Goal: Task Accomplishment & Management: Manage account settings

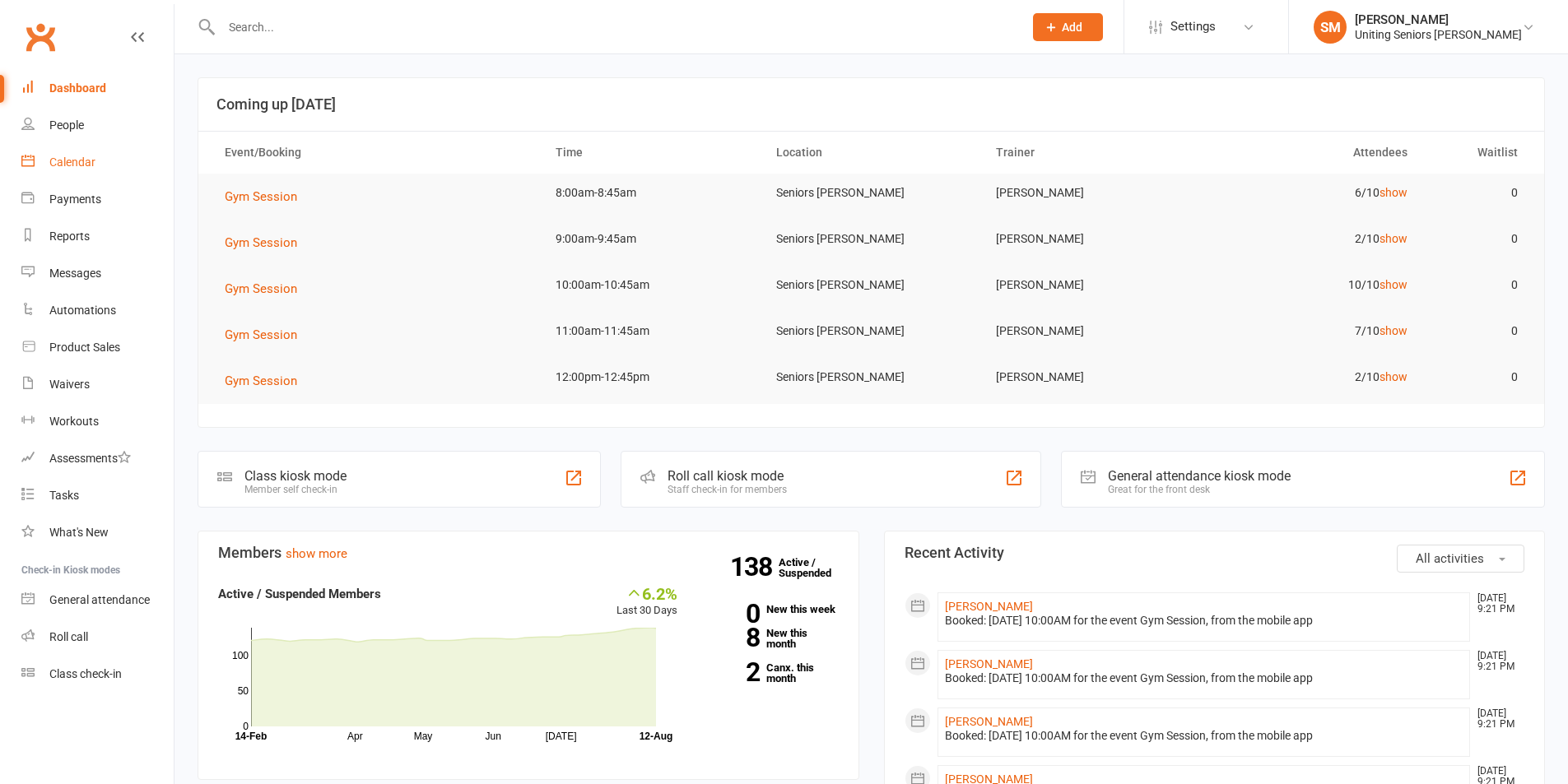
click at [69, 161] on div "Calendar" at bounding box center [72, 162] width 46 height 13
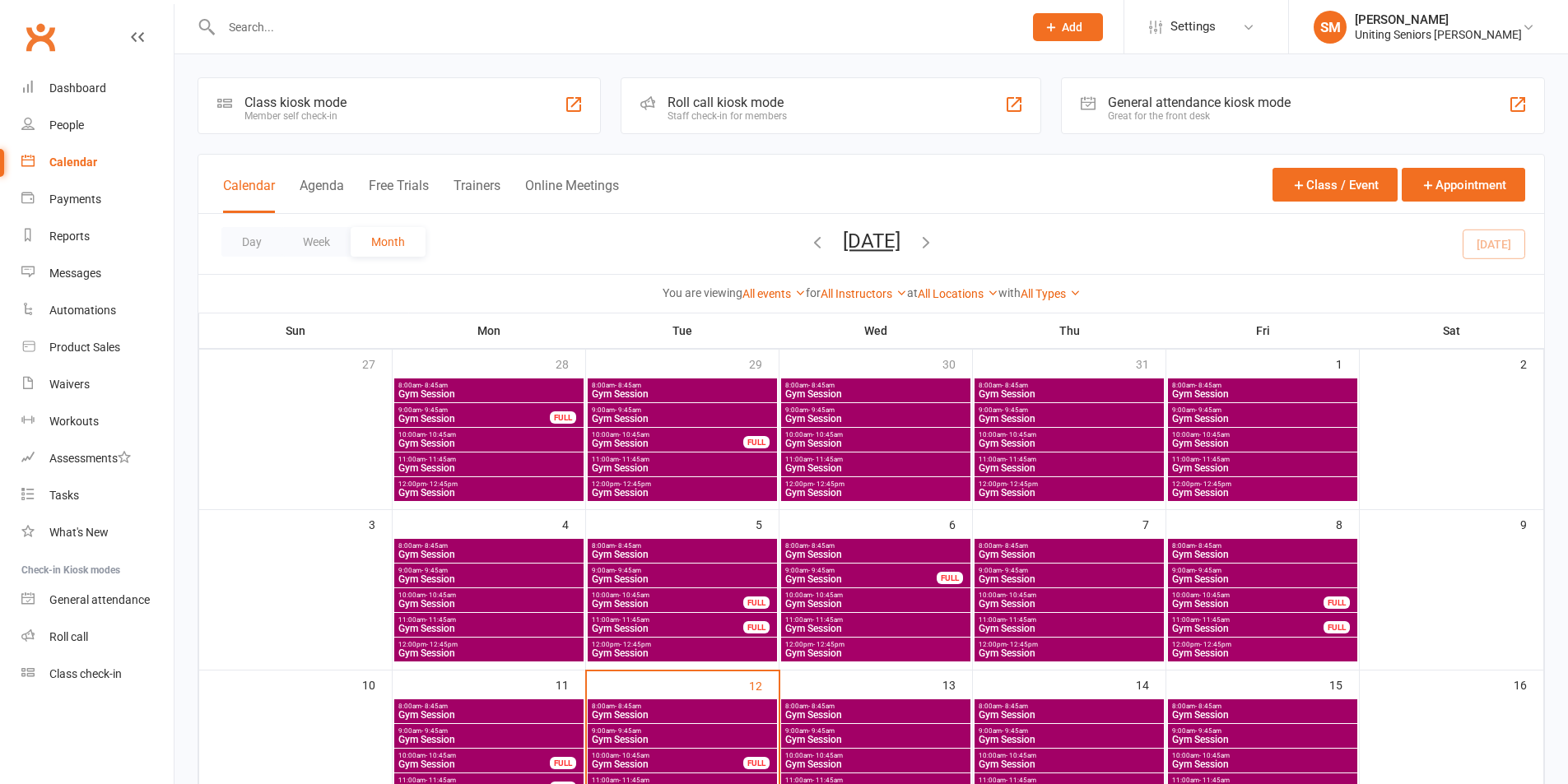
scroll to position [329, 0]
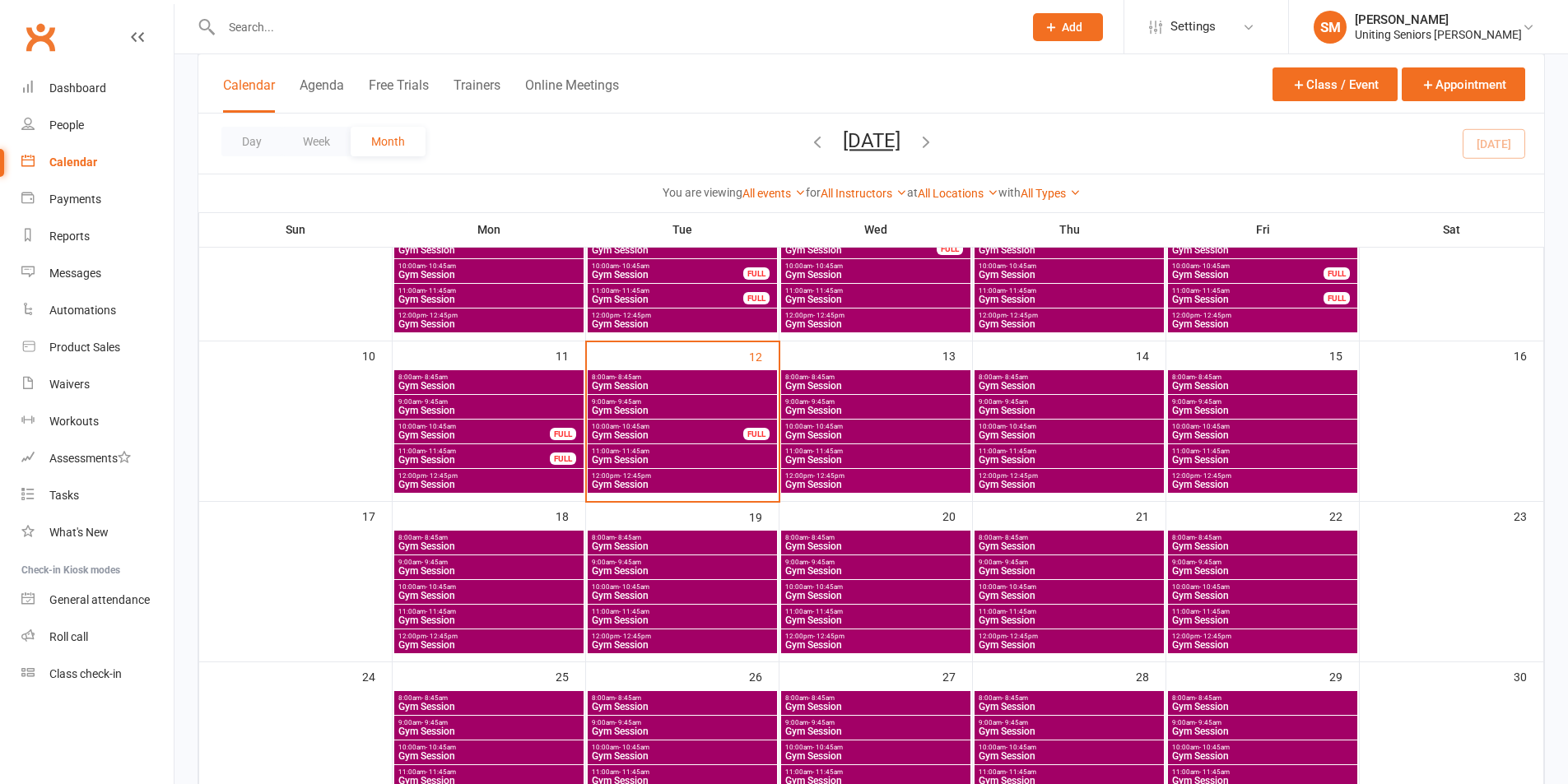
click at [656, 398] on span "9:00am - 9:45am" at bounding box center [682, 402] width 182 height 7
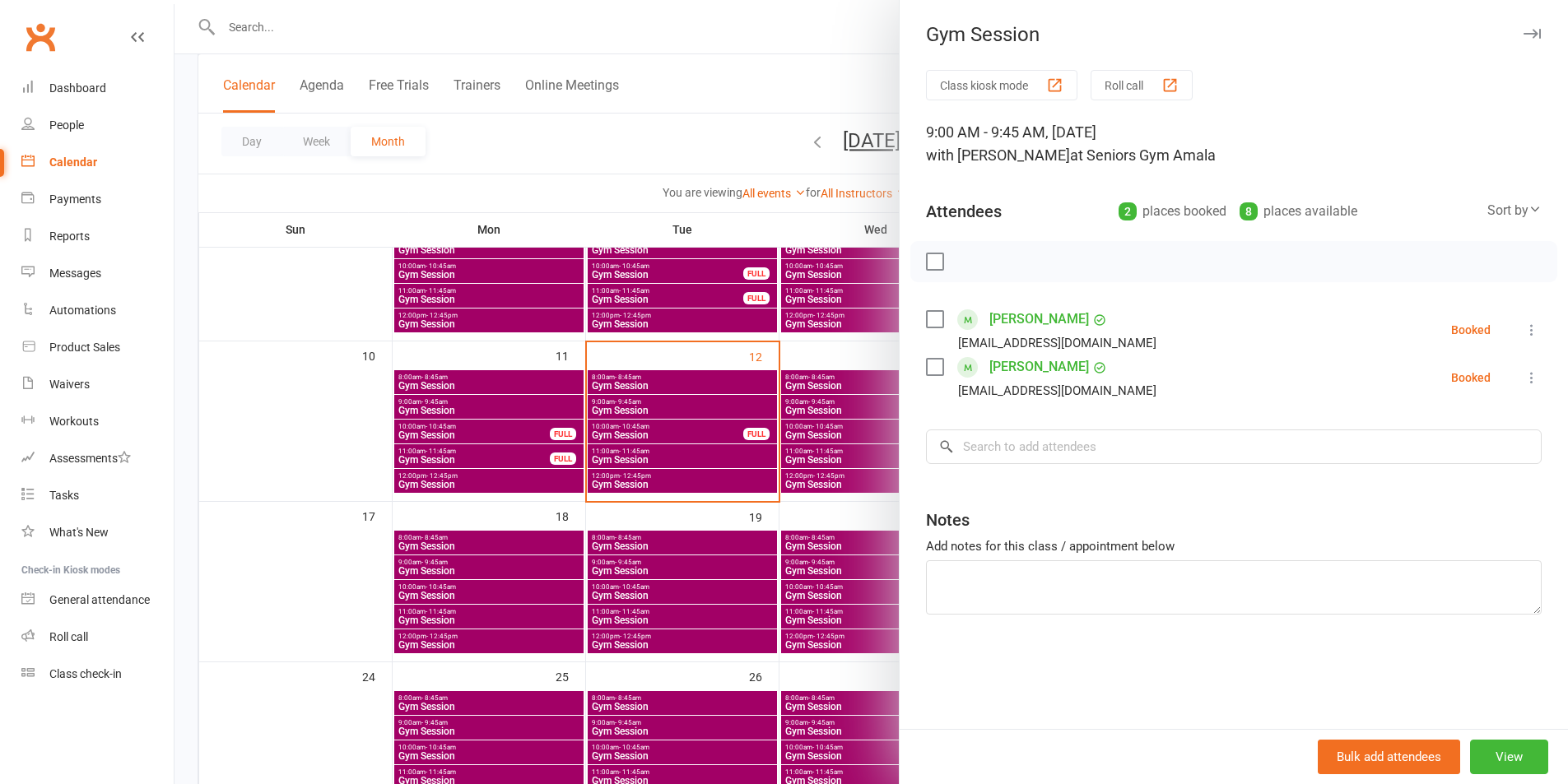
click at [742, 426] on div at bounding box center [871, 392] width 1394 height 784
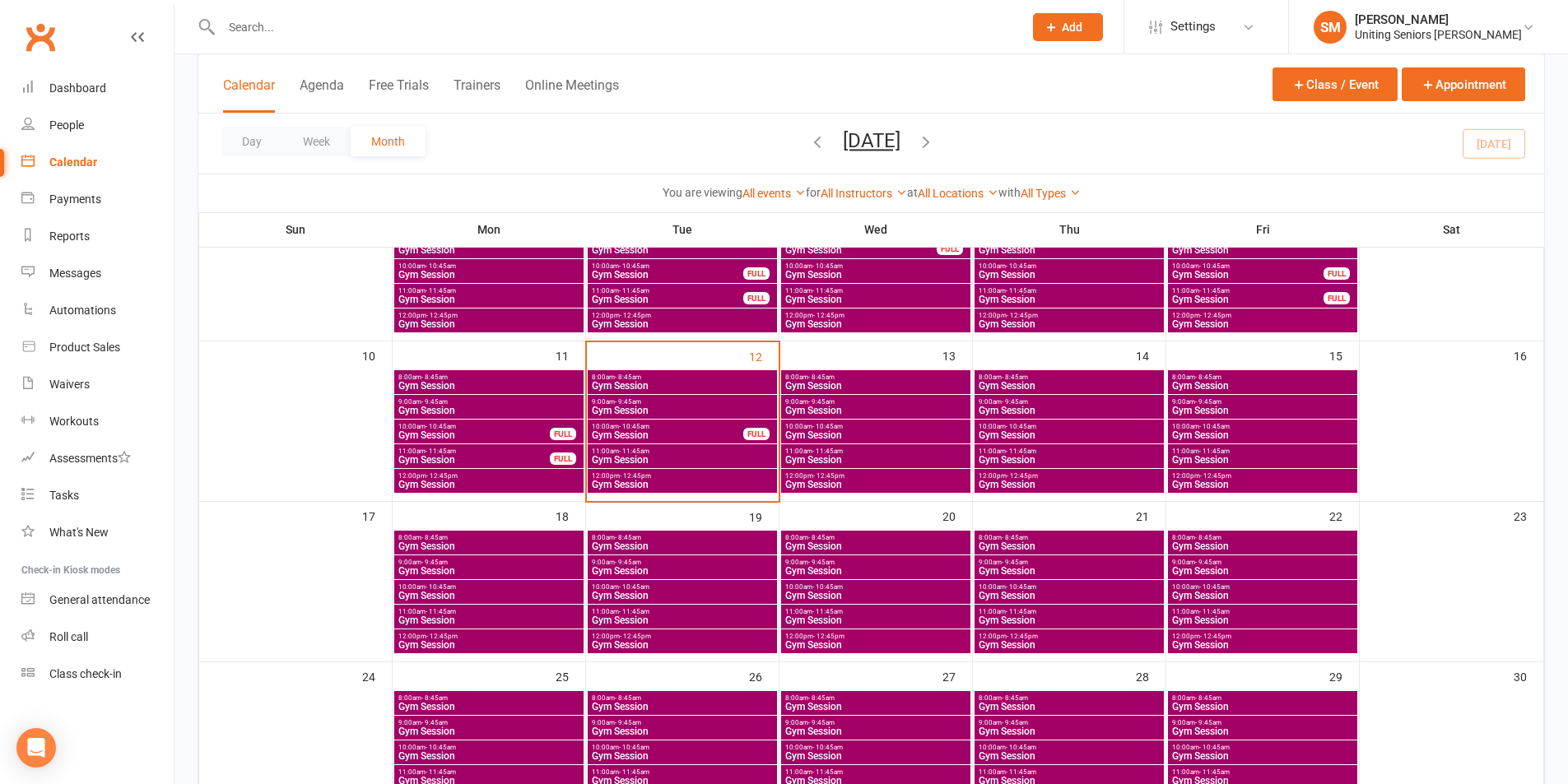
click at [683, 435] on span "Gym Session" at bounding box center [668, 435] width 153 height 10
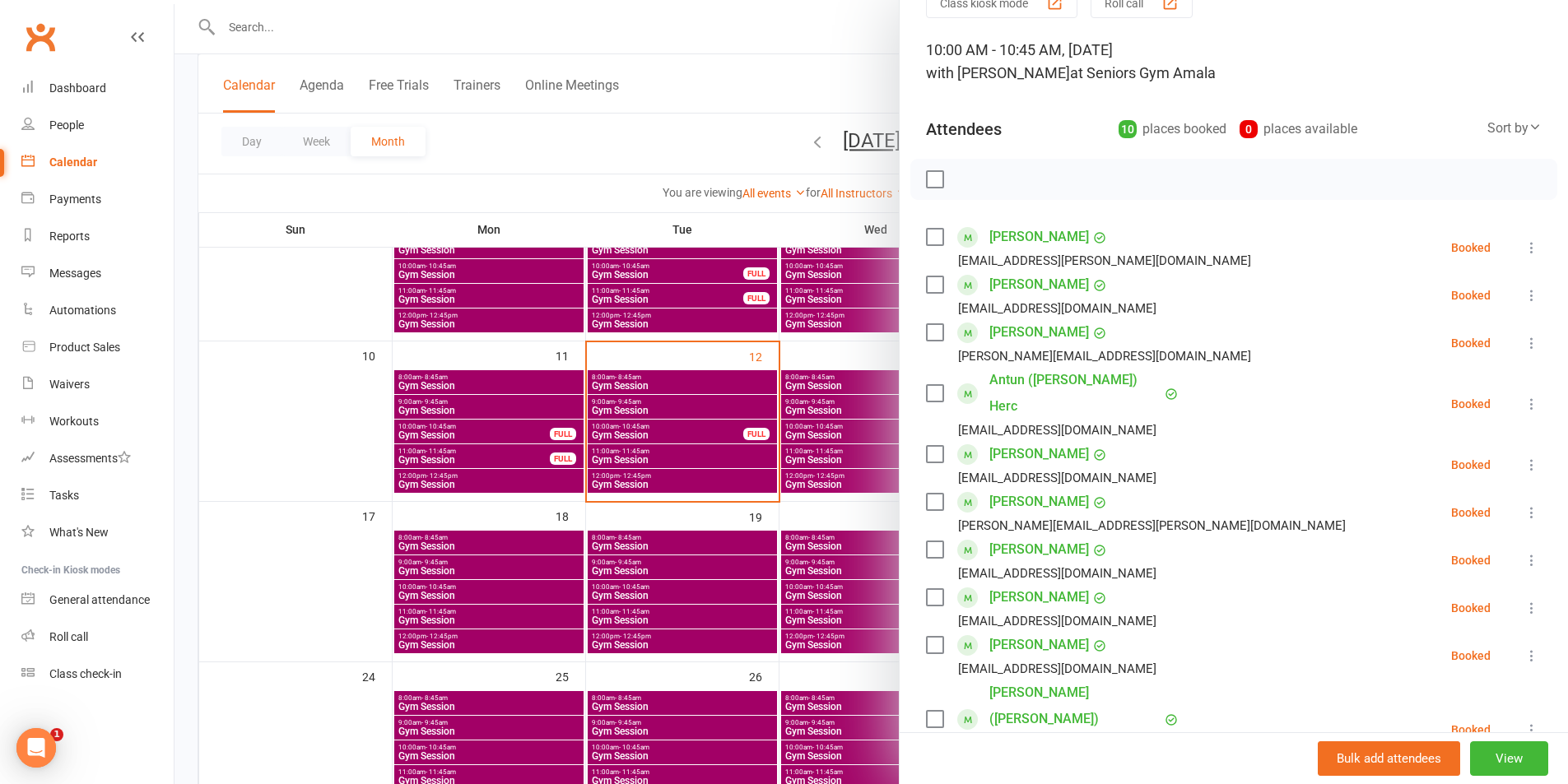
scroll to position [0, 0]
click at [741, 404] on div at bounding box center [871, 392] width 1394 height 784
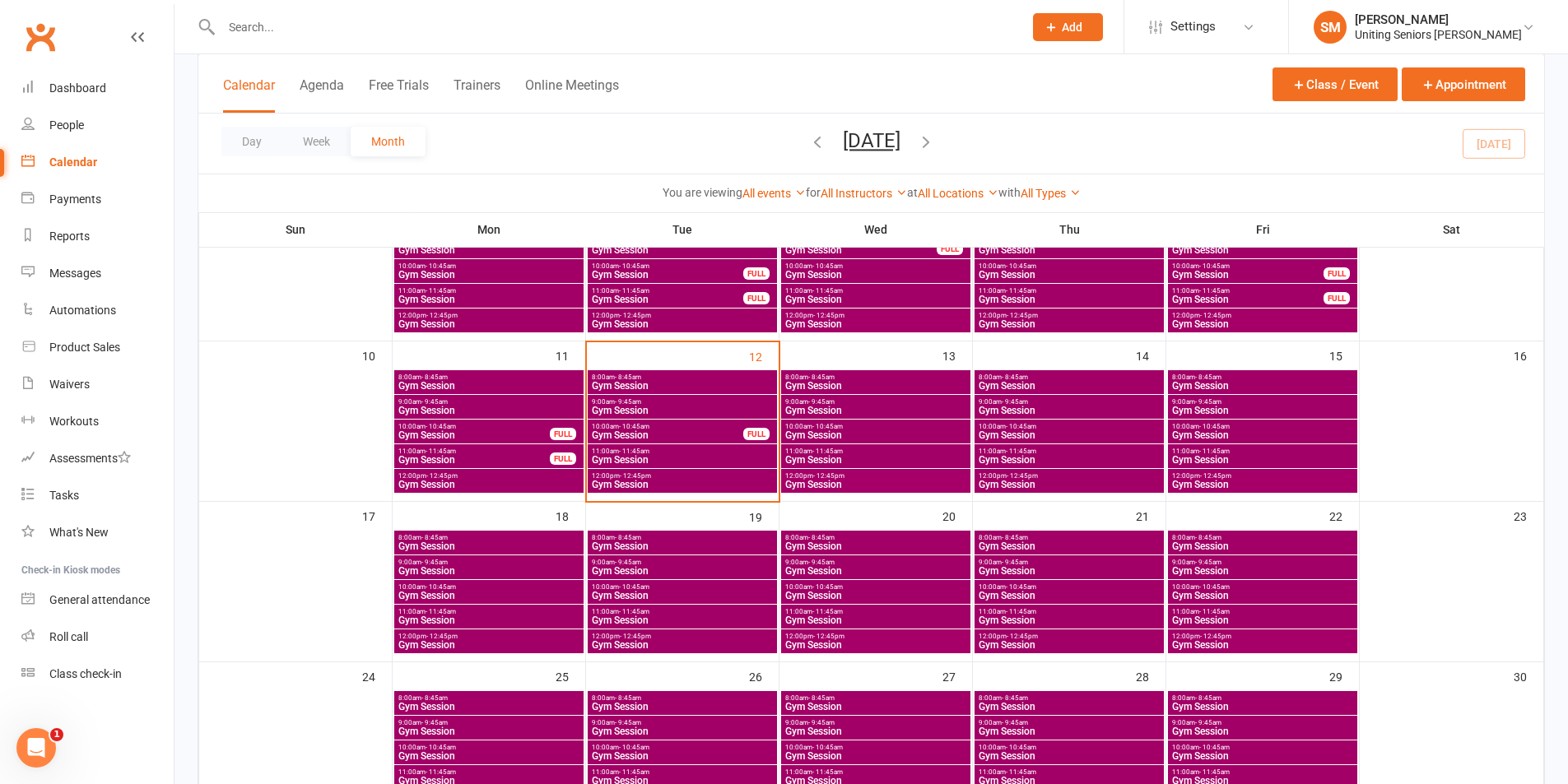
click at [665, 458] on span "Gym Session" at bounding box center [682, 460] width 182 height 10
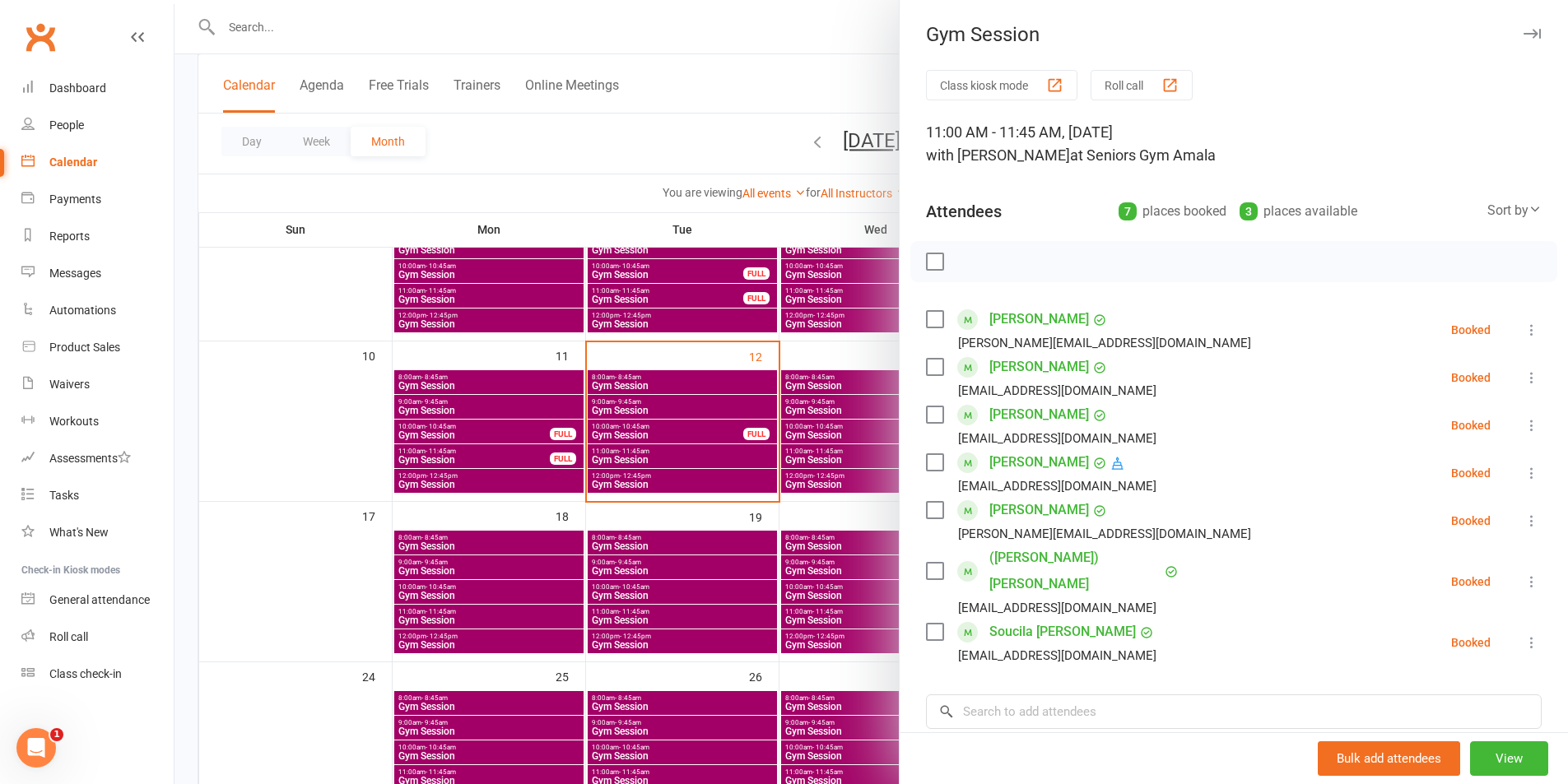
click at [629, 476] on div at bounding box center [871, 392] width 1394 height 784
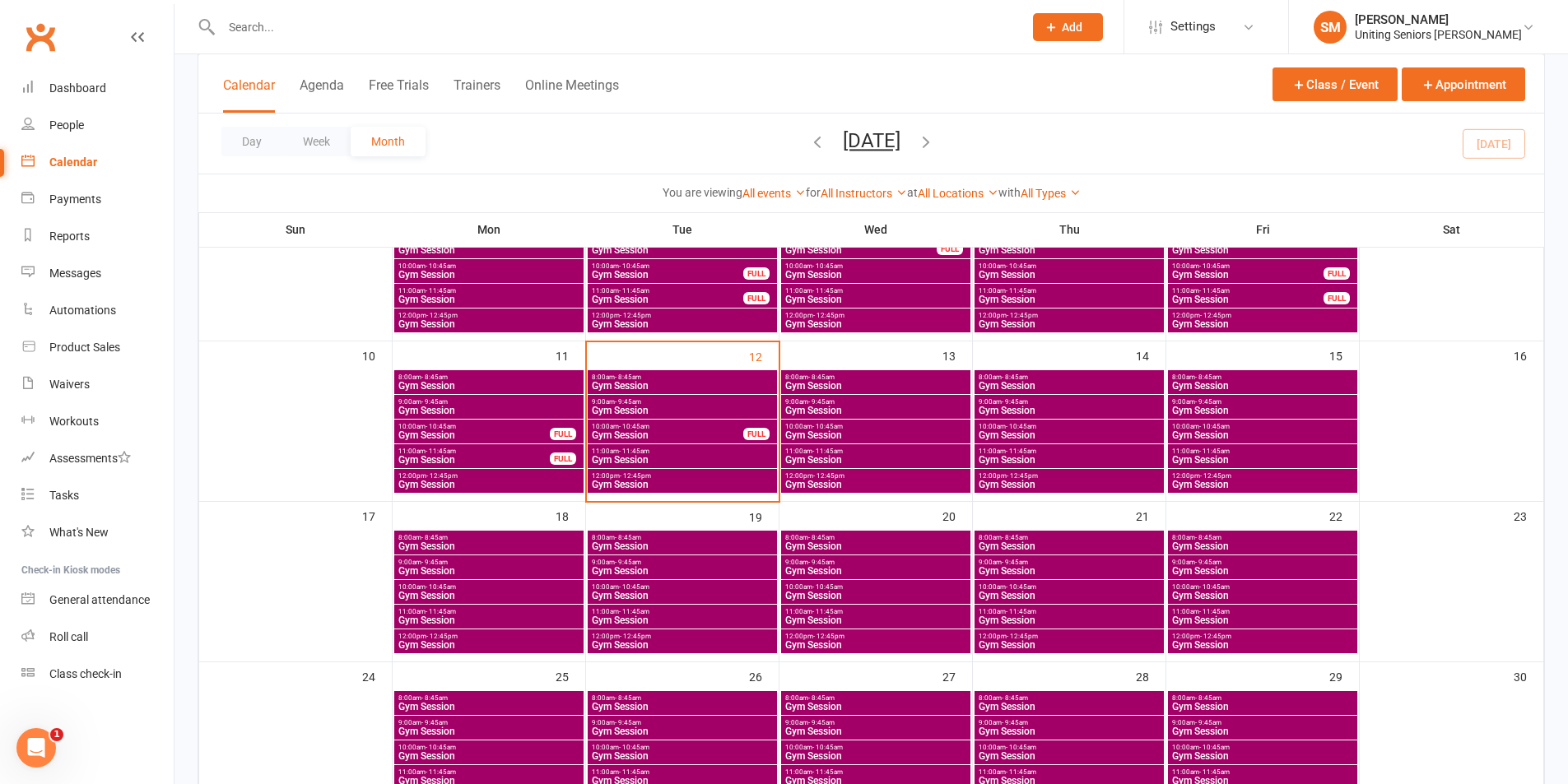
click at [624, 479] on span "Gym Session" at bounding box center [682, 484] width 182 height 10
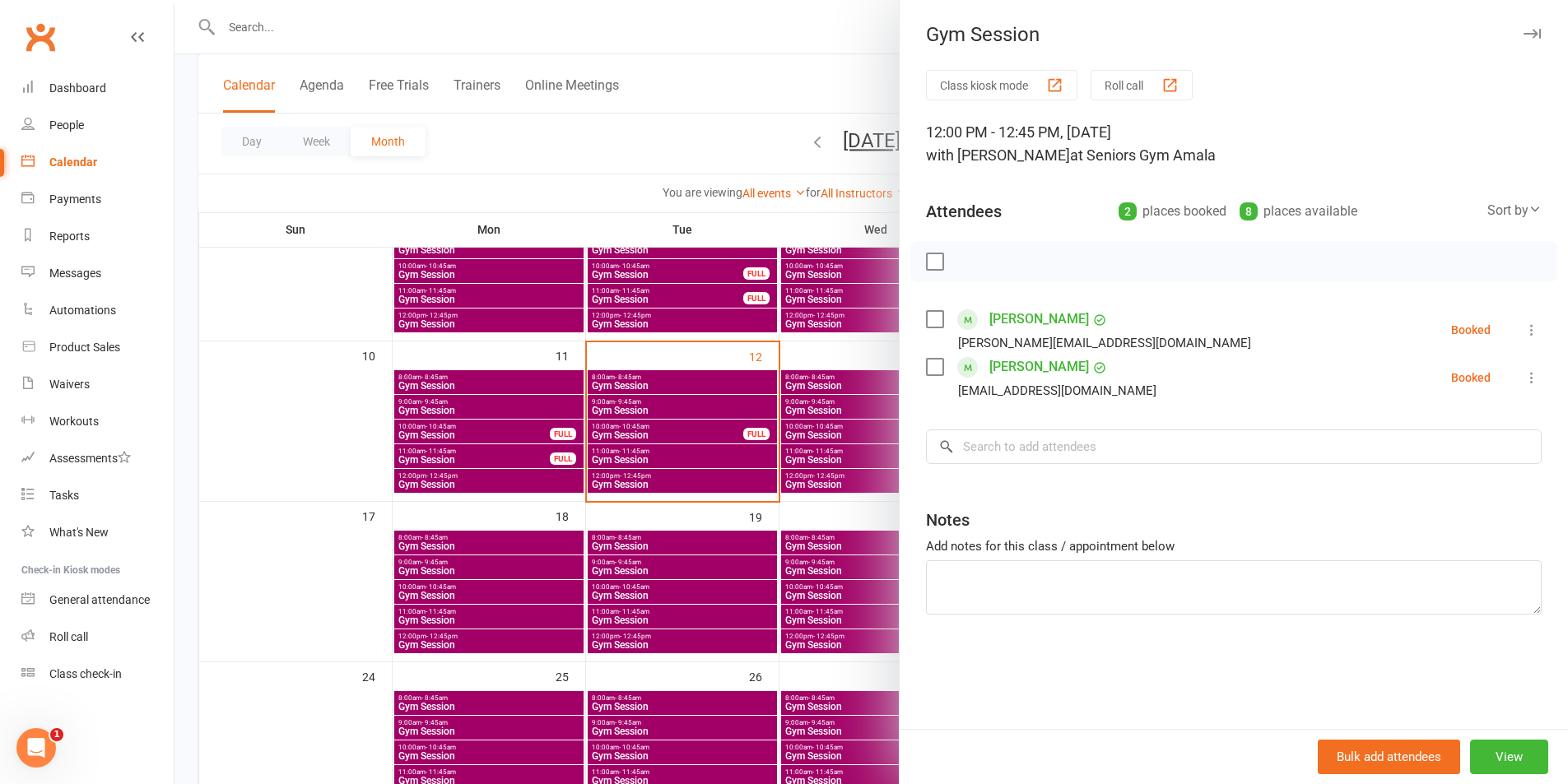
click at [682, 397] on div at bounding box center [871, 392] width 1394 height 784
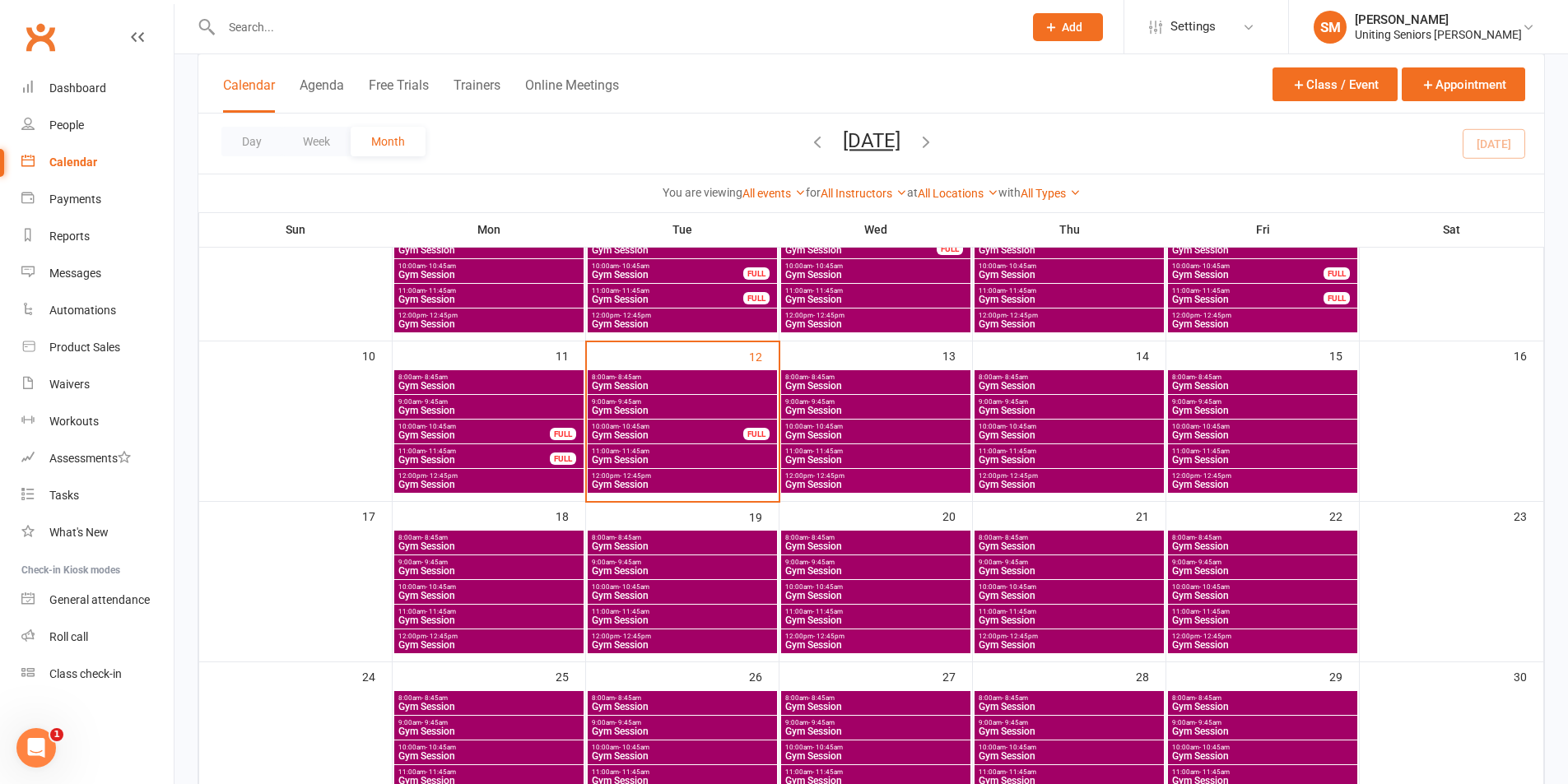
click at [656, 428] on span "10:00am - 10:45am" at bounding box center [668, 427] width 153 height 7
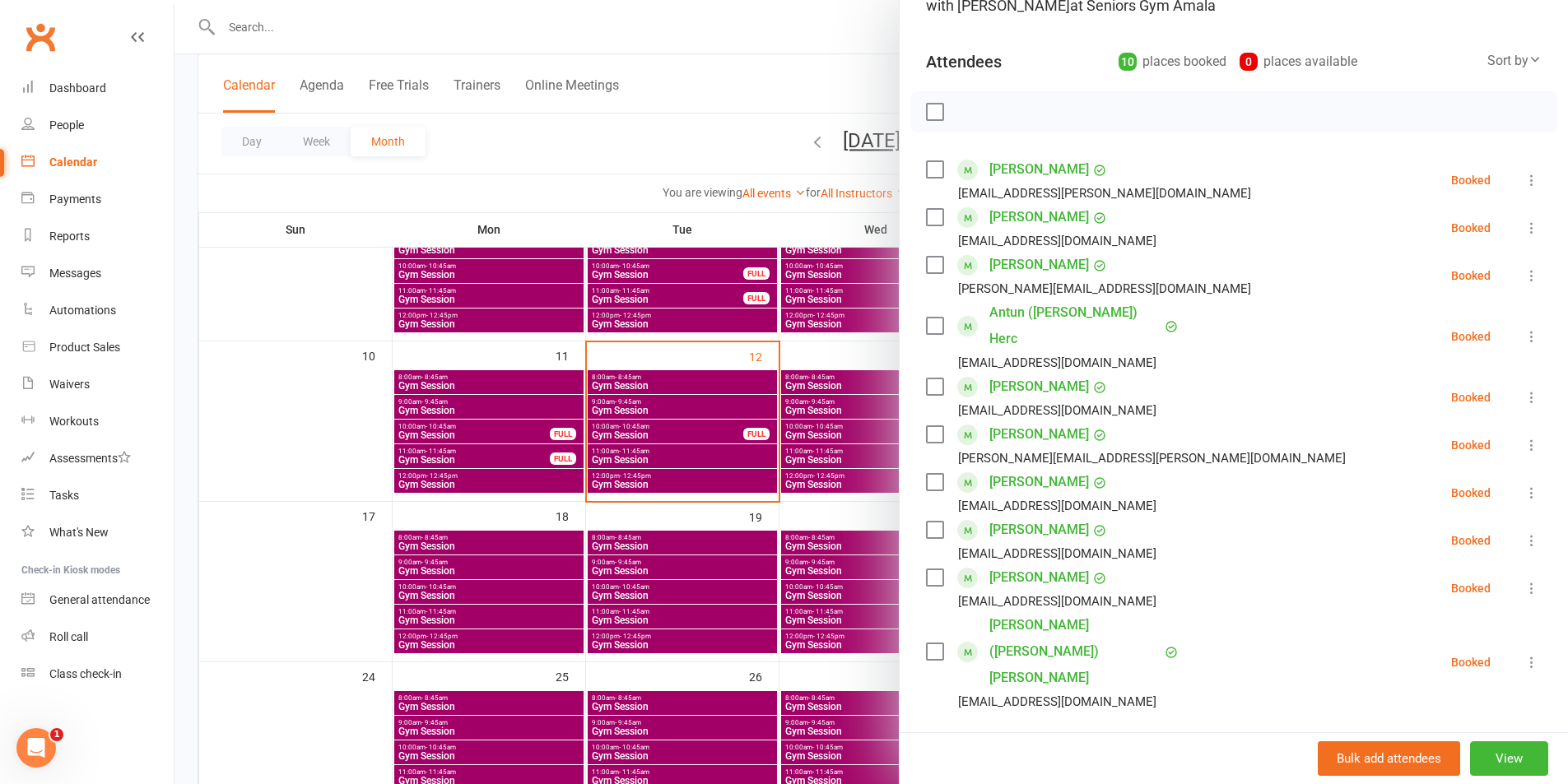
scroll to position [164, 0]
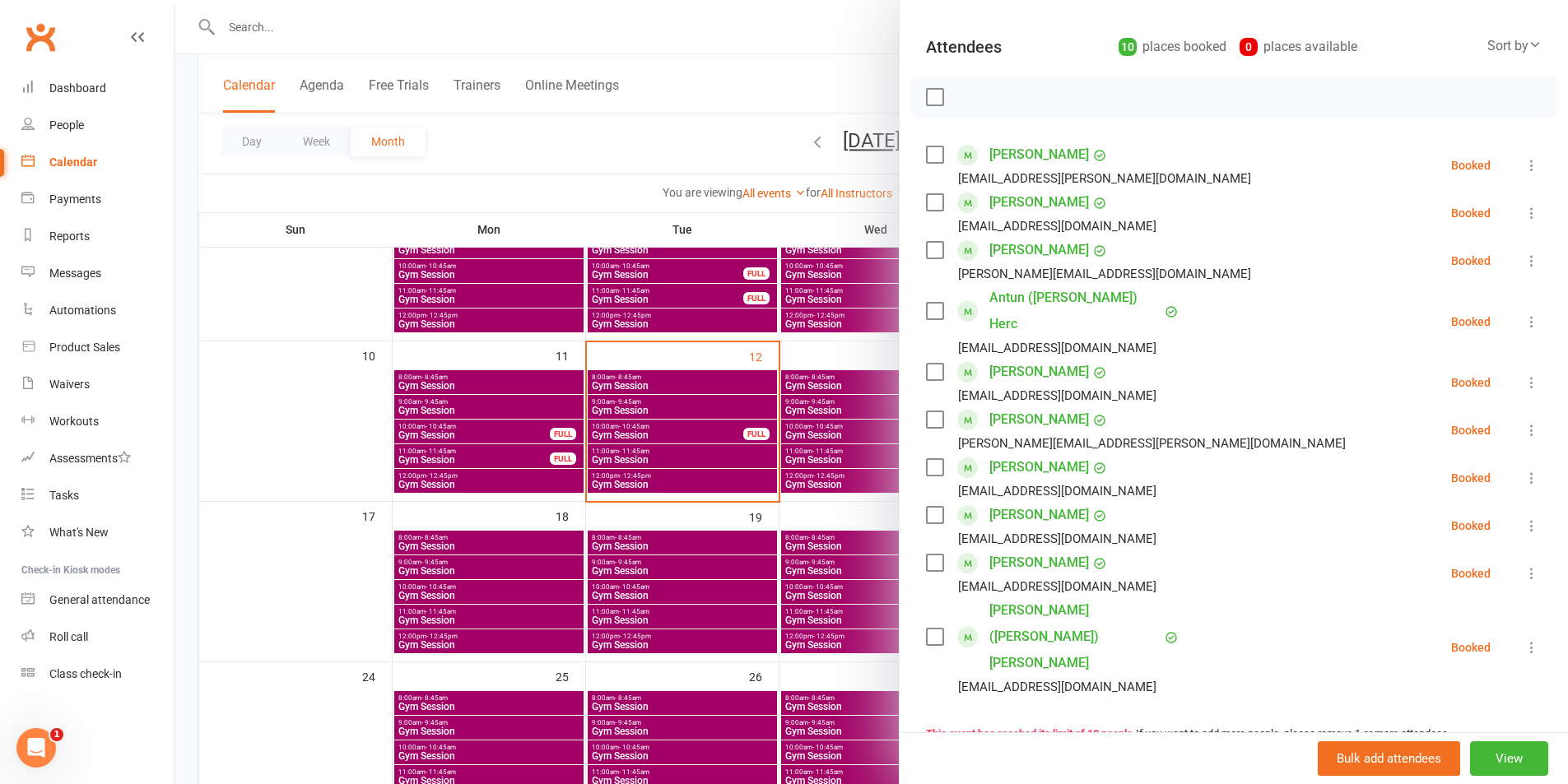
click at [835, 464] on div at bounding box center [871, 392] width 1394 height 784
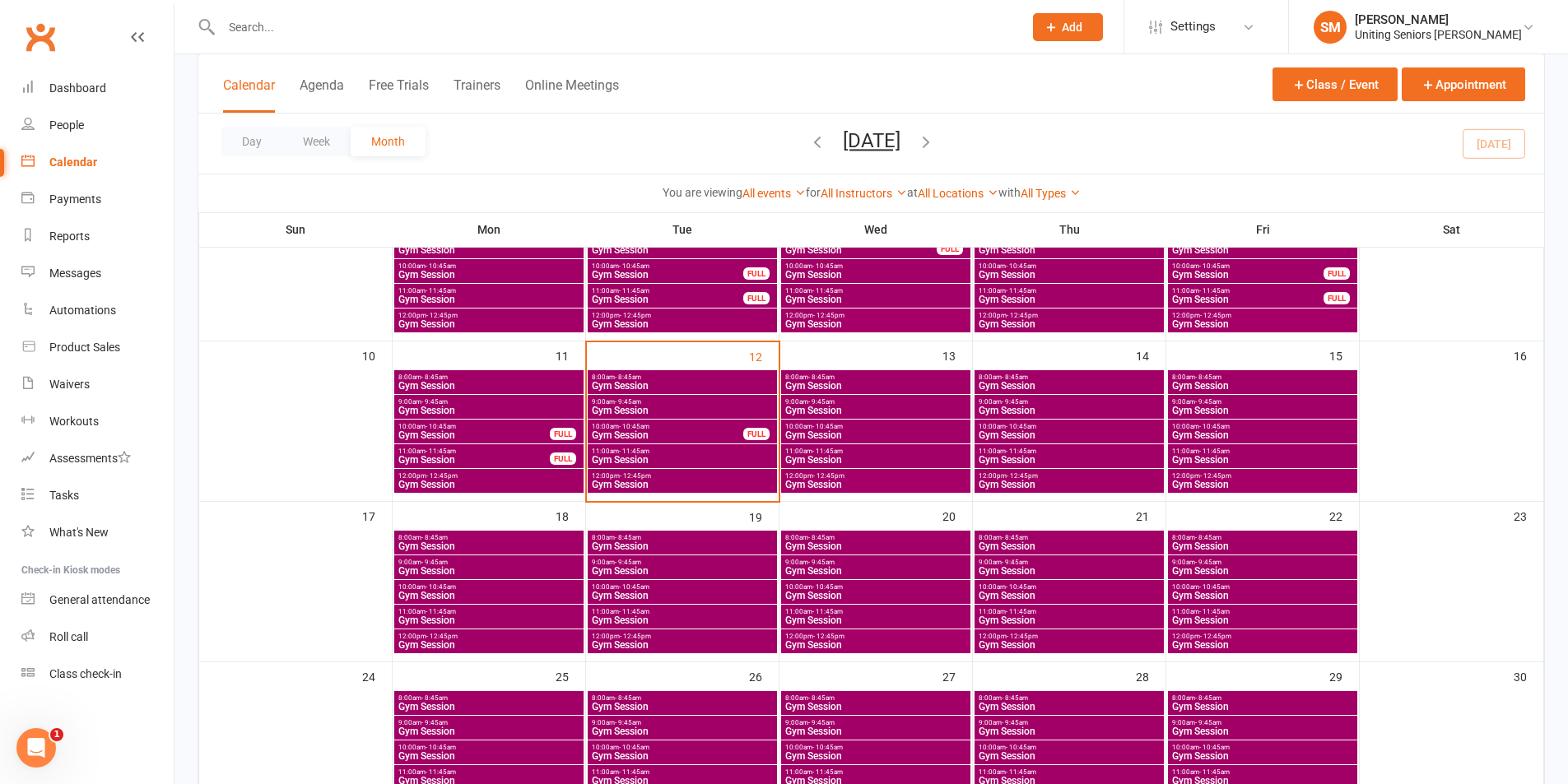
click at [490, 406] on span "Gym Session" at bounding box center [488, 410] width 182 height 10
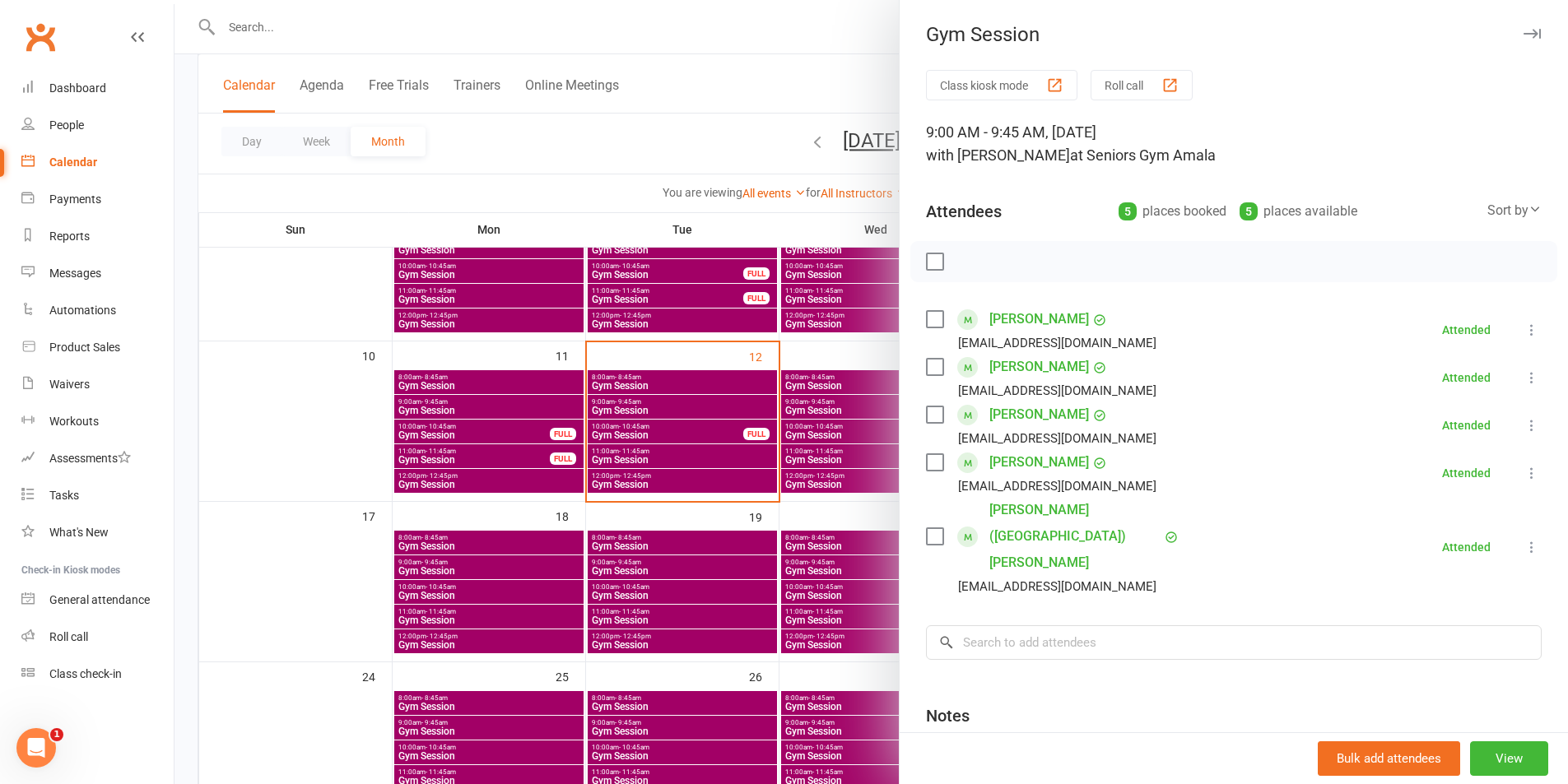
click at [1044, 355] on link "[PERSON_NAME]" at bounding box center [1039, 367] width 100 height 26
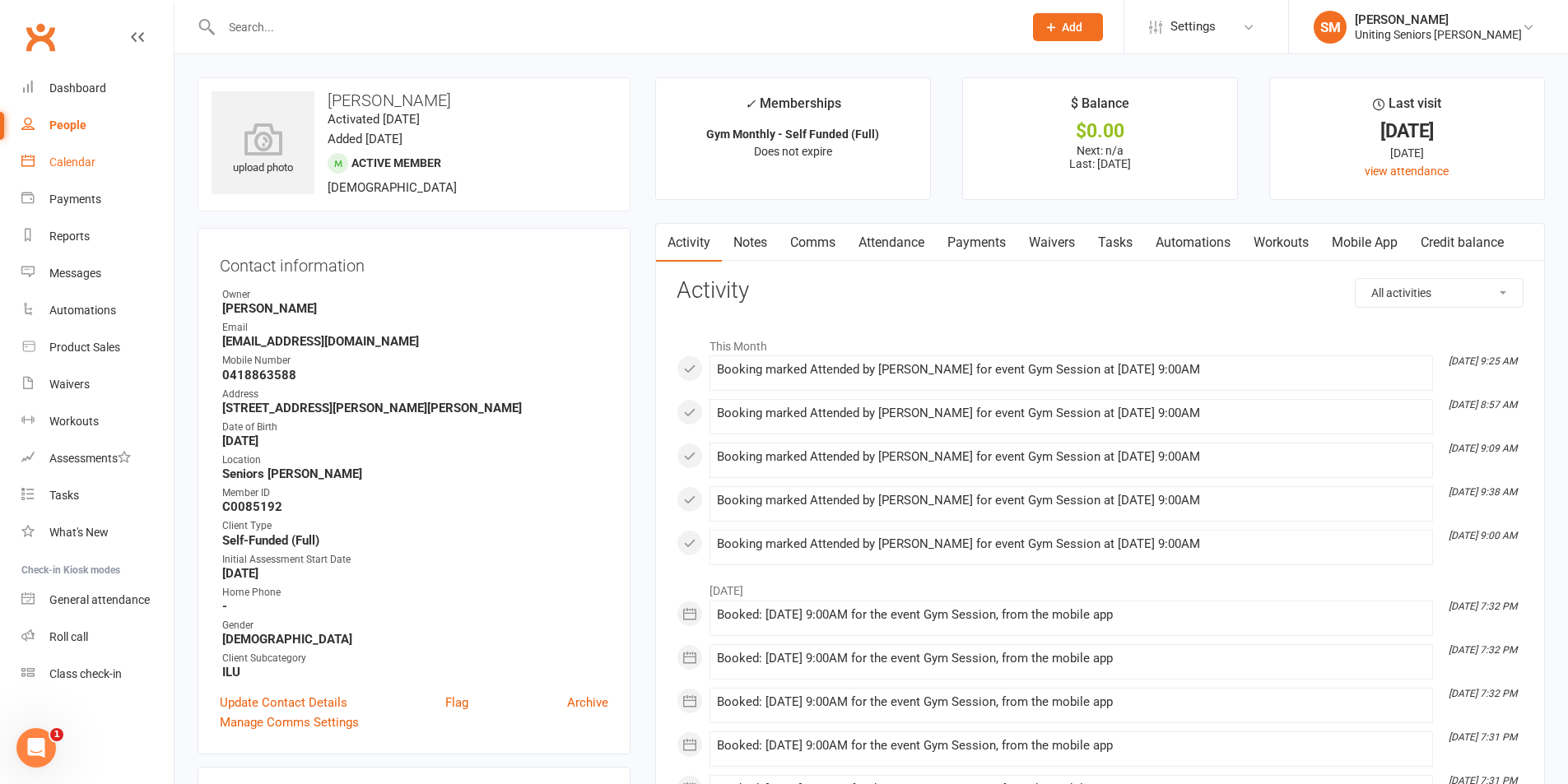
click at [79, 150] on link "Calendar" at bounding box center [97, 163] width 152 height 37
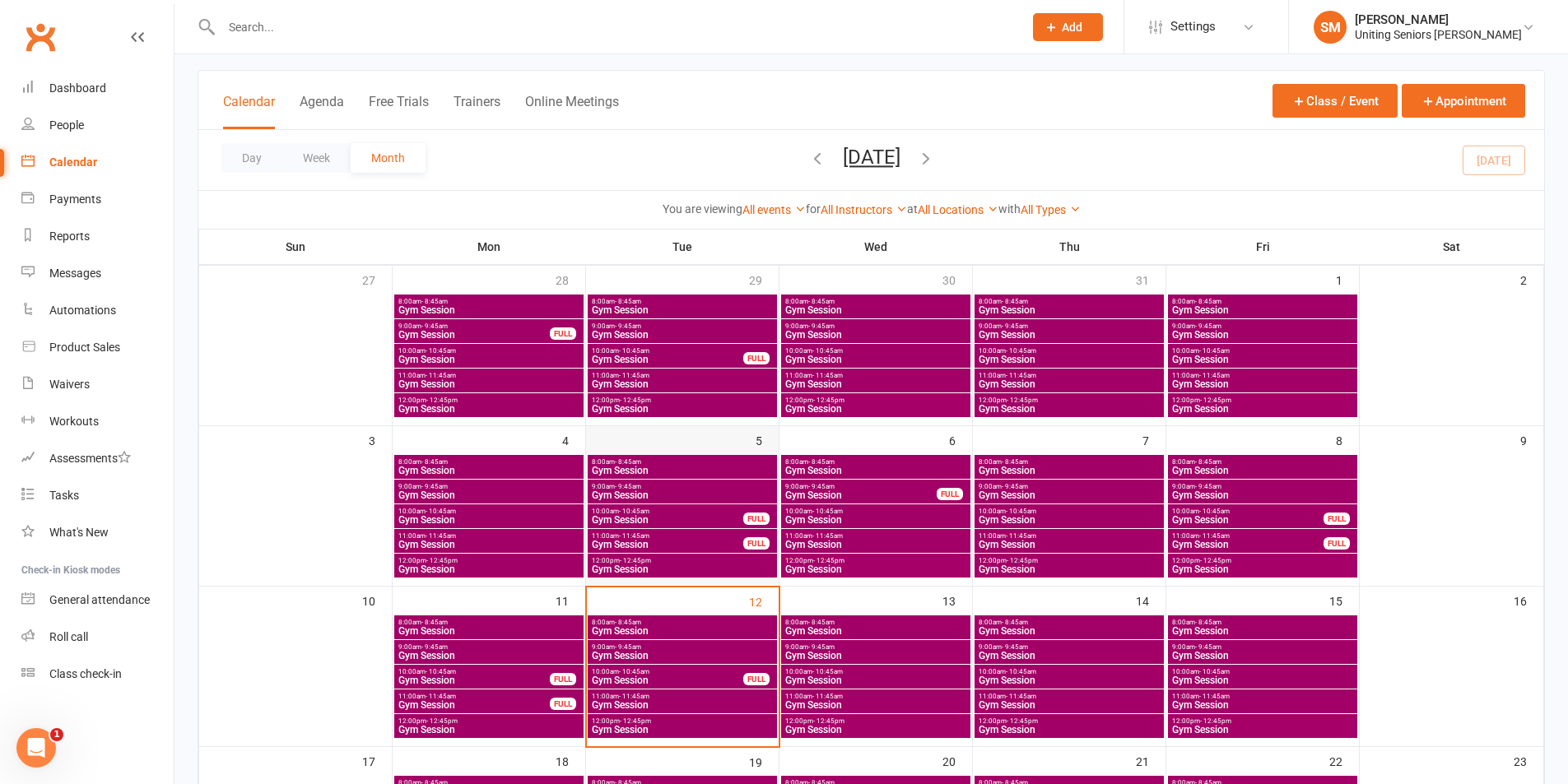
scroll to position [164, 0]
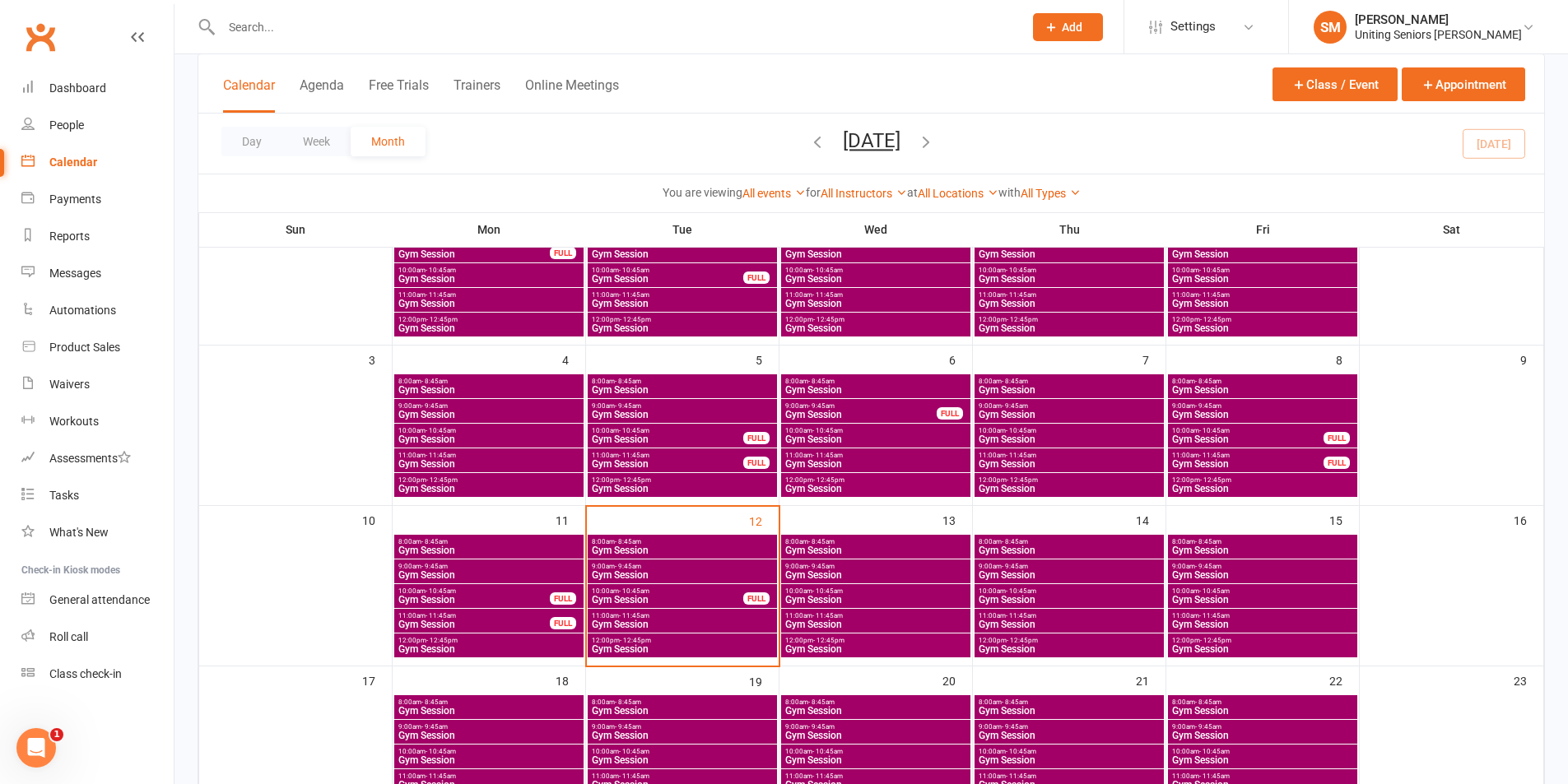
click at [668, 590] on span "10:00am - 10:45am" at bounding box center [668, 592] width 153 height 7
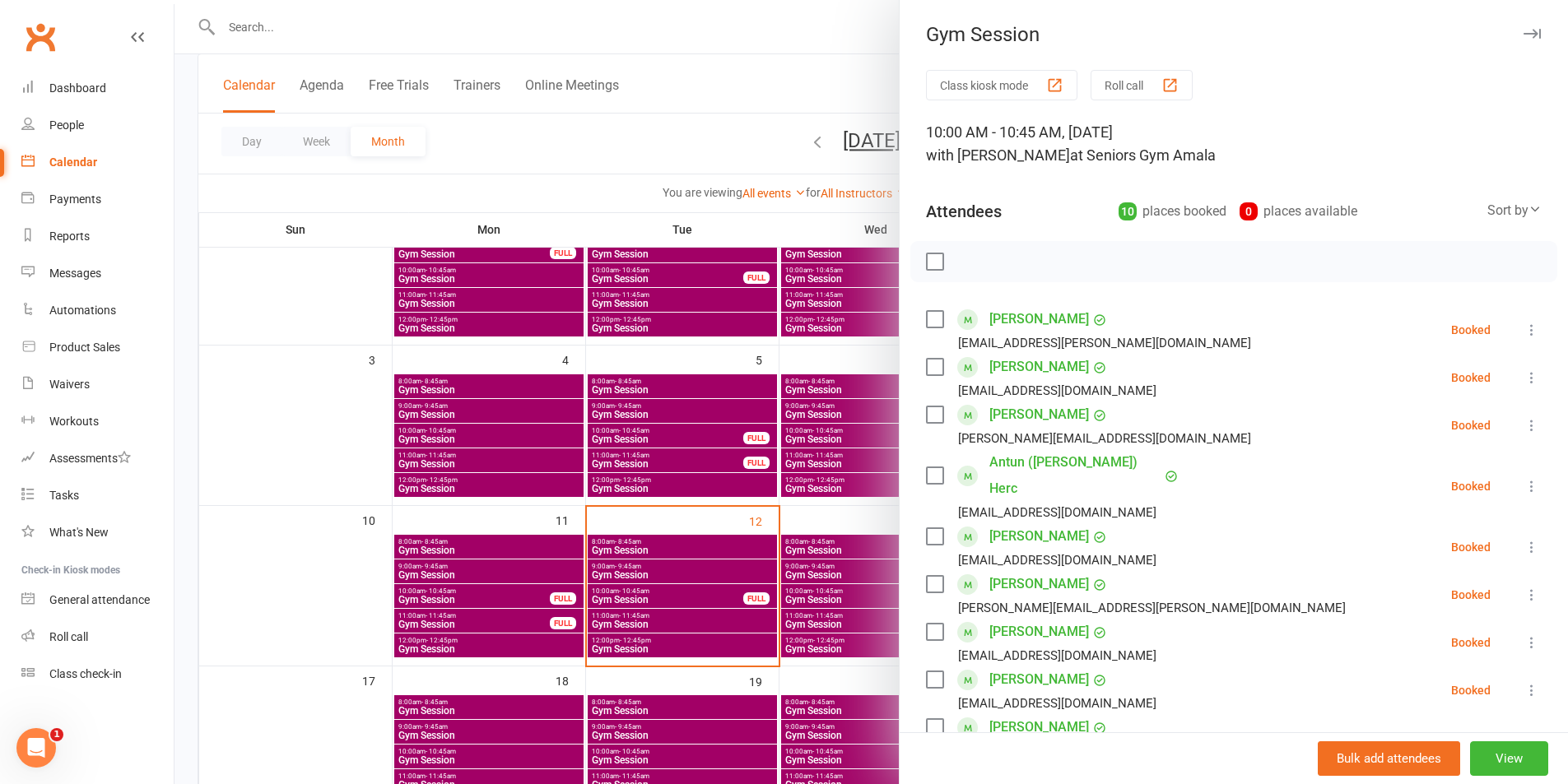
click at [651, 582] on div at bounding box center [871, 392] width 1394 height 784
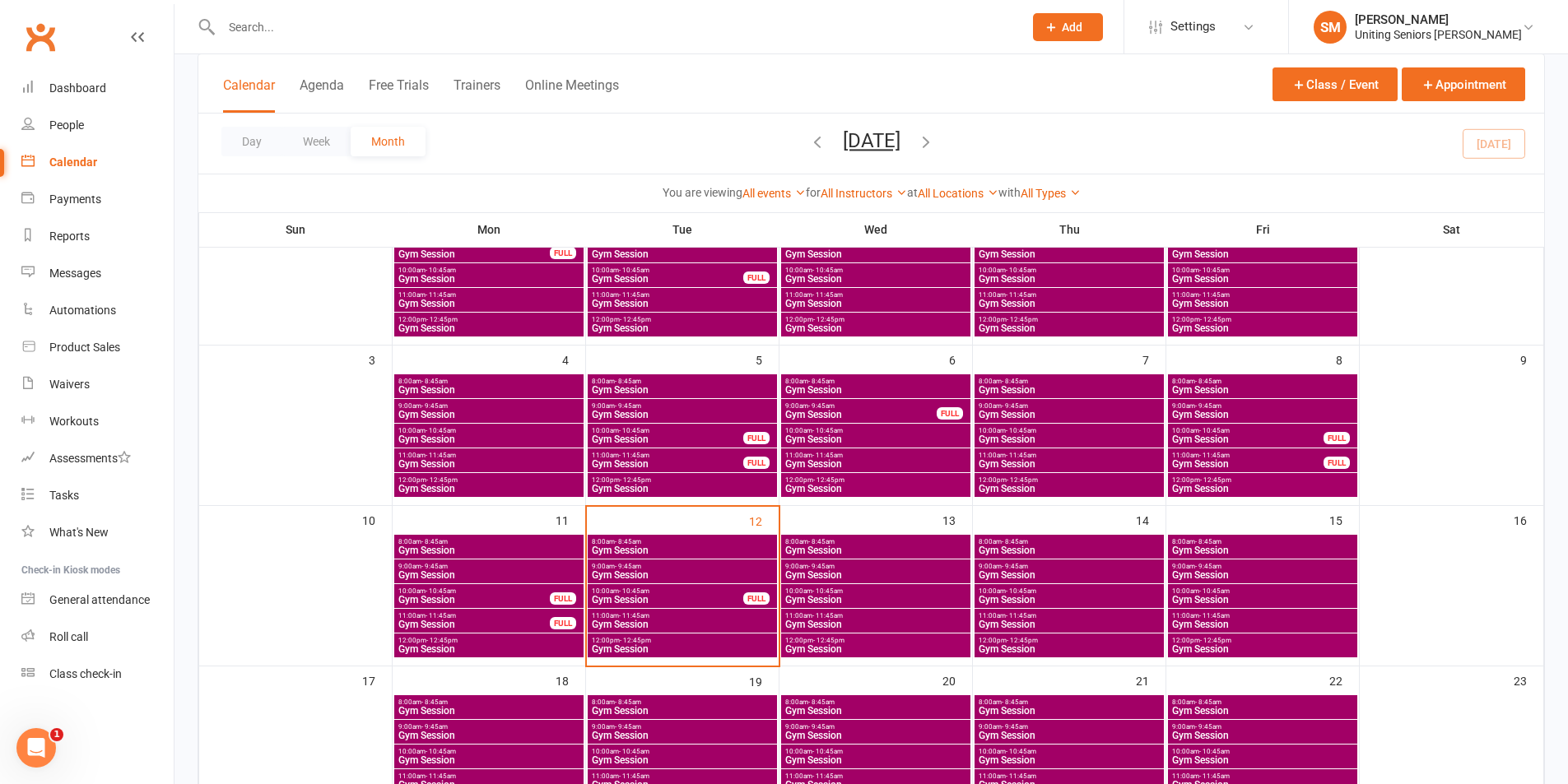
click at [648, 568] on div "9:00am - 9:45am Gym Session" at bounding box center [683, 572] width 190 height 24
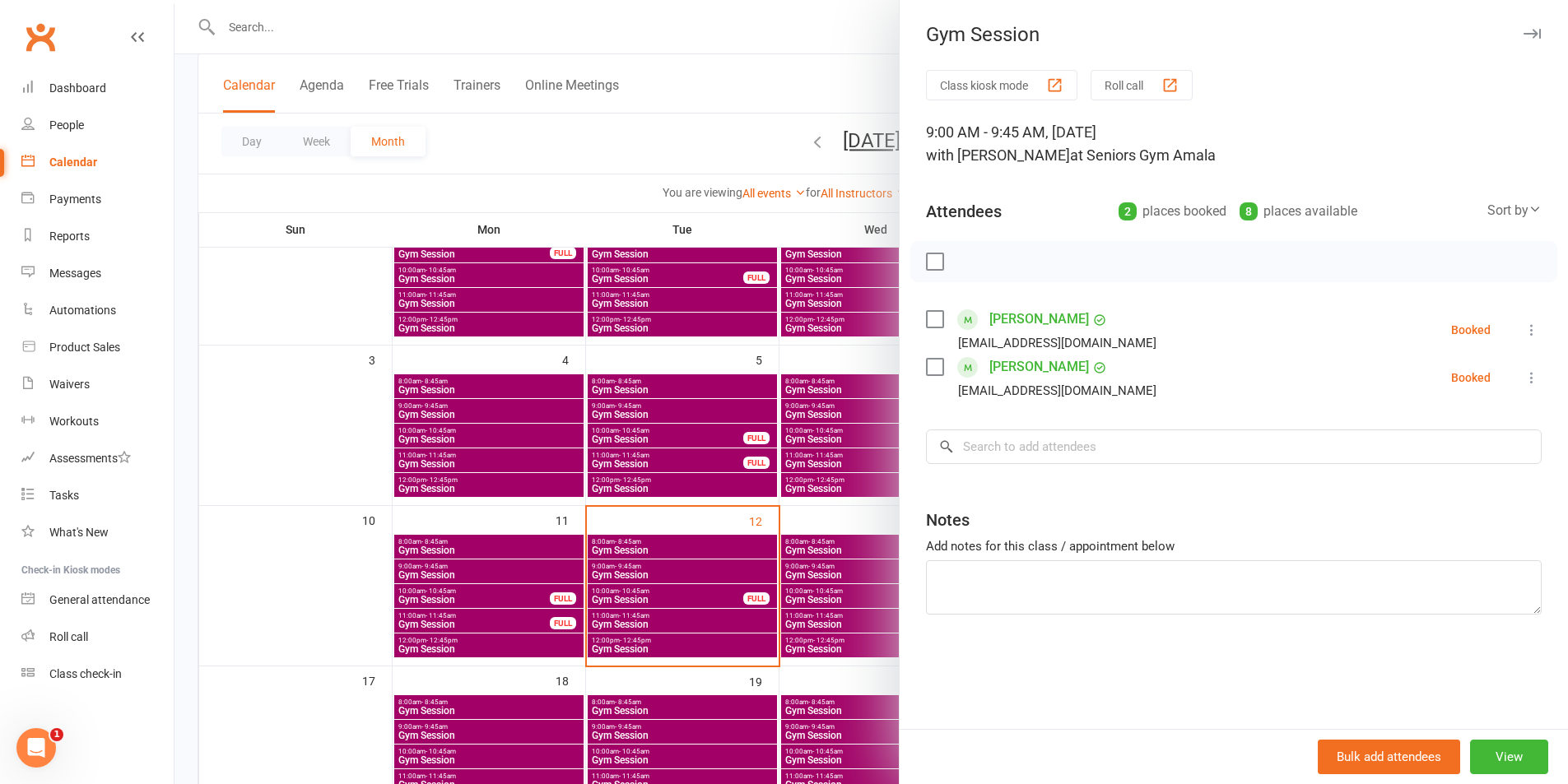
click at [679, 543] on div at bounding box center [871, 392] width 1394 height 784
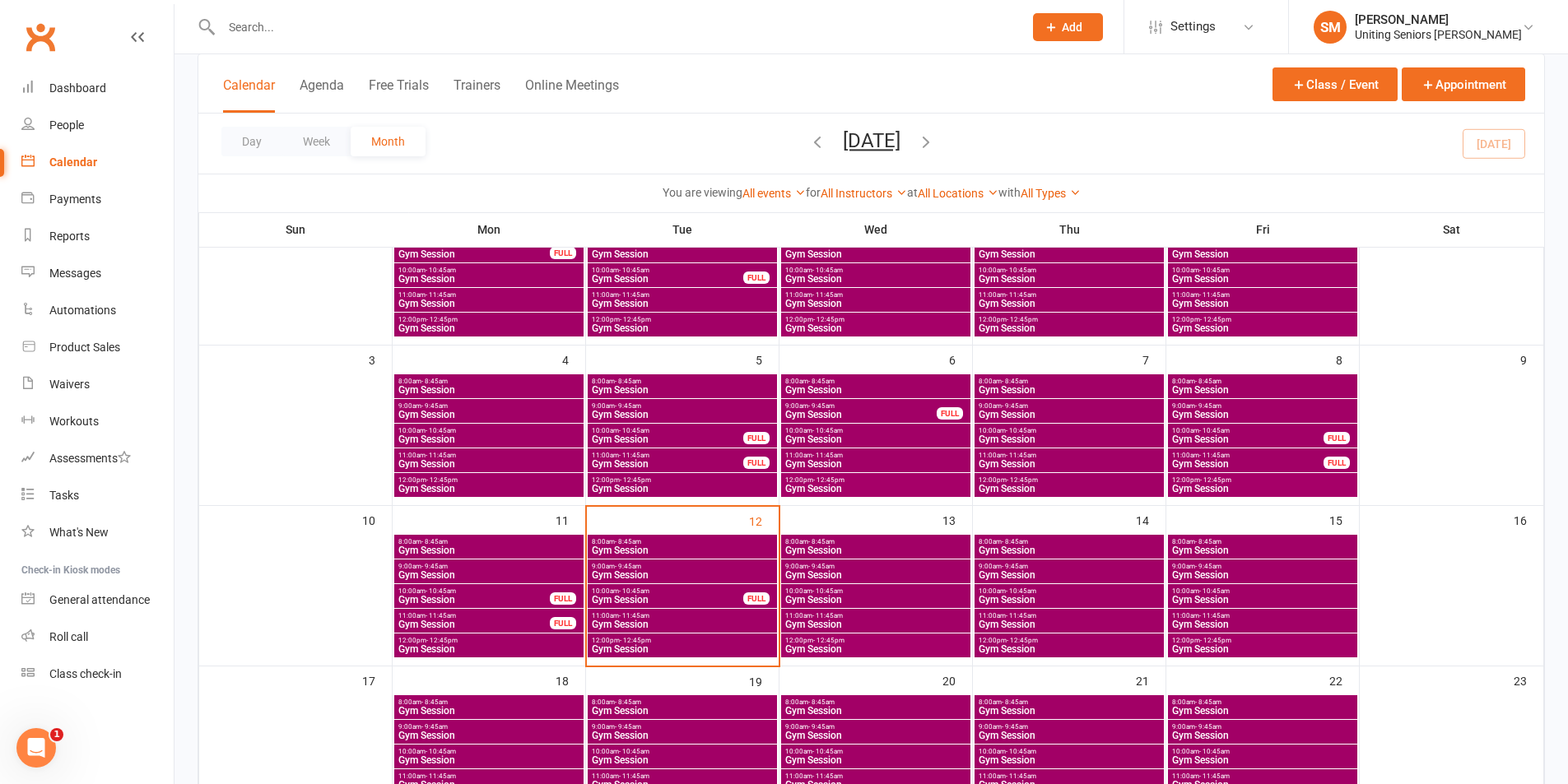
click at [670, 600] on span "Gym Session" at bounding box center [668, 600] width 153 height 10
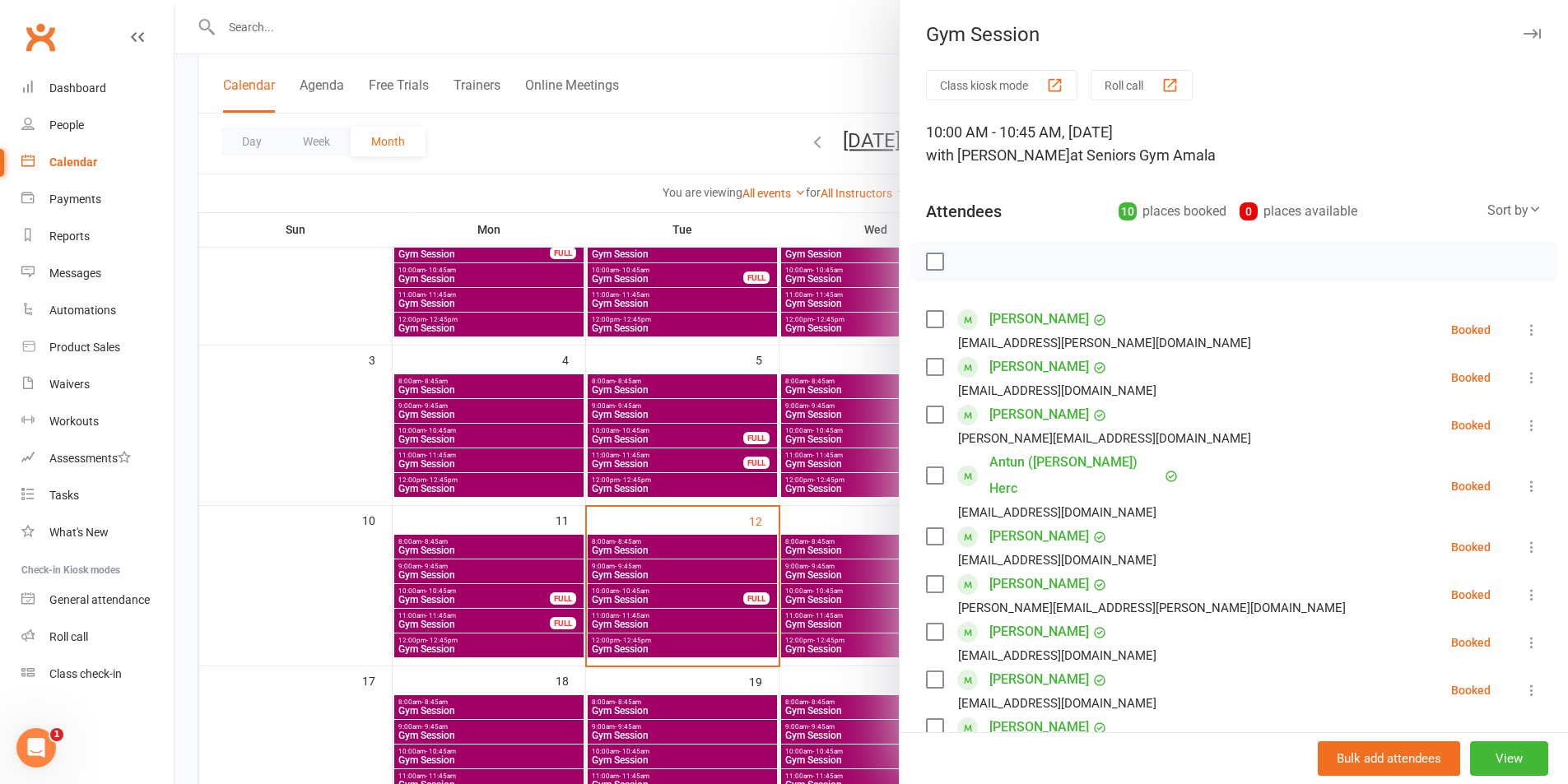
click at [663, 548] on div at bounding box center [871, 392] width 1394 height 784
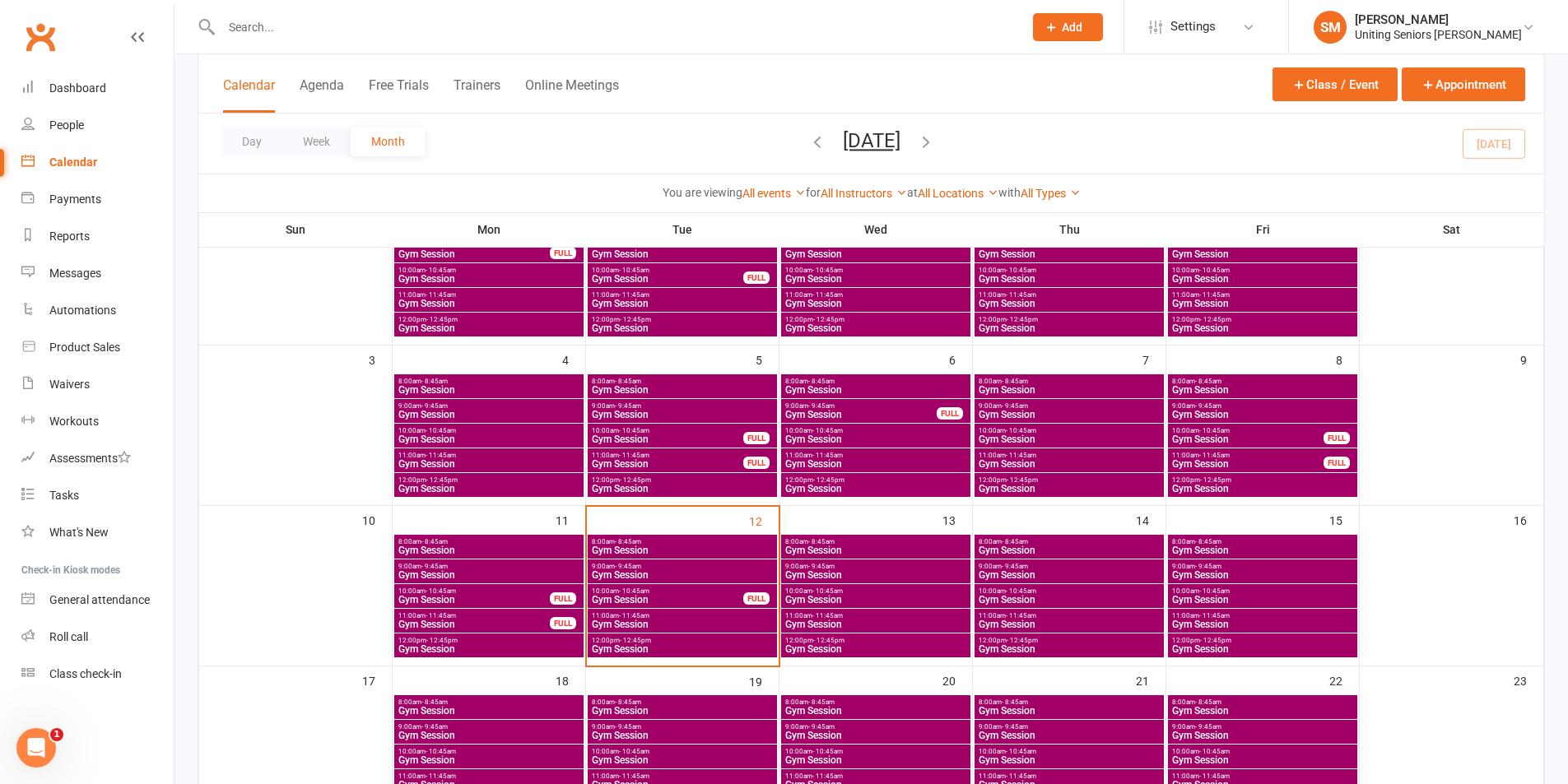
click at [658, 570] on span "Gym Session" at bounding box center [682, 575] width 182 height 10
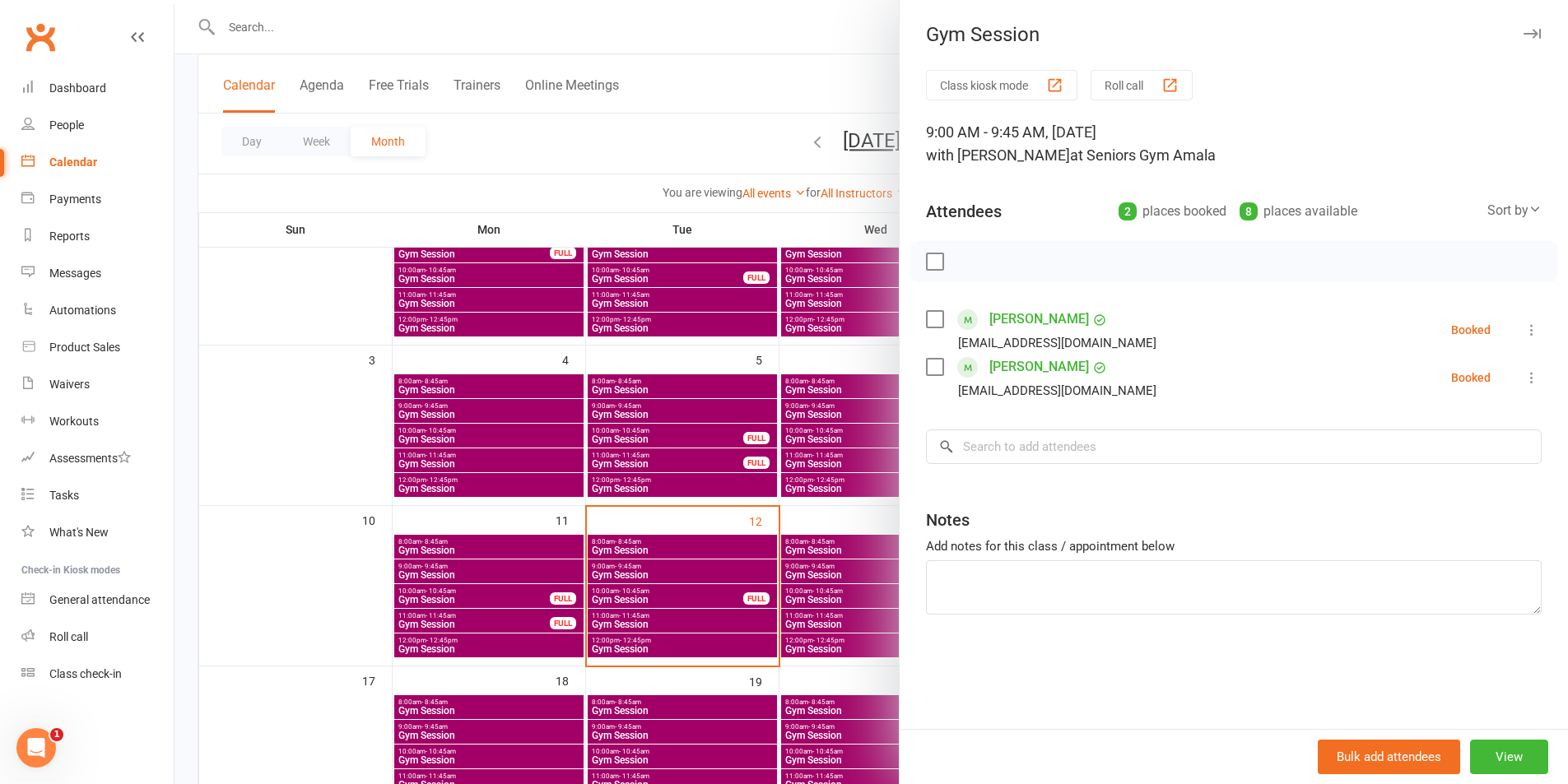
click at [1061, 369] on link "[PERSON_NAME]" at bounding box center [1039, 367] width 100 height 26
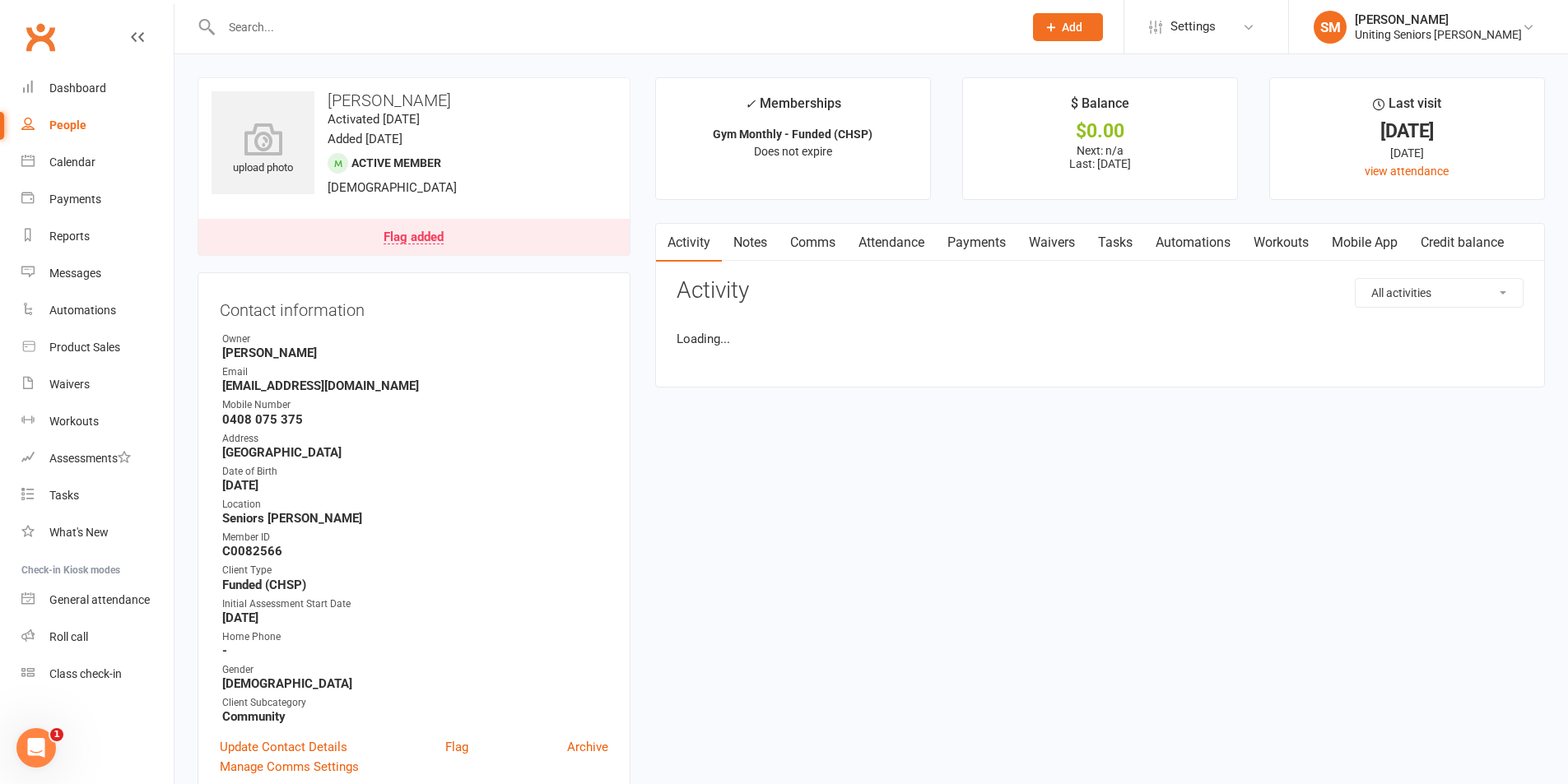
drag, startPoint x: 305, startPoint y: 586, endPoint x: 173, endPoint y: 563, distance: 134.0
click at [228, 568] on li "Client Type Funded (CHSP)" at bounding box center [414, 577] width 389 height 29
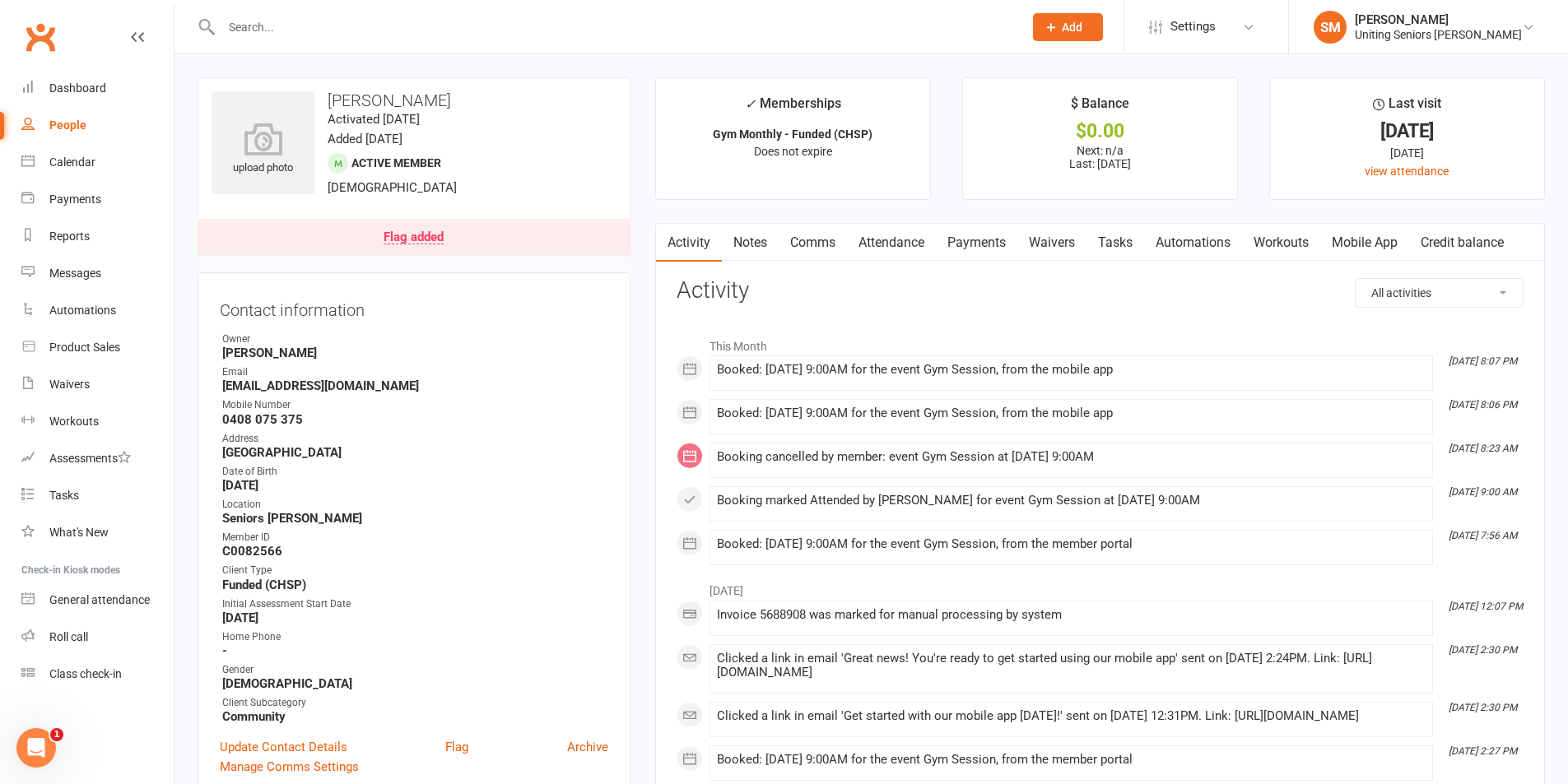
click at [328, 551] on strong "C0082566" at bounding box center [415, 551] width 386 height 15
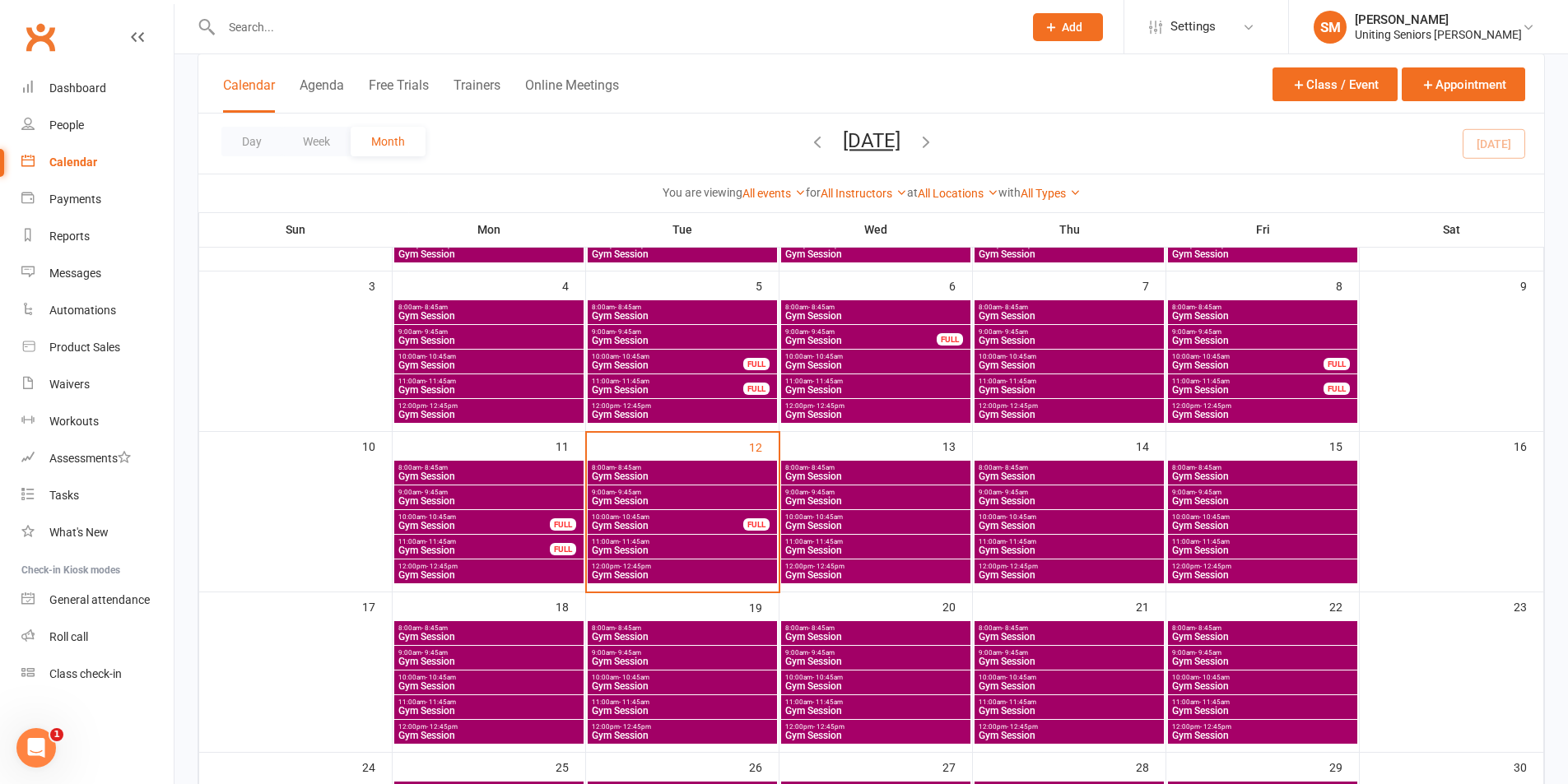
scroll to position [247, 0]
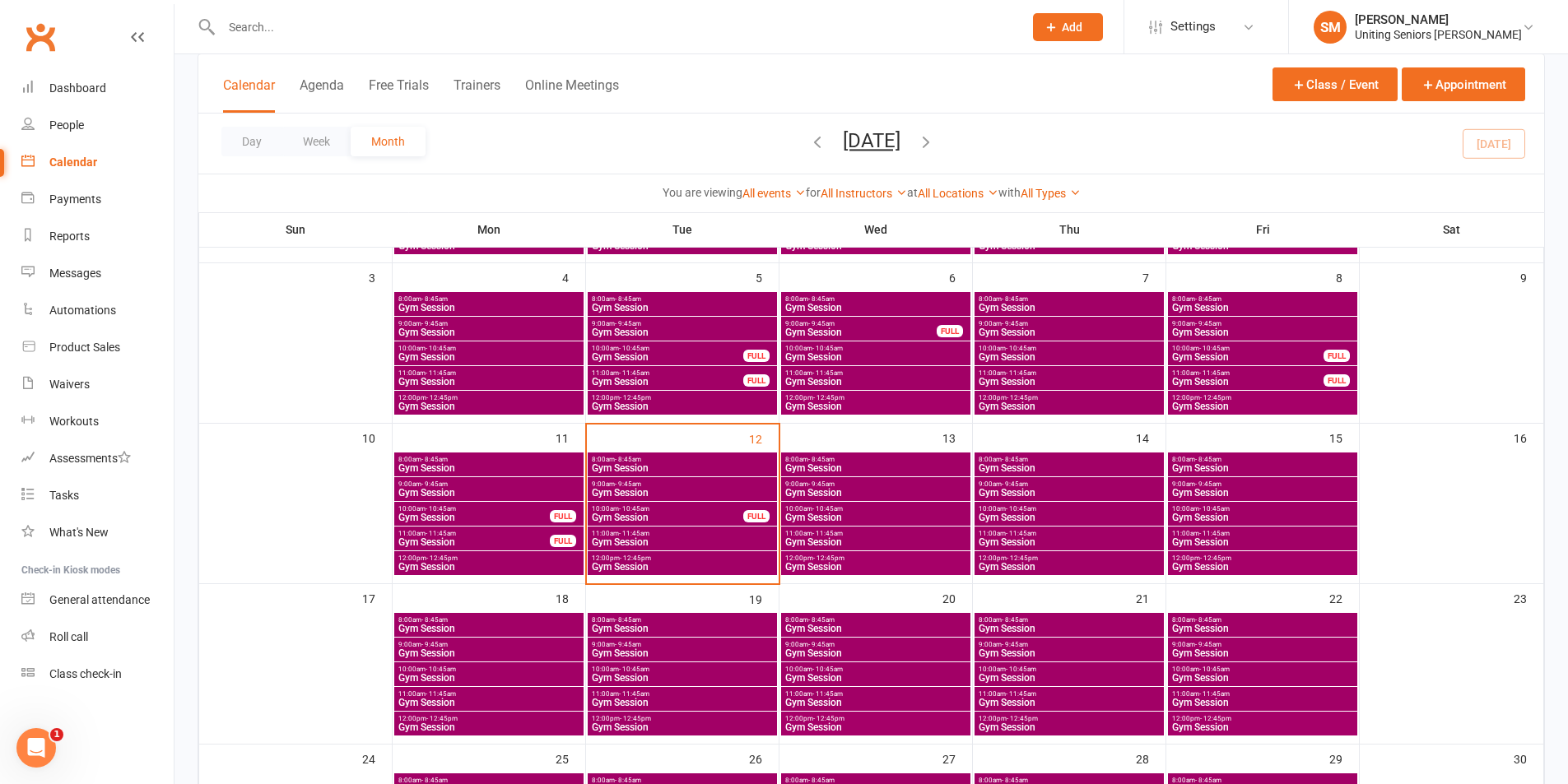
click at [690, 517] on span "Gym Session" at bounding box center [668, 518] width 153 height 10
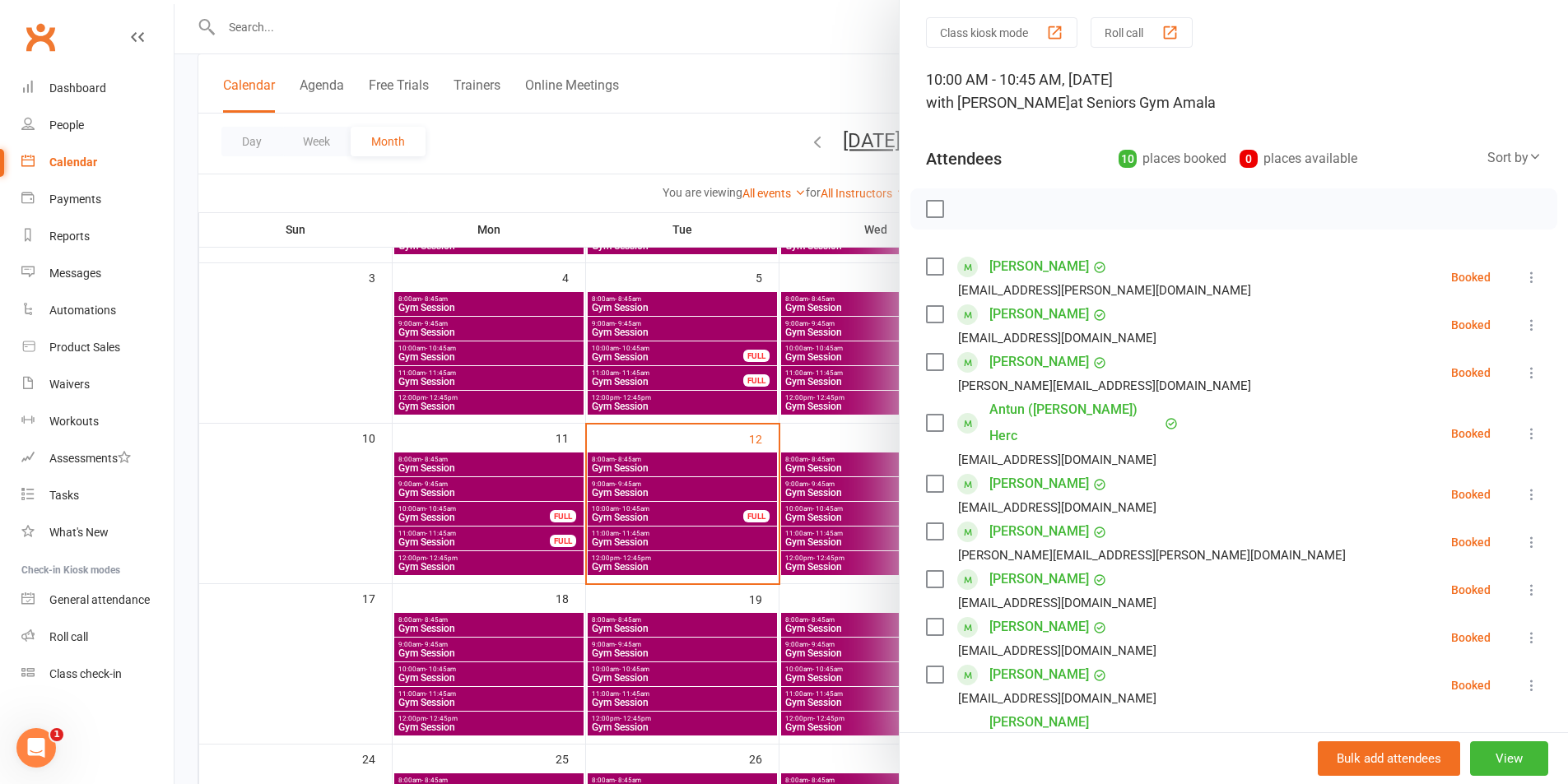
scroll to position [82, 0]
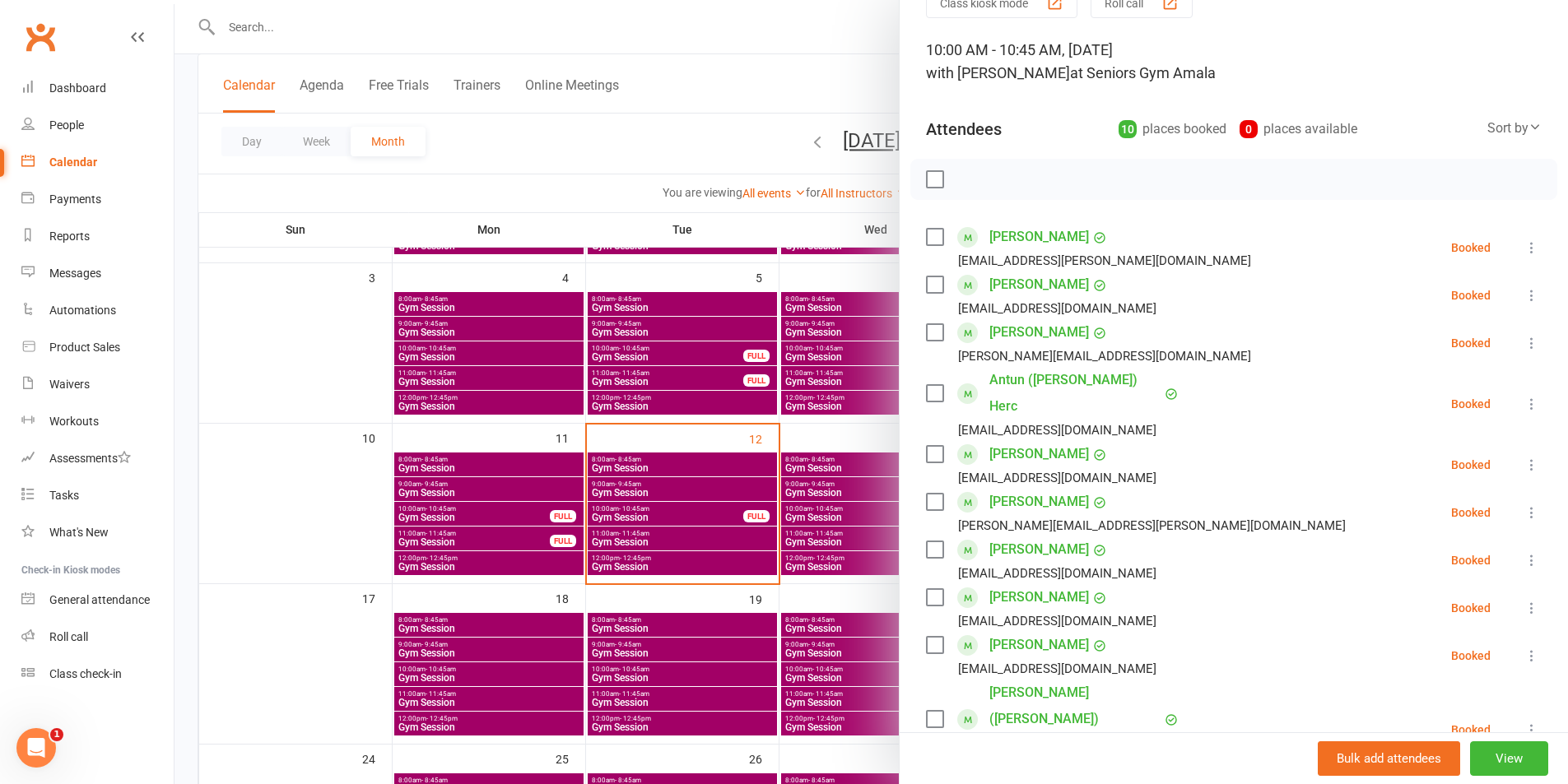
click at [823, 566] on div at bounding box center [871, 392] width 1394 height 784
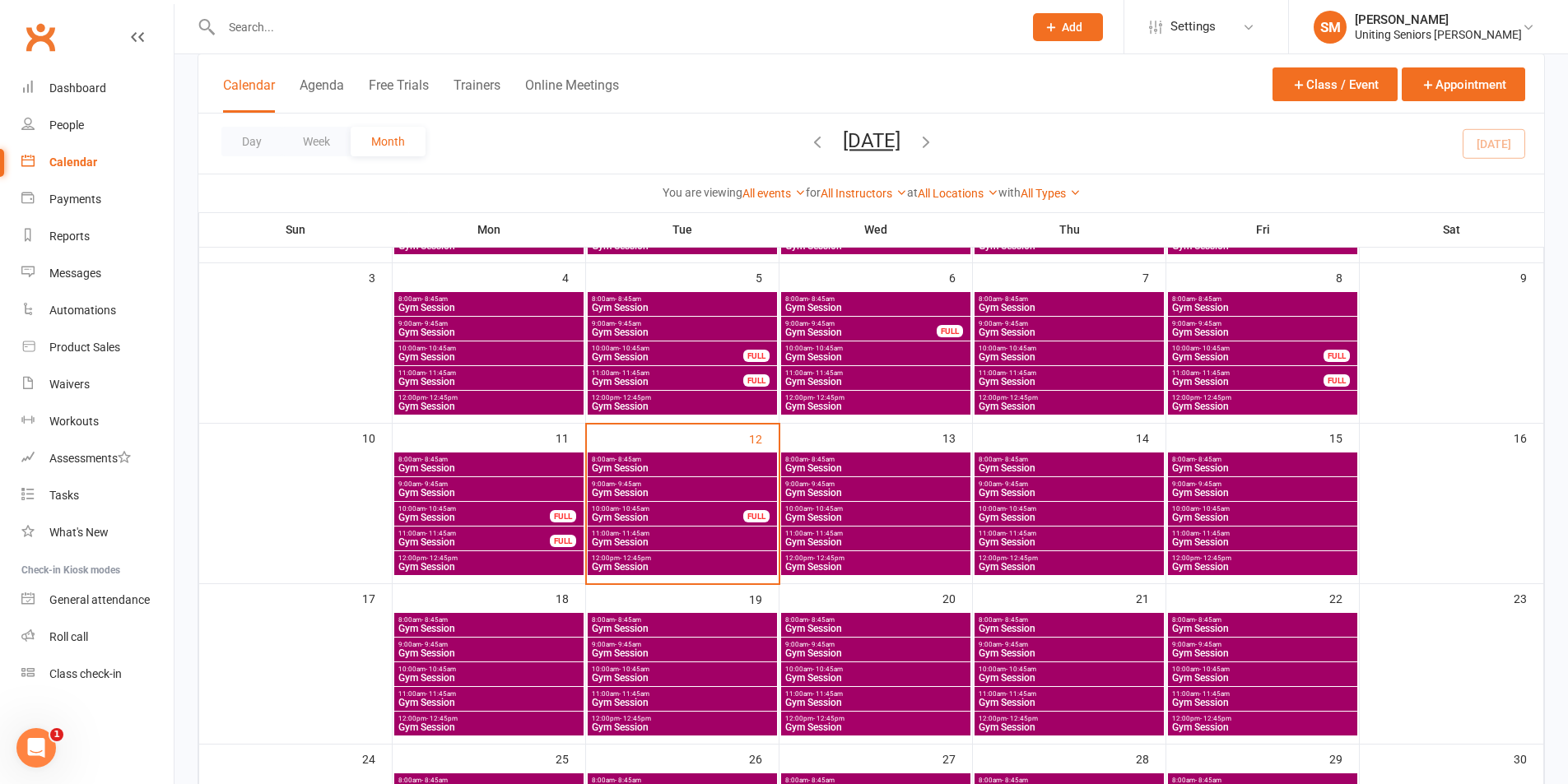
click at [705, 534] on span "11:00am - 11:45am" at bounding box center [682, 534] width 182 height 7
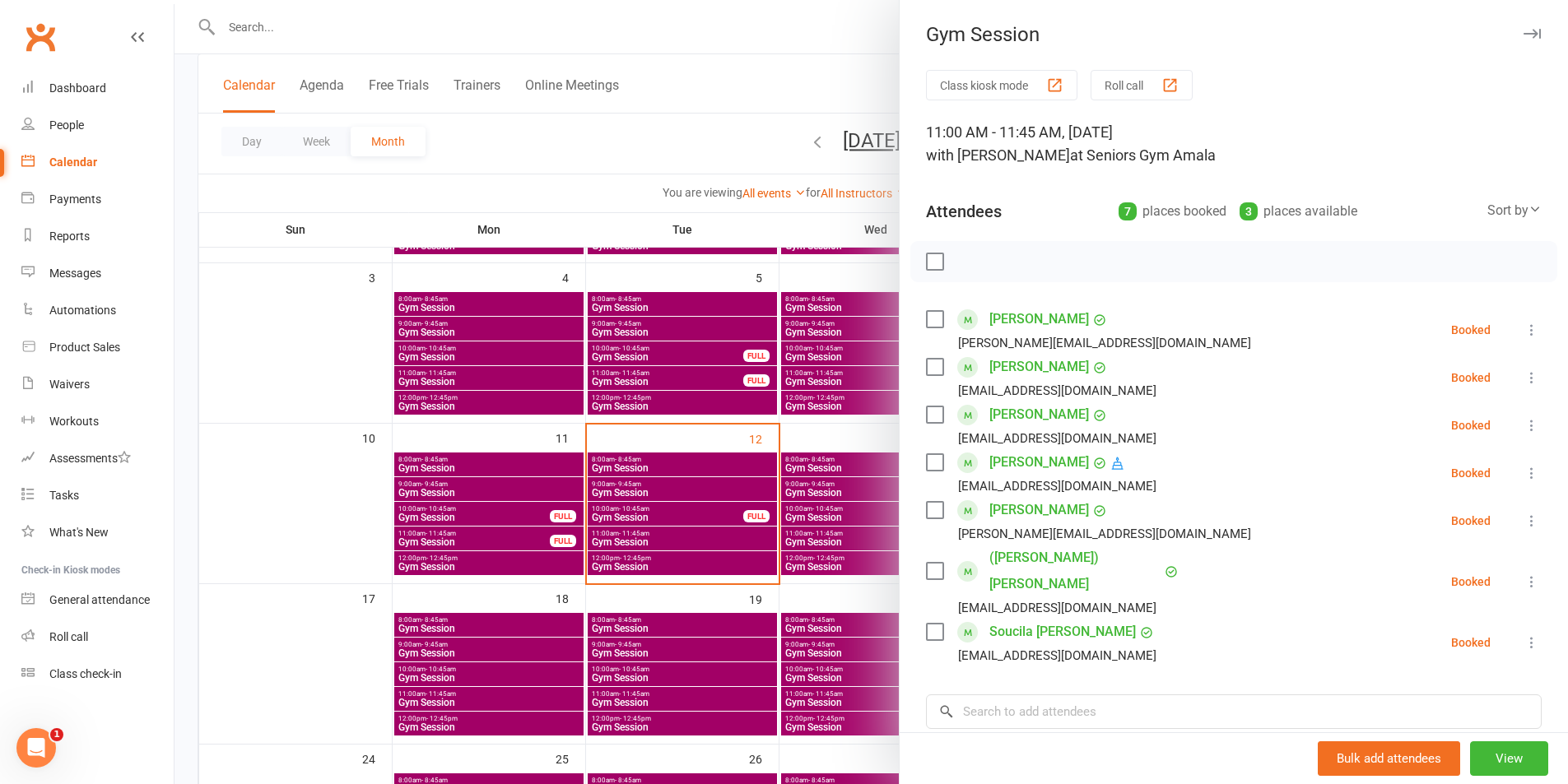
click at [674, 580] on div at bounding box center [871, 392] width 1394 height 784
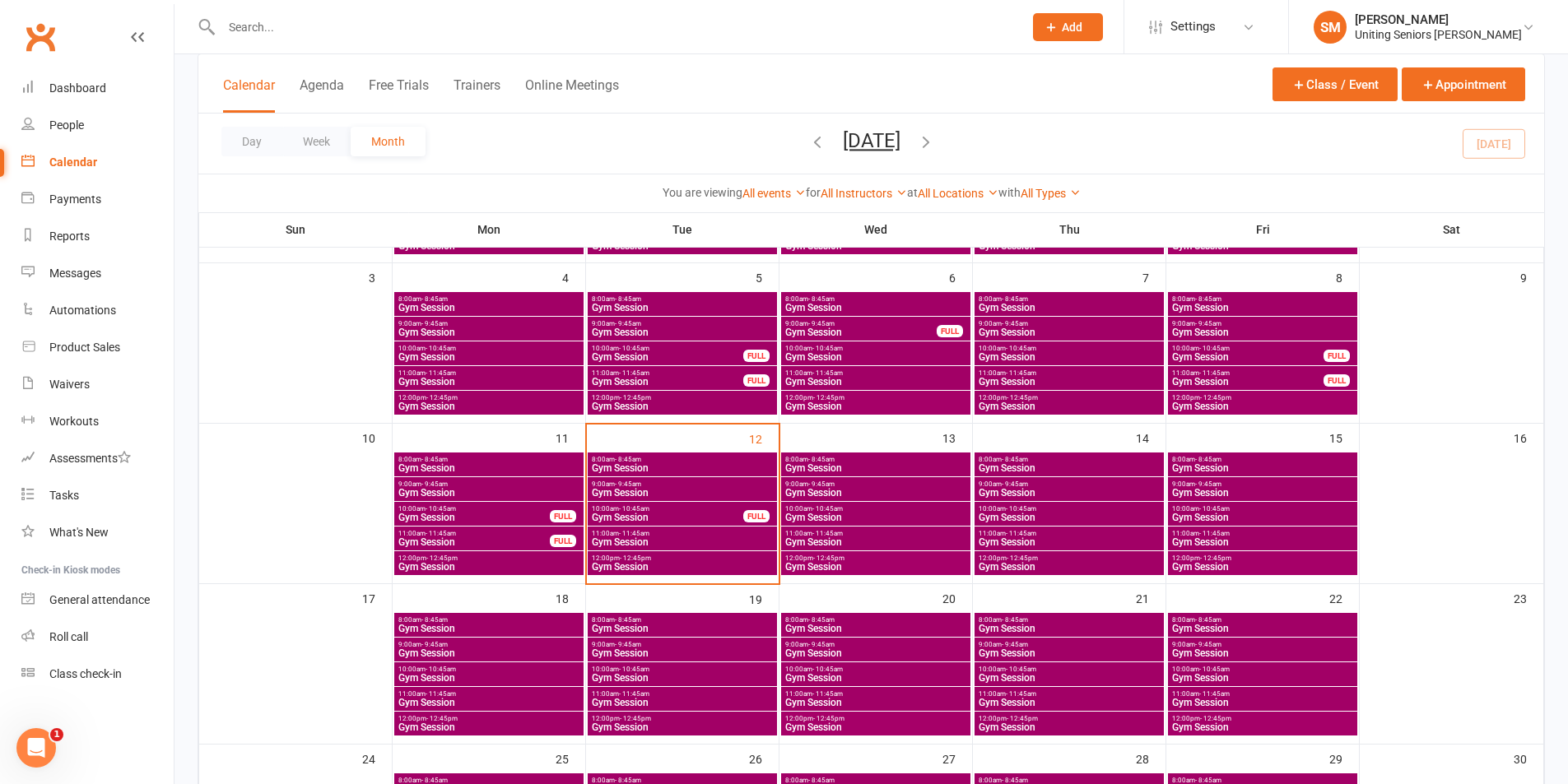
click at [662, 558] on span "12:00pm - 12:45pm" at bounding box center [682, 558] width 182 height 7
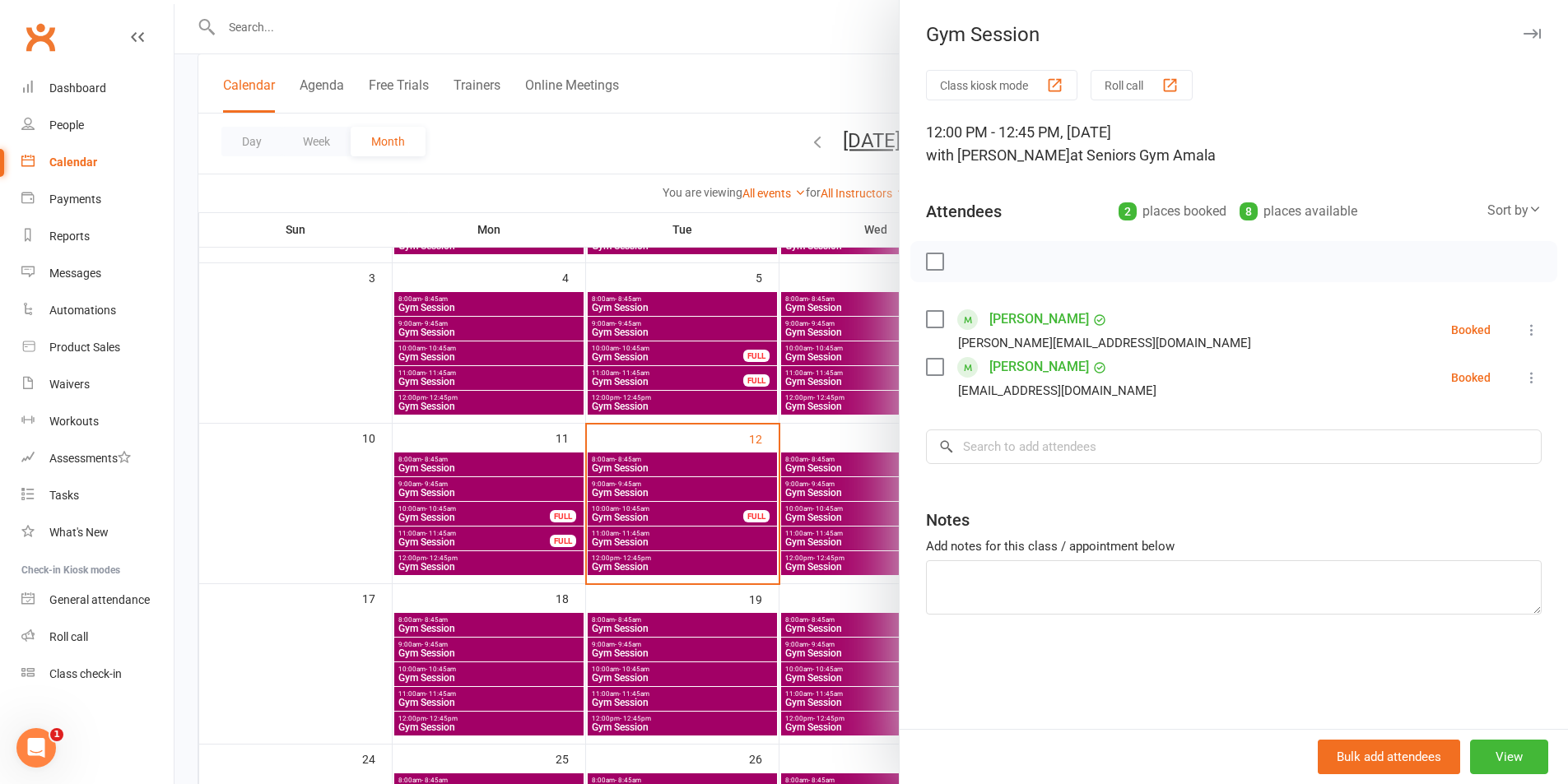
click at [989, 321] on link "[PERSON_NAME]" at bounding box center [1039, 320] width 100 height 26
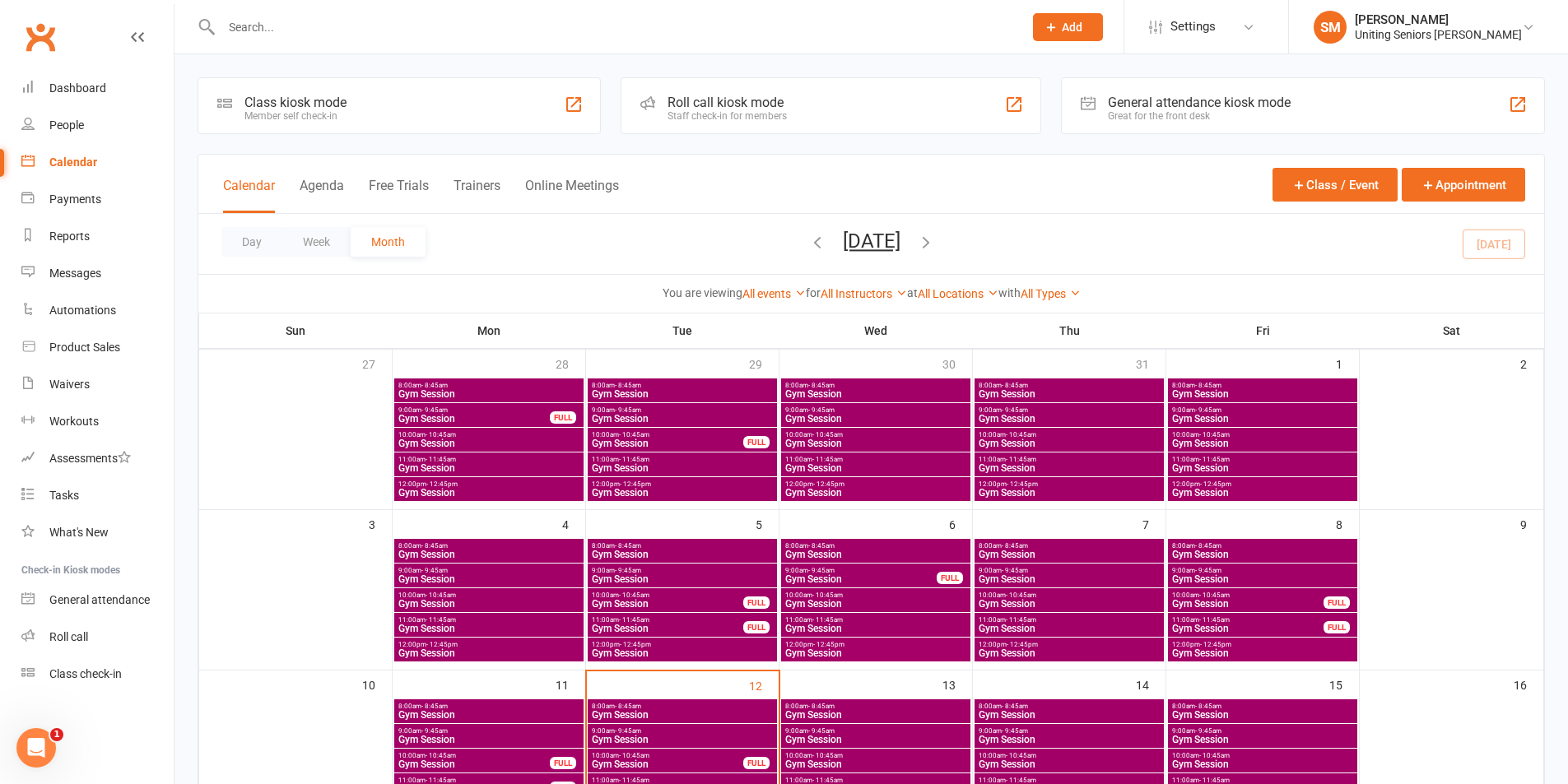
scroll to position [164, 0]
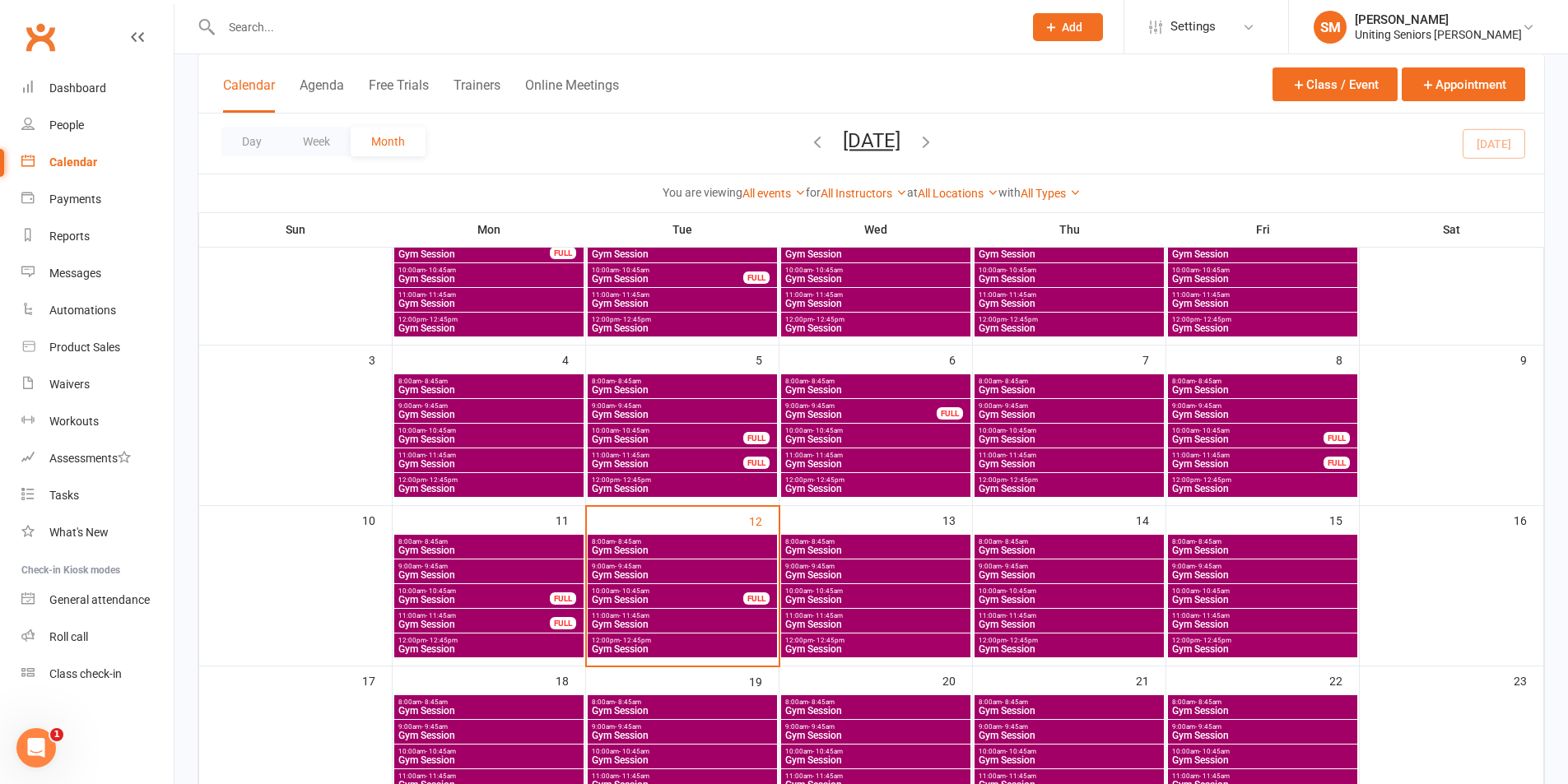
click at [244, 29] on input "text" at bounding box center [614, 27] width 796 height 23
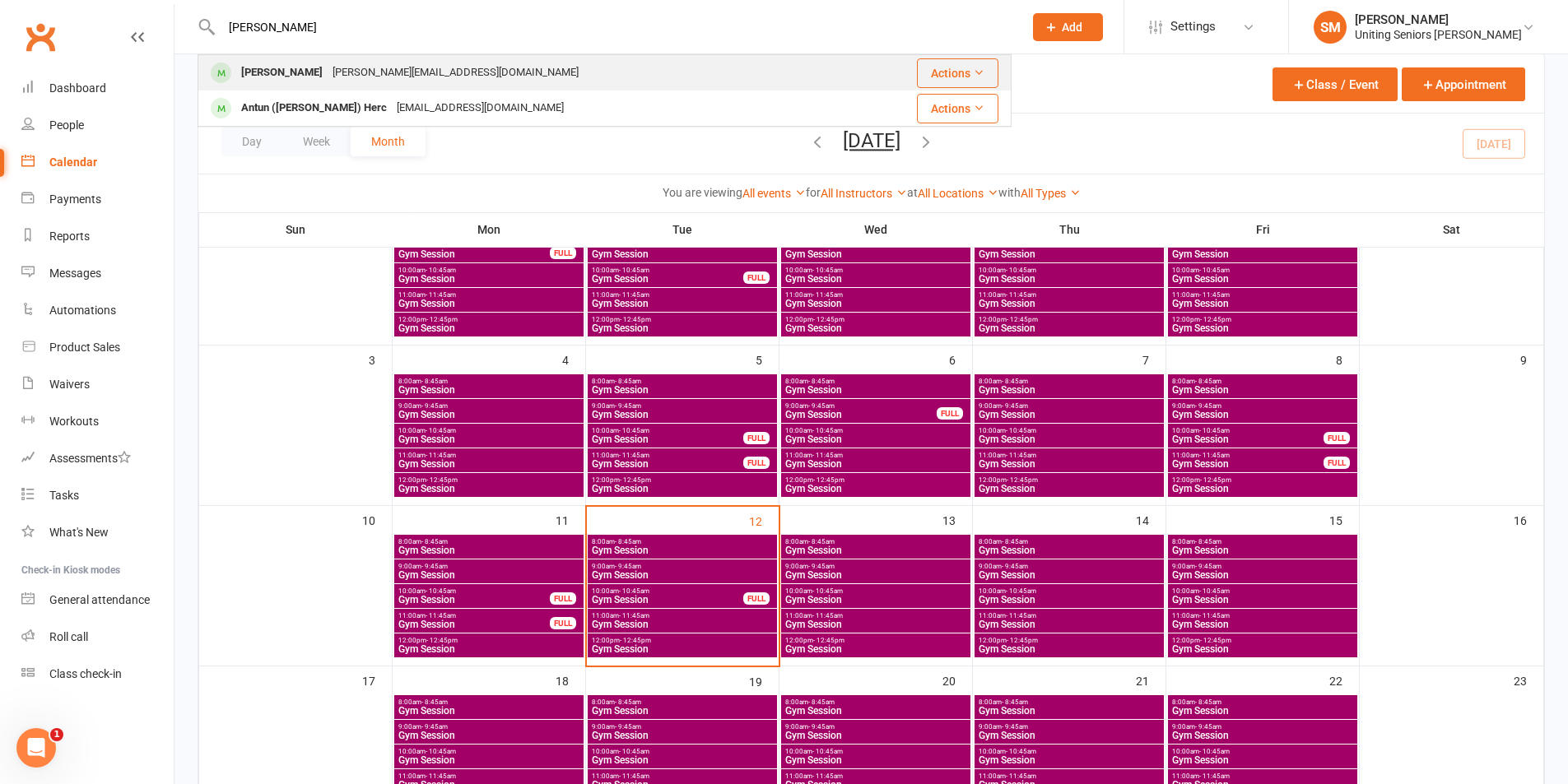
type input "[PERSON_NAME]"
click at [276, 61] on div "[PERSON_NAME]" at bounding box center [282, 73] width 92 height 24
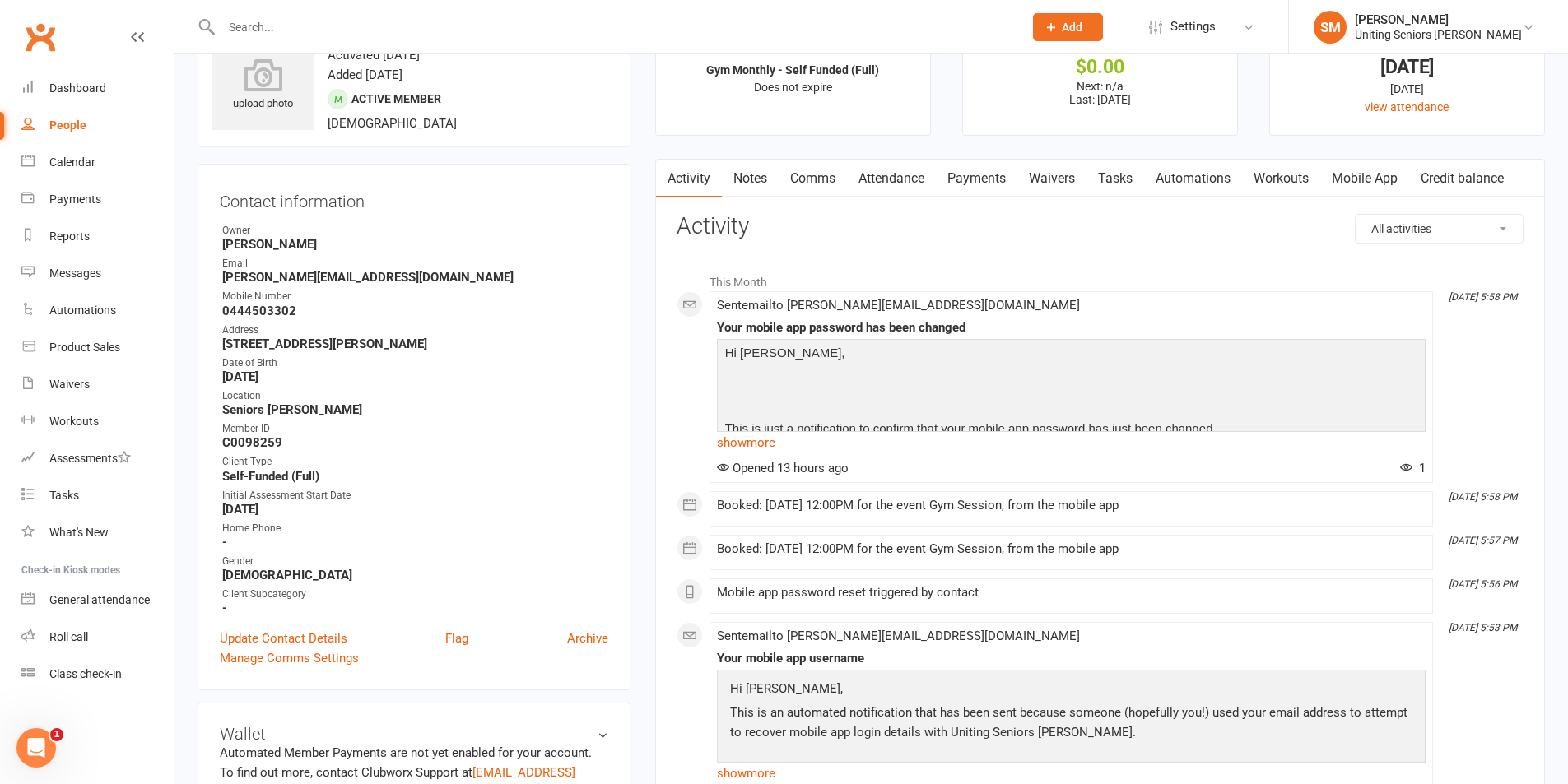
scroll to position [164, 0]
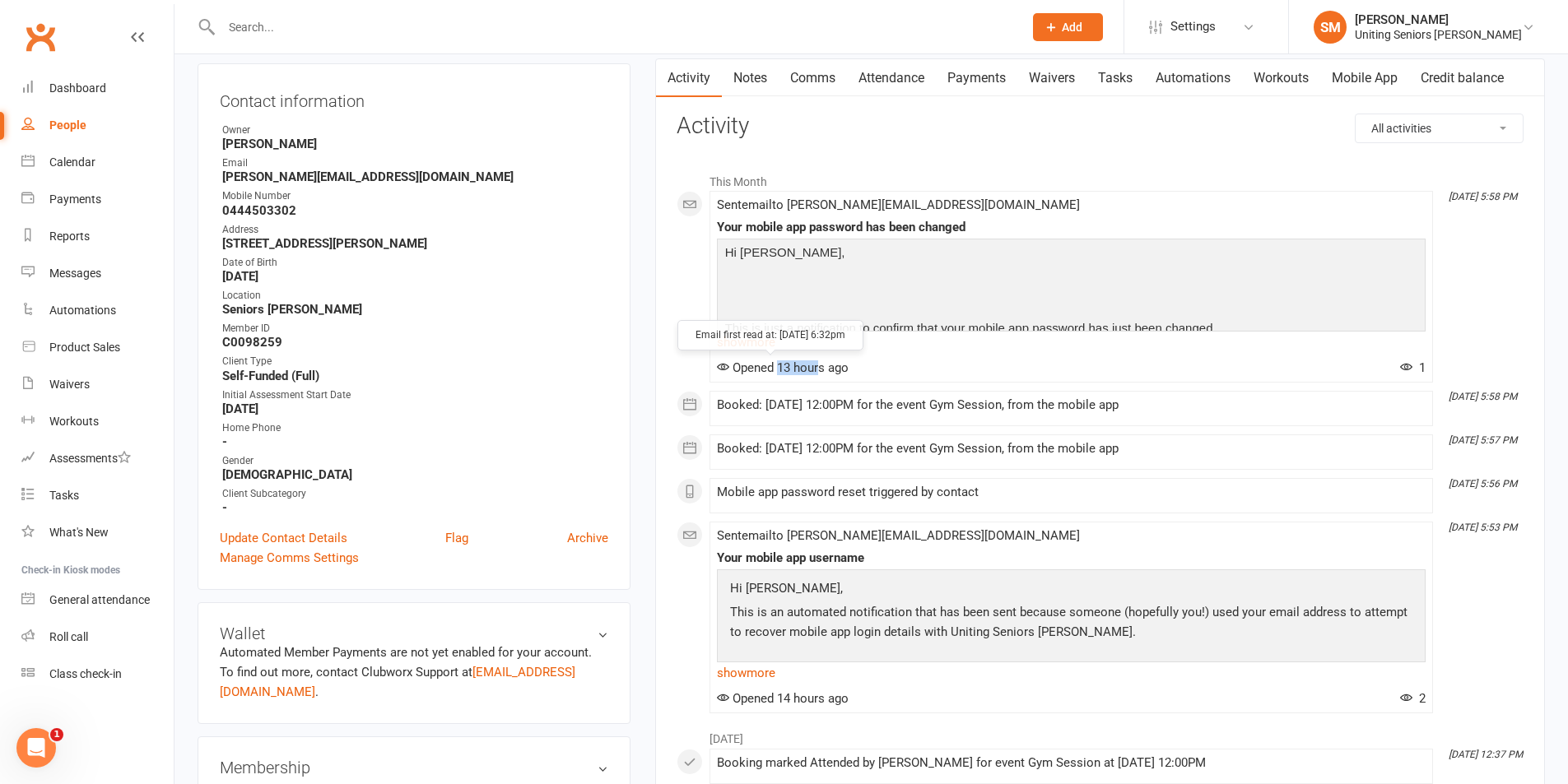
drag, startPoint x: 779, startPoint y: 374, endPoint x: 854, endPoint y: 373, distance: 75.0
click at [841, 373] on span "Opened 13 hours ago" at bounding box center [783, 368] width 132 height 15
click at [899, 389] on div "This Month [DATE] 5:58 PM Sent email to [PERSON_NAME][EMAIL_ADDRESS][DOMAIN_NAM…" at bounding box center [1100, 438] width 847 height 549
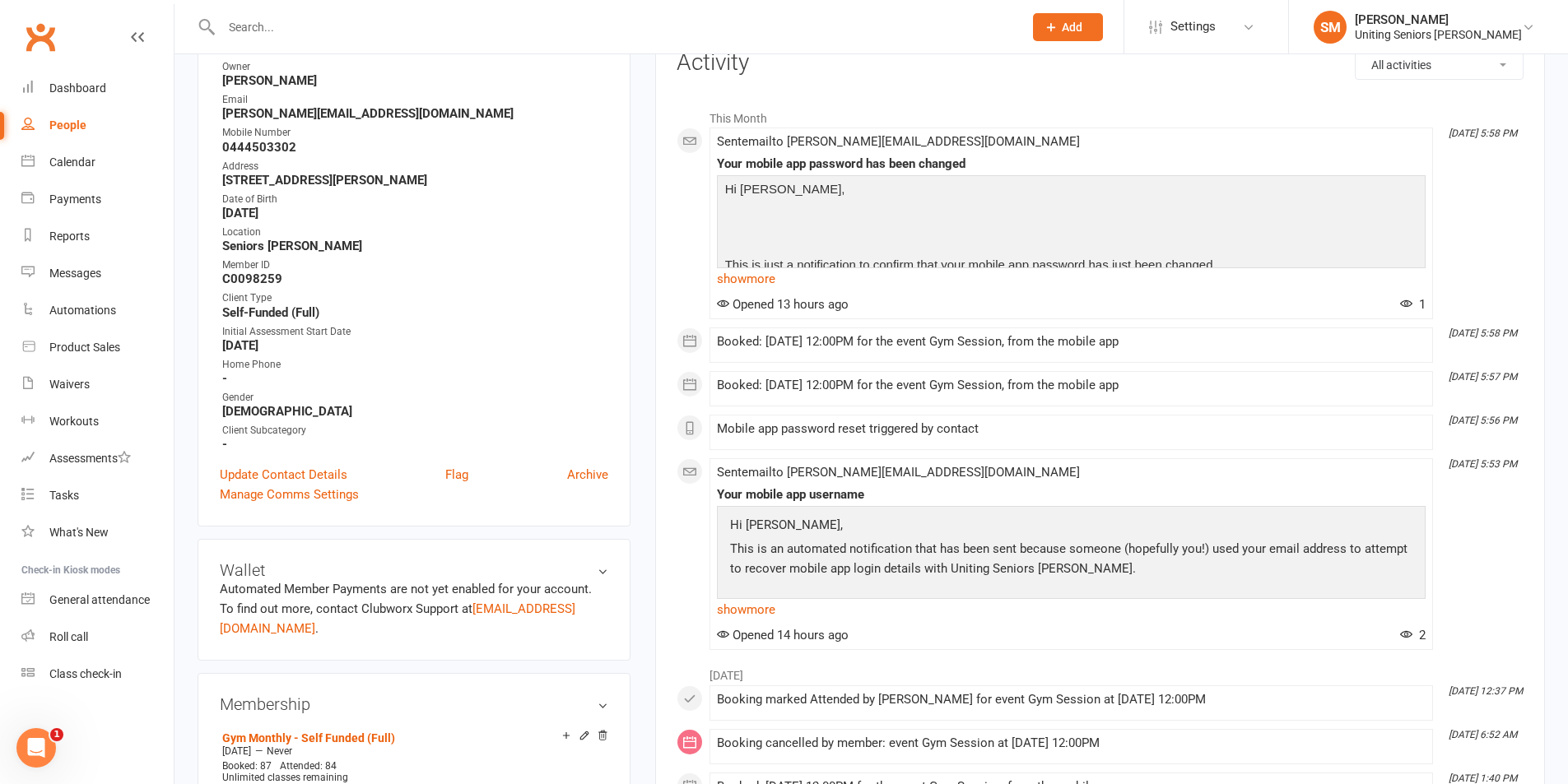
scroll to position [0, 0]
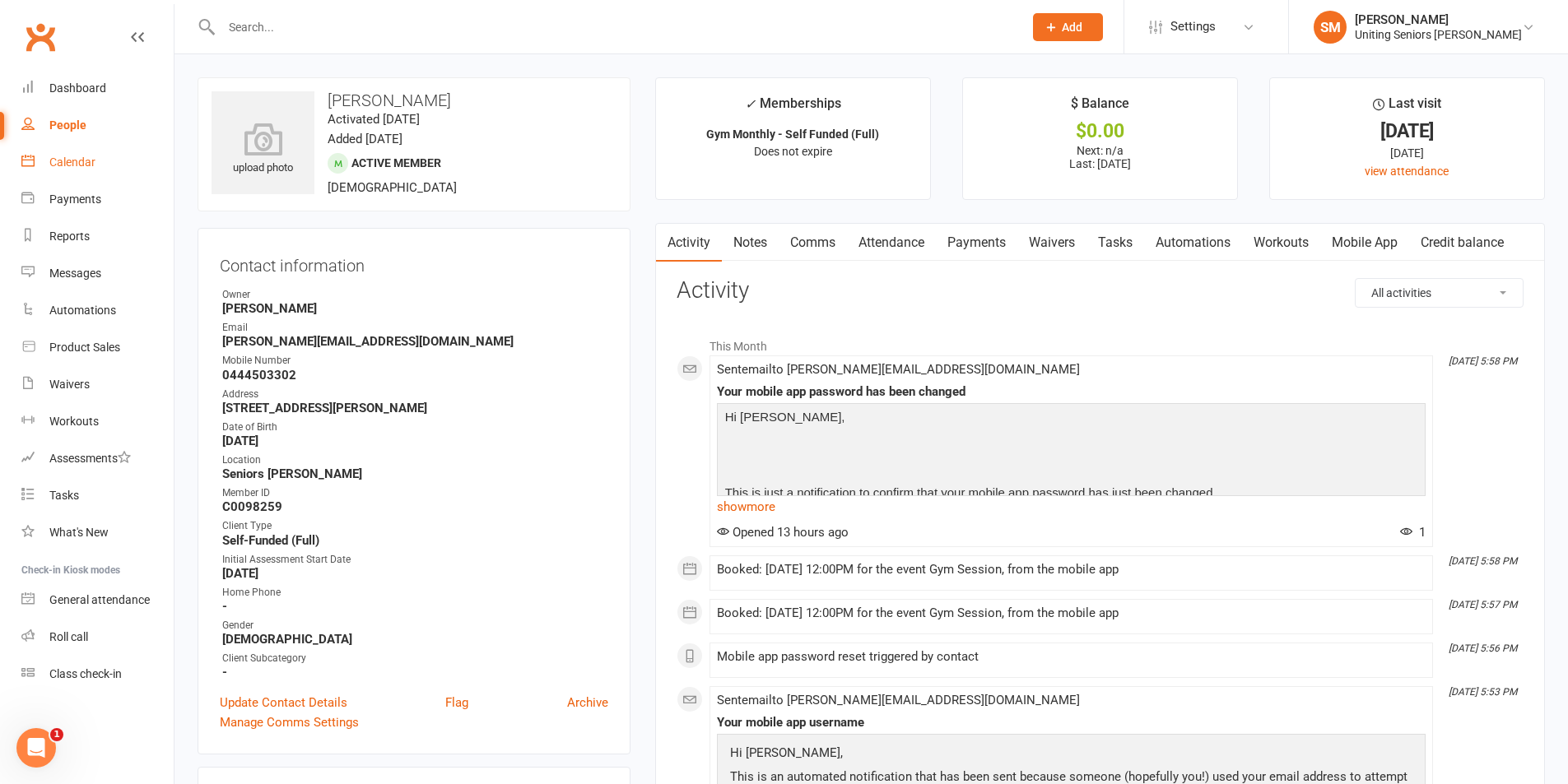
drag, startPoint x: 76, startPoint y: 156, endPoint x: 86, endPoint y: 155, distance: 10.0
click at [76, 155] on link "Calendar" at bounding box center [97, 163] width 152 height 37
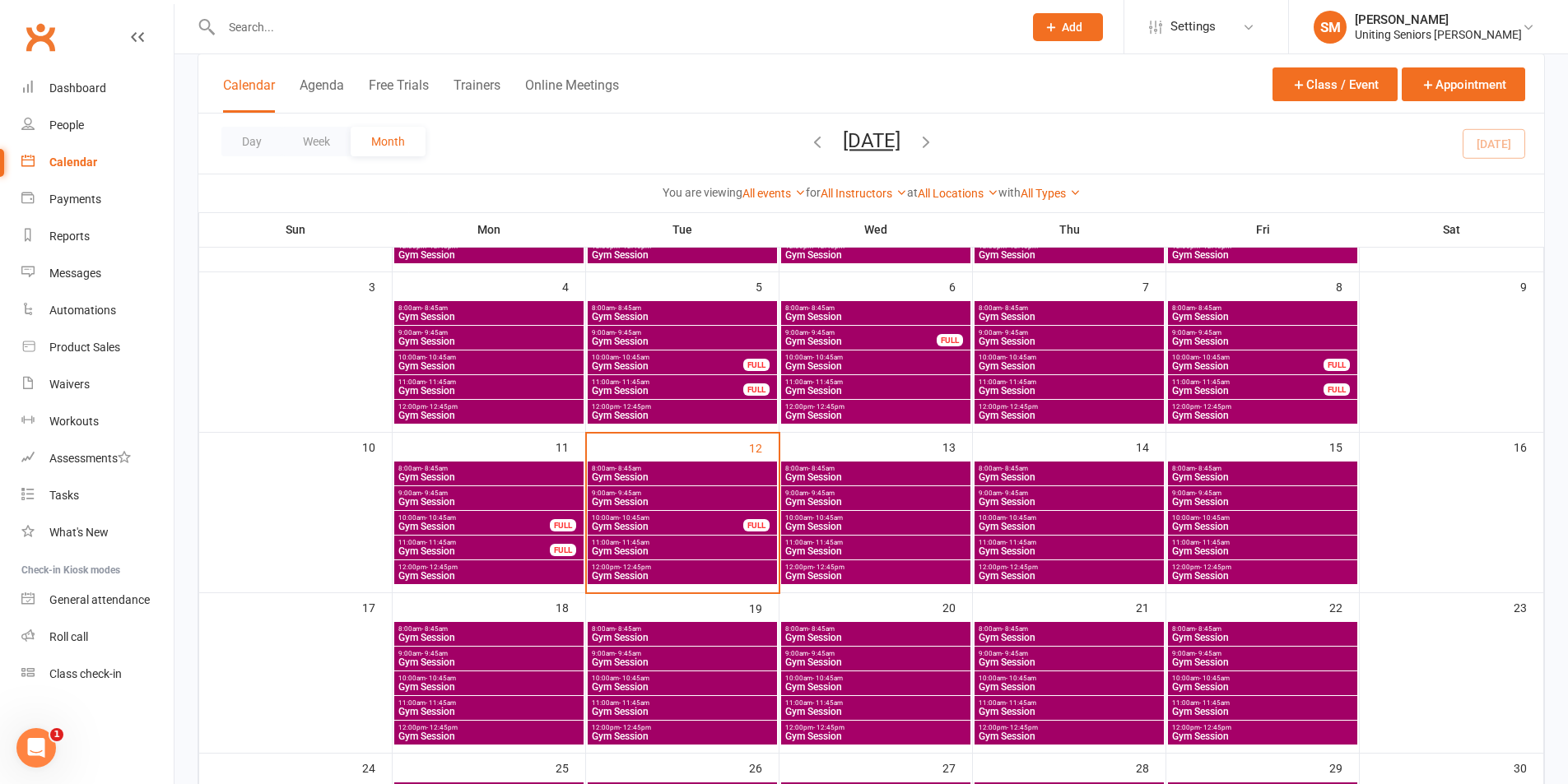
scroll to position [247, 0]
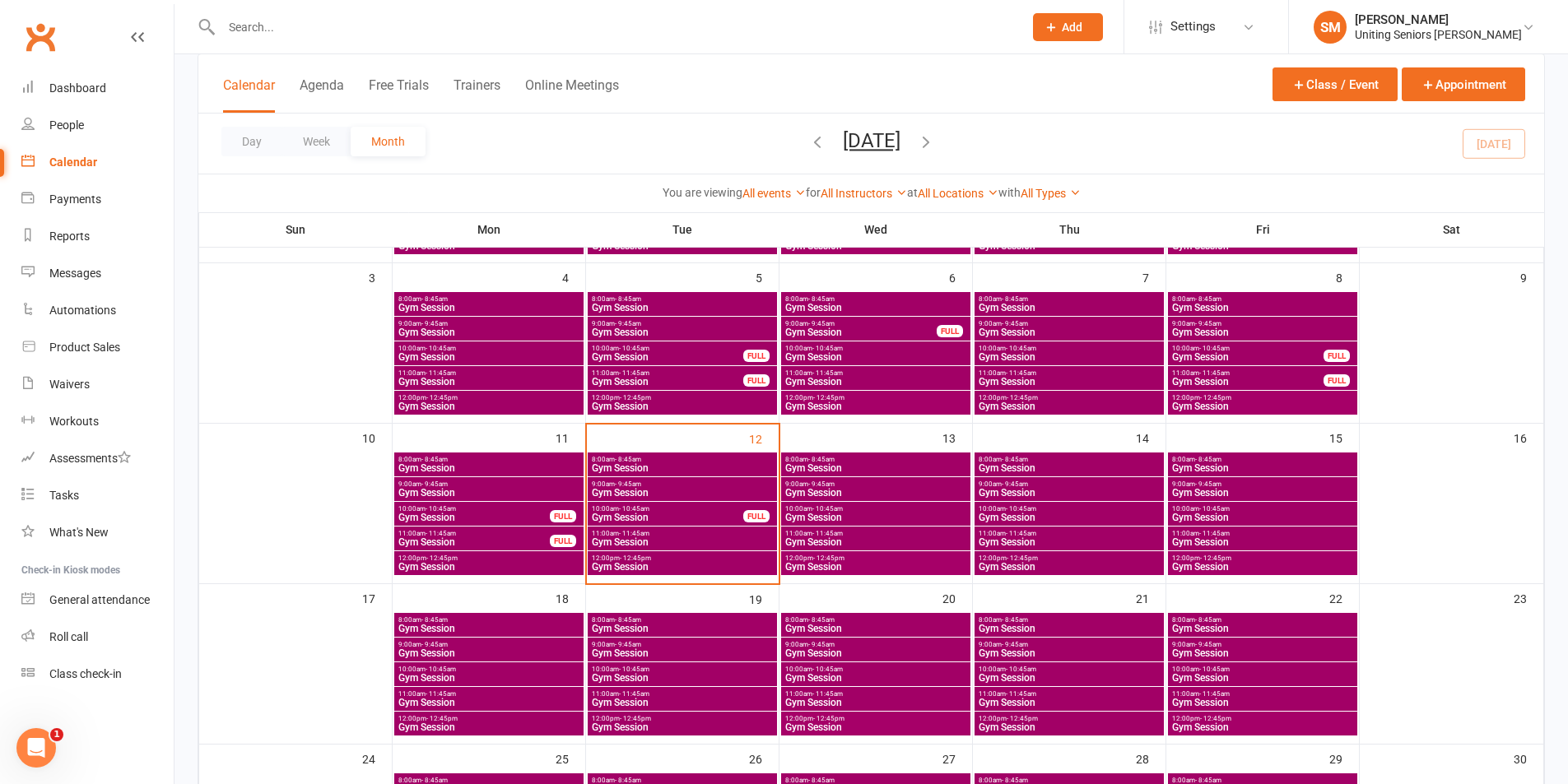
click at [729, 463] on span "Gym Session" at bounding box center [682, 468] width 182 height 10
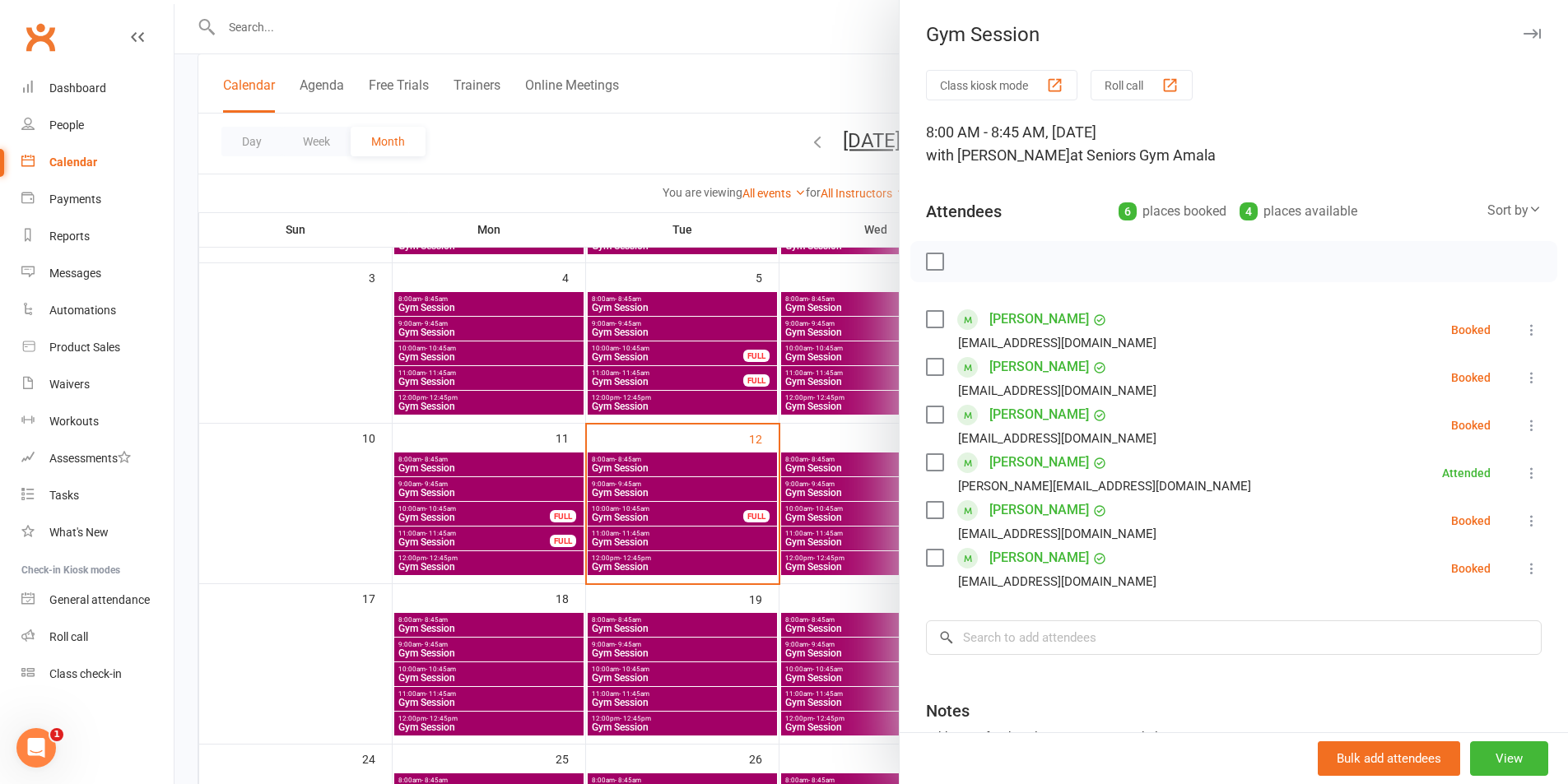
drag, startPoint x: 1540, startPoint y: 509, endPoint x: 1521, endPoint y: 514, distance: 19.6
click at [1533, 510] on div "Class kiosk mode Roll call 8:00 AM - 8:45 AM, [DATE] with [PERSON_NAME] at Seni…" at bounding box center [1233, 478] width 669 height 818
drag, startPoint x: 1494, startPoint y: 522, endPoint x: 1503, endPoint y: 525, distance: 9.5
click at [1499, 524] on li "[PERSON_NAME] [EMAIL_ADDRESS][DOMAIN_NAME] Booked More info Remove Check in Mar…" at bounding box center [1234, 520] width 616 height 48
click at [1524, 526] on icon at bounding box center [1532, 521] width 17 height 17
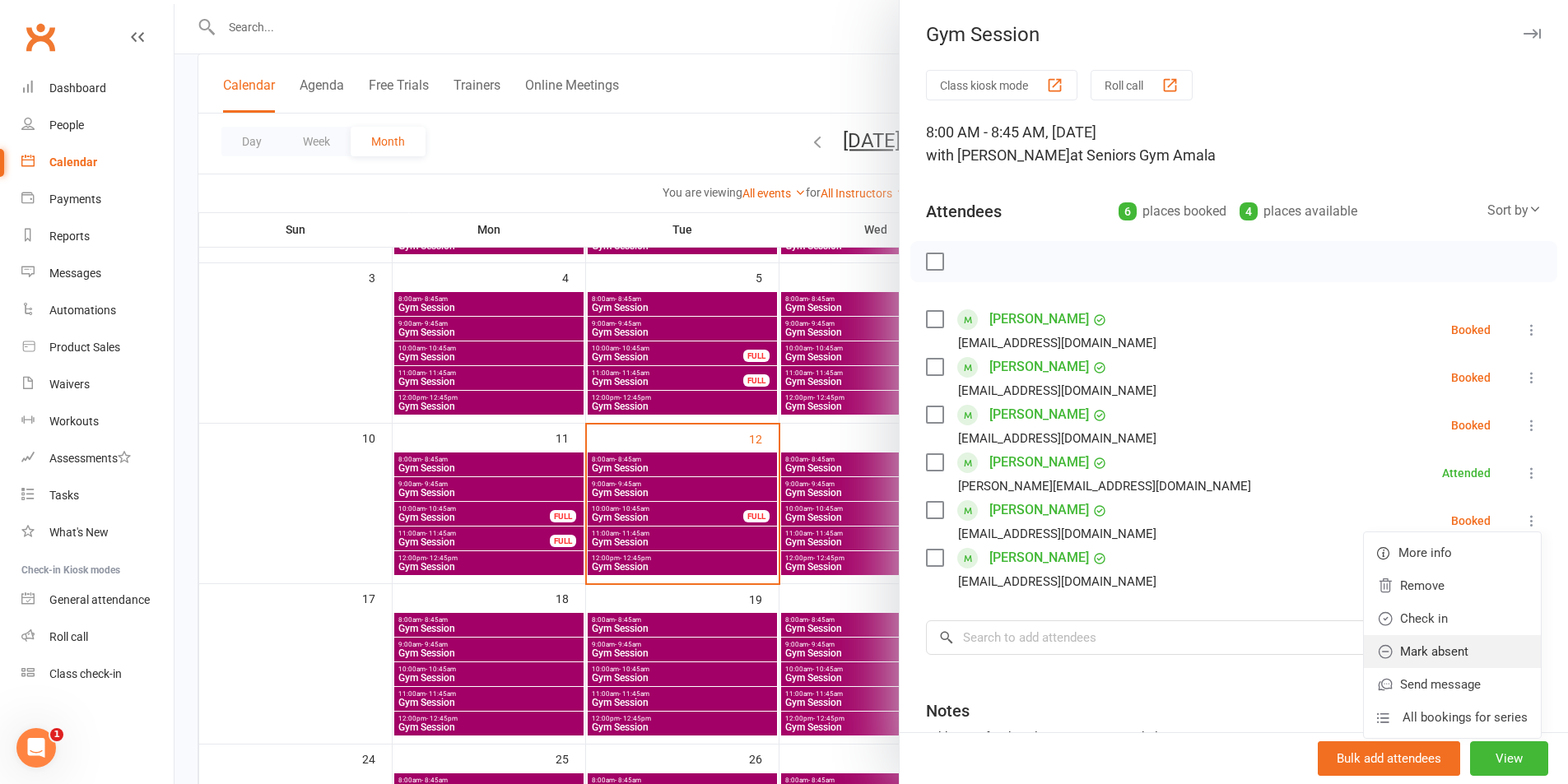
click at [1433, 640] on link "Mark absent" at bounding box center [1452, 651] width 177 height 33
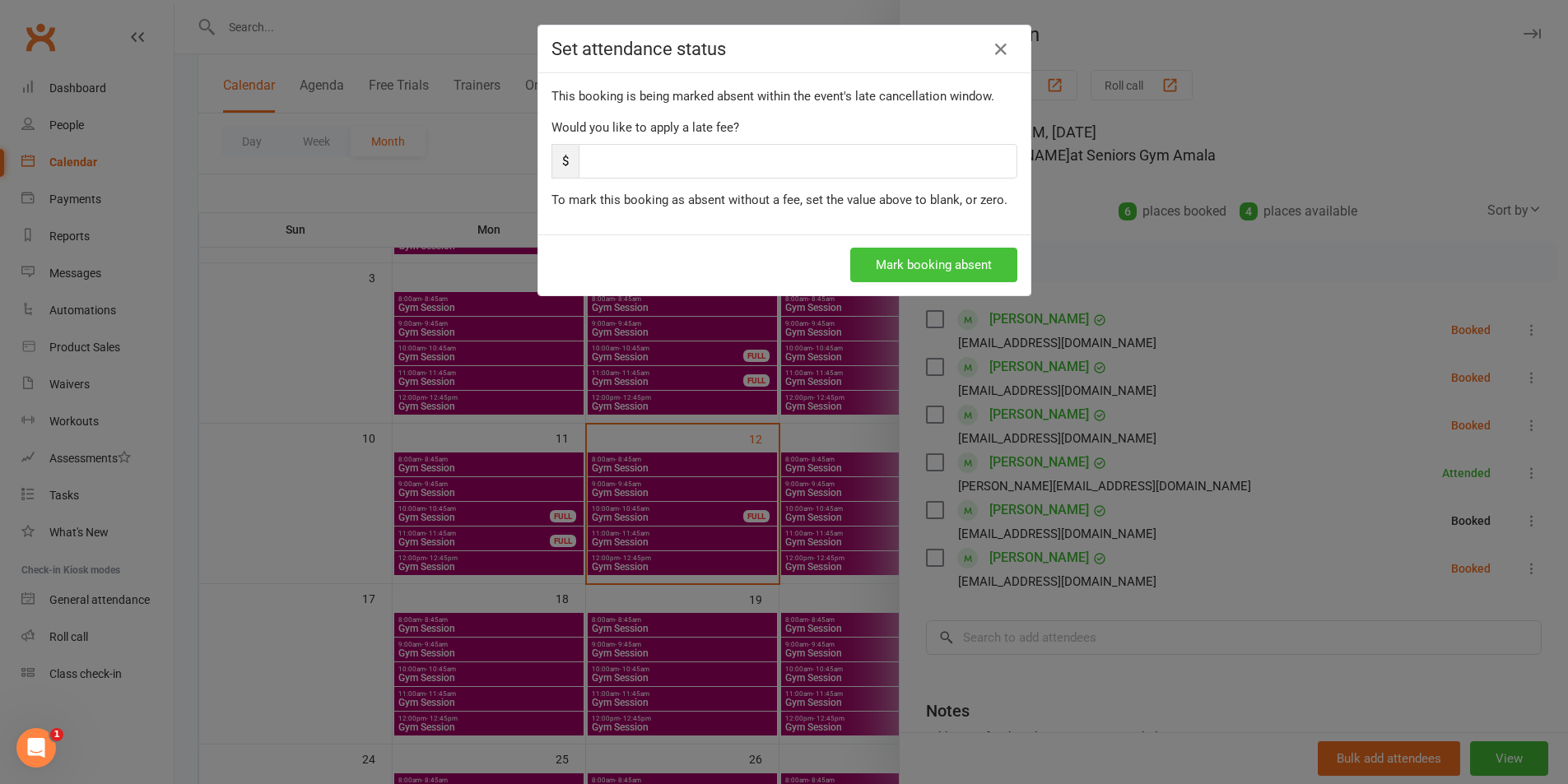
click at [895, 269] on button "Mark booking absent" at bounding box center [934, 264] width 167 height 35
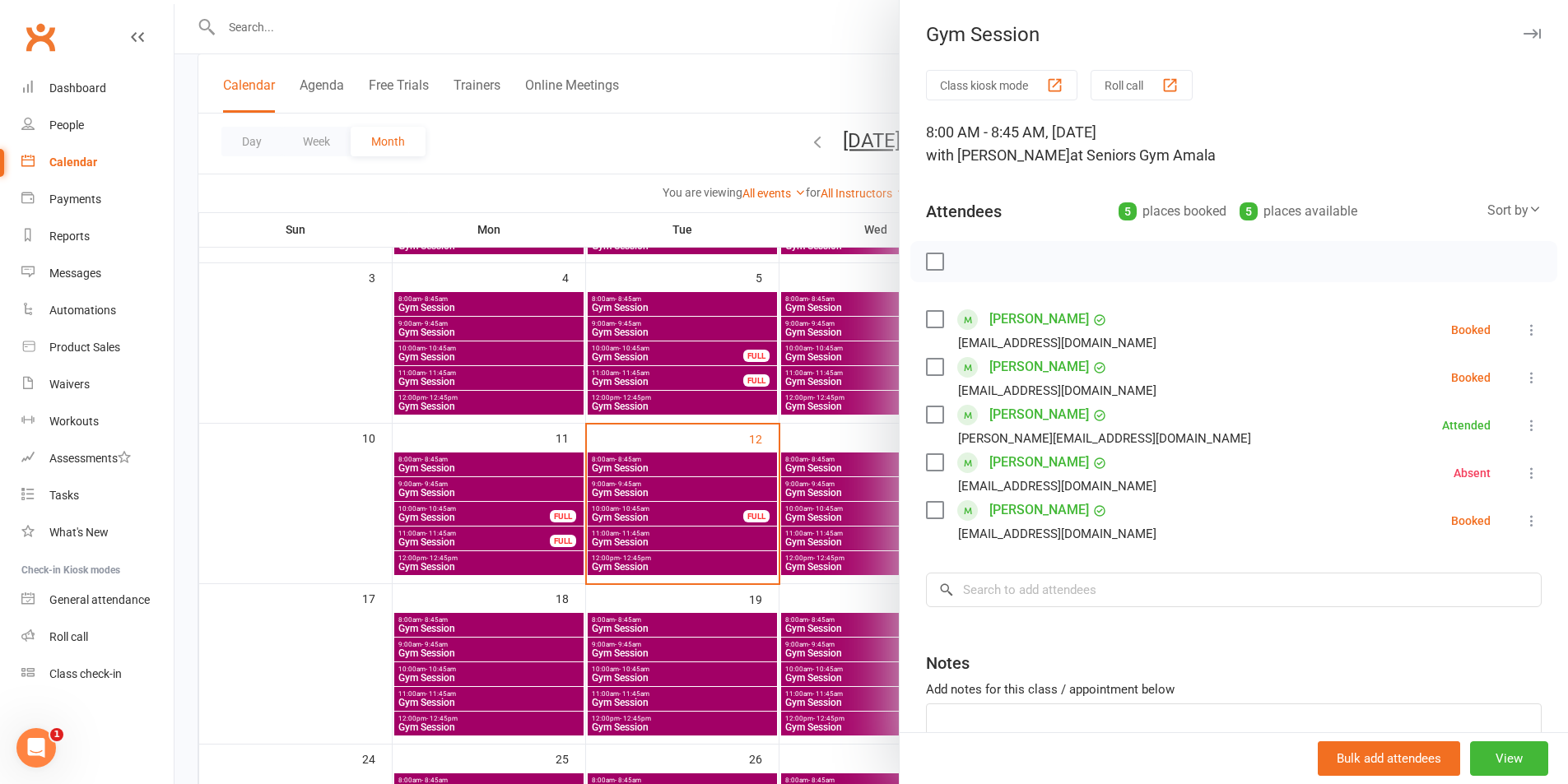
click at [695, 616] on div at bounding box center [871, 392] width 1394 height 784
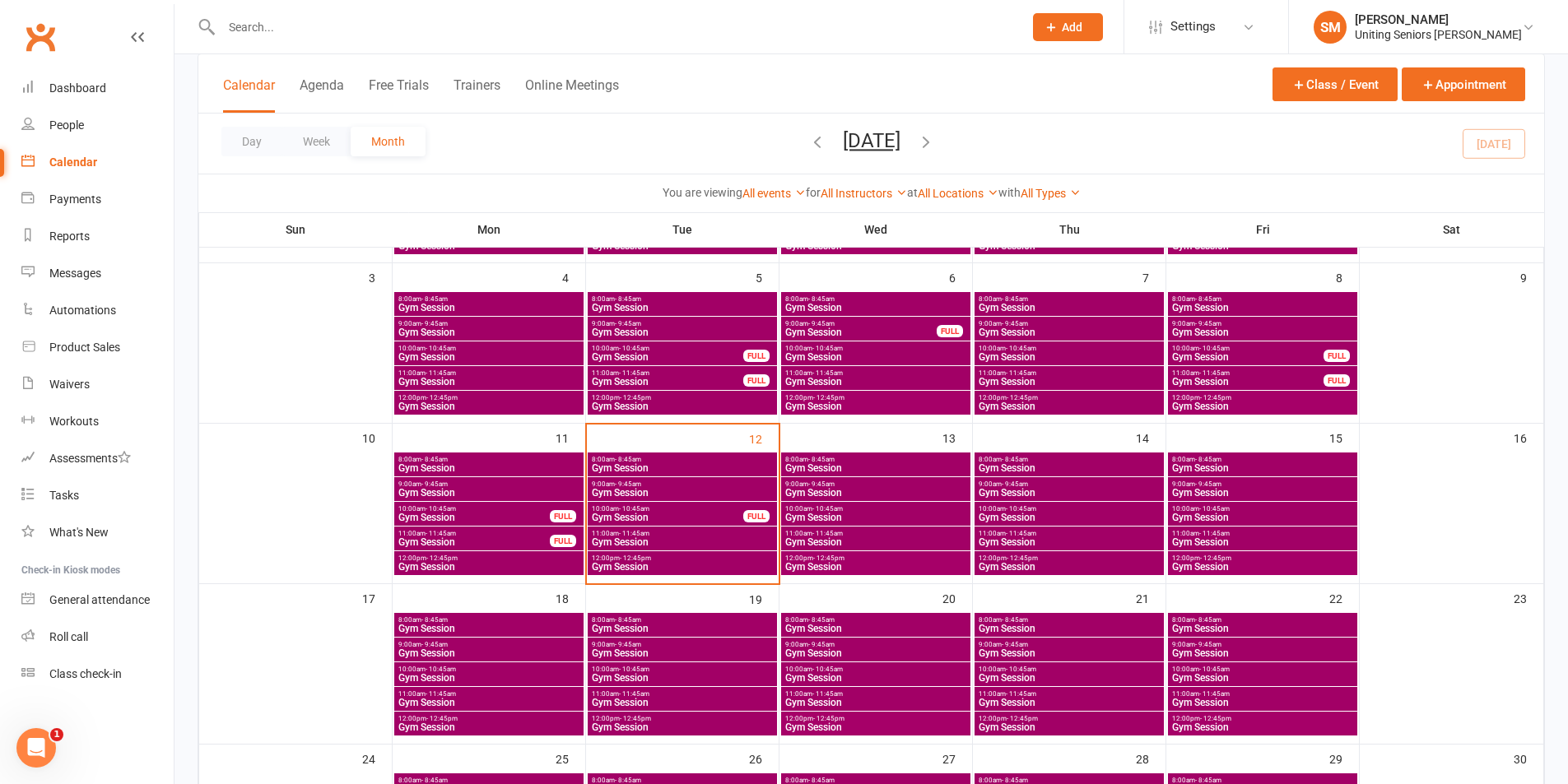
click at [665, 486] on span "9:00am - 9:45am" at bounding box center [682, 484] width 182 height 7
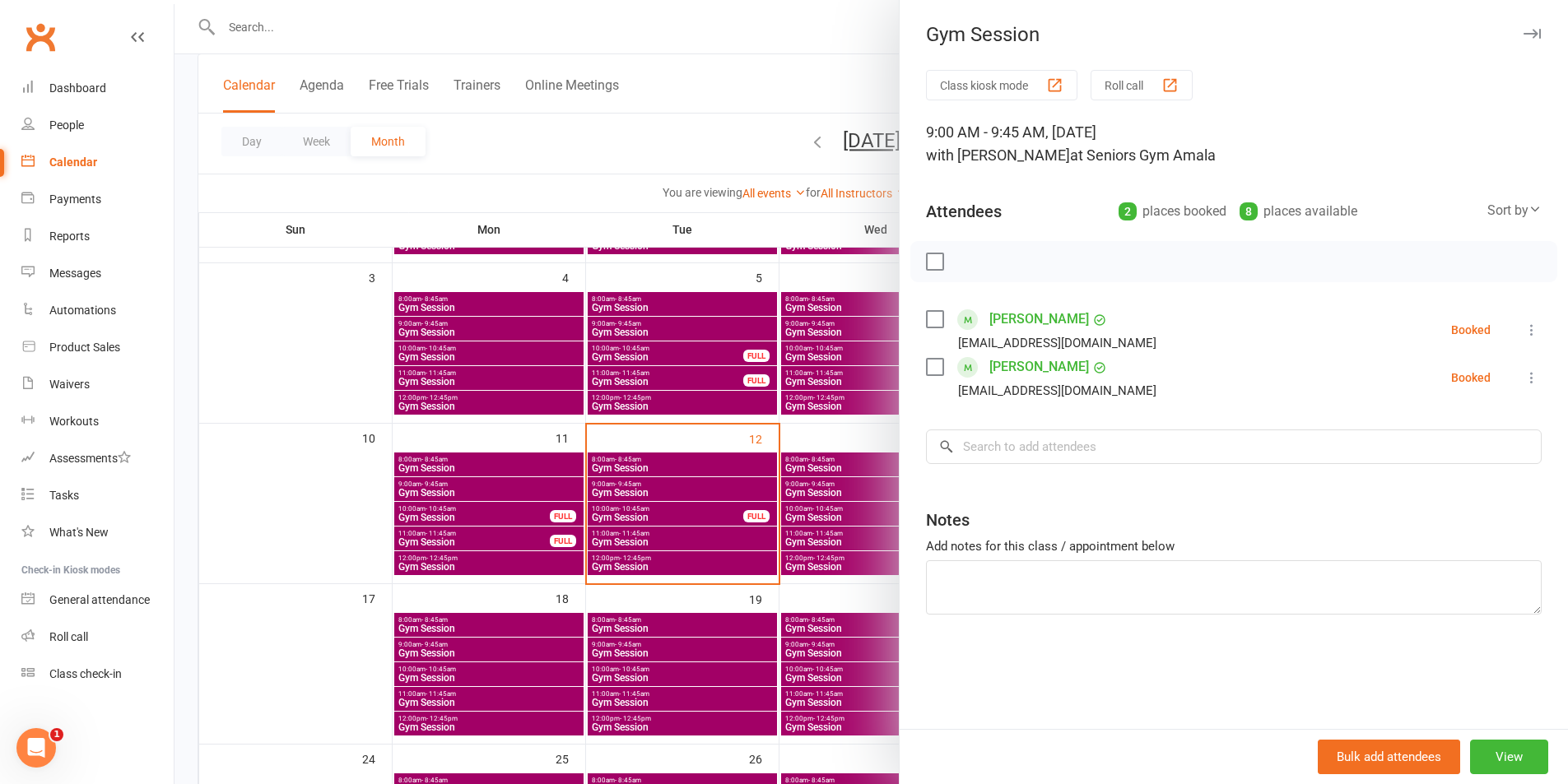
click at [564, 506] on div at bounding box center [871, 392] width 1394 height 784
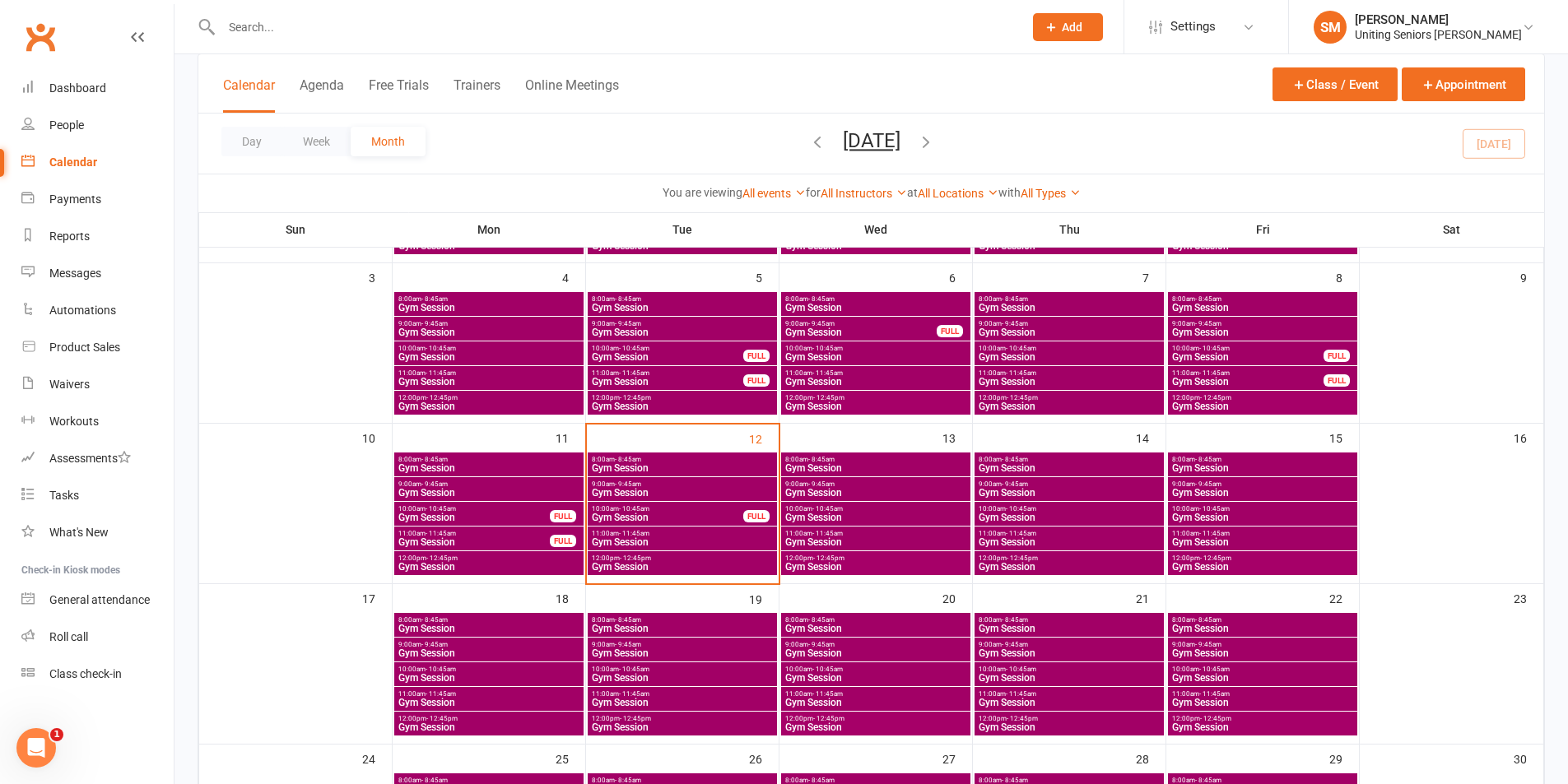
click at [628, 534] on span "- 11:45am" at bounding box center [634, 534] width 31 height 7
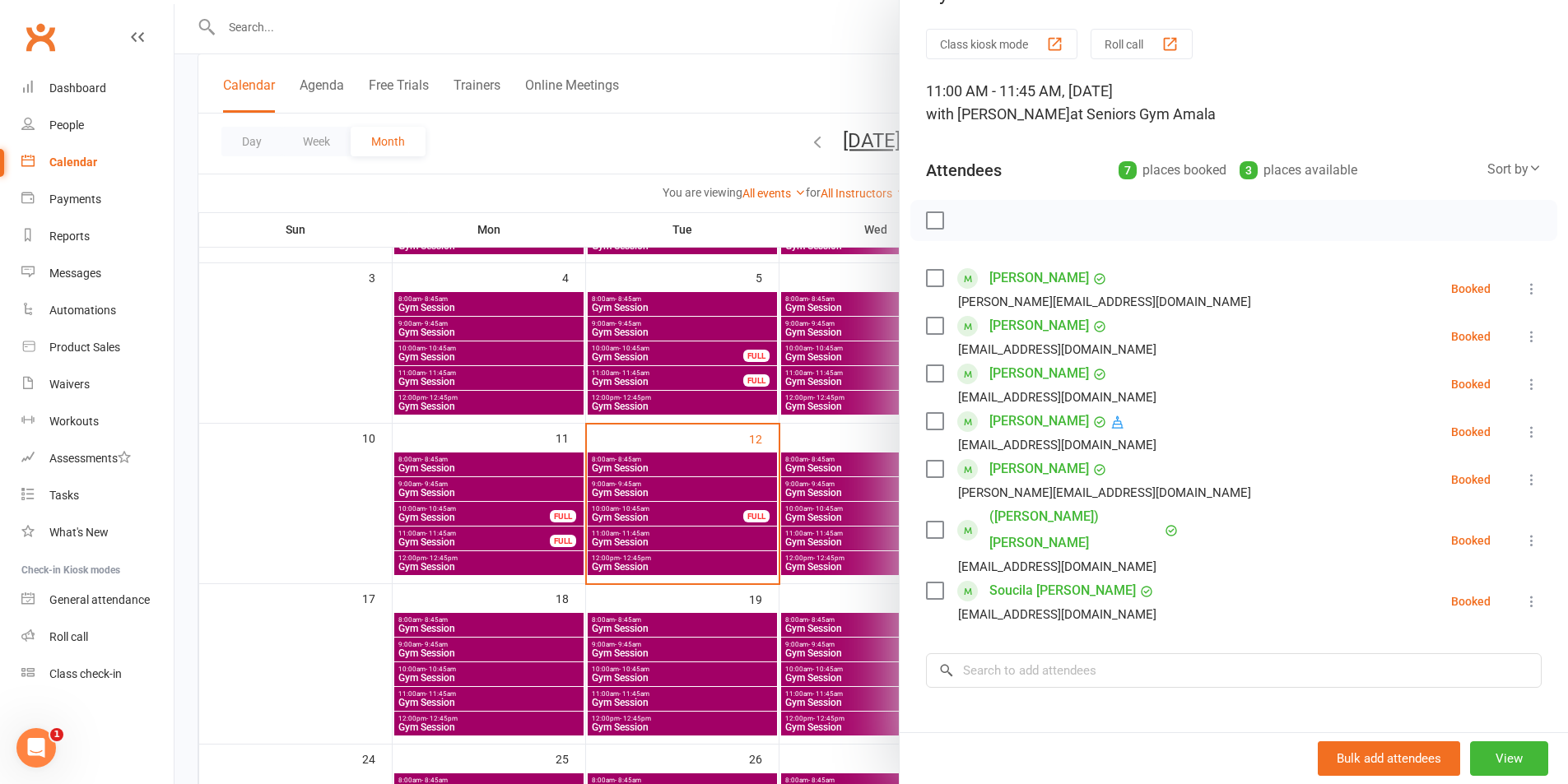
scroll to position [82, 0]
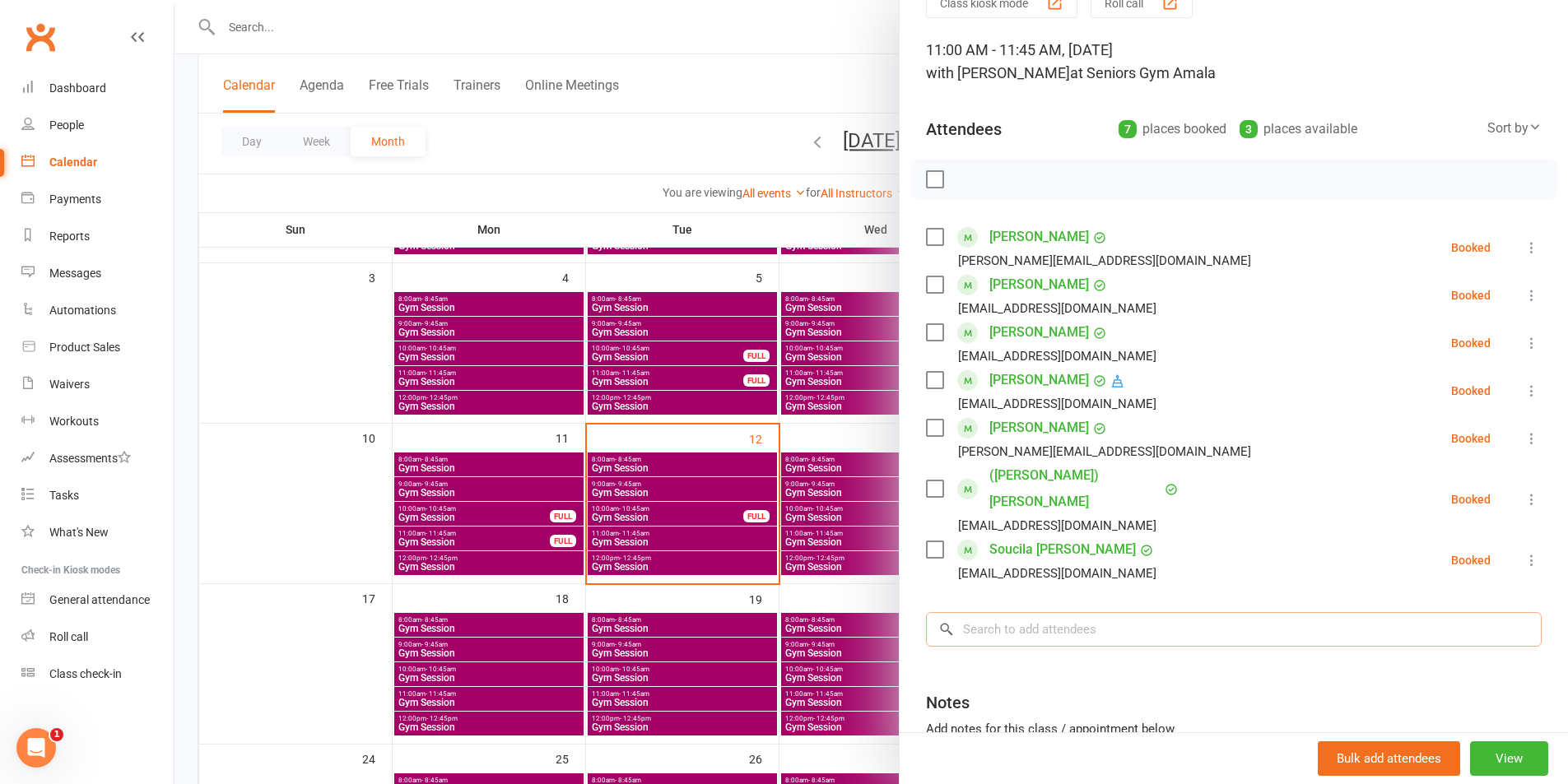
click at [1069, 612] on input "search" at bounding box center [1234, 629] width 616 height 35
drag, startPoint x: 307, startPoint y: 45, endPoint x: 245, endPoint y: 21, distance: 66.5
click at [296, 42] on div at bounding box center [871, 392] width 1394 height 784
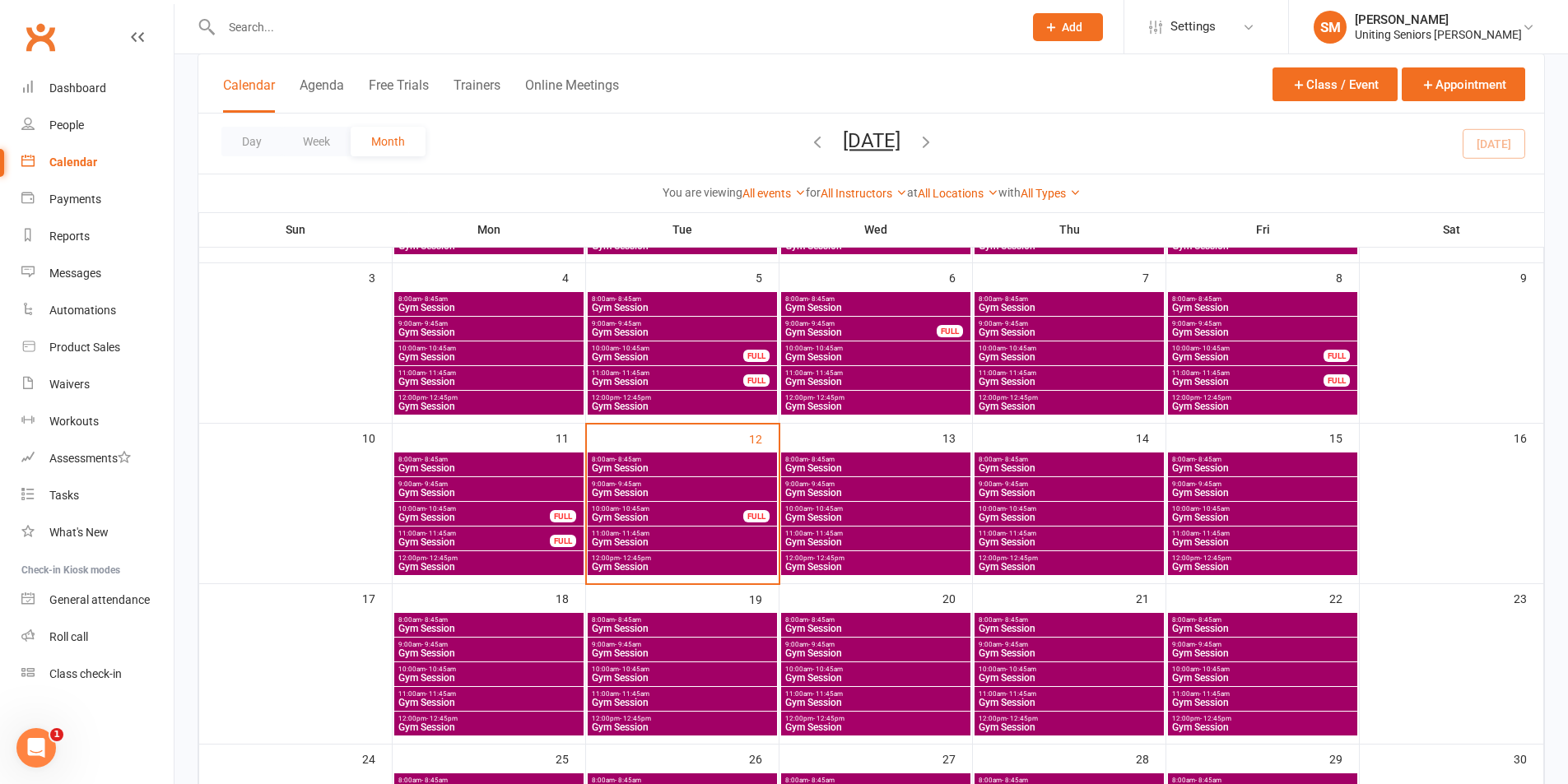
drag, startPoint x: 272, startPoint y: 24, endPoint x: 276, endPoint y: 48, distance: 24.3
click at [272, 23] on input "text" at bounding box center [614, 27] width 796 height 23
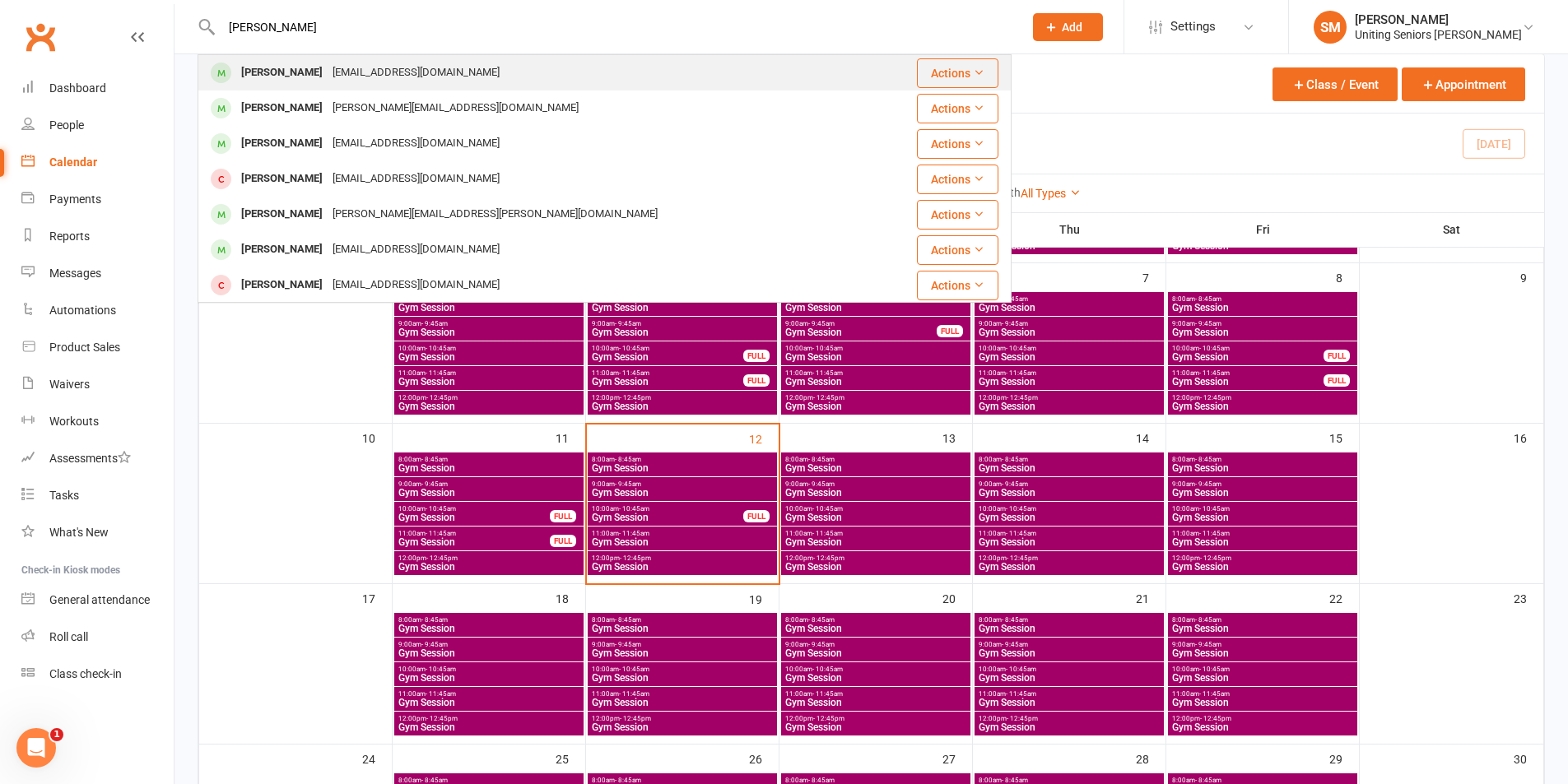
type input "[PERSON_NAME]"
click at [290, 79] on div "[PERSON_NAME]" at bounding box center [282, 73] width 92 height 24
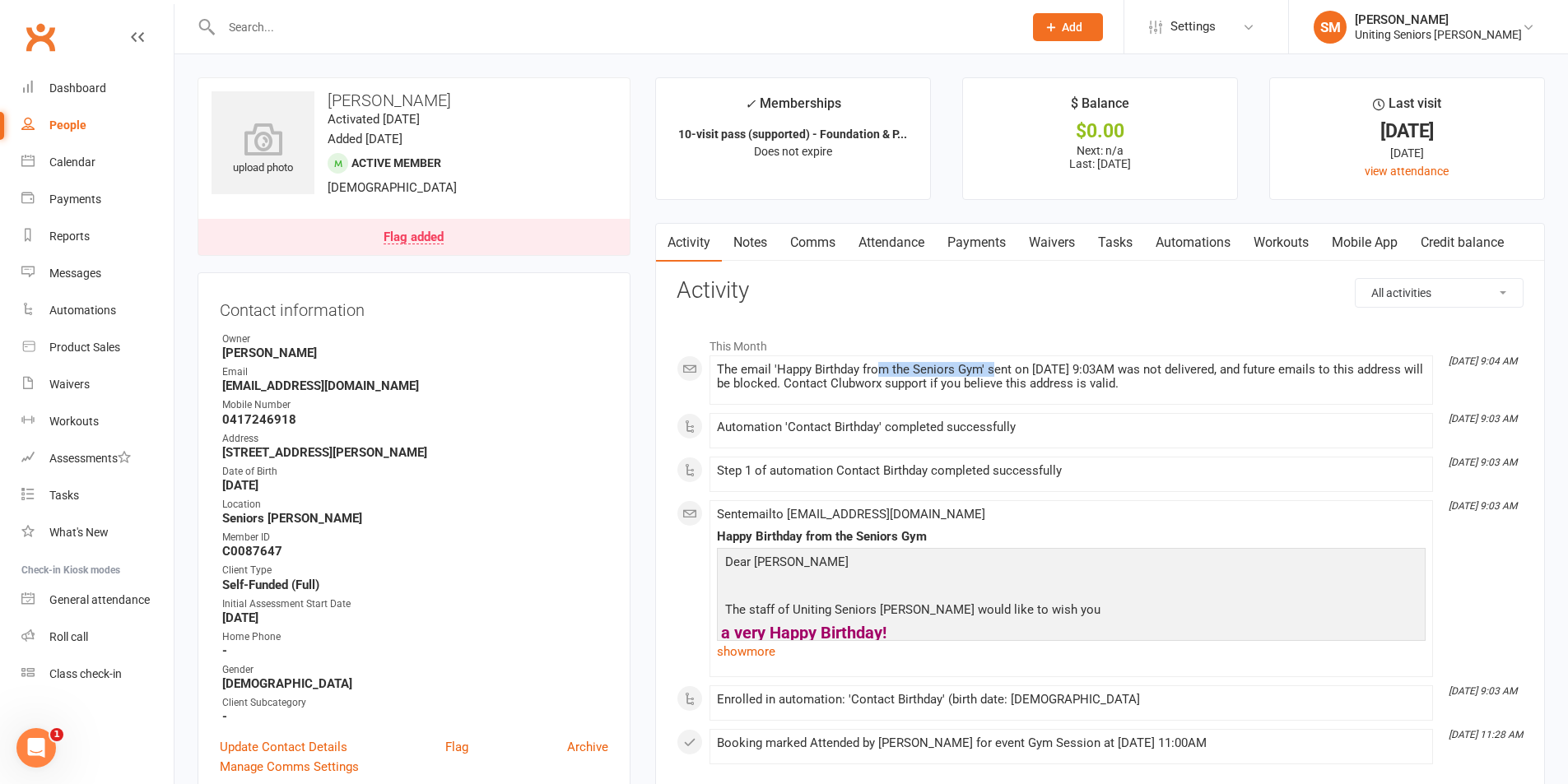
drag, startPoint x: 883, startPoint y: 362, endPoint x: 1107, endPoint y: 362, distance: 224.0
click at [1095, 362] on li "[DATE] 9:04 AM The email 'Happy Birthday from the Seniors Gym' sent on [DATE] 9…" at bounding box center [1072, 379] width 724 height 50
click at [1120, 389] on div "The email 'Happy Birthday from the Seniors Gym' sent on [DATE] 9:03AM was not d…" at bounding box center [1072, 377] width 709 height 28
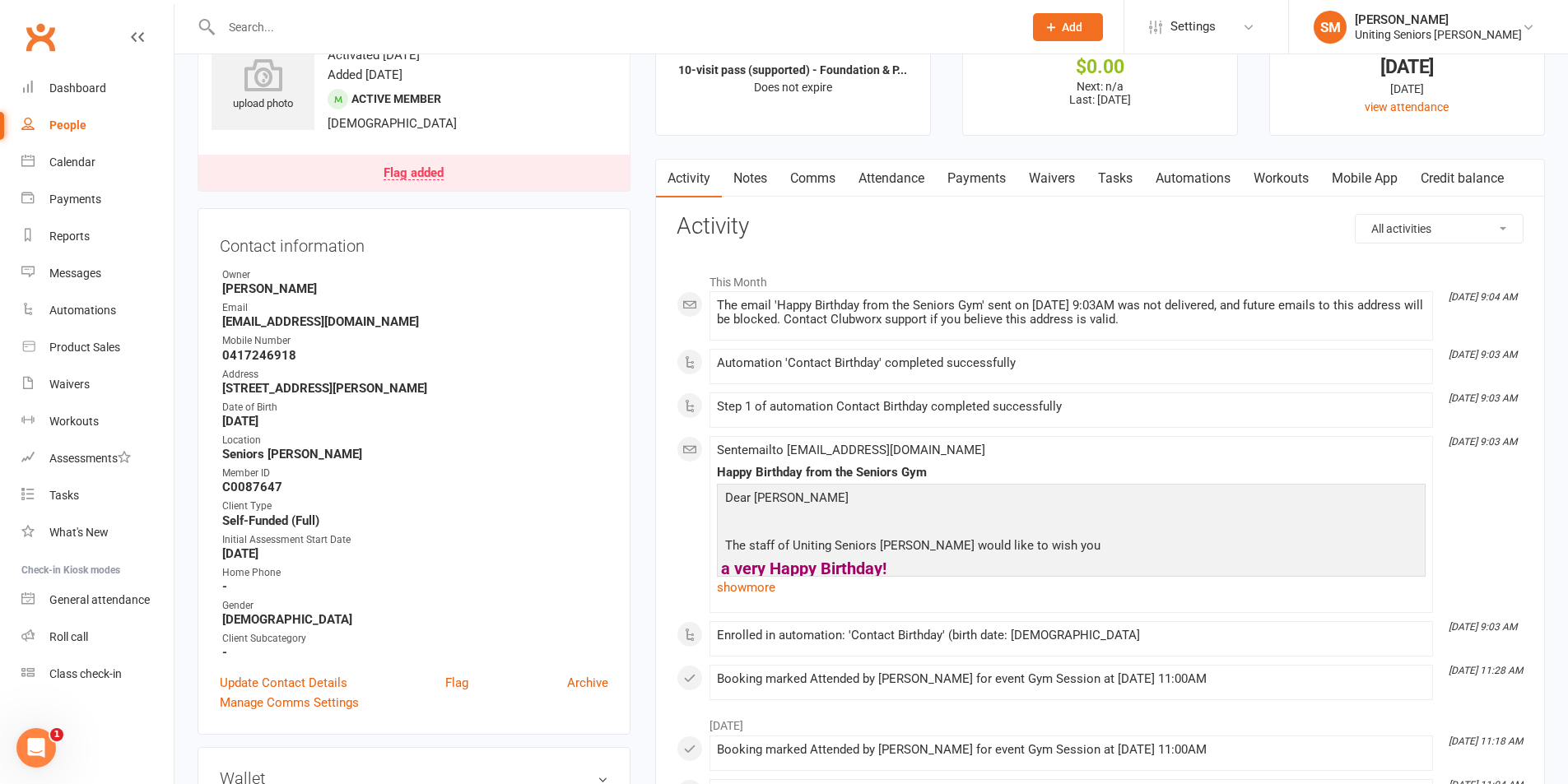
scroll to position [164, 0]
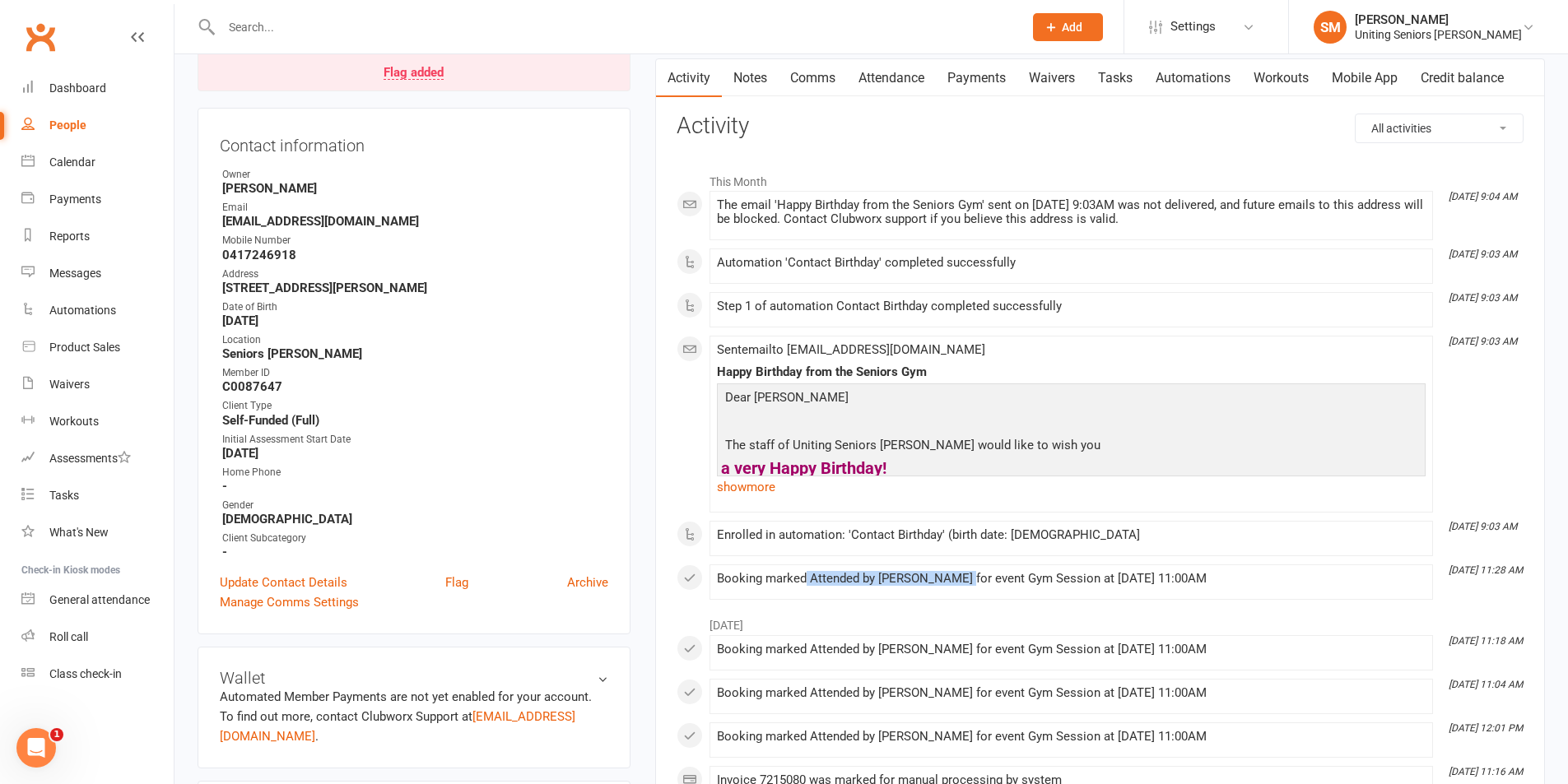
drag, startPoint x: 856, startPoint y: 568, endPoint x: 1093, endPoint y: 572, distance: 237.0
click at [1054, 568] on li "[DATE] 11:28 AM Booking marked Attended by [PERSON_NAME] for event Gym Session …" at bounding box center [1072, 582] width 724 height 36
click at [1105, 617] on li "[DATE]" at bounding box center [1100, 621] width 847 height 26
drag, startPoint x: 1002, startPoint y: 642, endPoint x: 1133, endPoint y: 637, distance: 131.1
click at [1099, 637] on li "[DATE] 11:18 AM Booking marked Attended by [PERSON_NAME] for event Gym Session …" at bounding box center [1072, 653] width 724 height 36
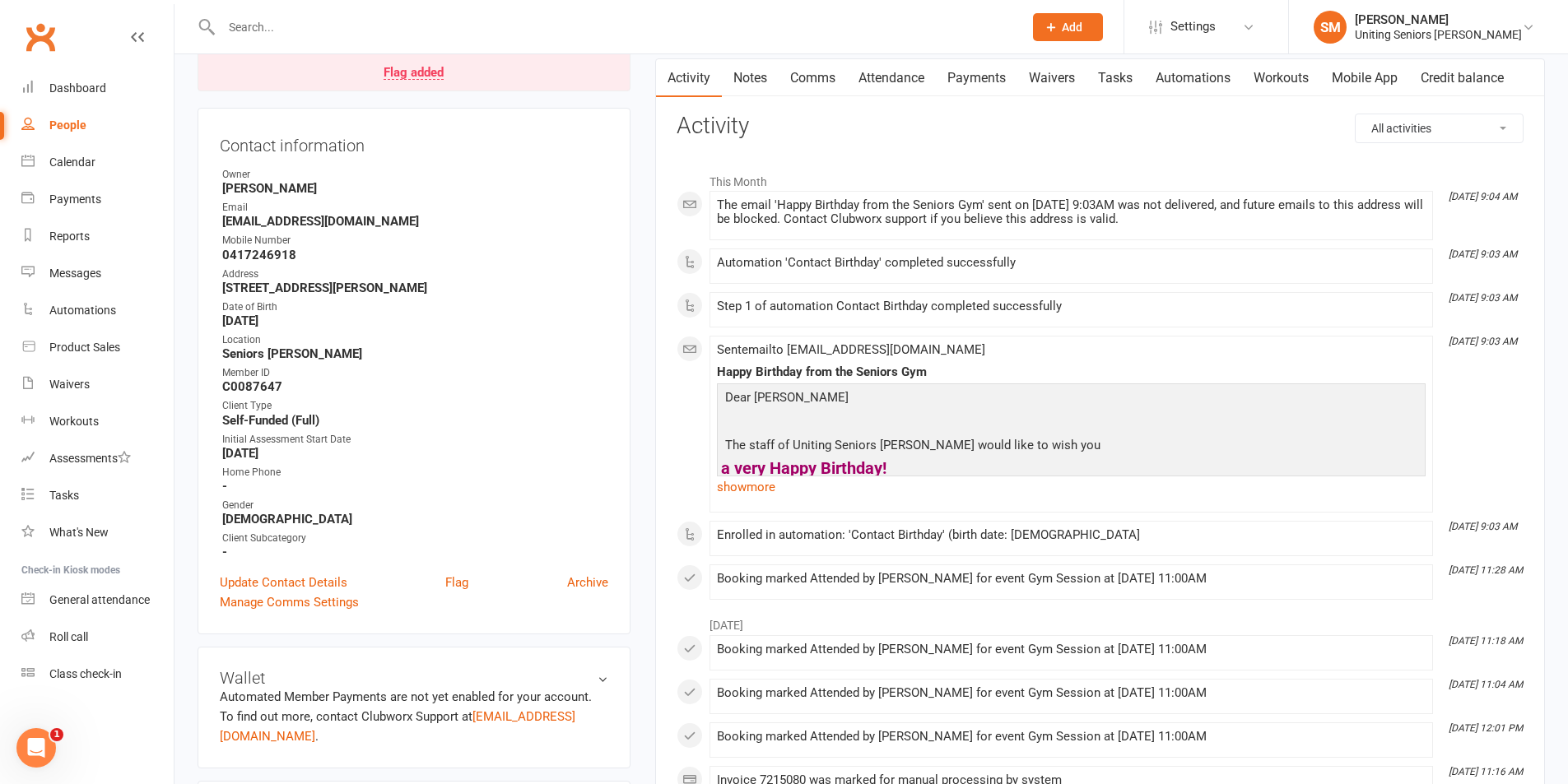
click at [1133, 623] on li "[DATE]" at bounding box center [1100, 621] width 847 height 26
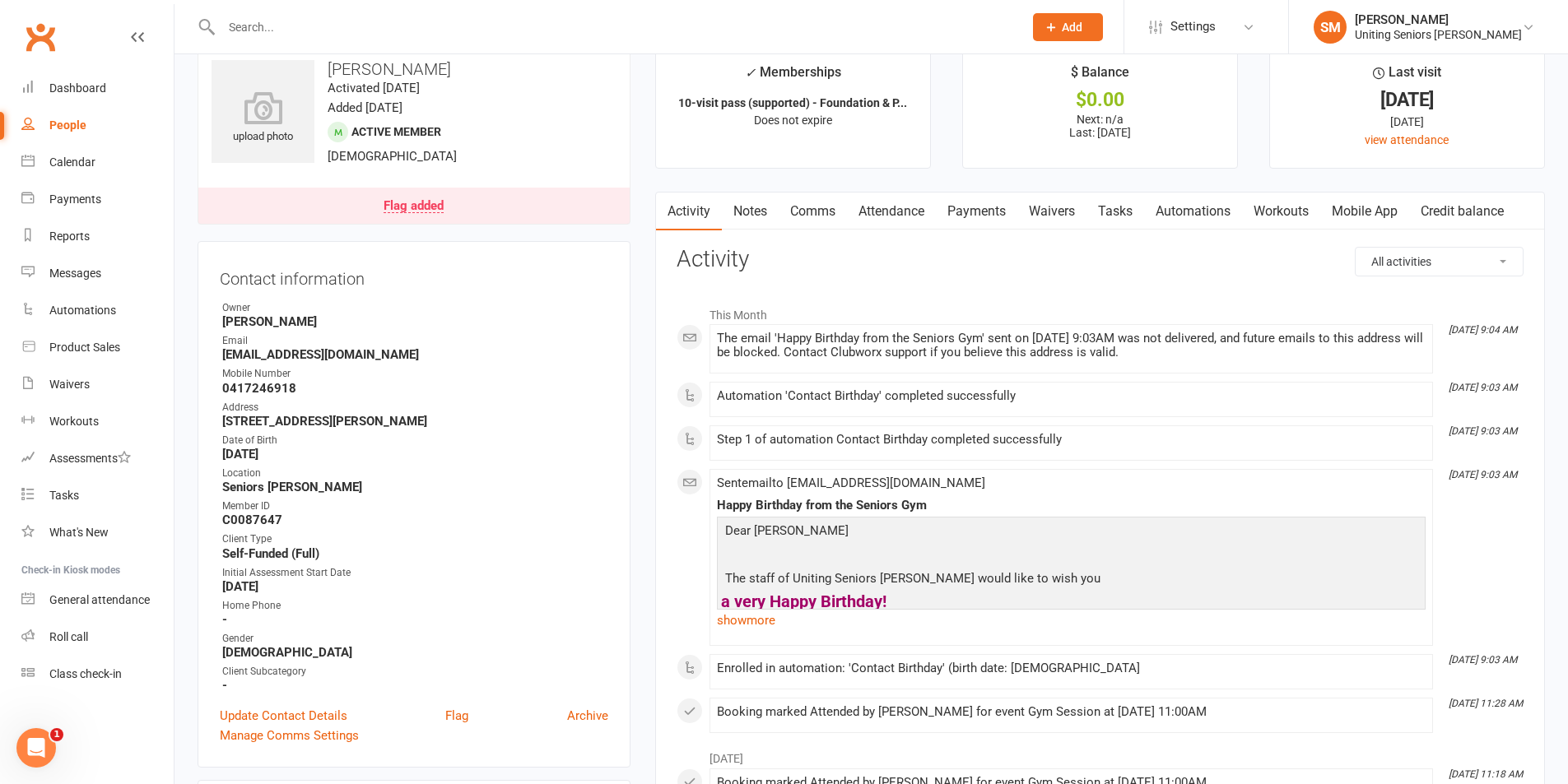
scroll to position [0, 0]
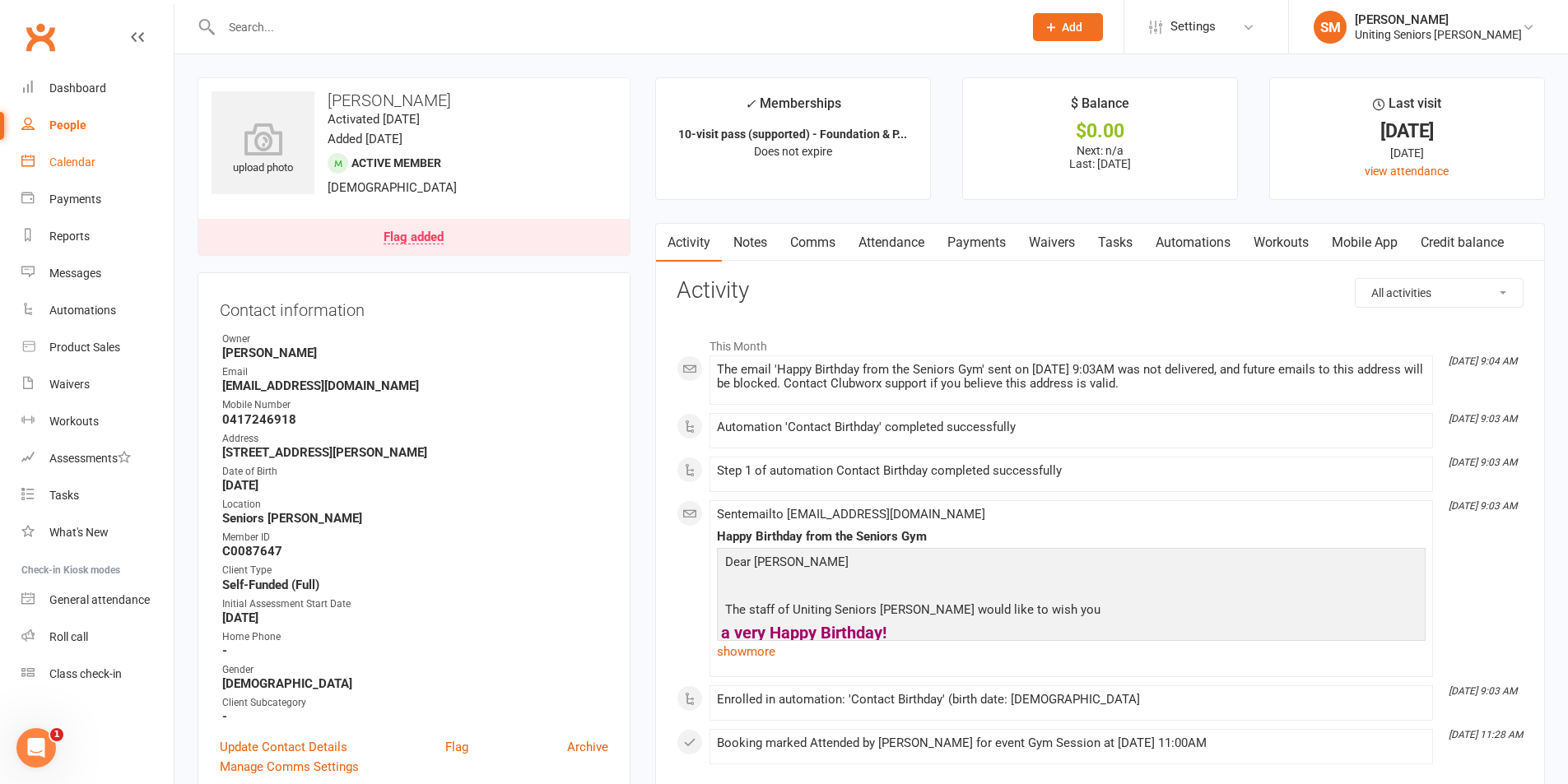
click at [65, 159] on div "Calendar" at bounding box center [72, 162] width 46 height 13
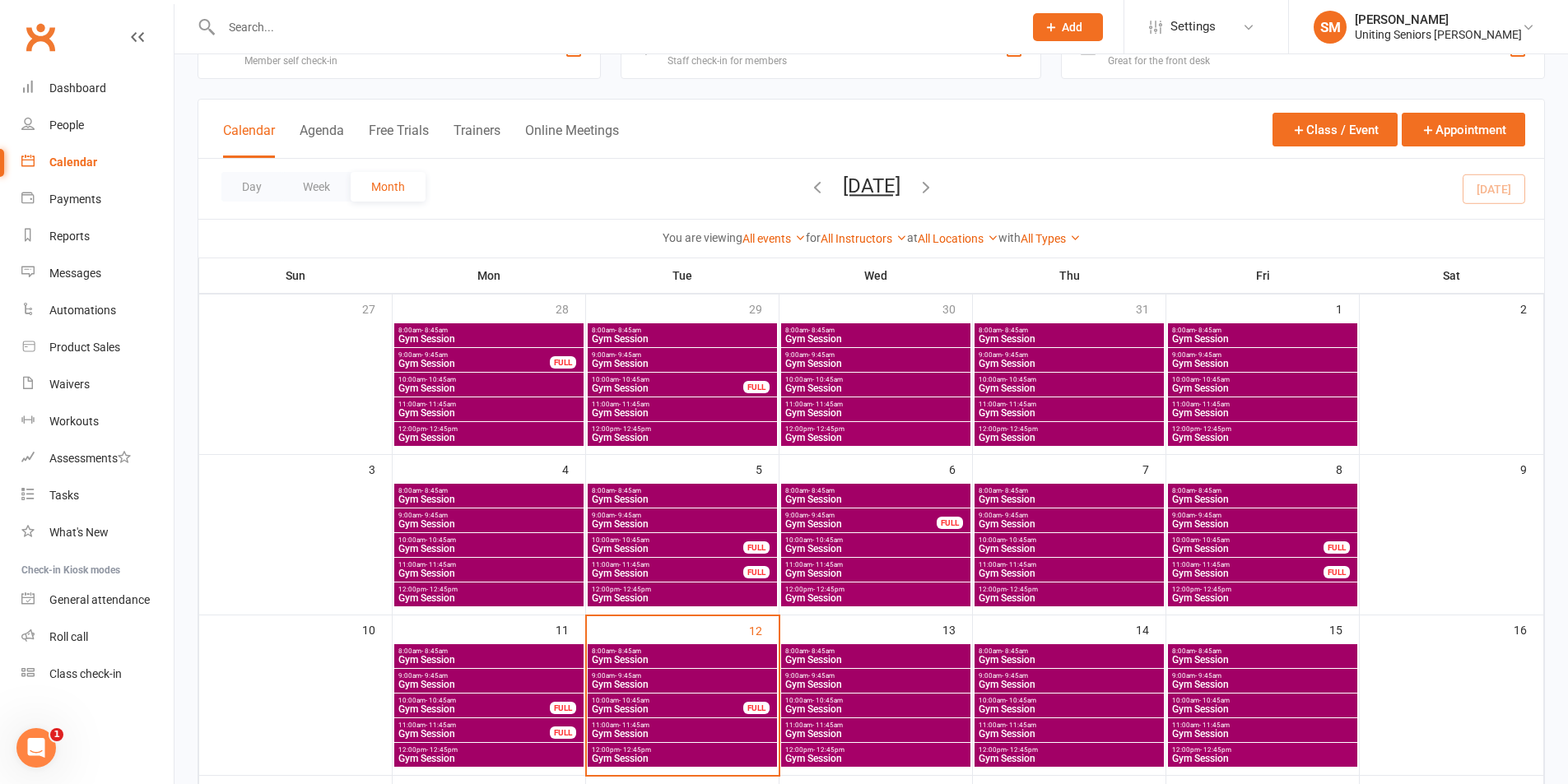
scroll to position [82, 0]
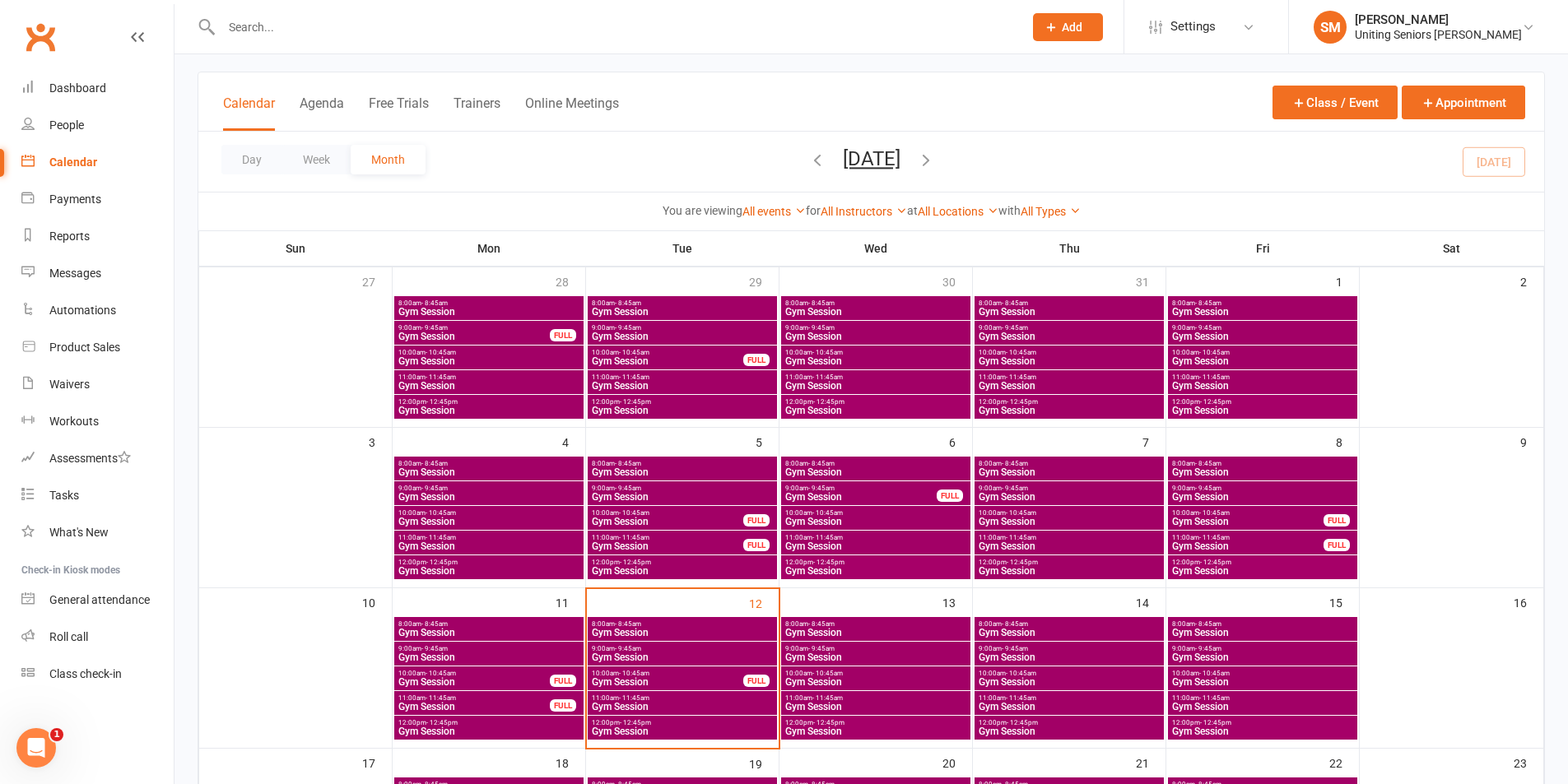
click at [677, 705] on span "Gym Session" at bounding box center [682, 706] width 182 height 10
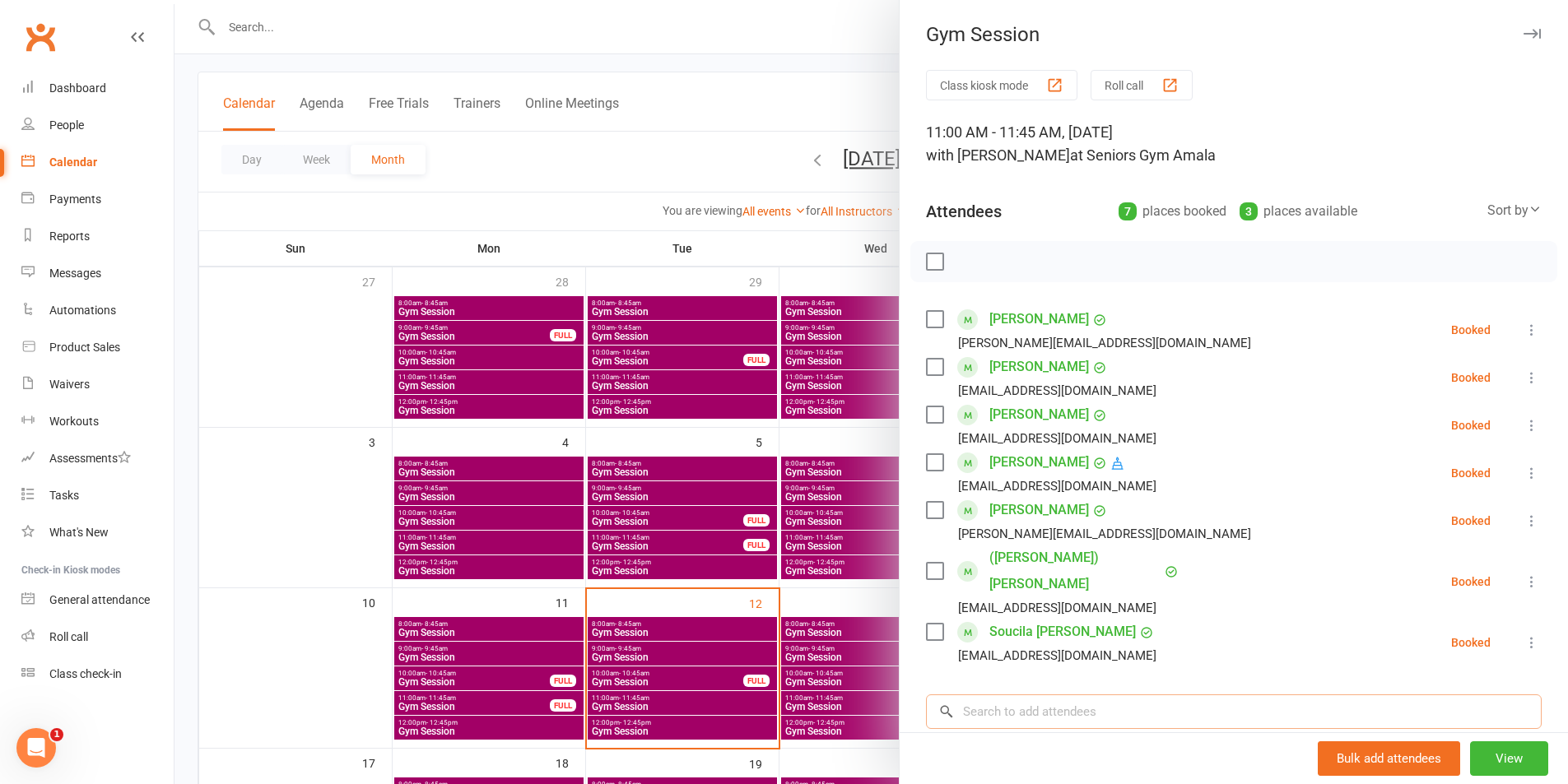
click at [1064, 697] on input "search" at bounding box center [1234, 711] width 616 height 35
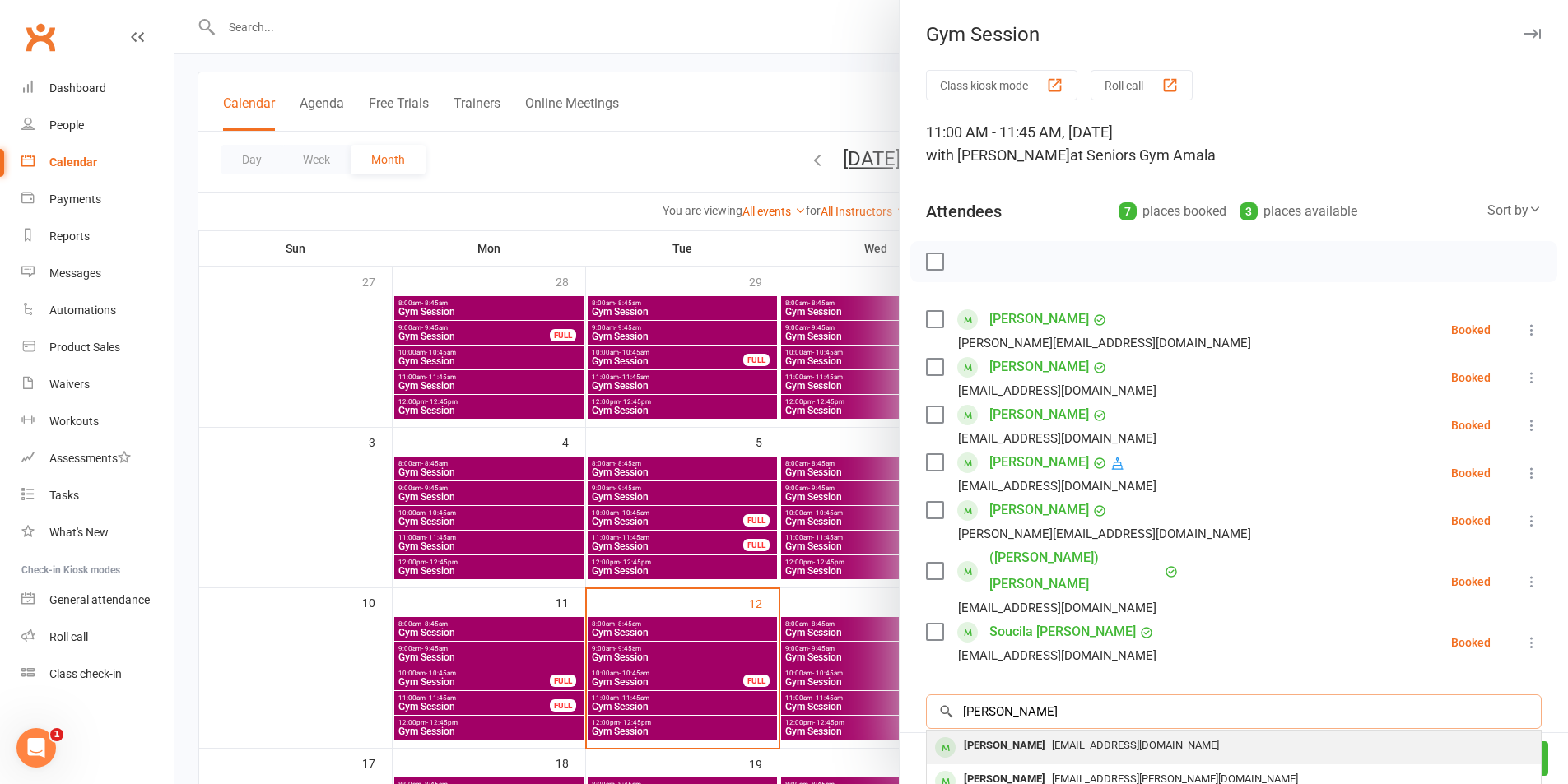
type input "[PERSON_NAME]"
click at [1053, 731] on div "[PERSON_NAME] [EMAIL_ADDRESS][DOMAIN_NAME]" at bounding box center [1233, 748] width 614 height 34
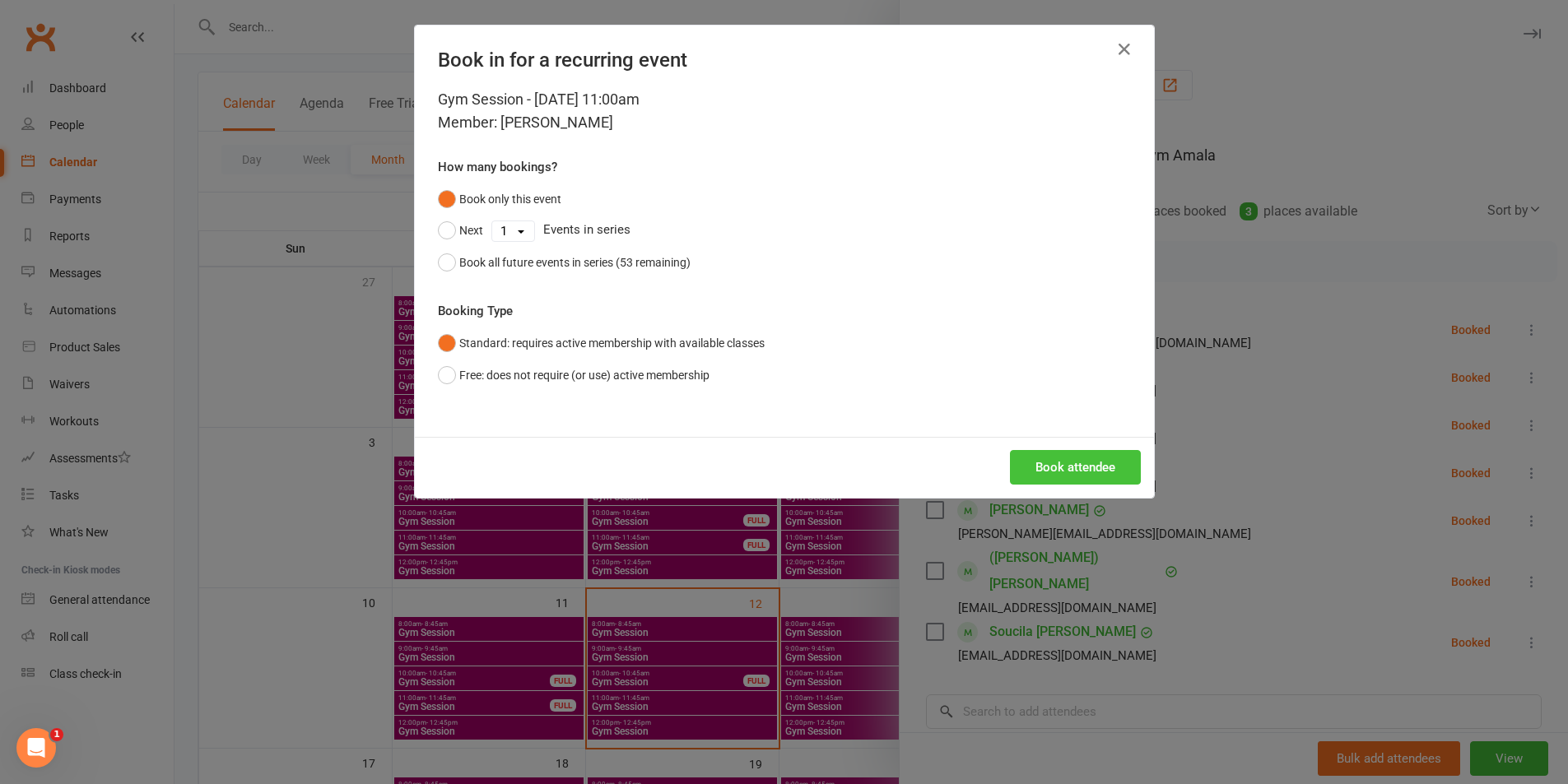
click at [1028, 483] on div "Book attendee" at bounding box center [784, 467] width 740 height 61
click at [1074, 446] on div "Book attendee" at bounding box center [784, 467] width 740 height 61
click at [1122, 470] on button "Book attendee" at bounding box center [1075, 467] width 131 height 35
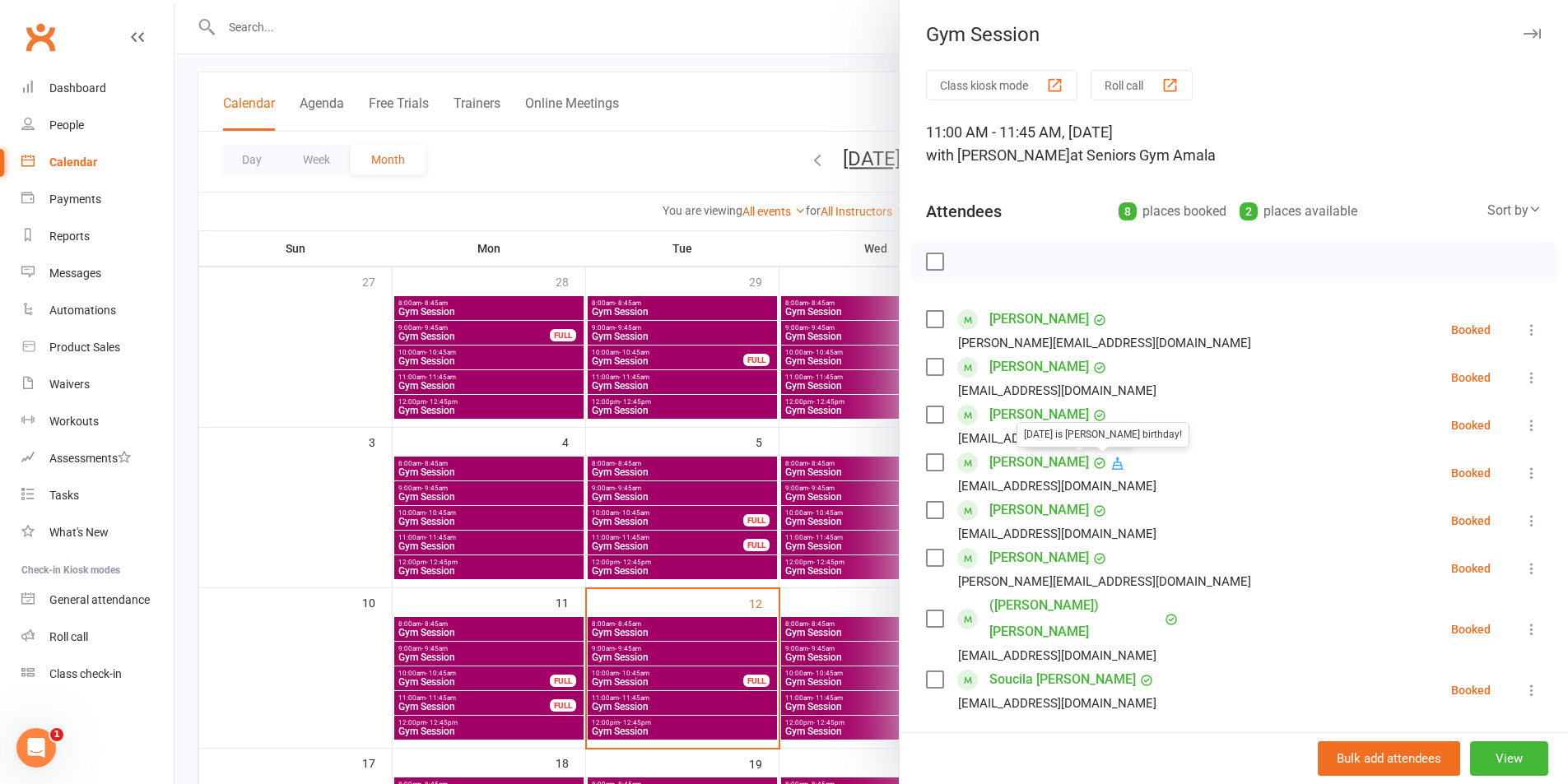
click at [1009, 458] on link "[PERSON_NAME]" at bounding box center [1039, 463] width 100 height 26
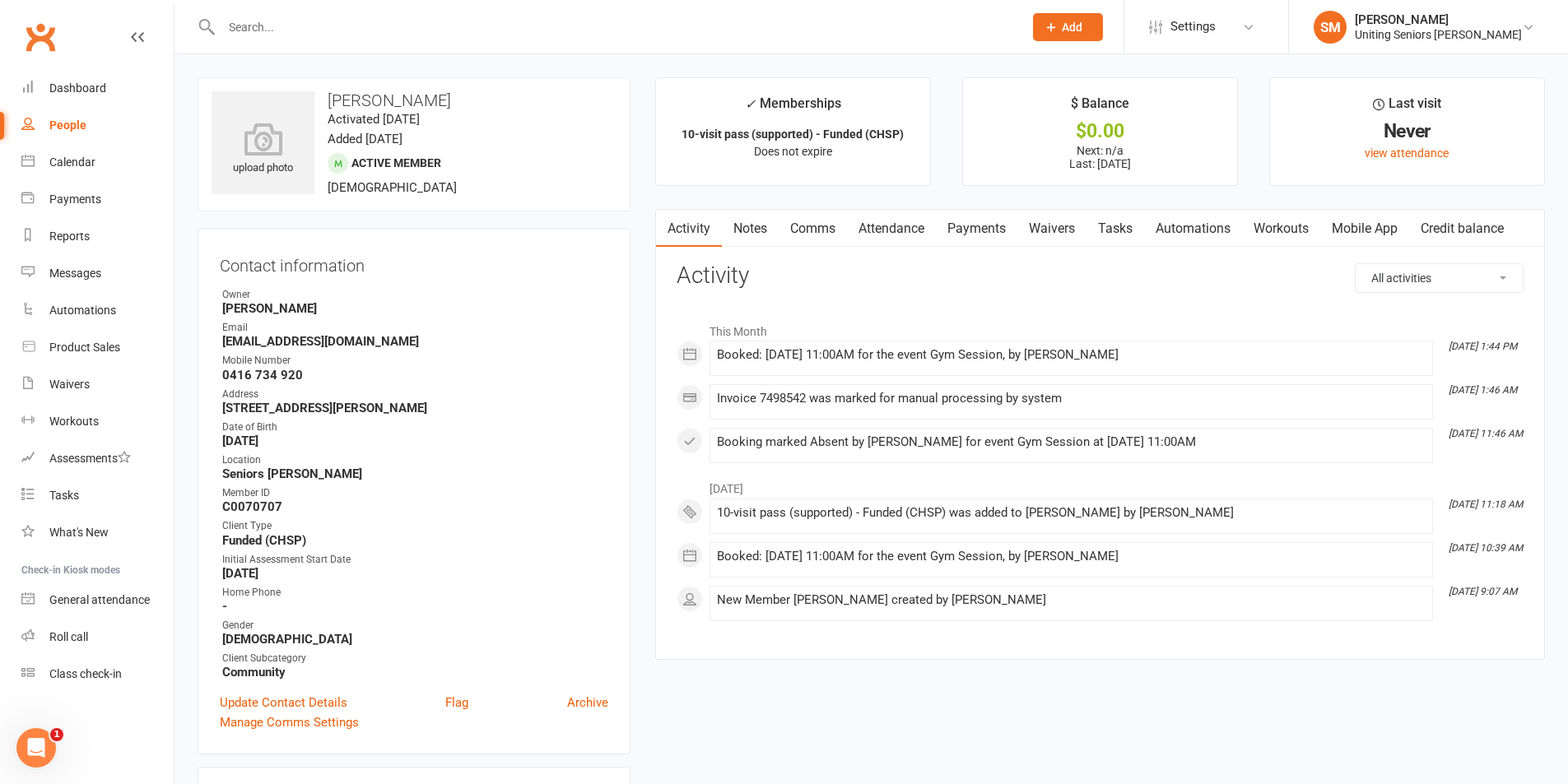
drag, startPoint x: 267, startPoint y: 442, endPoint x: 337, endPoint y: 446, distance: 70.1
click at [337, 446] on strong "[DATE]" at bounding box center [415, 441] width 386 height 15
click at [298, 706] on link "Update Contact Details" at bounding box center [283, 702] width 127 height 20
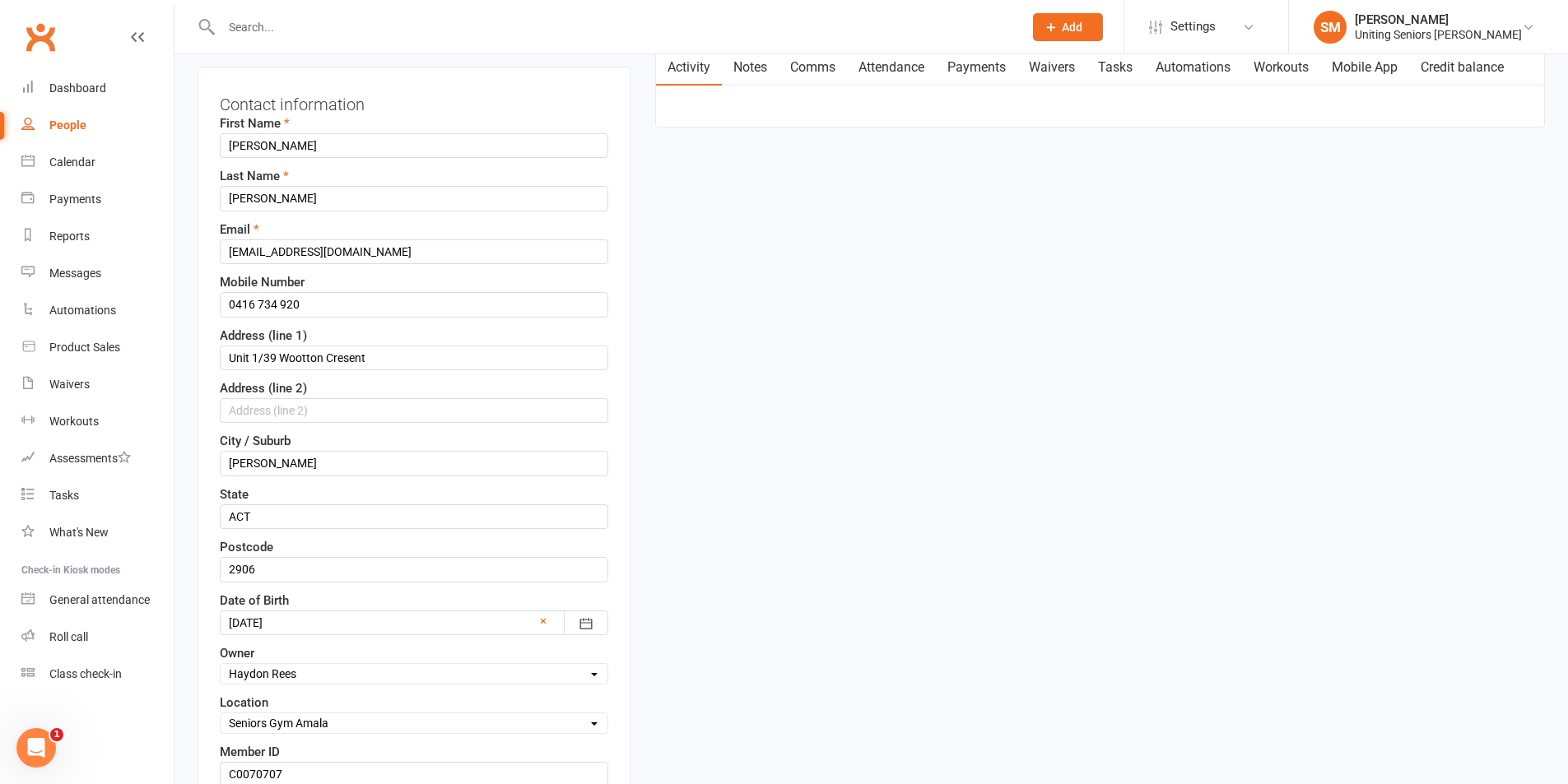
scroll to position [242, 0]
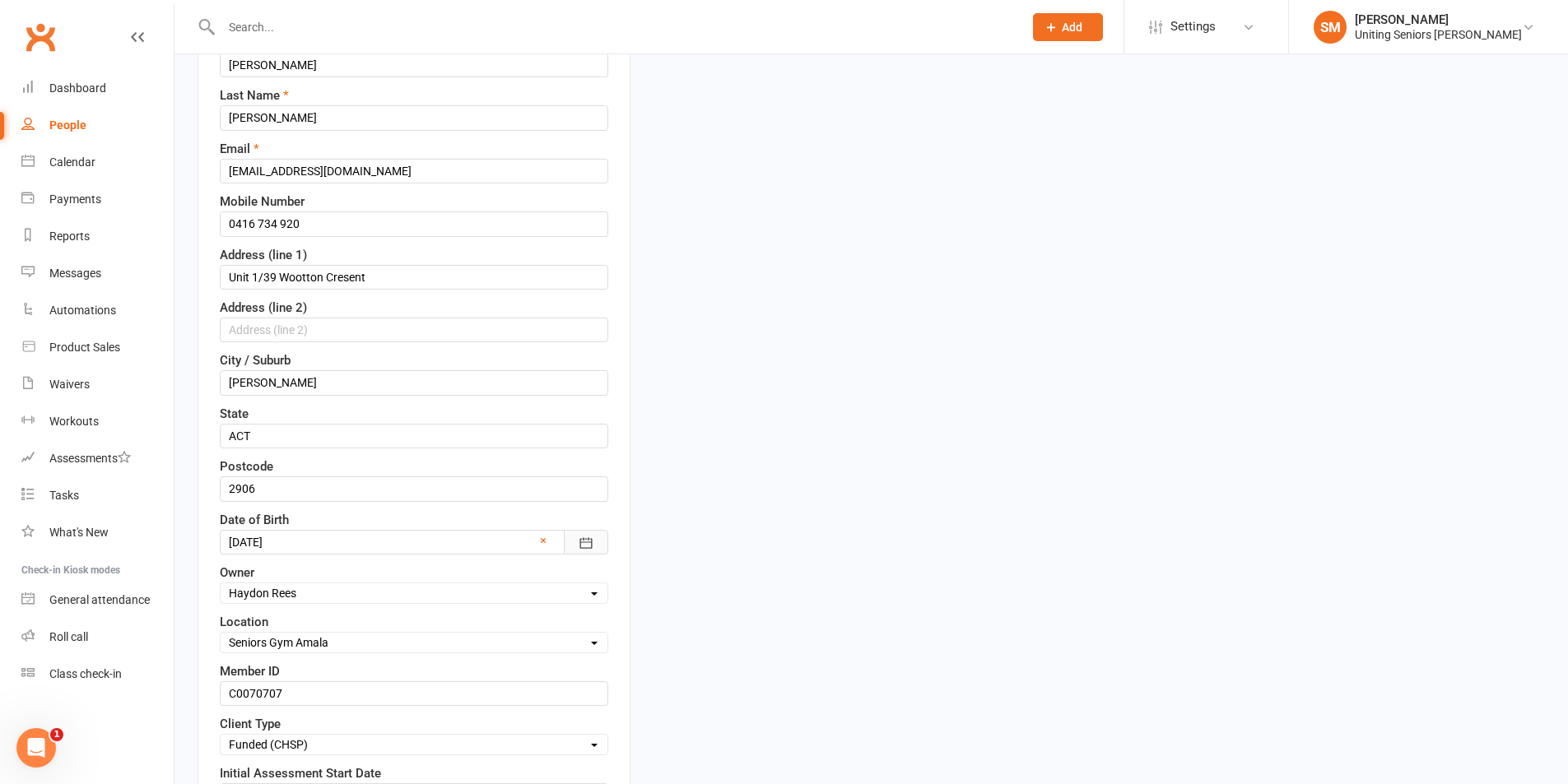
click at [589, 544] on icon "button" at bounding box center [586, 543] width 17 height 17
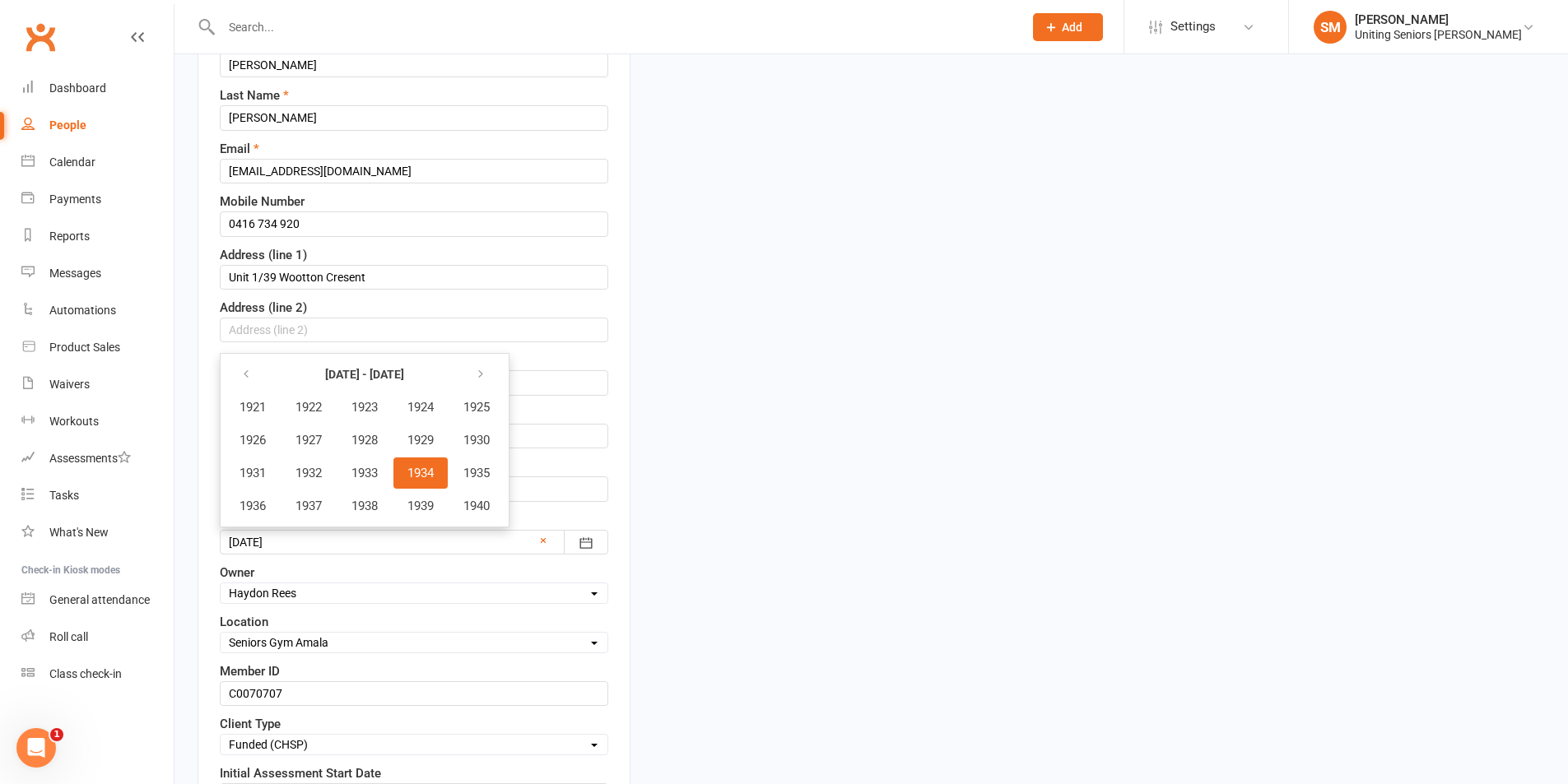
click at [439, 463] on button "1934" at bounding box center [421, 473] width 54 height 31
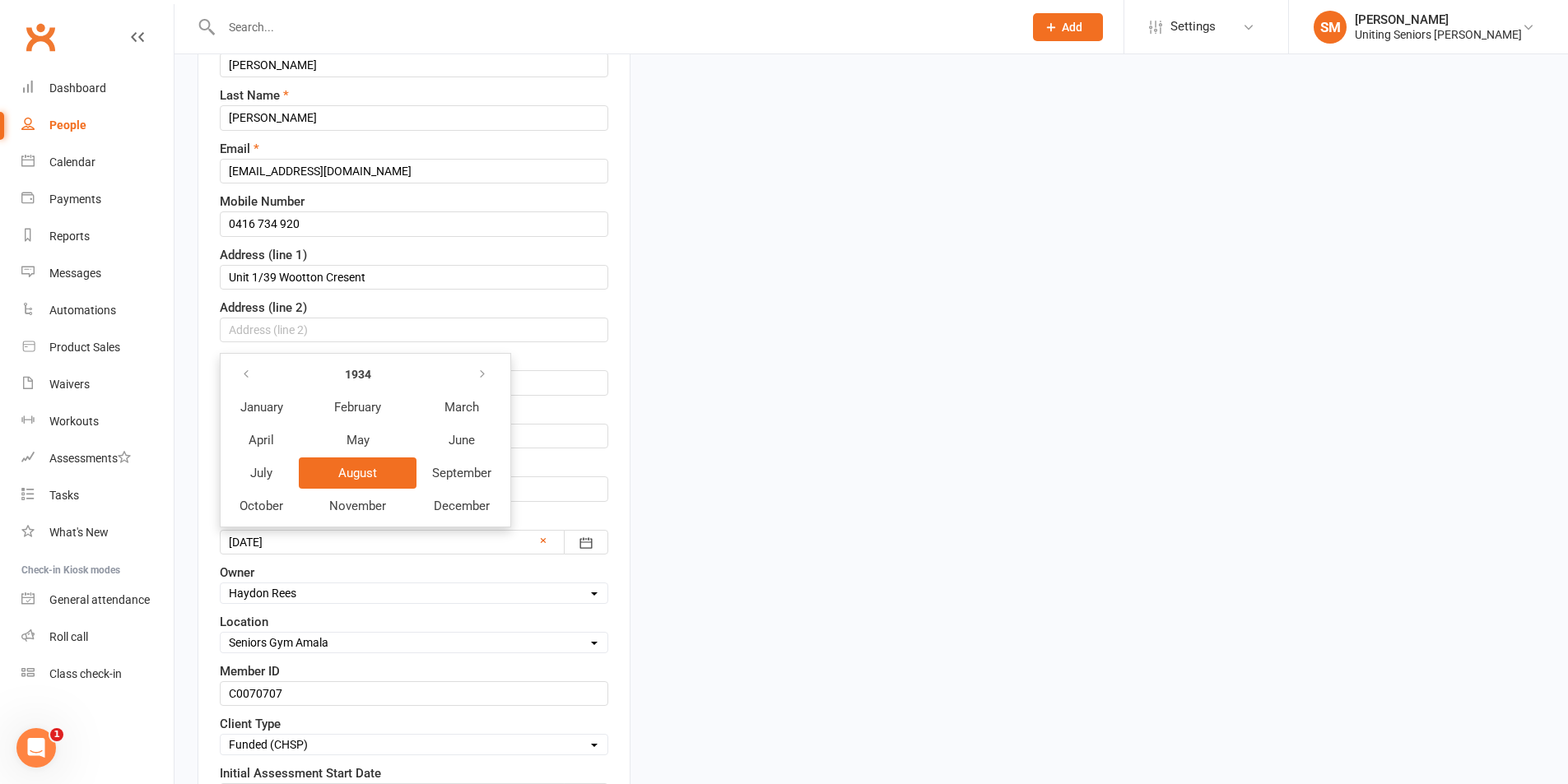
click at [386, 471] on button "August" at bounding box center [358, 473] width 118 height 31
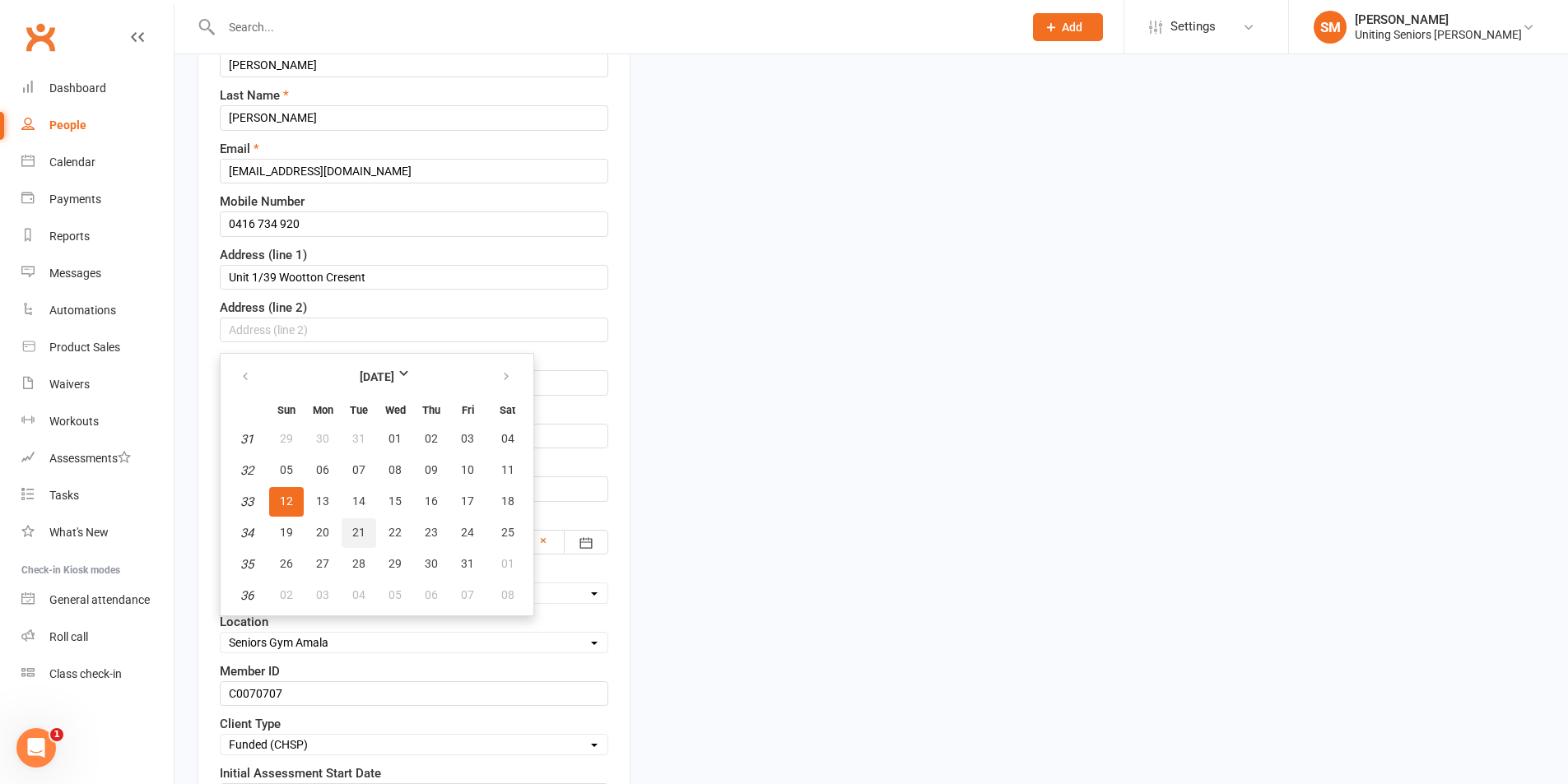
click at [360, 528] on span "21" at bounding box center [359, 533] width 13 height 13
type input "[DATE]"
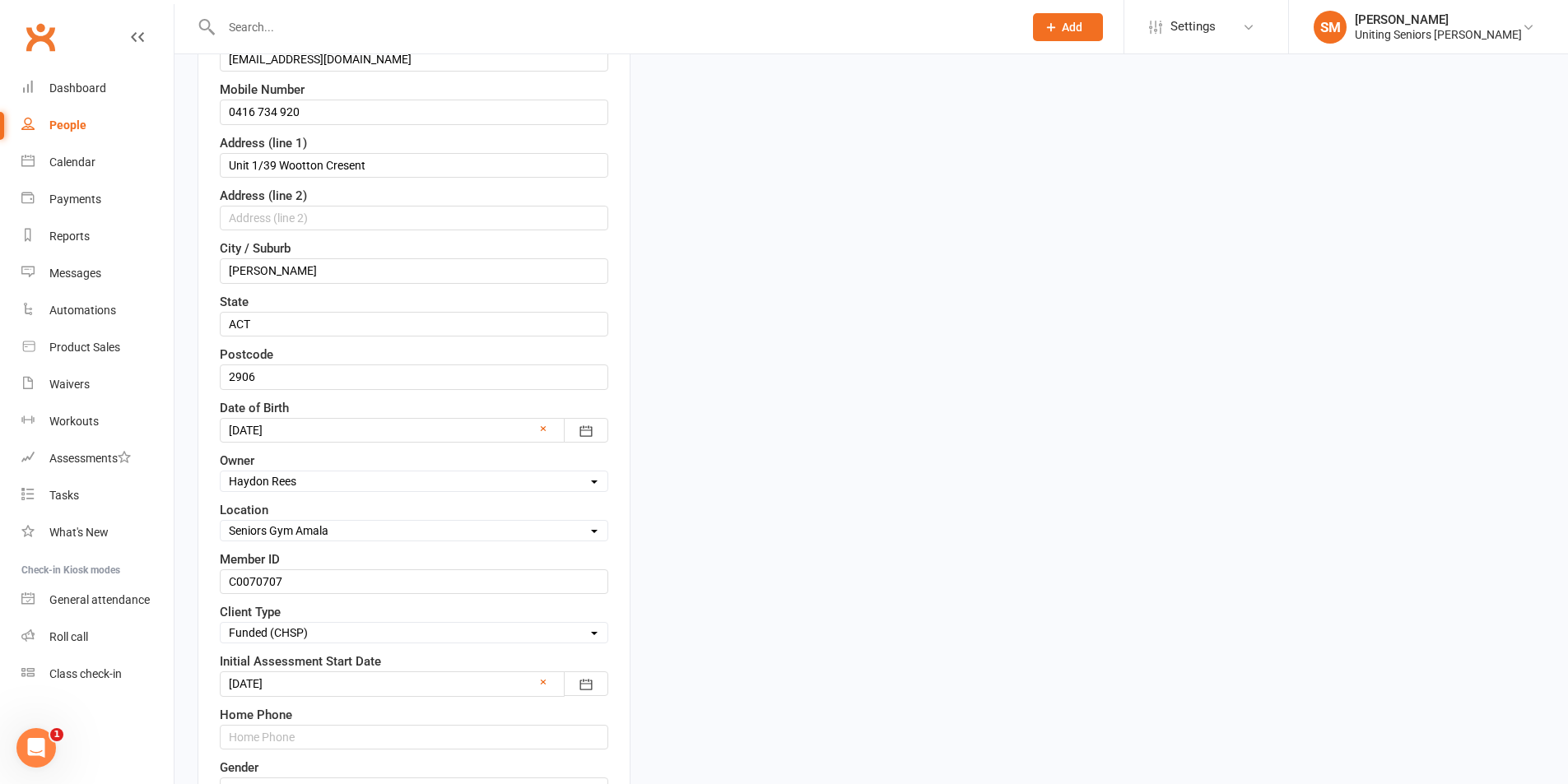
scroll to position [653, 0]
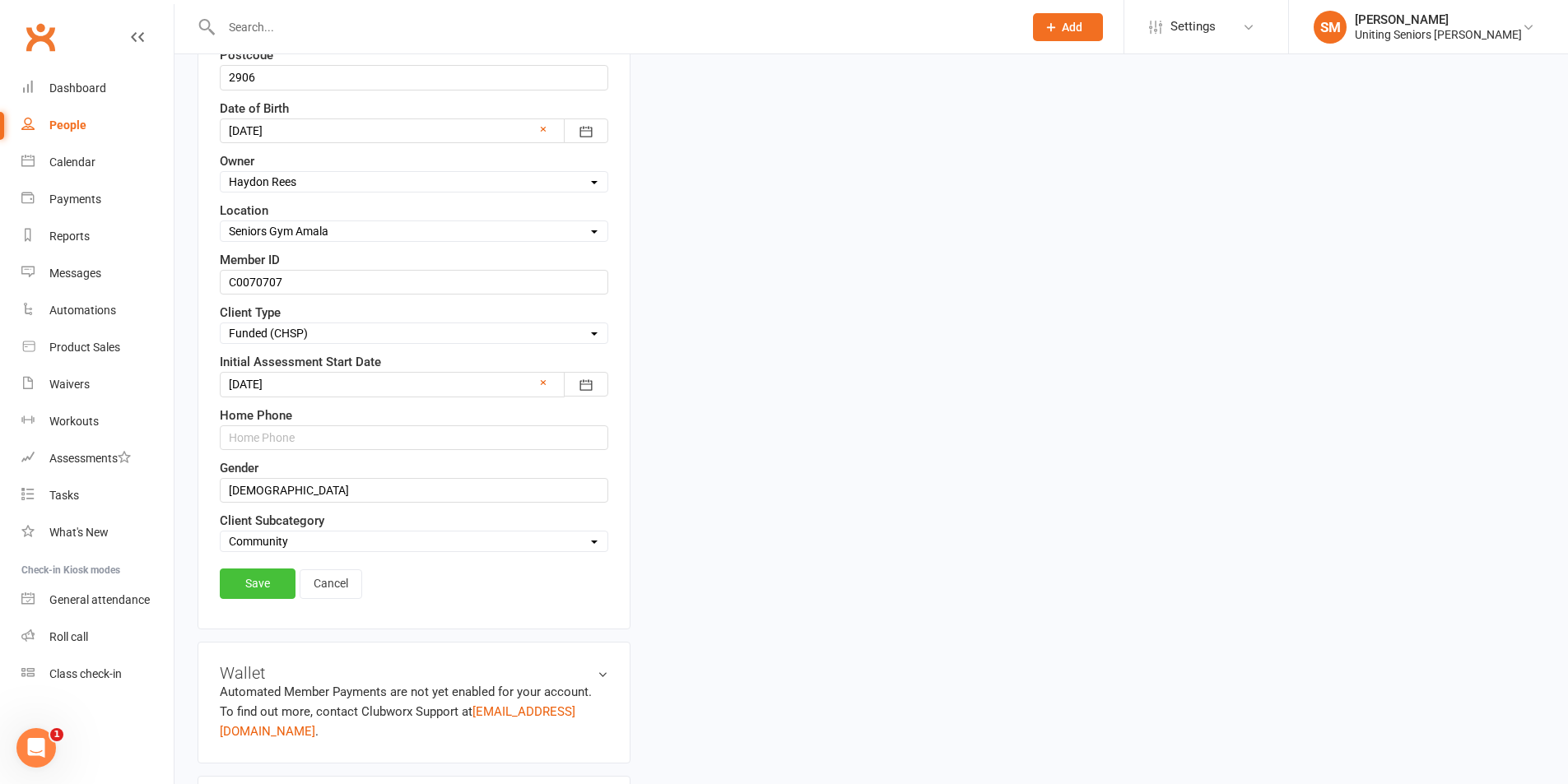
click at [263, 578] on link "Save" at bounding box center [257, 583] width 76 height 30
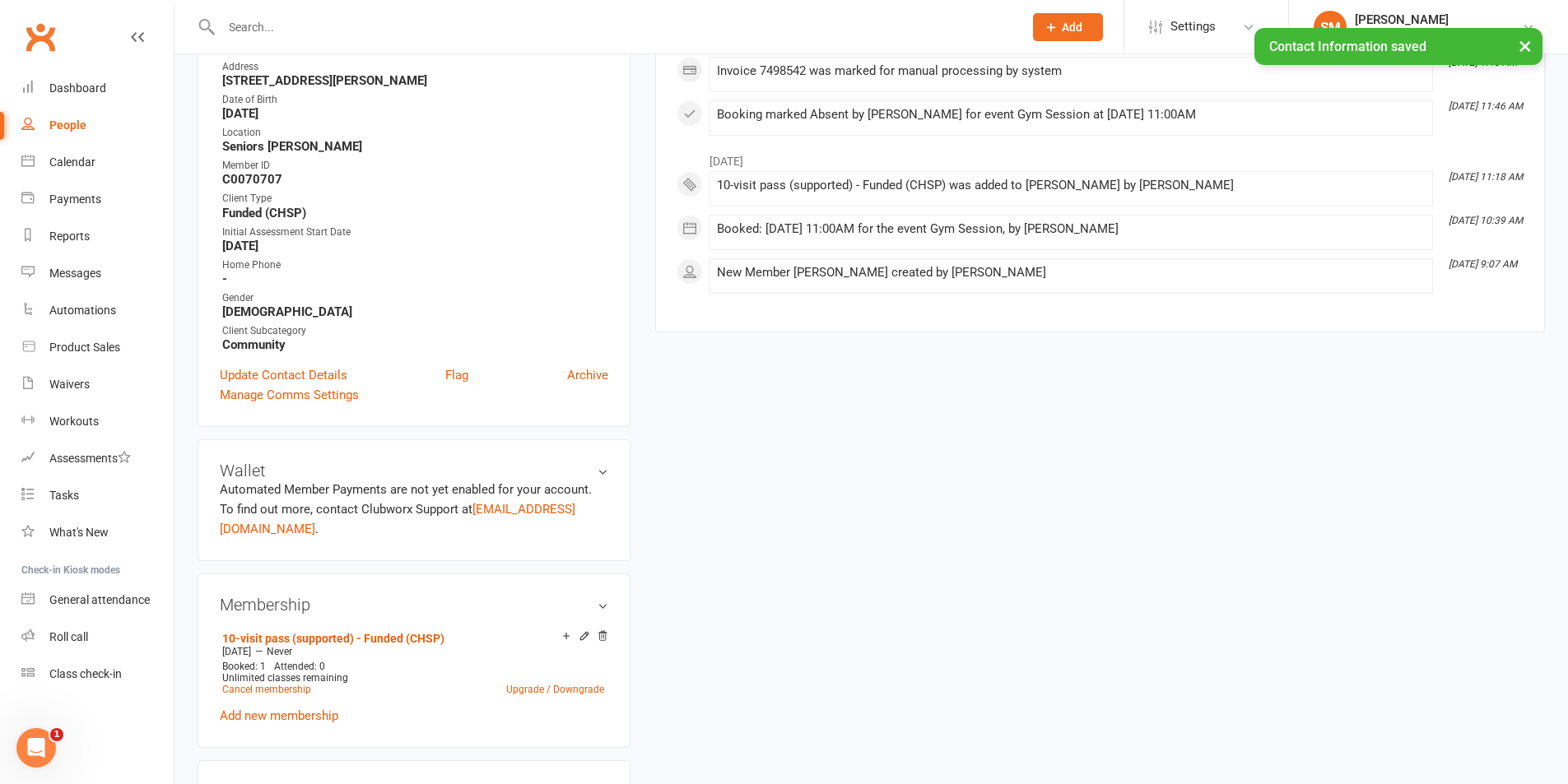
scroll to position [0, 0]
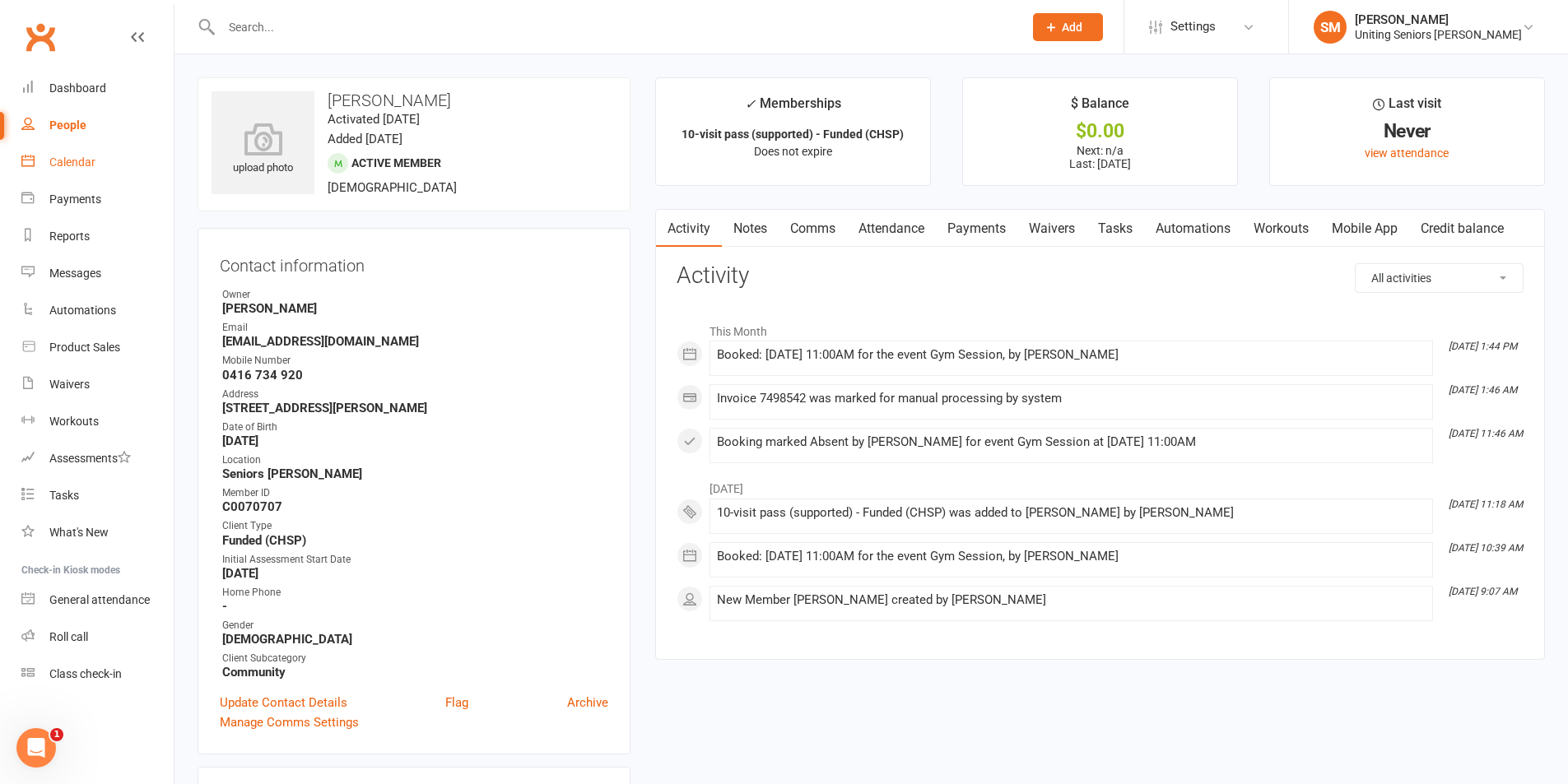
click at [47, 165] on link "Calendar" at bounding box center [97, 163] width 152 height 37
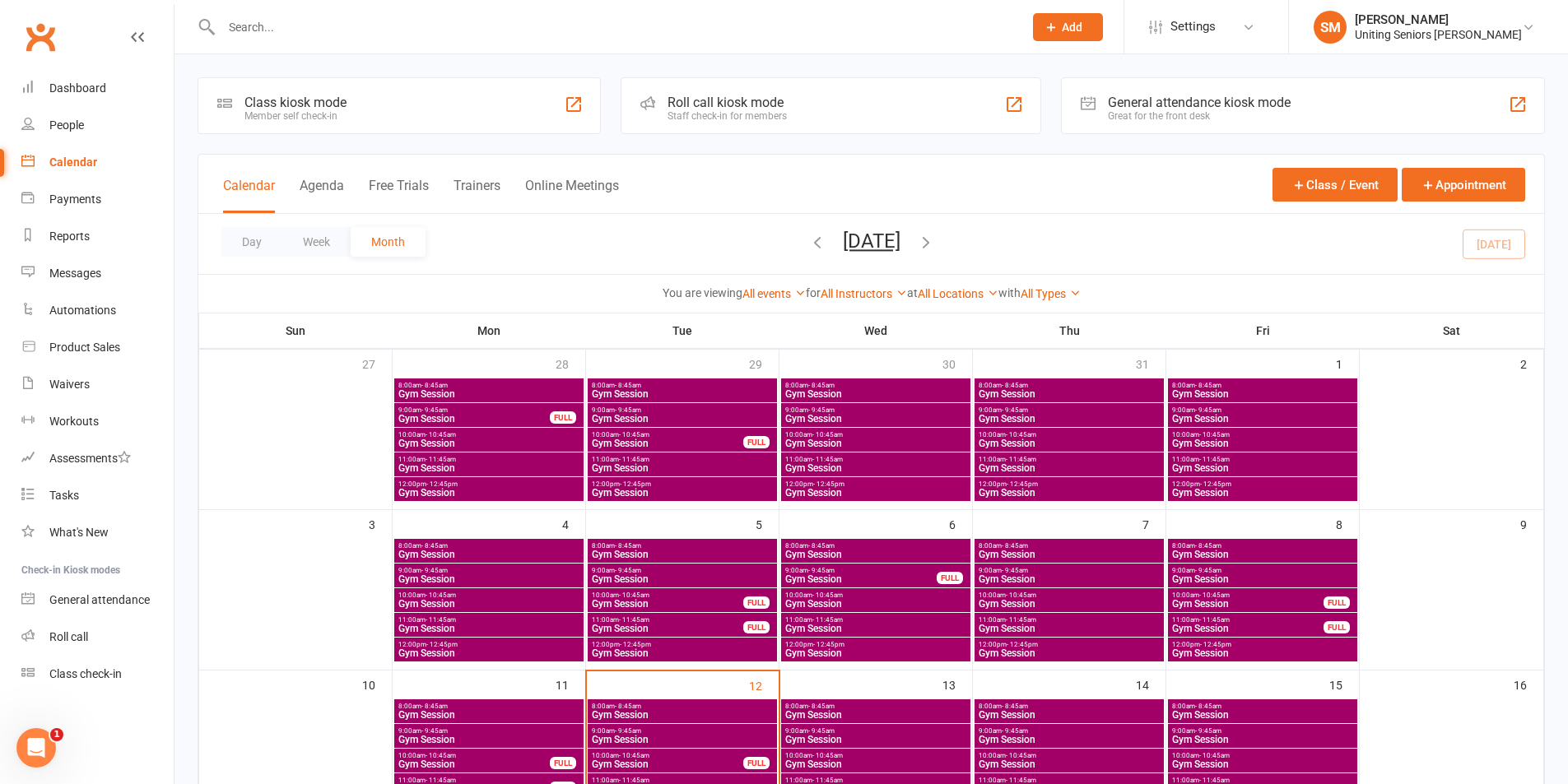
click at [851, 541] on div "8:00am - 8:45am Gym Session" at bounding box center [876, 551] width 190 height 24
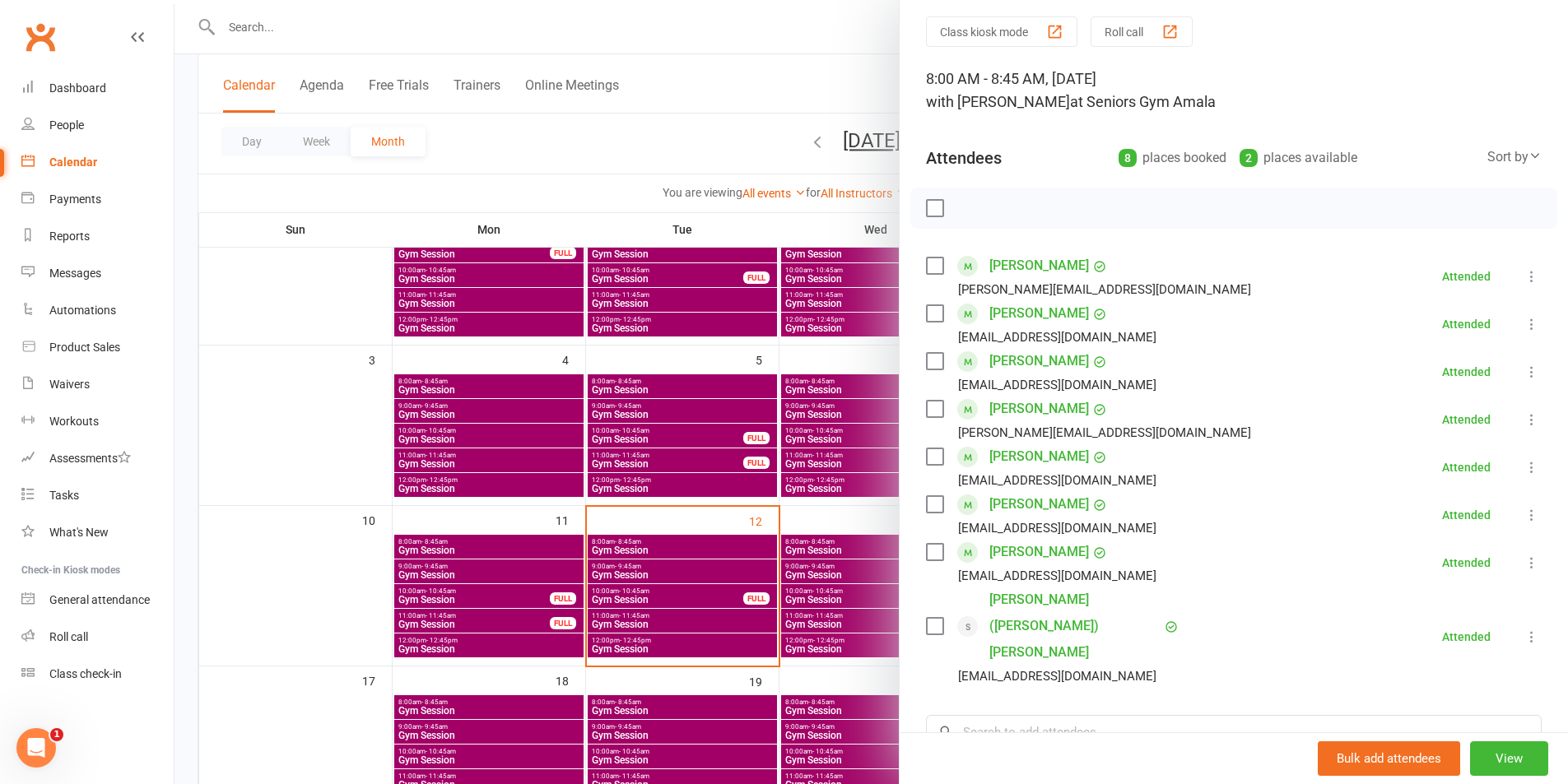
scroll to position [82, 0]
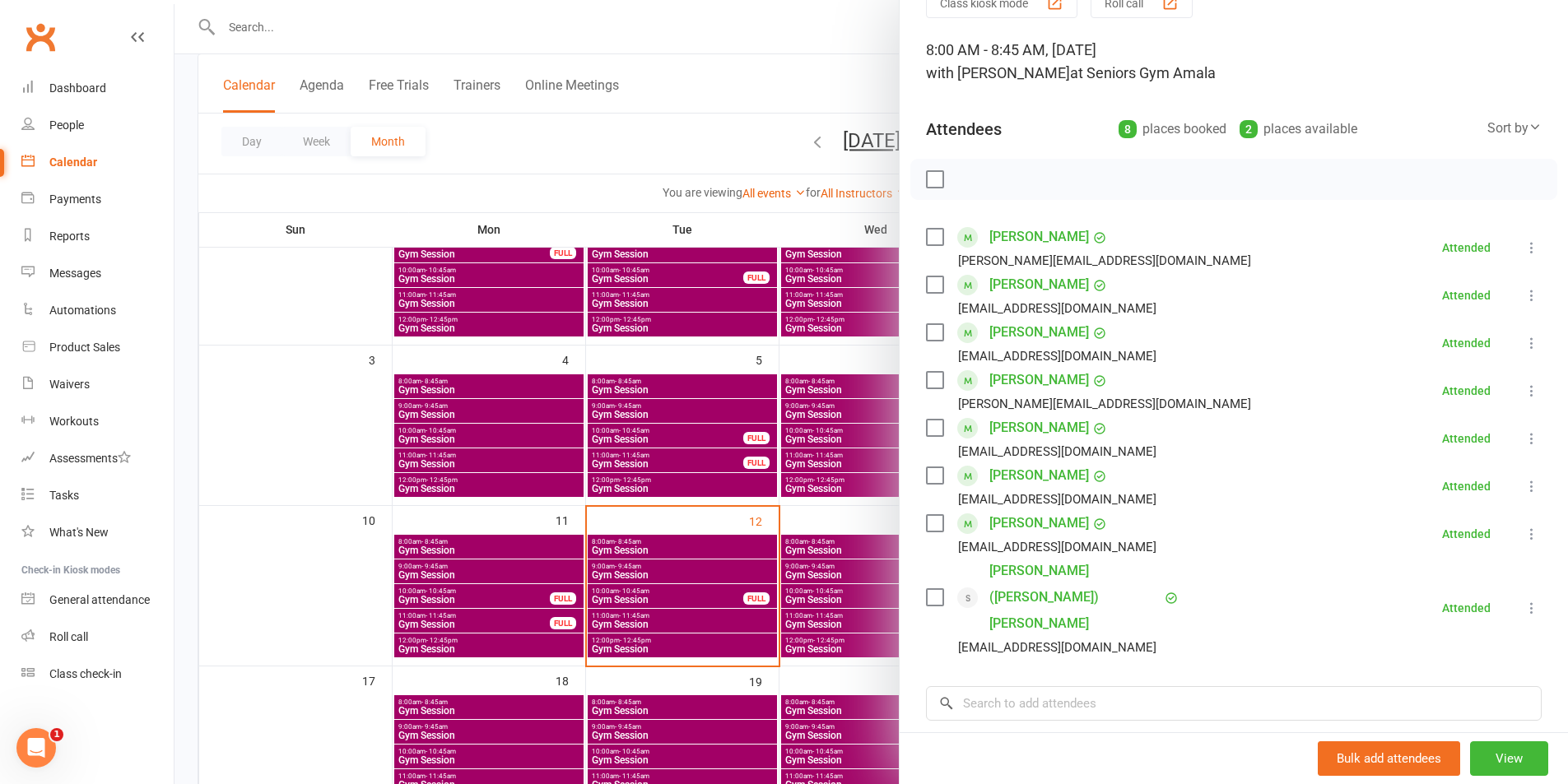
click at [829, 583] on div at bounding box center [871, 392] width 1394 height 784
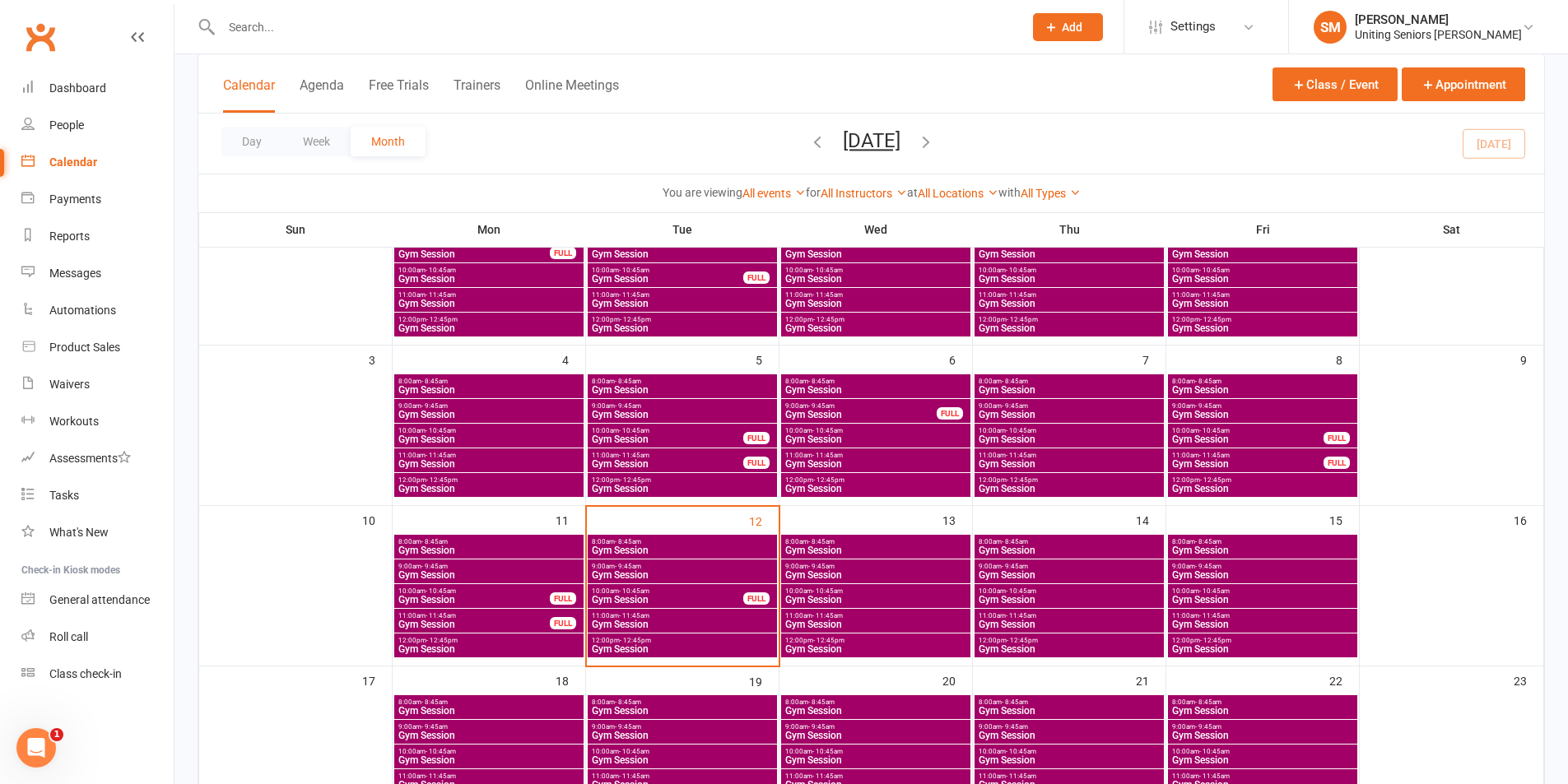
click at [1044, 546] on span "Gym Session" at bounding box center [1069, 550] width 182 height 10
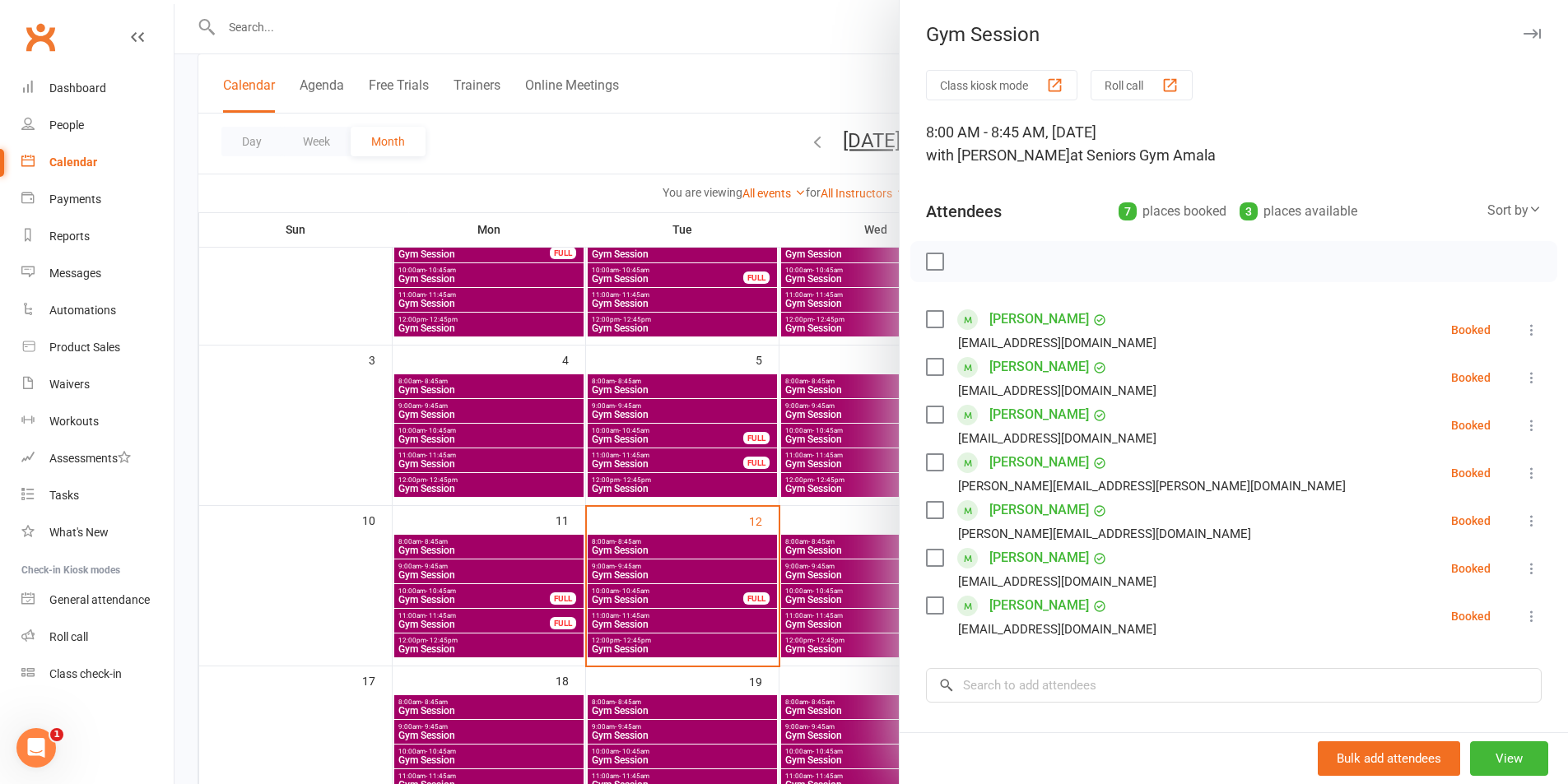
click at [655, 620] on div at bounding box center [871, 392] width 1394 height 784
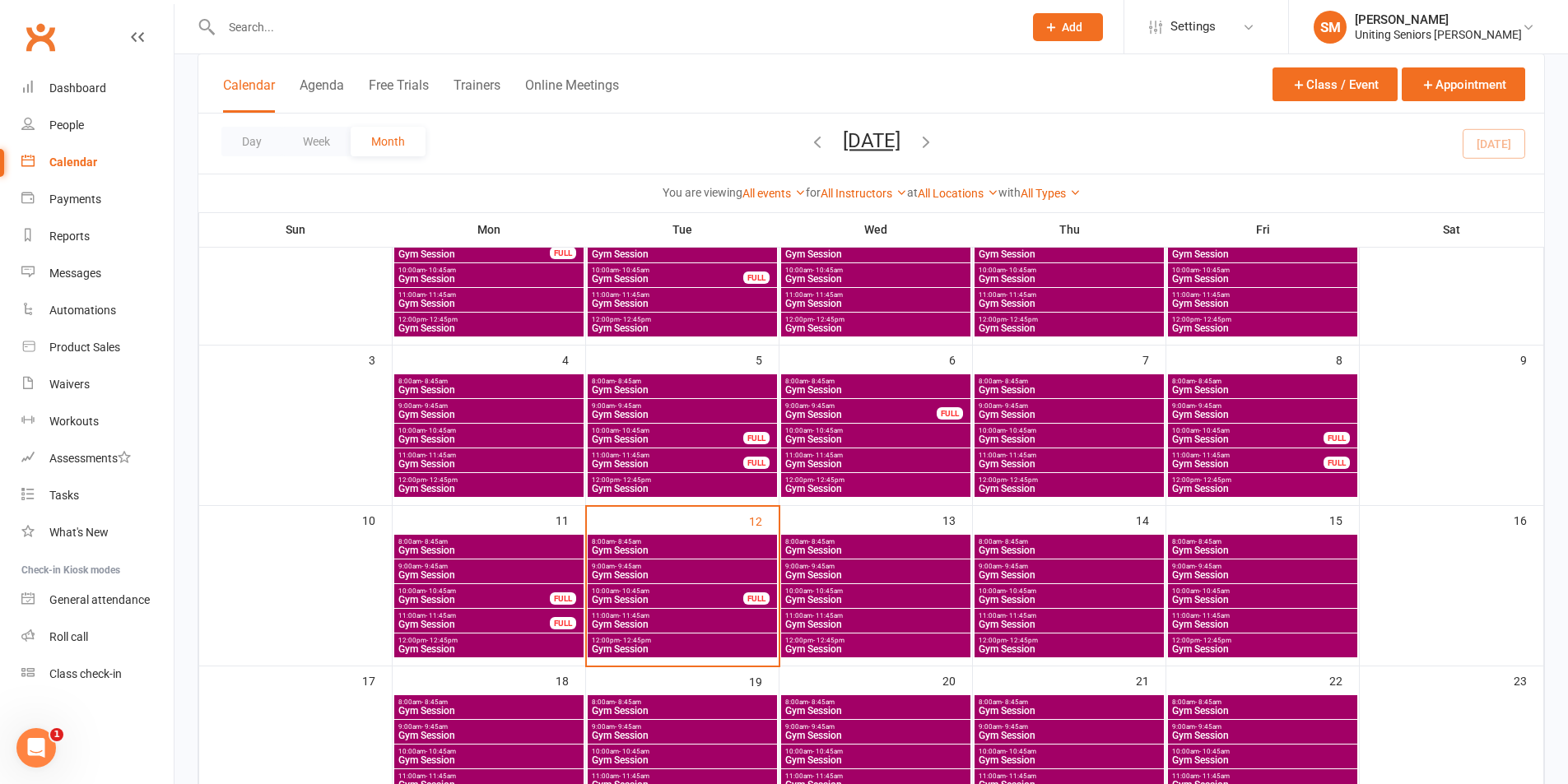
click at [644, 620] on span "Gym Session" at bounding box center [682, 624] width 182 height 10
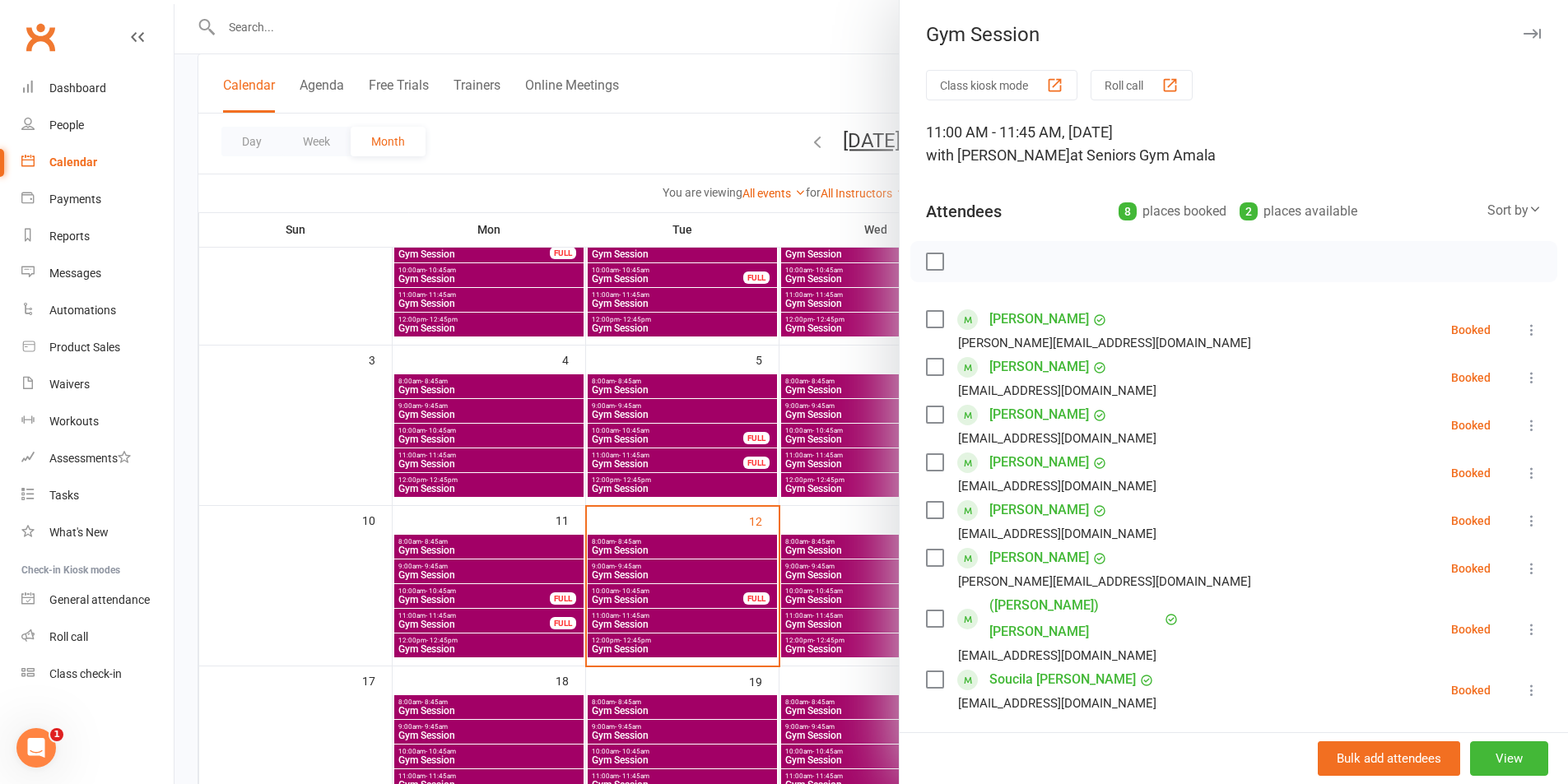
click at [641, 593] on div at bounding box center [871, 392] width 1394 height 784
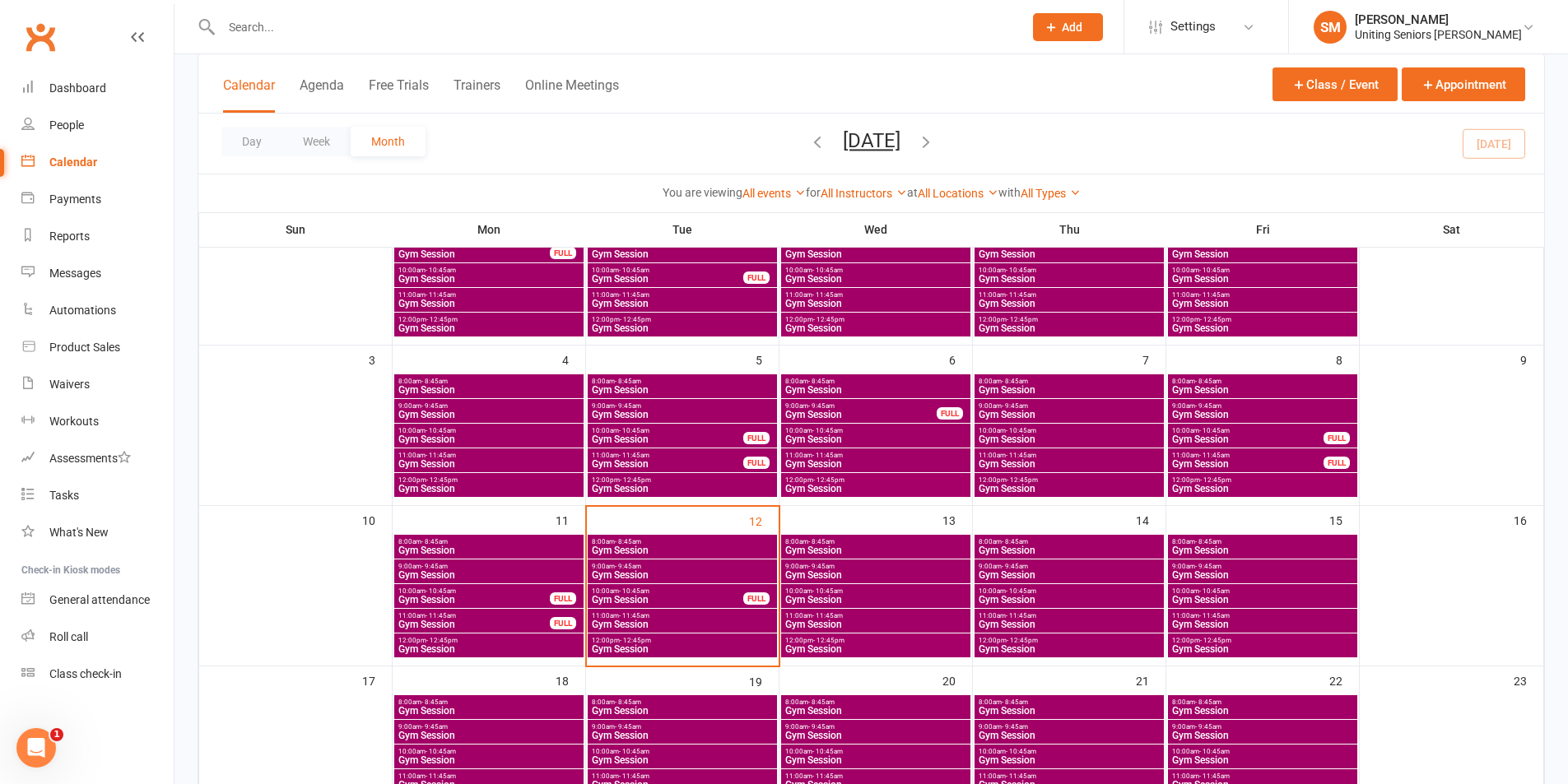
click at [639, 592] on span "- 10:45am" at bounding box center [634, 592] width 31 height 7
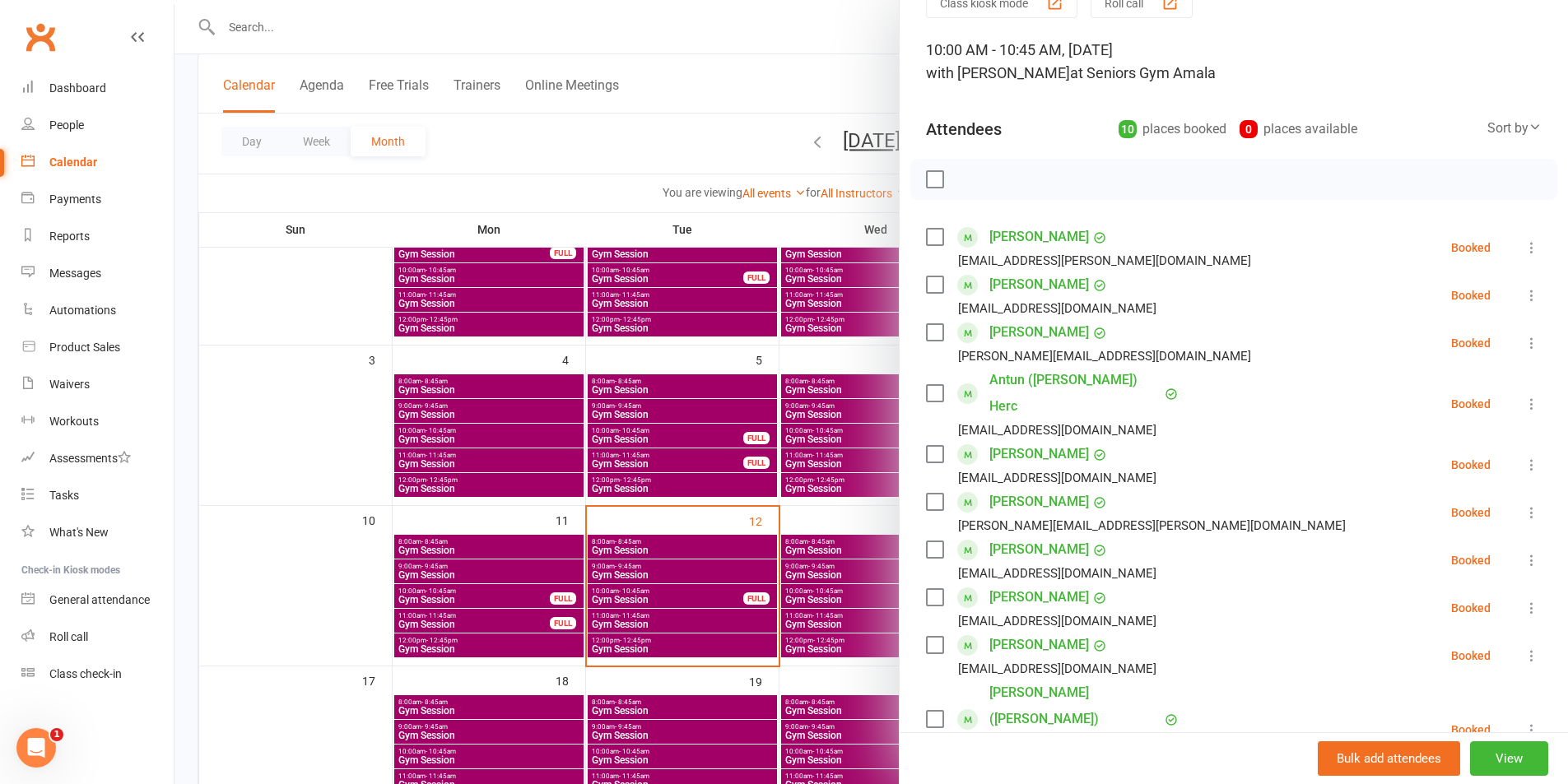
click at [1039, 536] on link "[PERSON_NAME]" at bounding box center [1039, 549] width 100 height 26
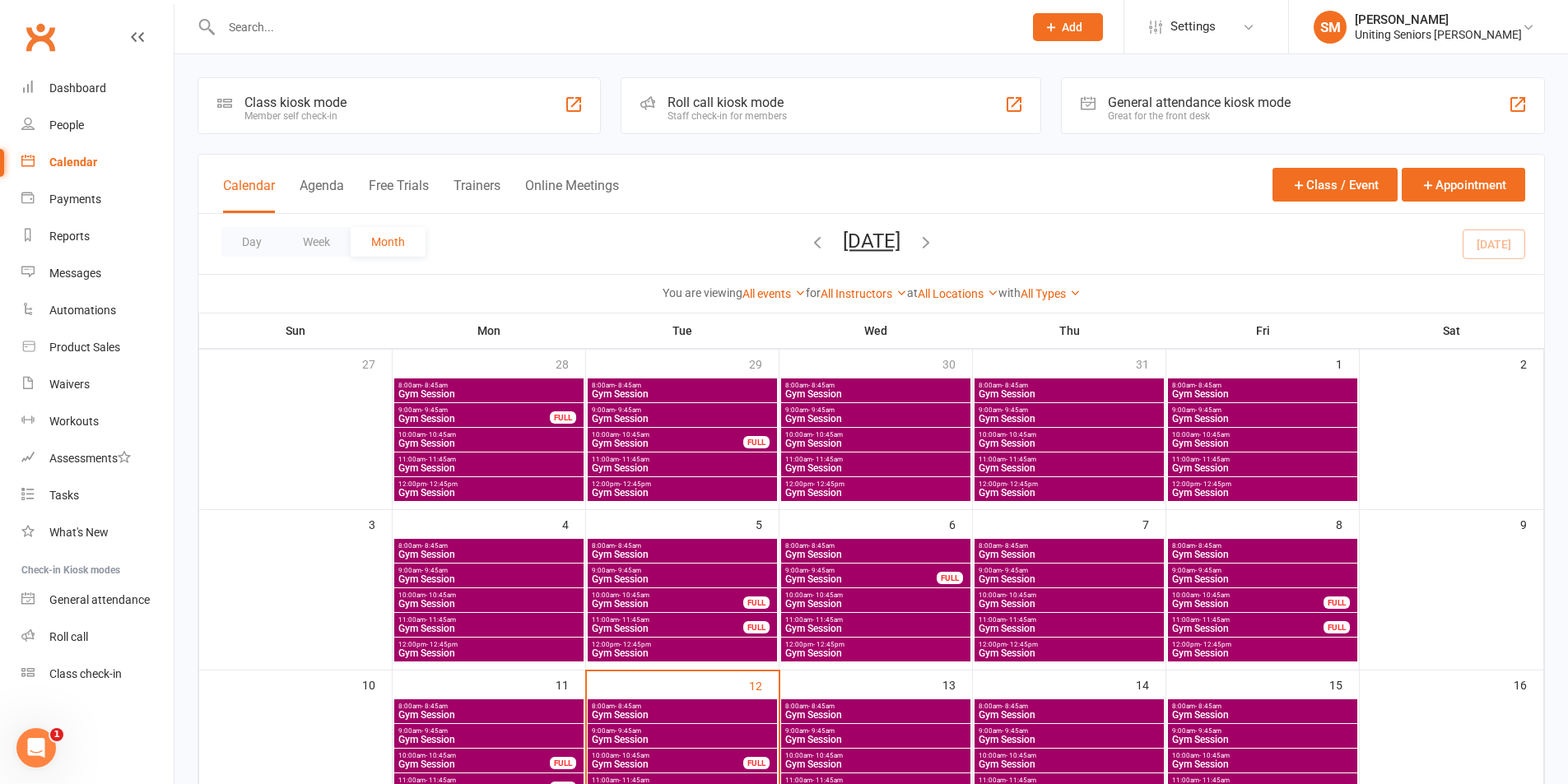
scroll to position [164, 0]
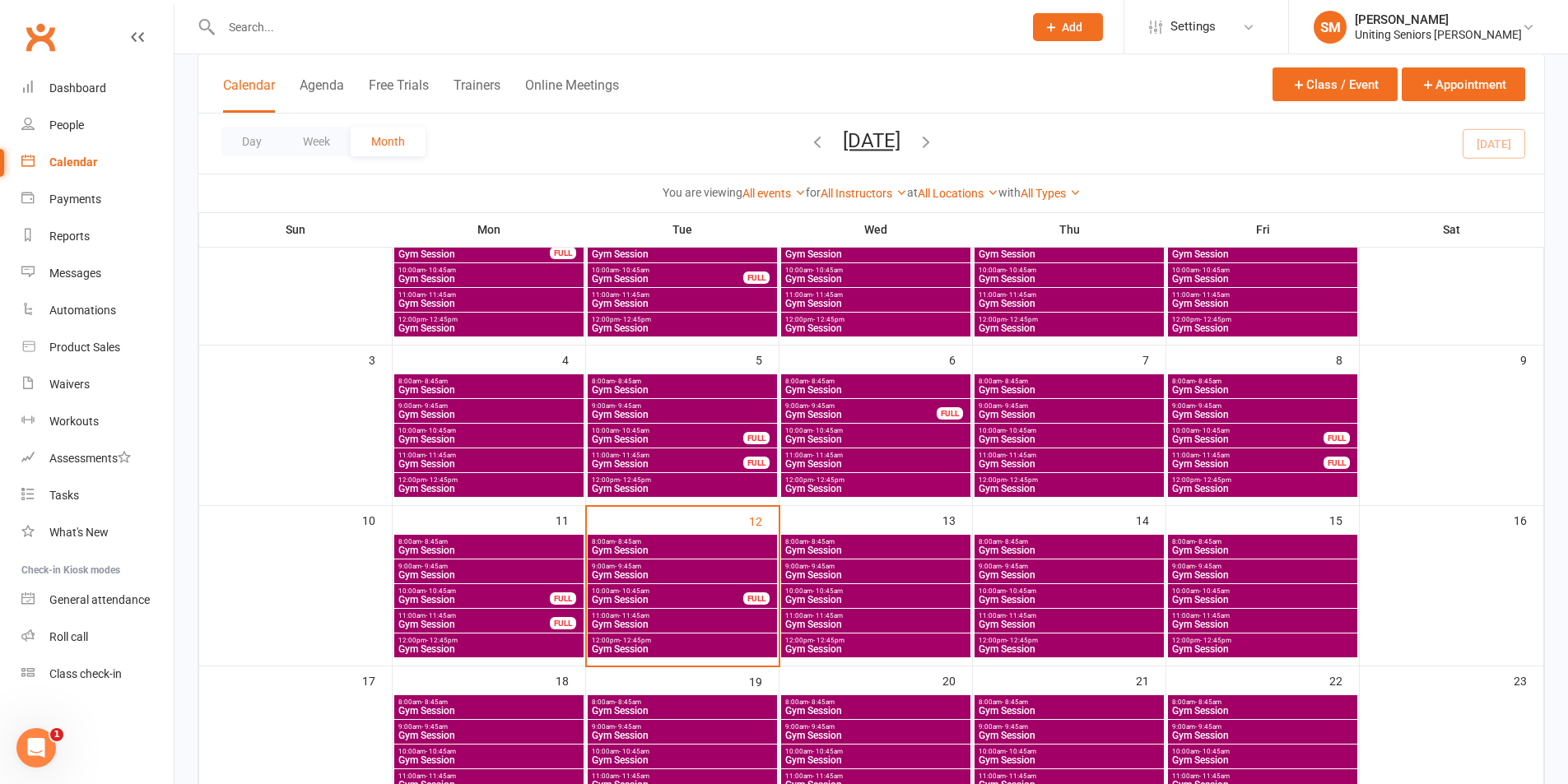
click at [703, 593] on span "10:00am - 10:45am" at bounding box center [668, 592] width 153 height 7
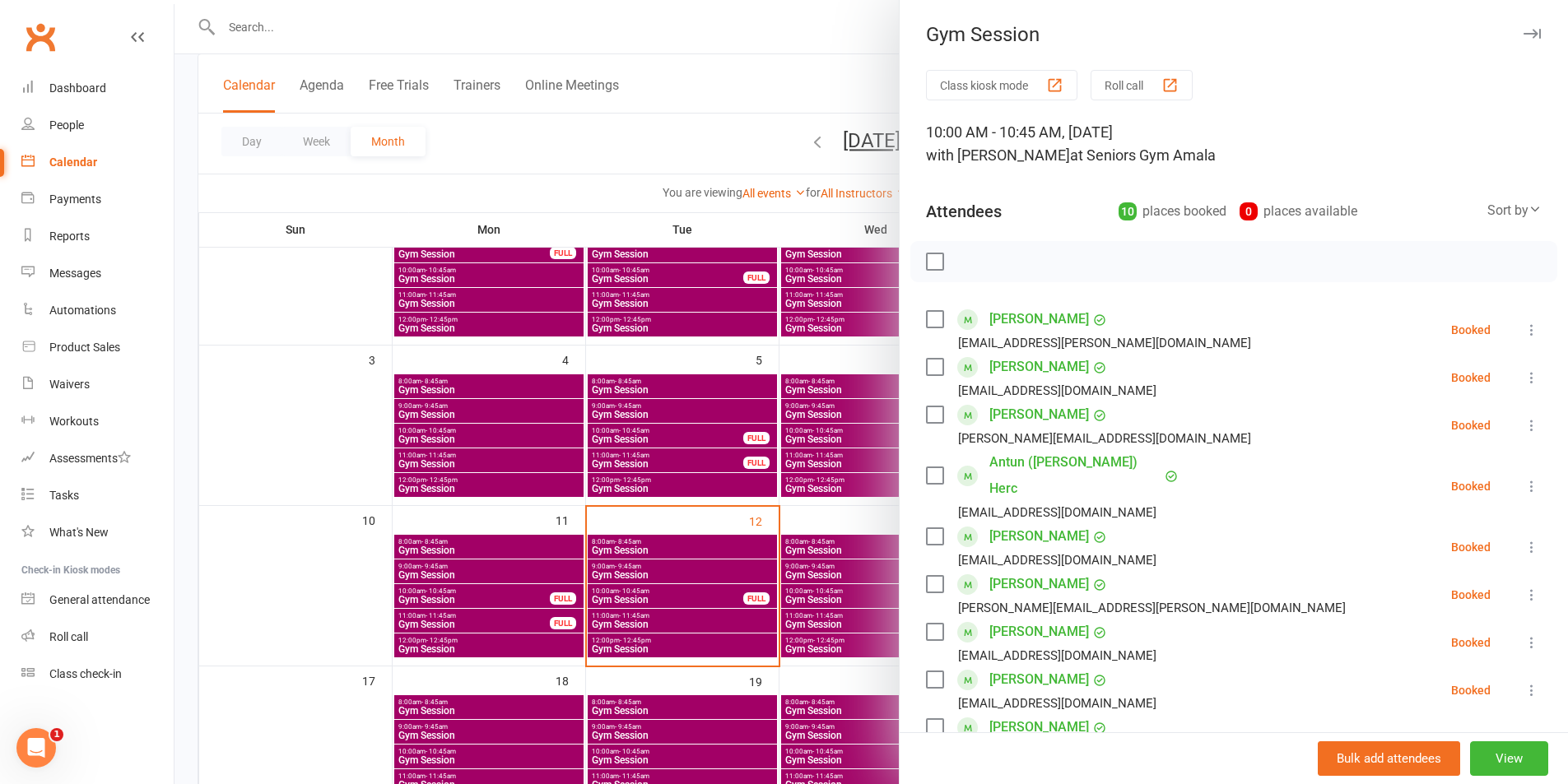
click at [913, 472] on div "Class kiosk mode Roll call 10:00 AM - 10:45 AM, [DATE] with [PERSON_NAME] at Se…" at bounding box center [1233, 663] width 669 height 1188
click at [846, 541] on div at bounding box center [871, 392] width 1394 height 784
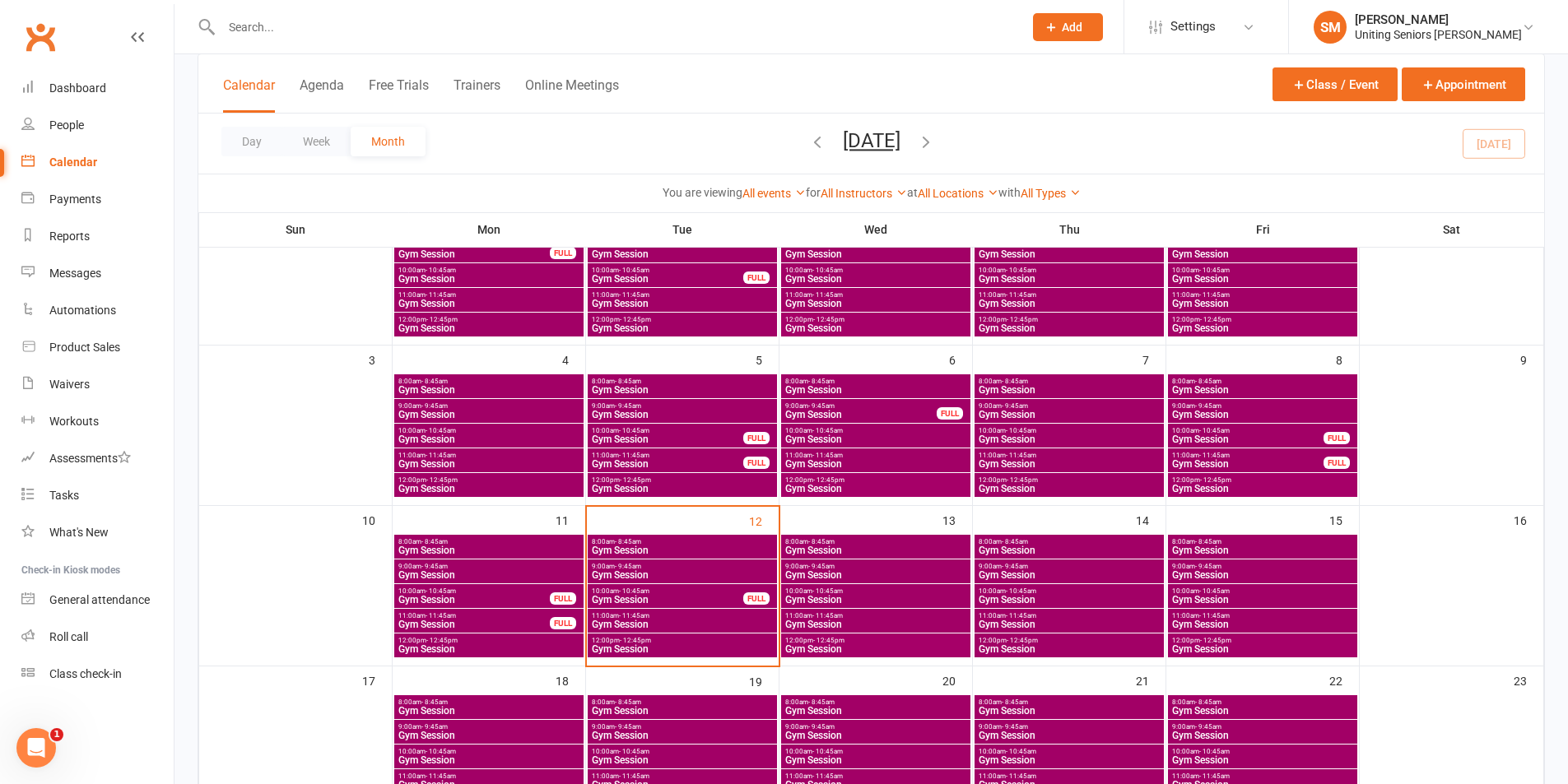
click at [824, 546] on span "Gym Session" at bounding box center [875, 550] width 182 height 10
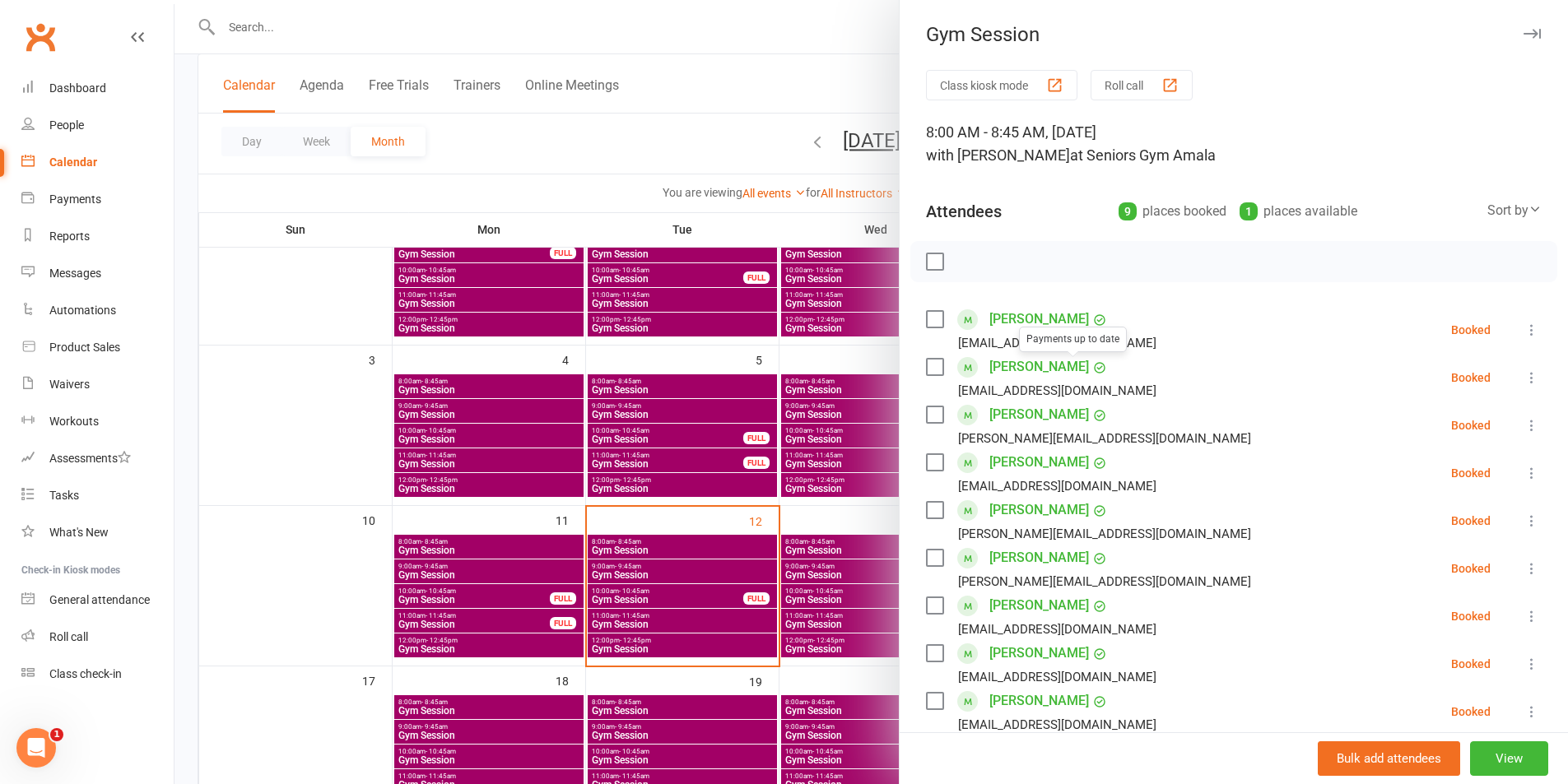
click at [658, 531] on div at bounding box center [871, 392] width 1394 height 784
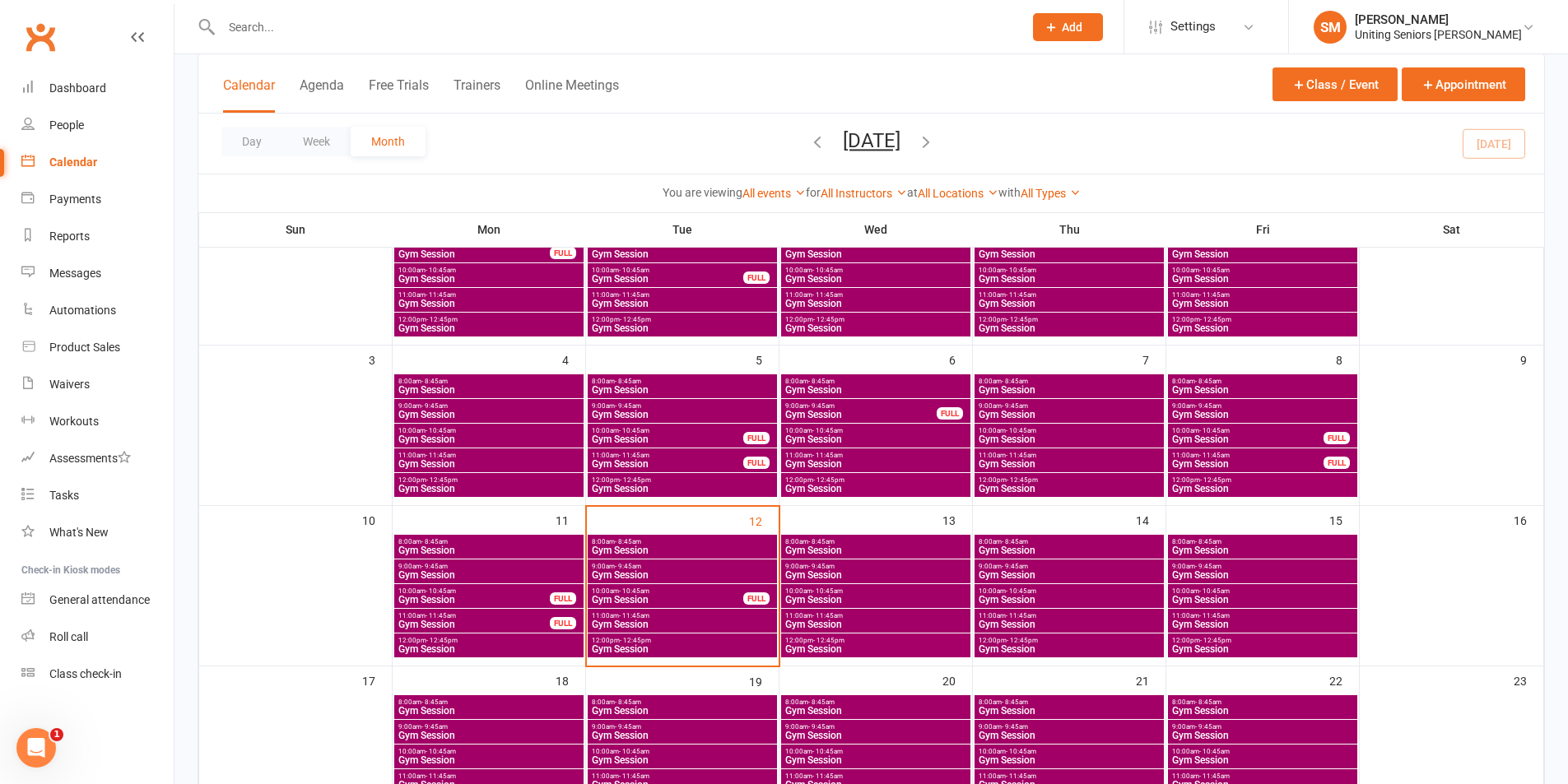
click at [554, 550] on span "Gym Session" at bounding box center [488, 550] width 182 height 10
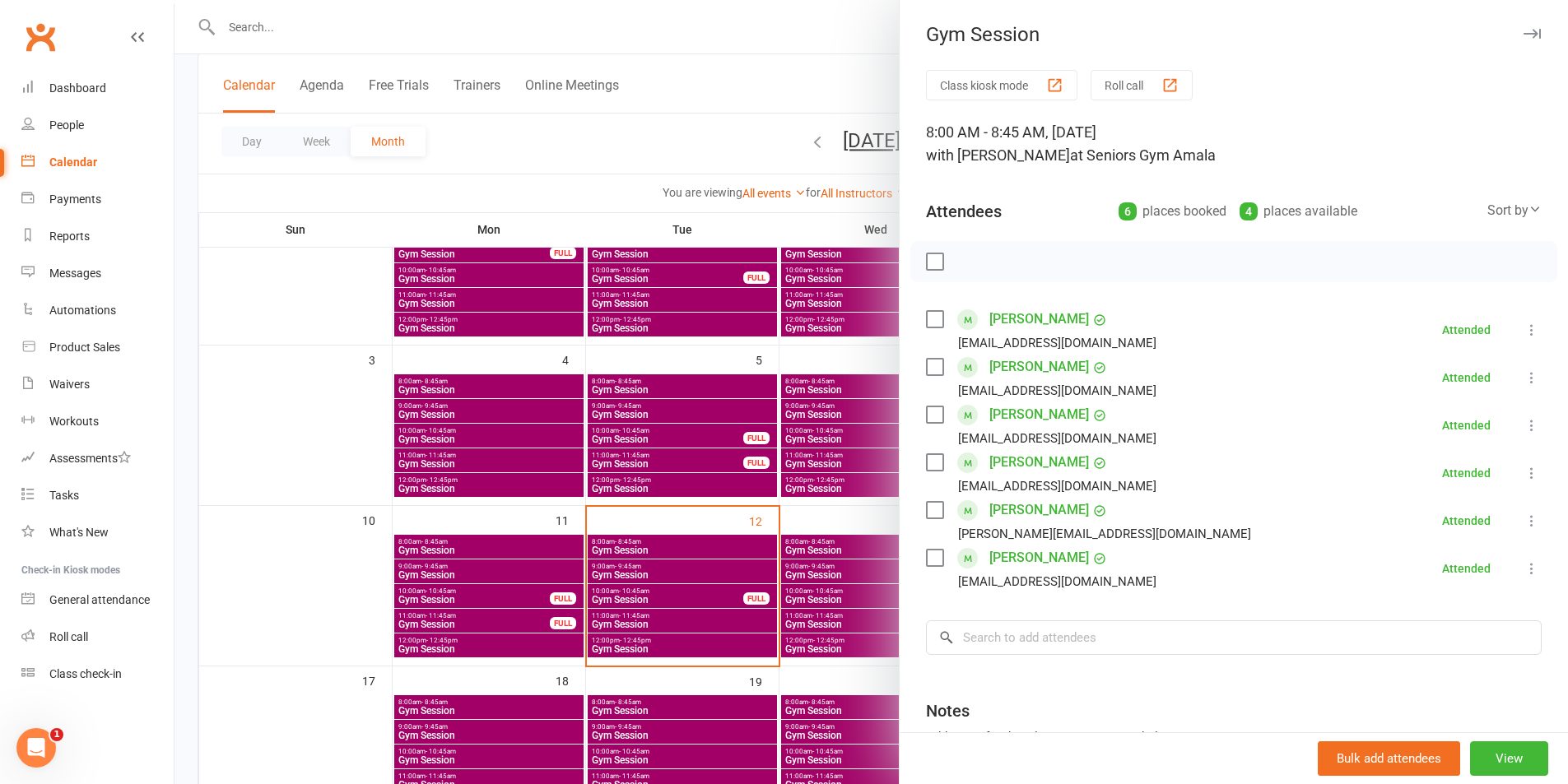
click at [683, 540] on div at bounding box center [871, 392] width 1394 height 784
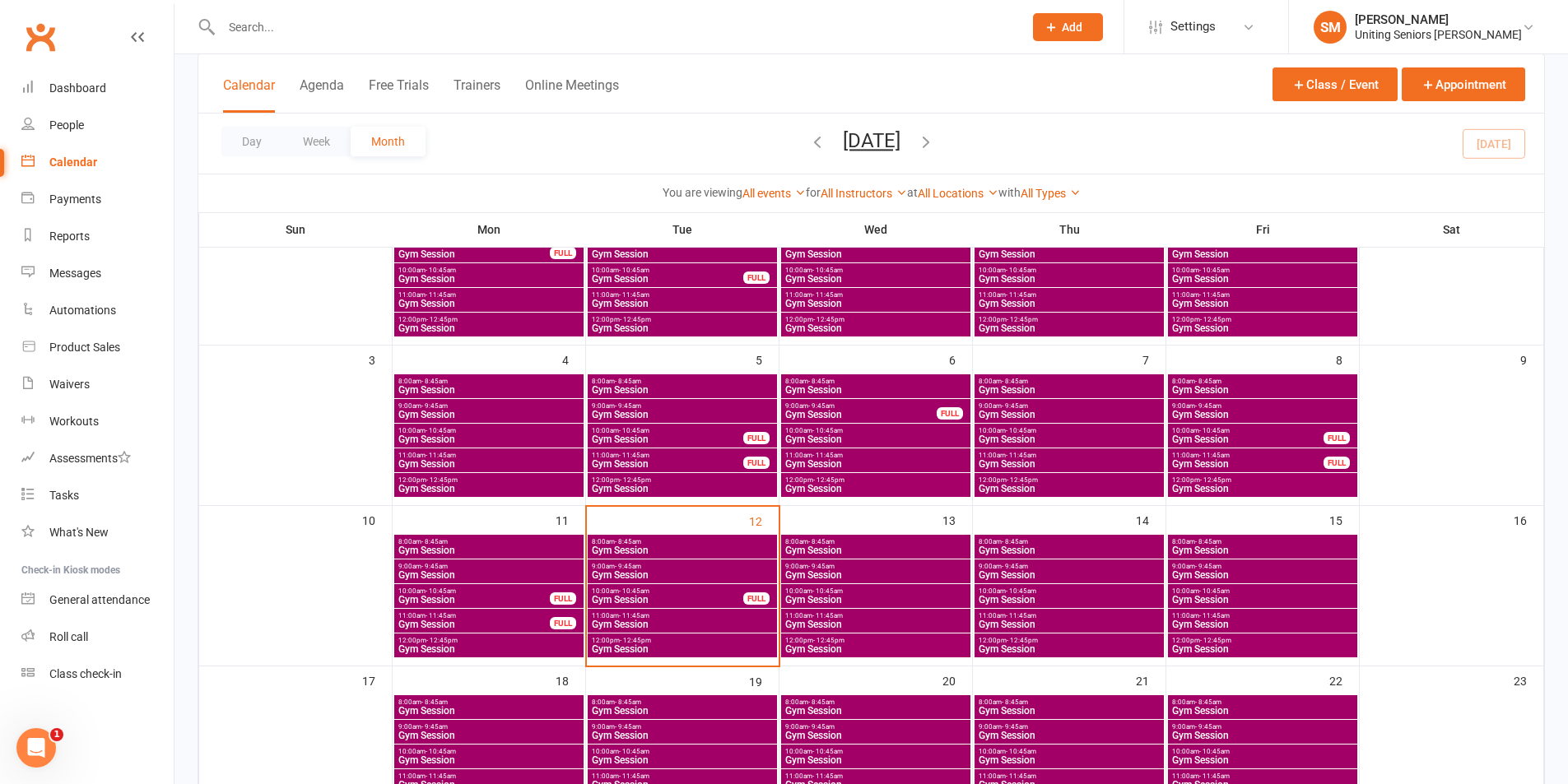
click at [864, 545] on span "8:00am - 8:45am" at bounding box center [875, 542] width 182 height 7
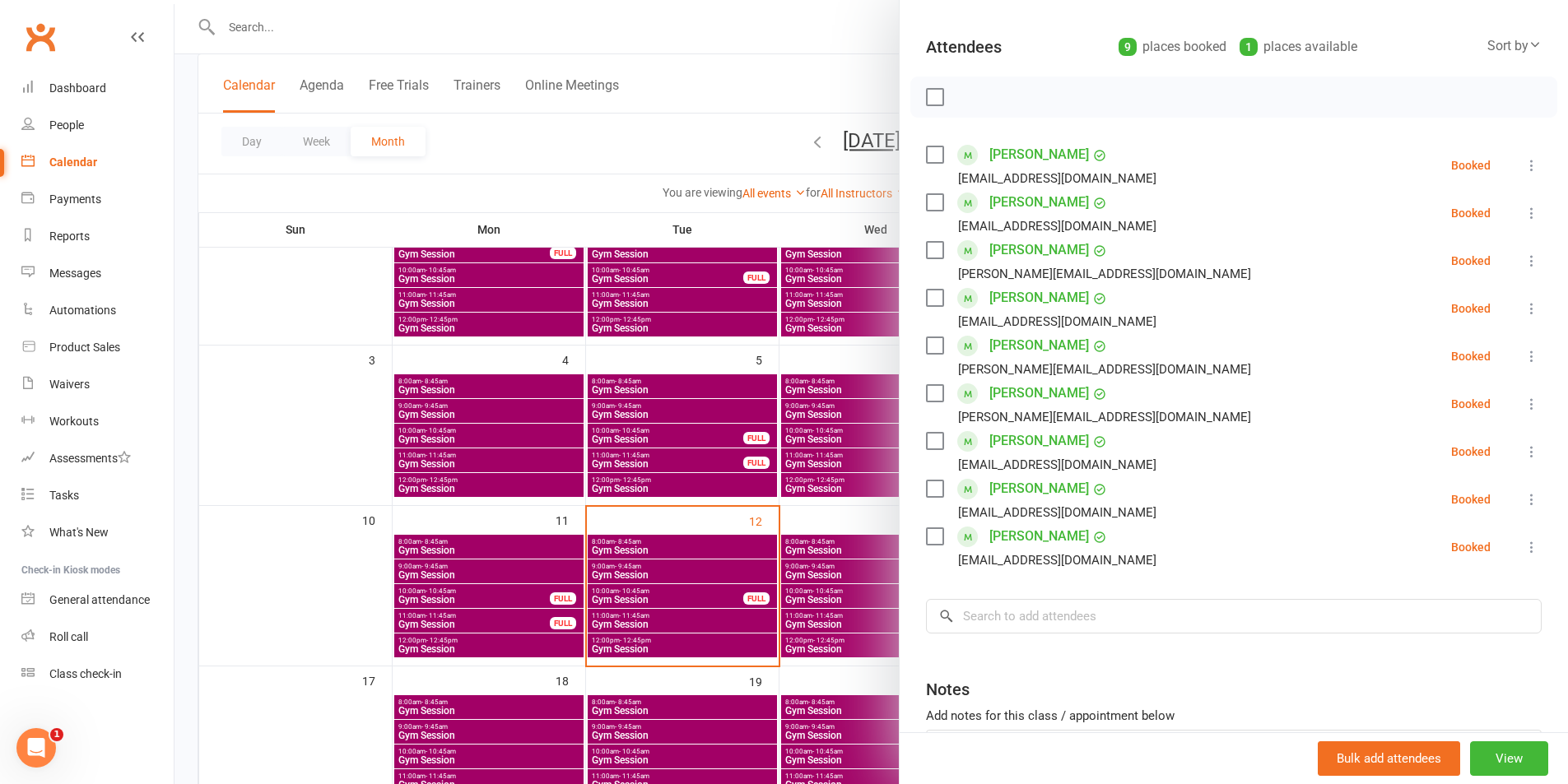
click at [846, 577] on div at bounding box center [871, 392] width 1394 height 784
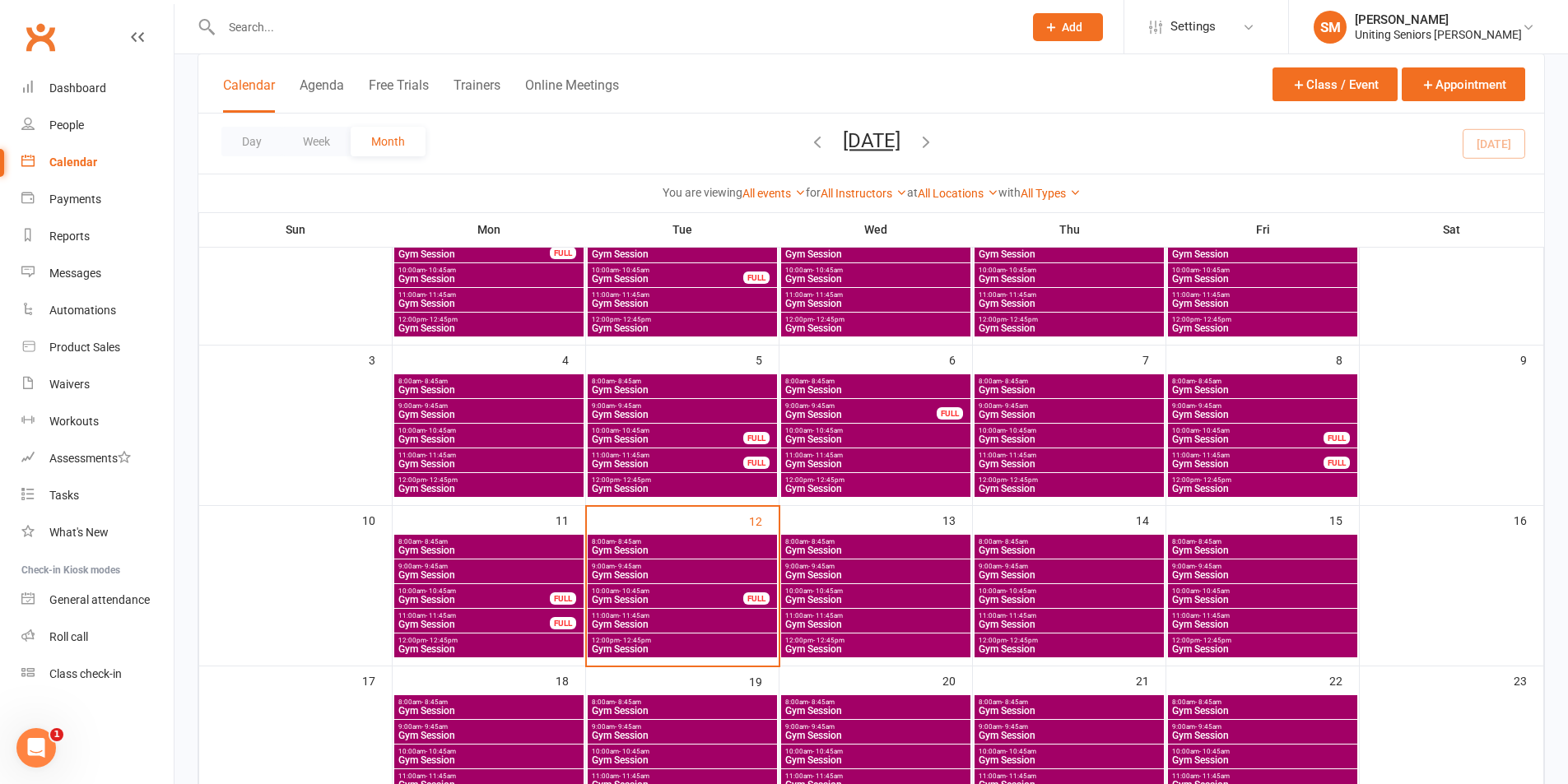
click at [876, 549] on span "Gym Session" at bounding box center [875, 550] width 182 height 10
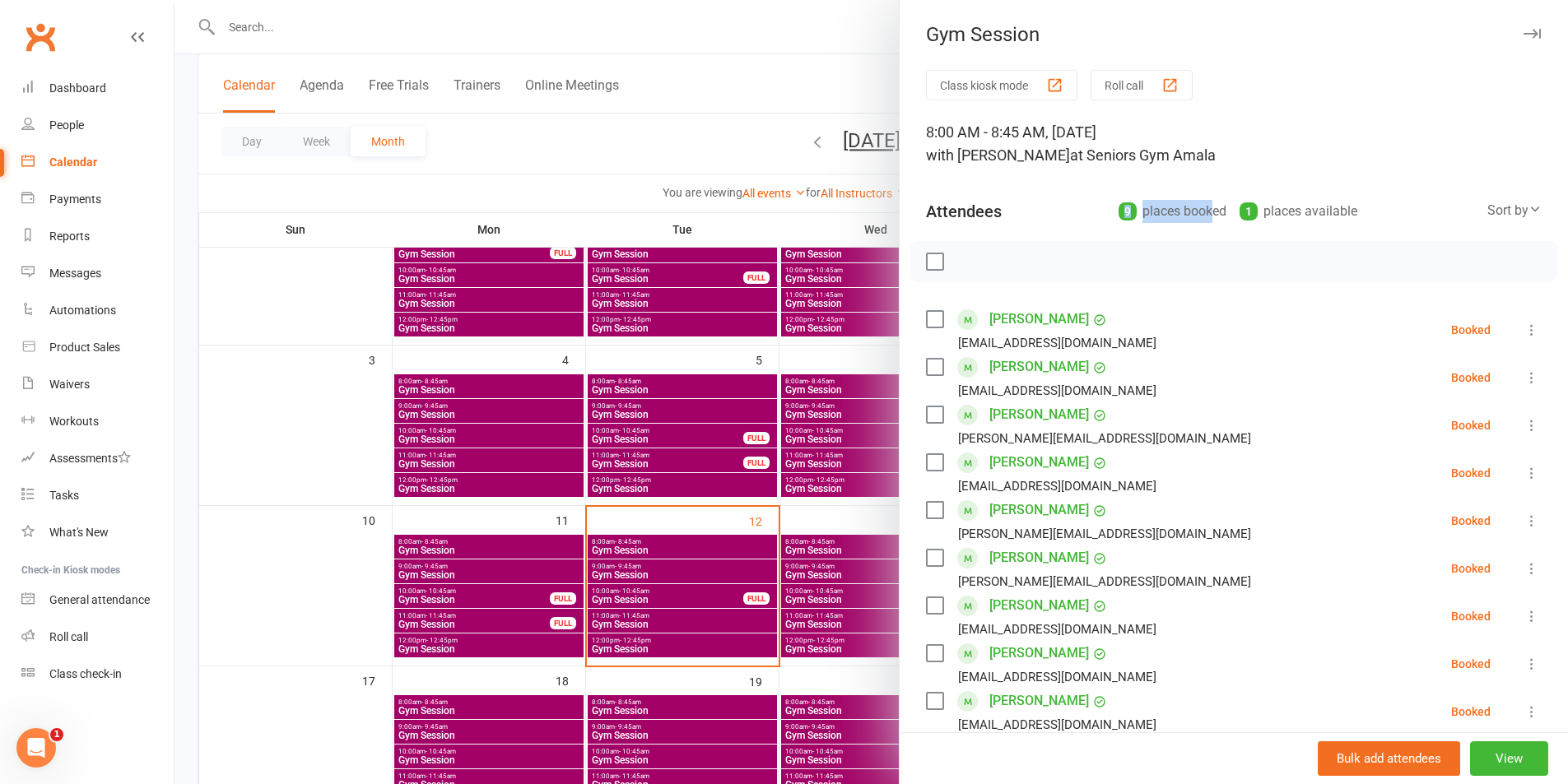
drag, startPoint x: 1149, startPoint y: 210, endPoint x: 1186, endPoint y: 216, distance: 37.5
click at [1186, 216] on div "Attendees 9 places booked 1 places available Sort by Last name First name Booki…" at bounding box center [1234, 207] width 616 height 40
click at [1139, 237] on div "Class kiosk mode Roll call 8:00 AM - 8:45 AM, [DATE] with [PERSON_NAME] at Seni…" at bounding box center [1233, 550] width 669 height 961
click at [855, 522] on div at bounding box center [871, 392] width 1394 height 784
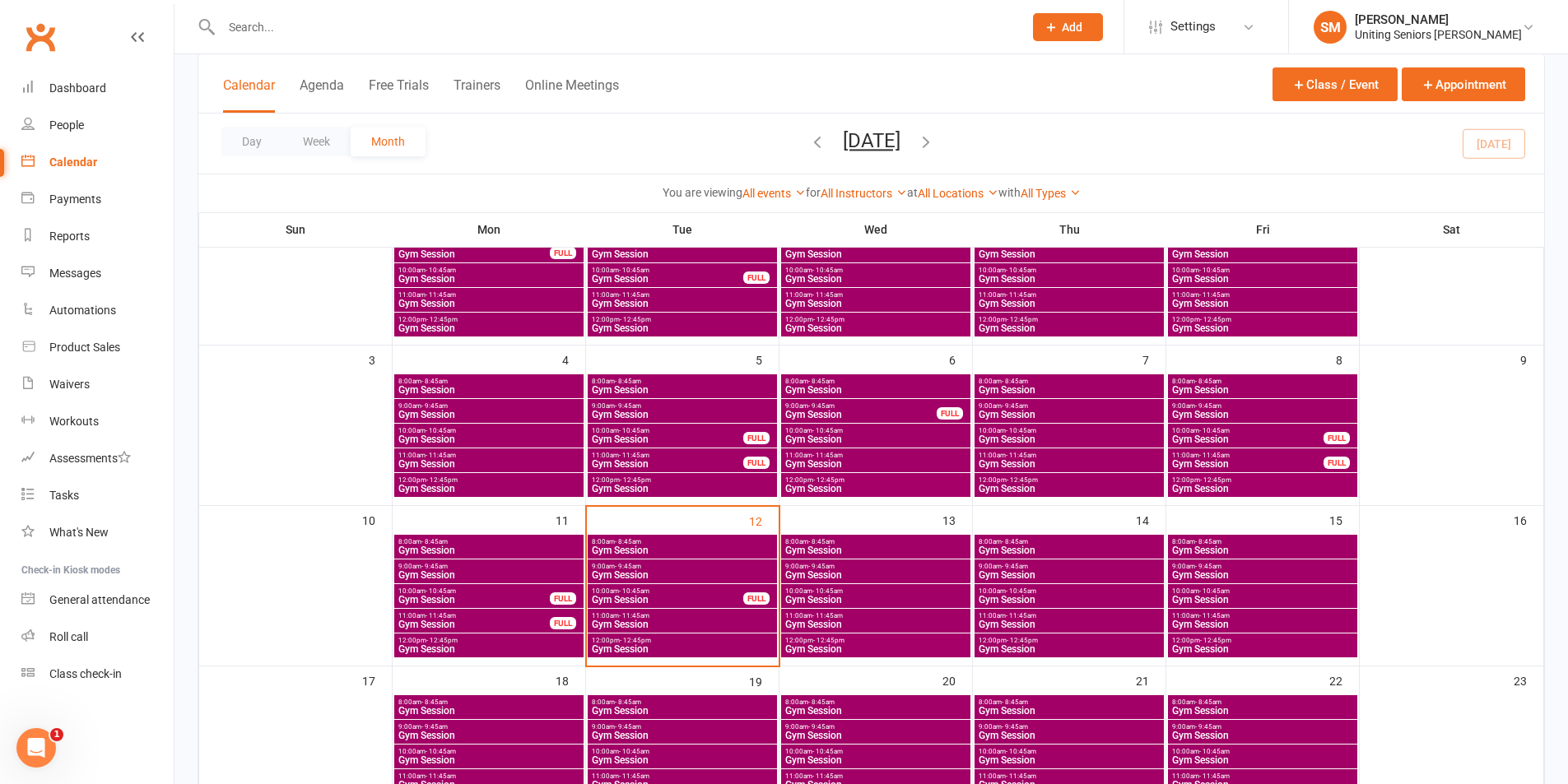
click at [836, 571] on span "Gym Session" at bounding box center [875, 575] width 182 height 10
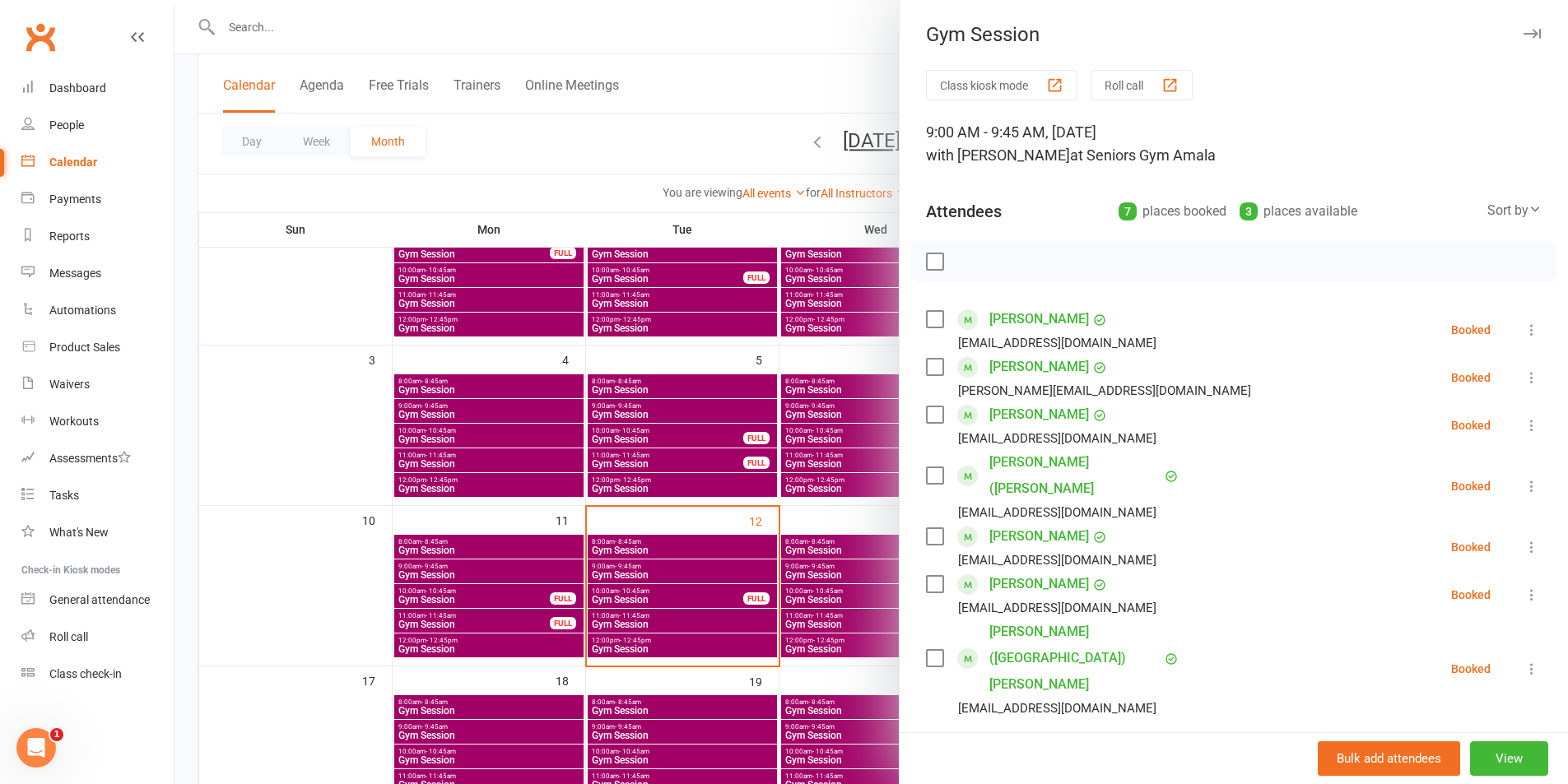
drag, startPoint x: 807, startPoint y: 572, endPoint x: 834, endPoint y: 683, distance: 114.2
click at [807, 575] on div at bounding box center [871, 392] width 1394 height 784
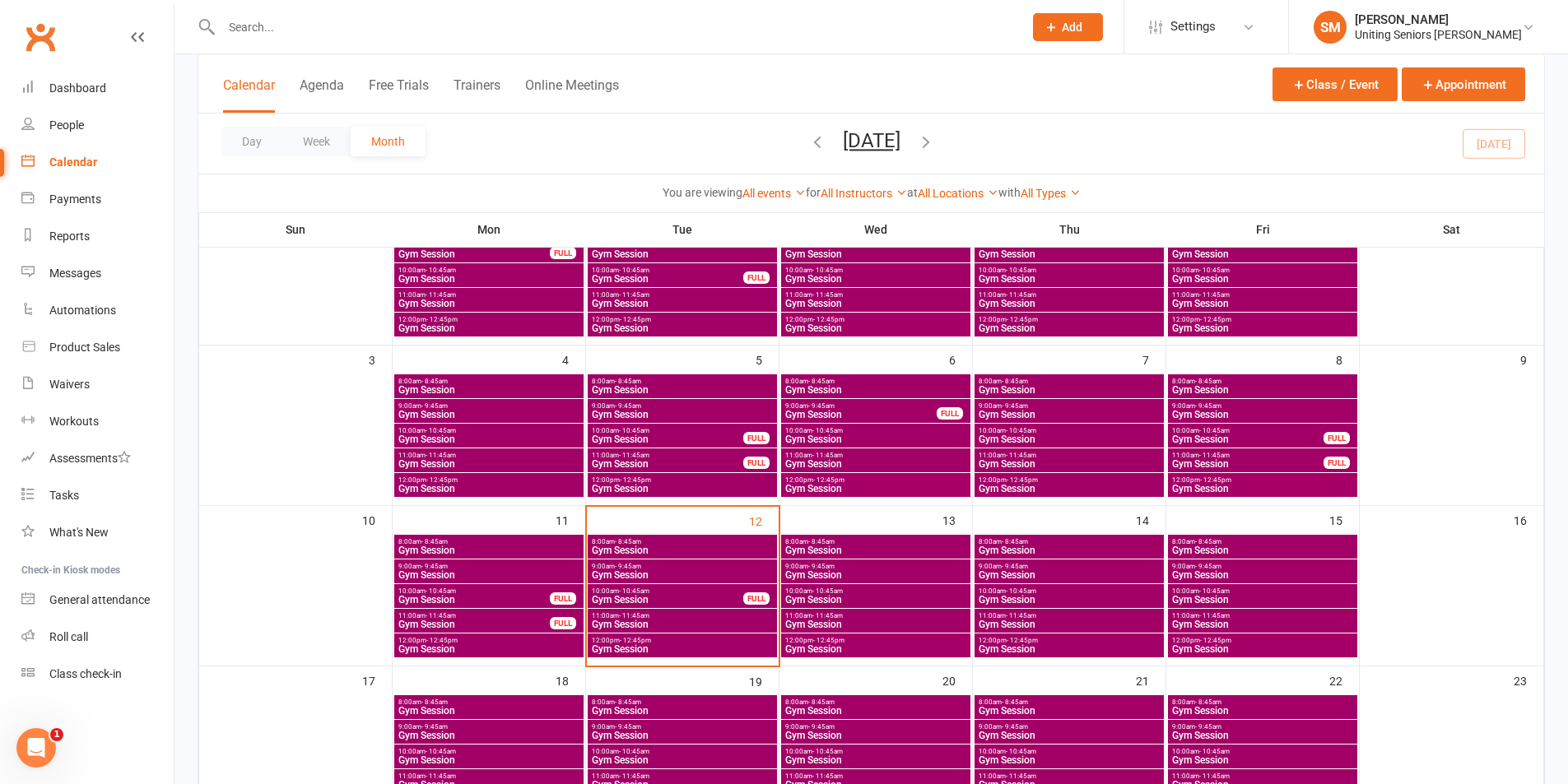
click at [741, 593] on span "10:00am - 10:45am" at bounding box center [668, 592] width 153 height 7
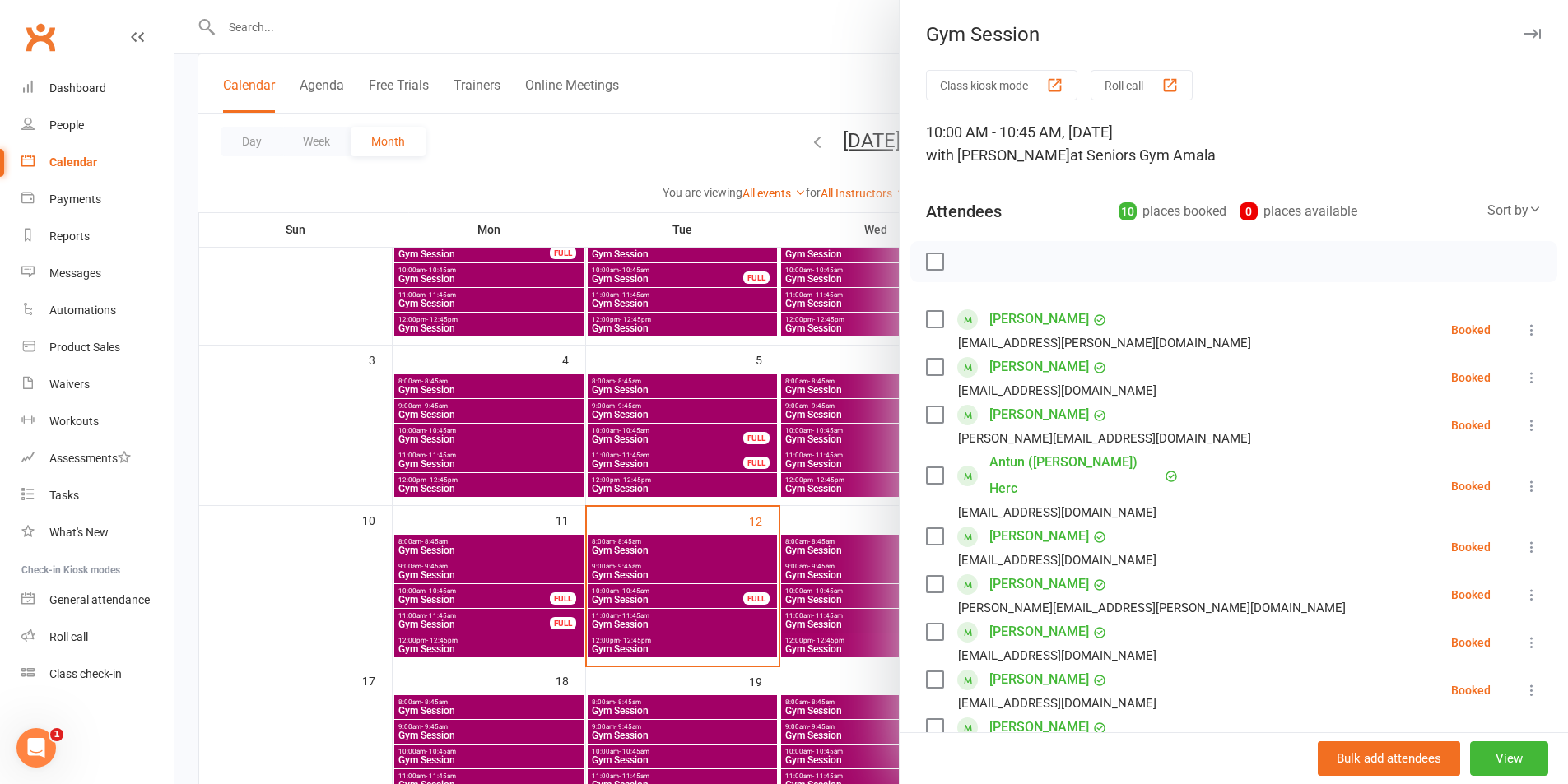
drag, startPoint x: 845, startPoint y: 605, endPoint x: 910, endPoint y: 616, distance: 65.9
click at [843, 607] on div at bounding box center [871, 392] width 1394 height 784
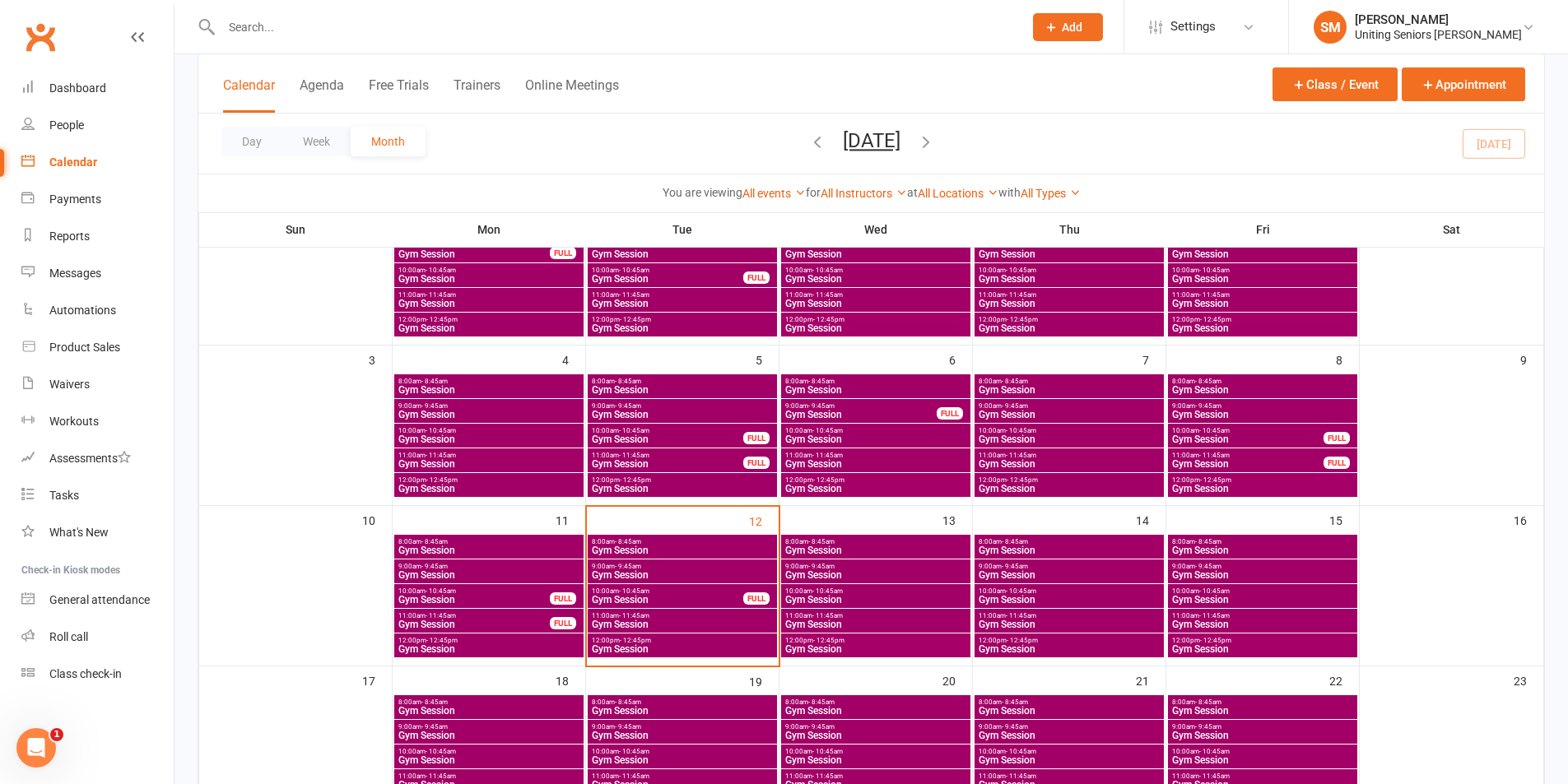
click at [1040, 598] on span "Gym Session" at bounding box center [1069, 600] width 182 height 10
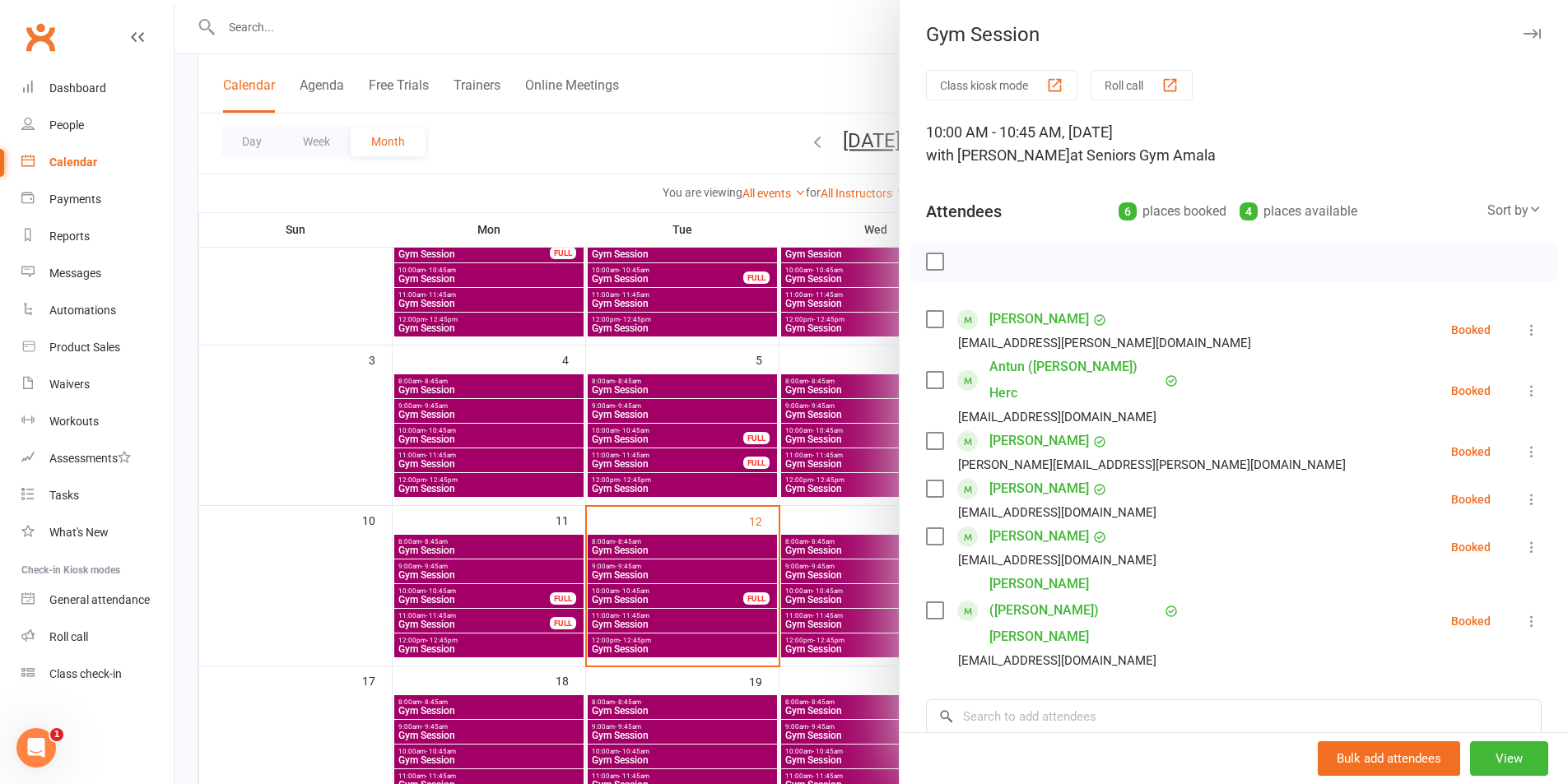
click at [738, 598] on div at bounding box center [871, 392] width 1394 height 784
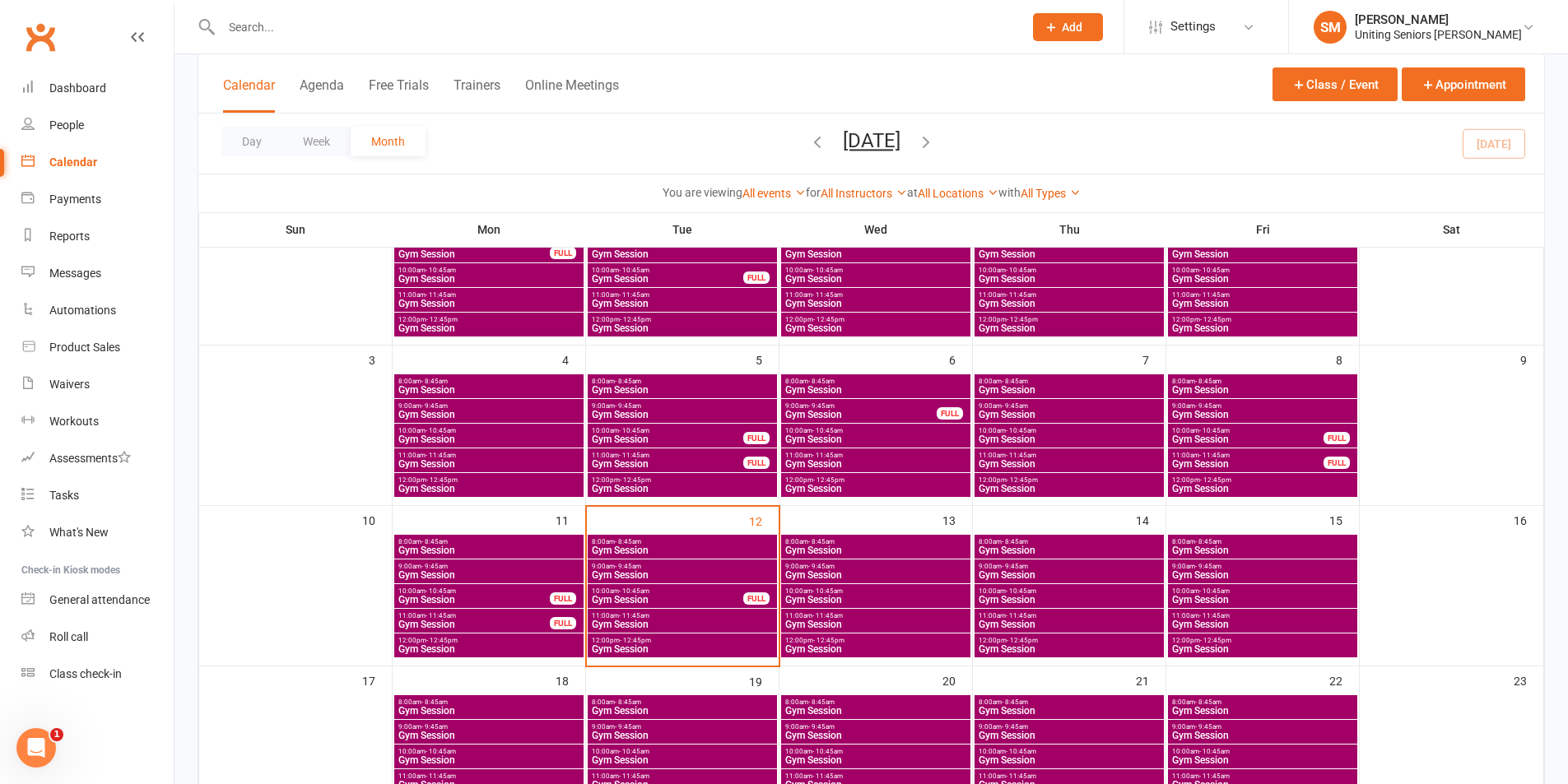
click at [659, 595] on span "Gym Session" at bounding box center [668, 600] width 153 height 10
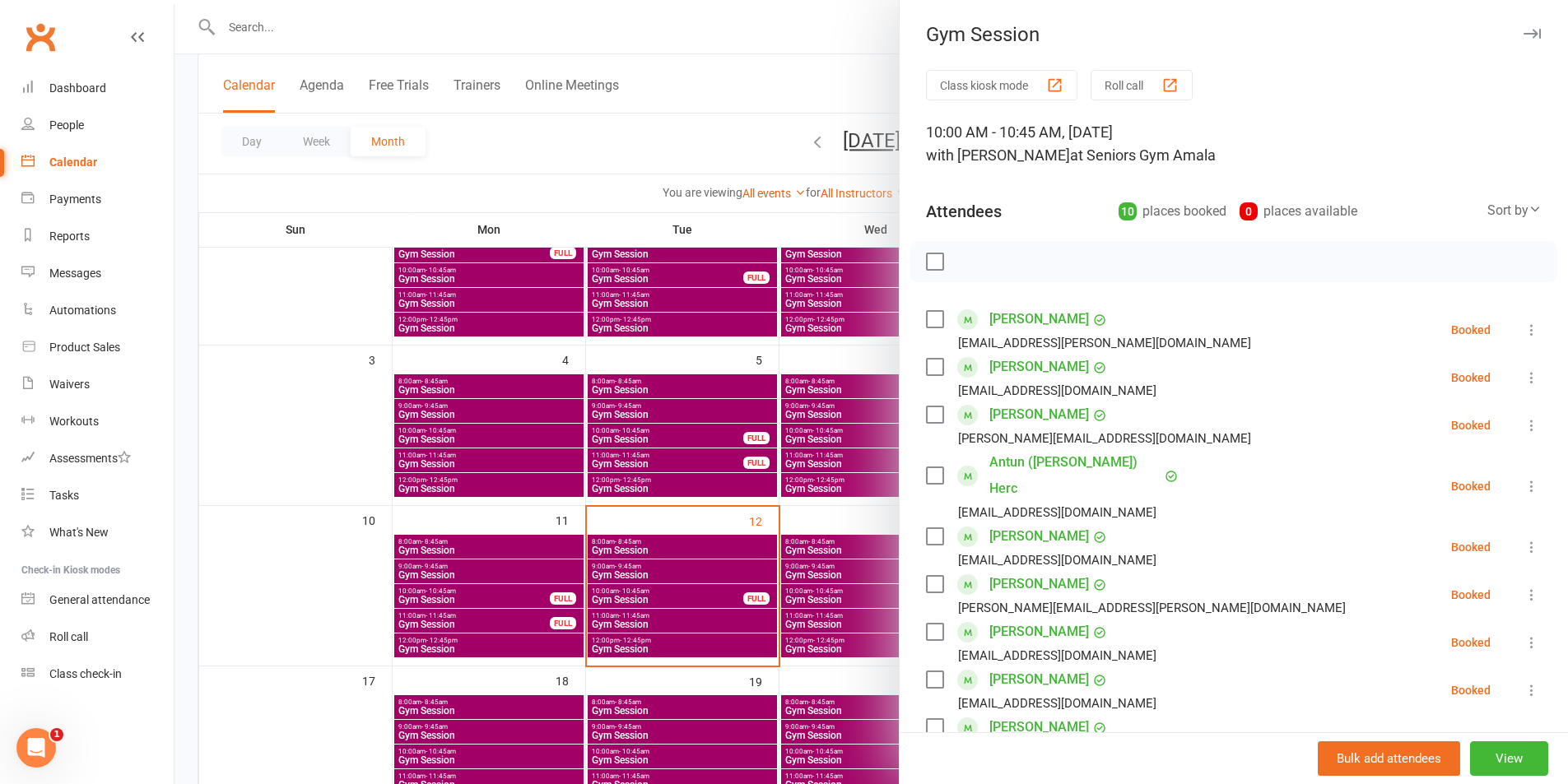
click at [767, 662] on div at bounding box center [871, 392] width 1394 height 784
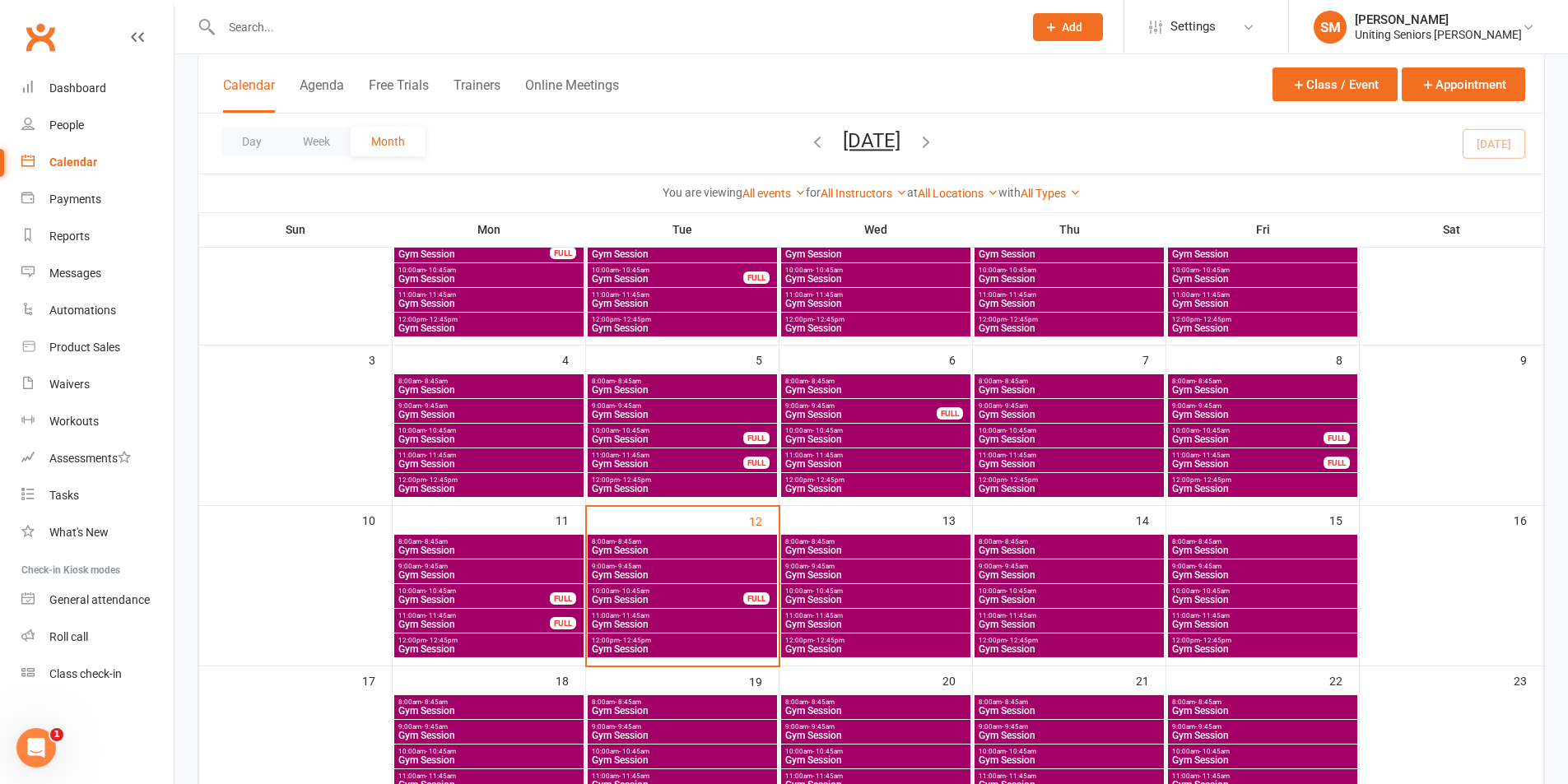
click at [834, 600] on span "Gym Session" at bounding box center [875, 600] width 182 height 10
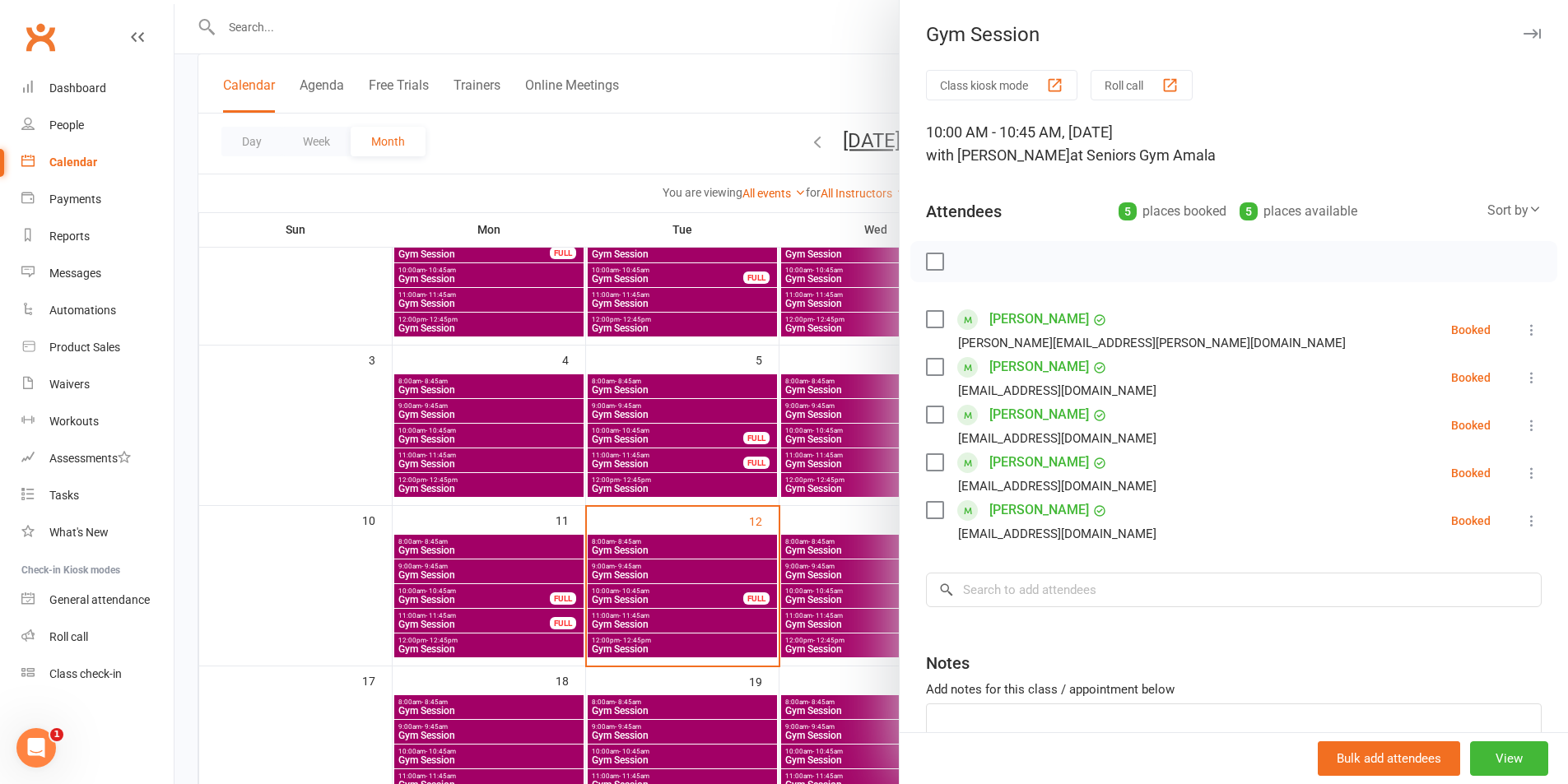
click at [819, 591] on div at bounding box center [871, 392] width 1394 height 784
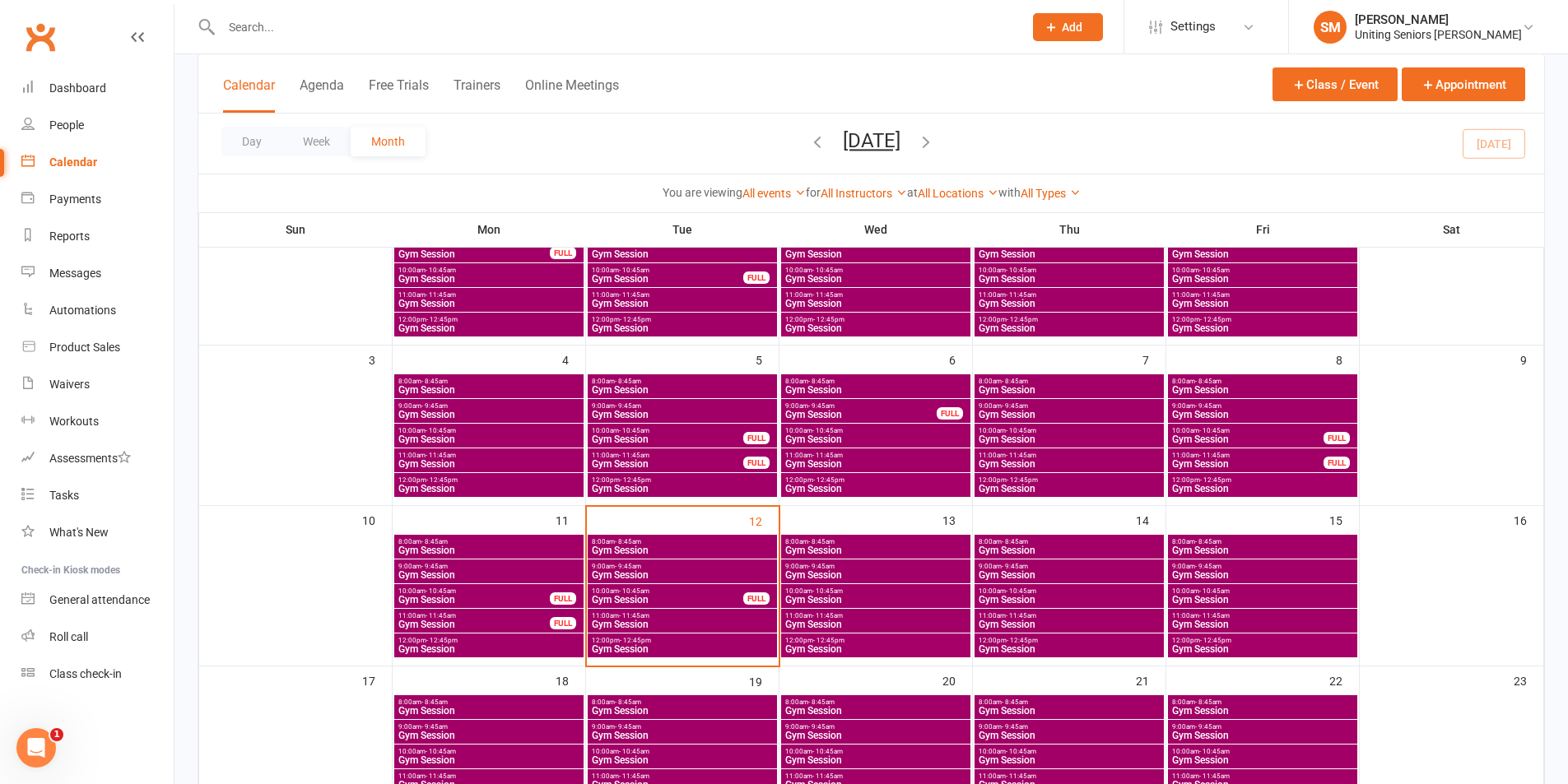
click at [828, 568] on span "- 9:45am" at bounding box center [822, 566] width 26 height 7
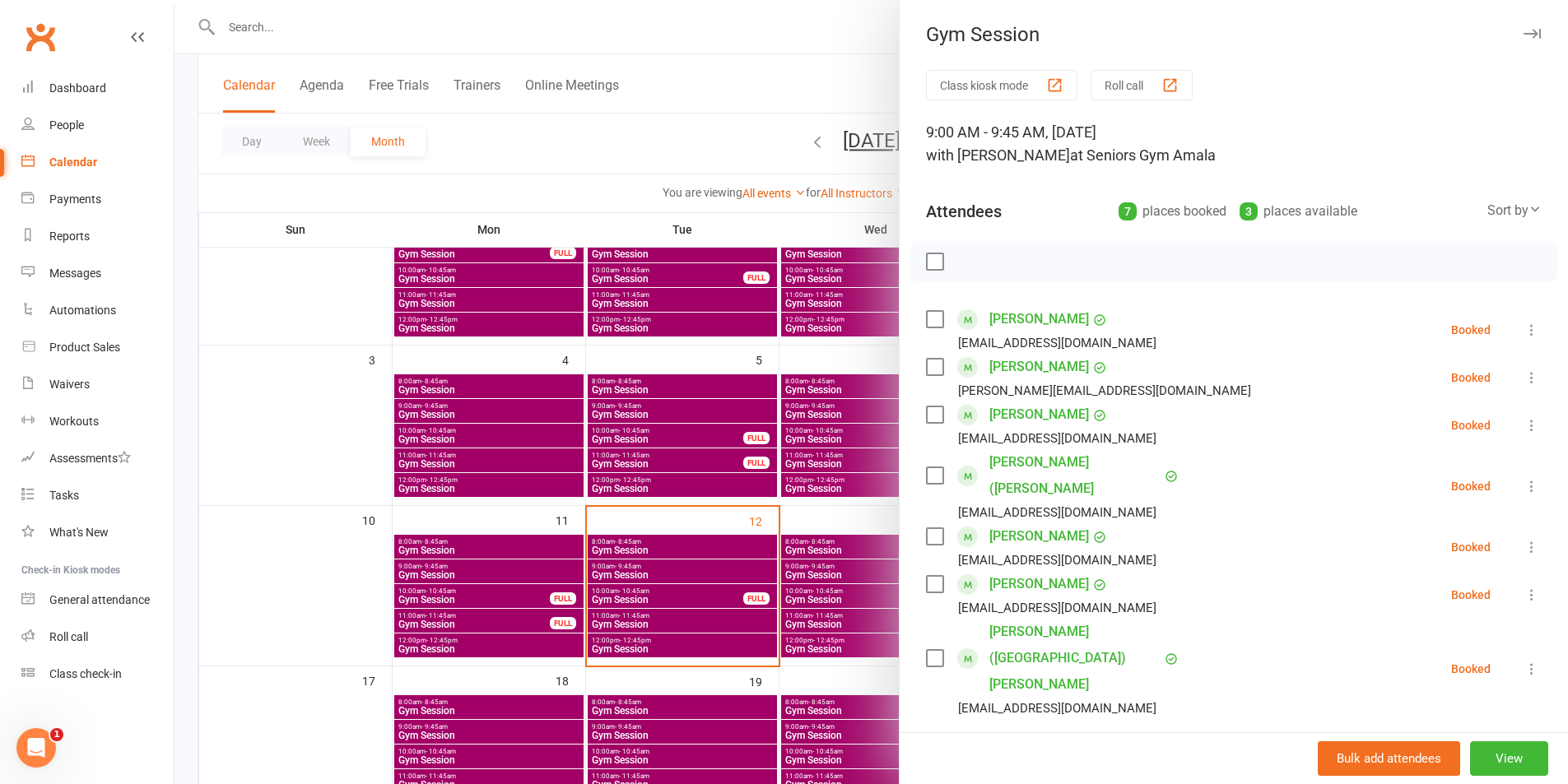
drag, startPoint x: 832, startPoint y: 586, endPoint x: 832, endPoint y: 595, distance: 9.0
click at [832, 587] on div at bounding box center [871, 392] width 1394 height 784
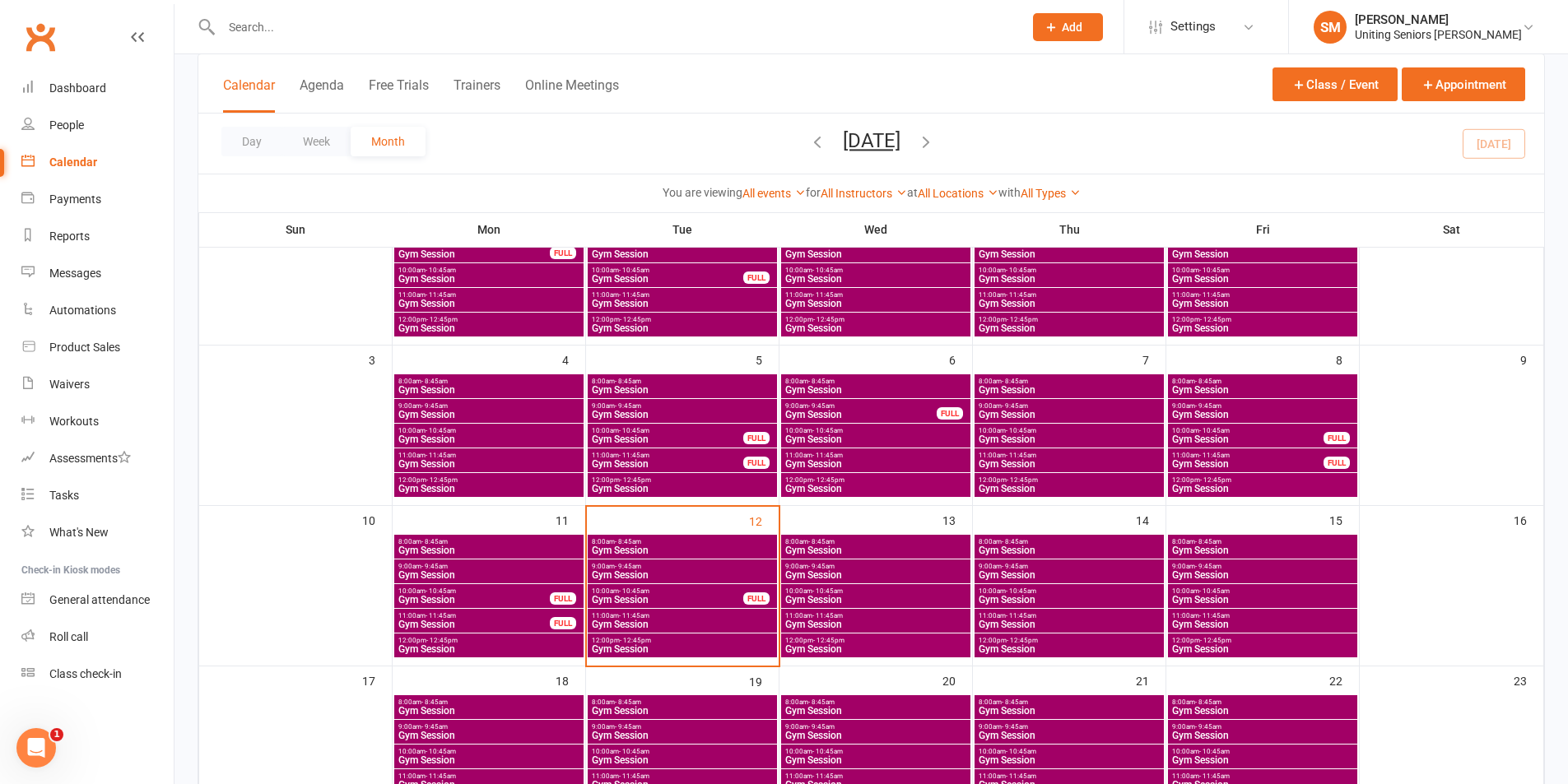
click at [829, 620] on span "Gym Session" at bounding box center [875, 624] width 182 height 10
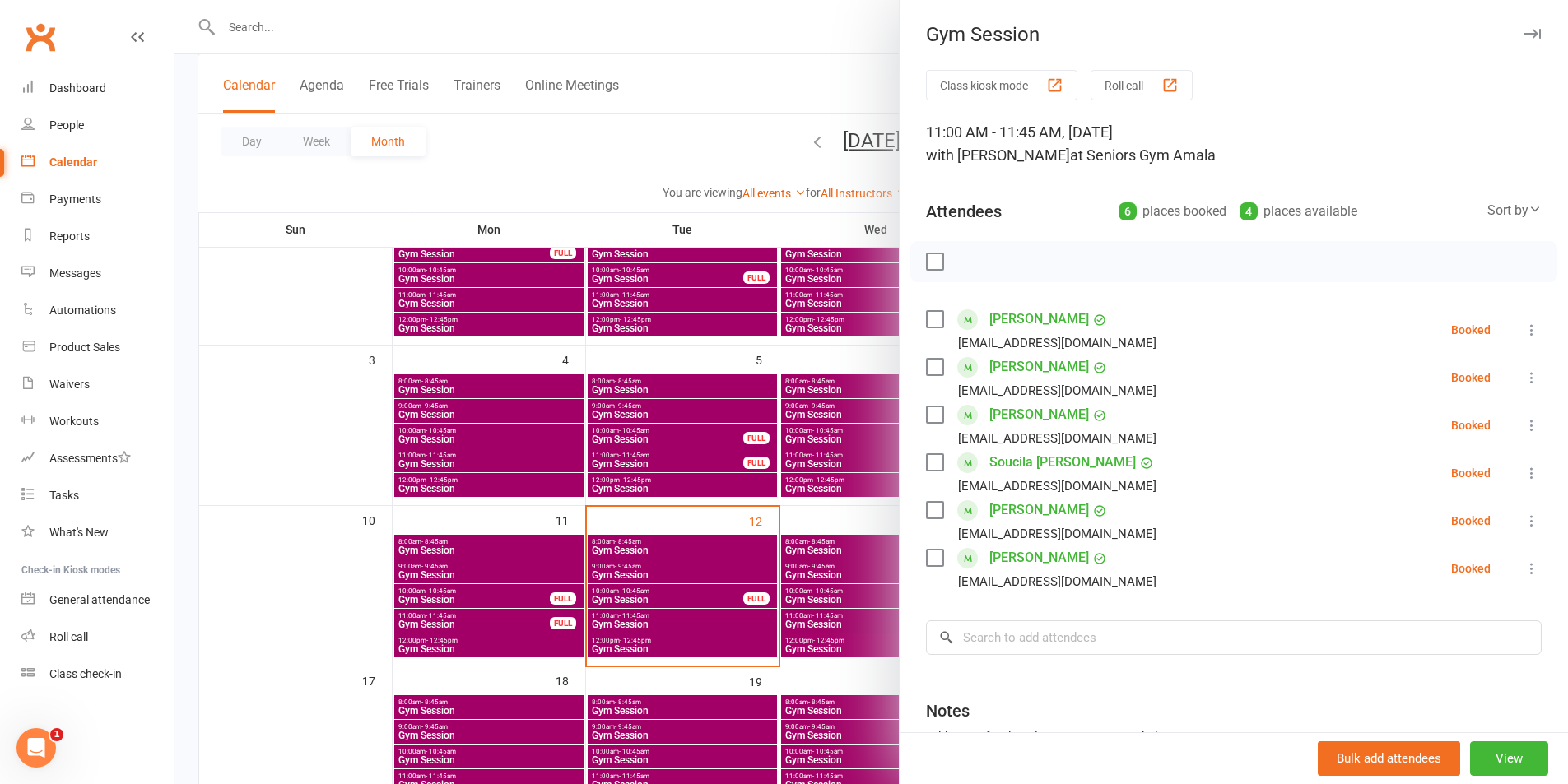
click at [829, 619] on div at bounding box center [871, 392] width 1394 height 784
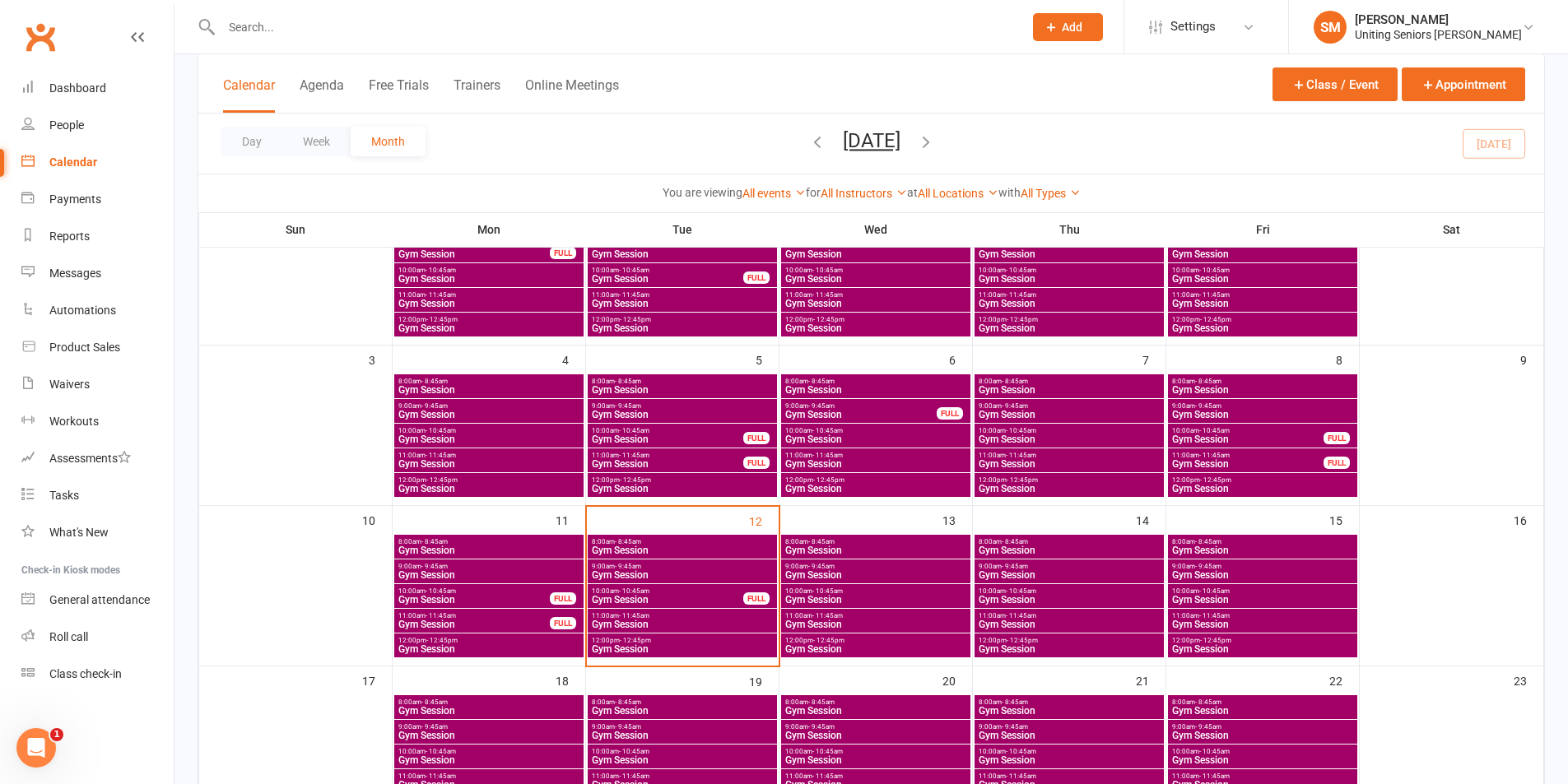
click at [824, 643] on span "- 12:45pm" at bounding box center [828, 641] width 31 height 7
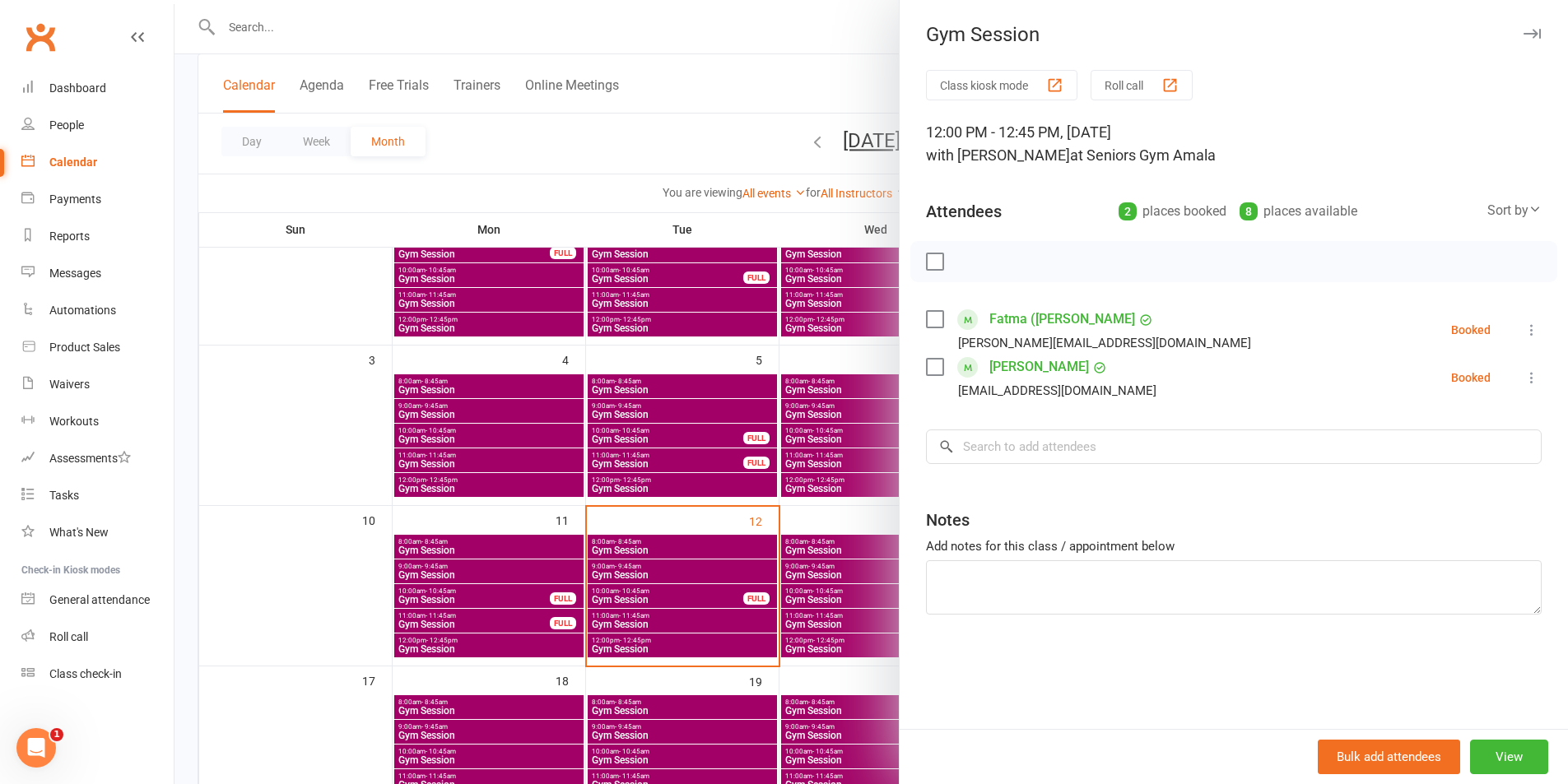
click at [823, 624] on div at bounding box center [871, 392] width 1394 height 784
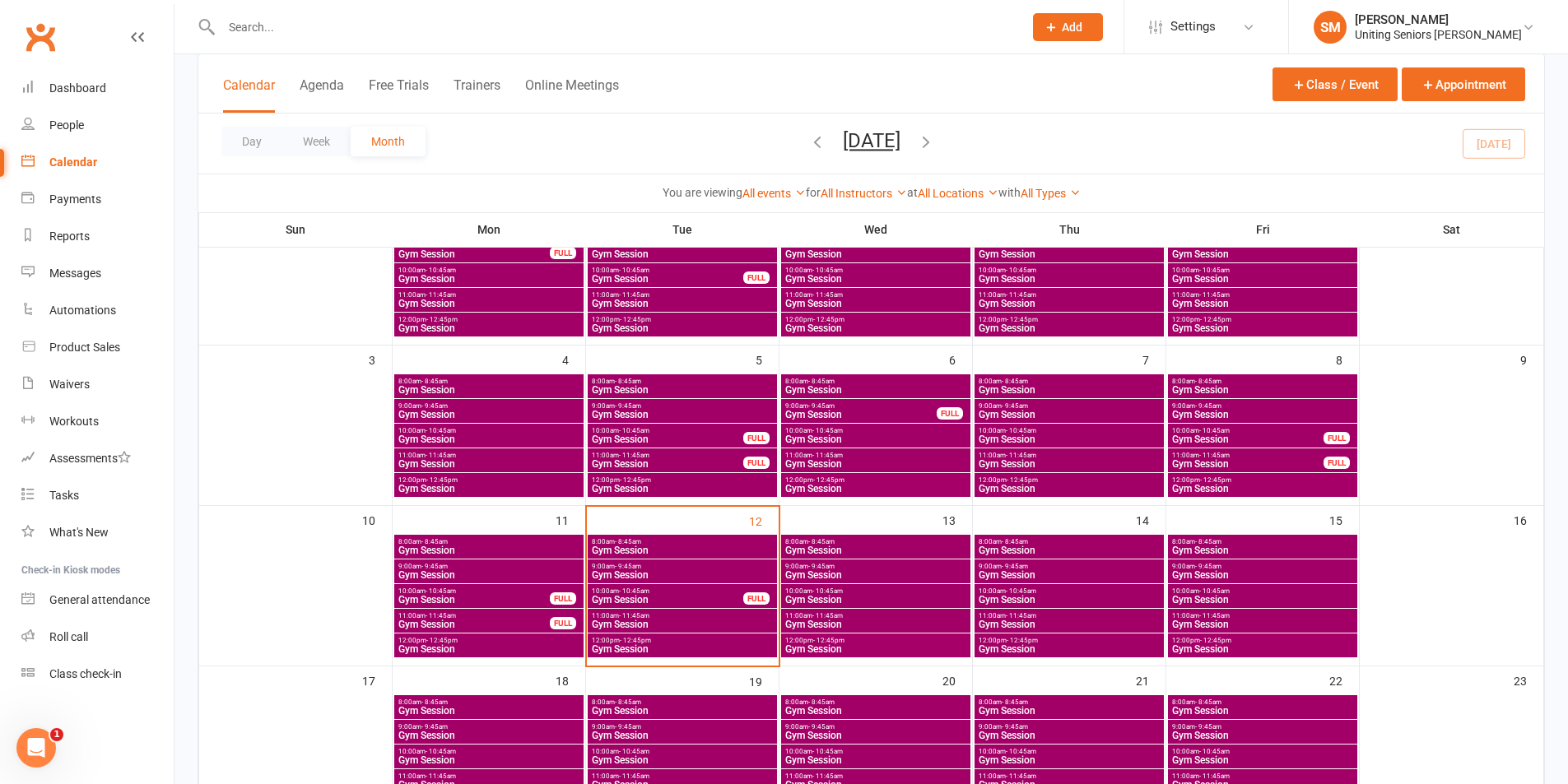
click at [1018, 546] on span "Gym Session" at bounding box center [1069, 550] width 182 height 10
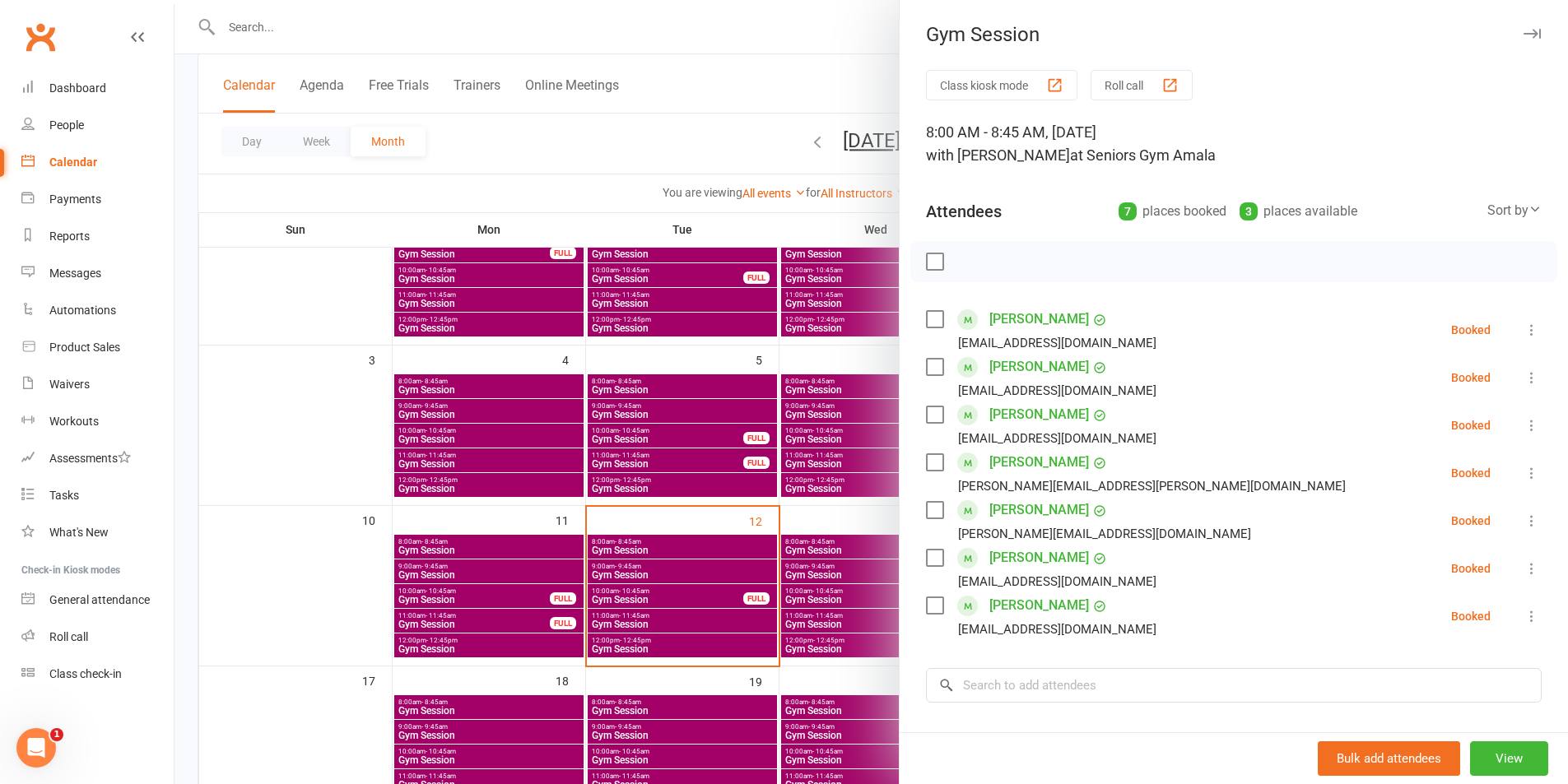
click at [865, 572] on div at bounding box center [871, 392] width 1394 height 784
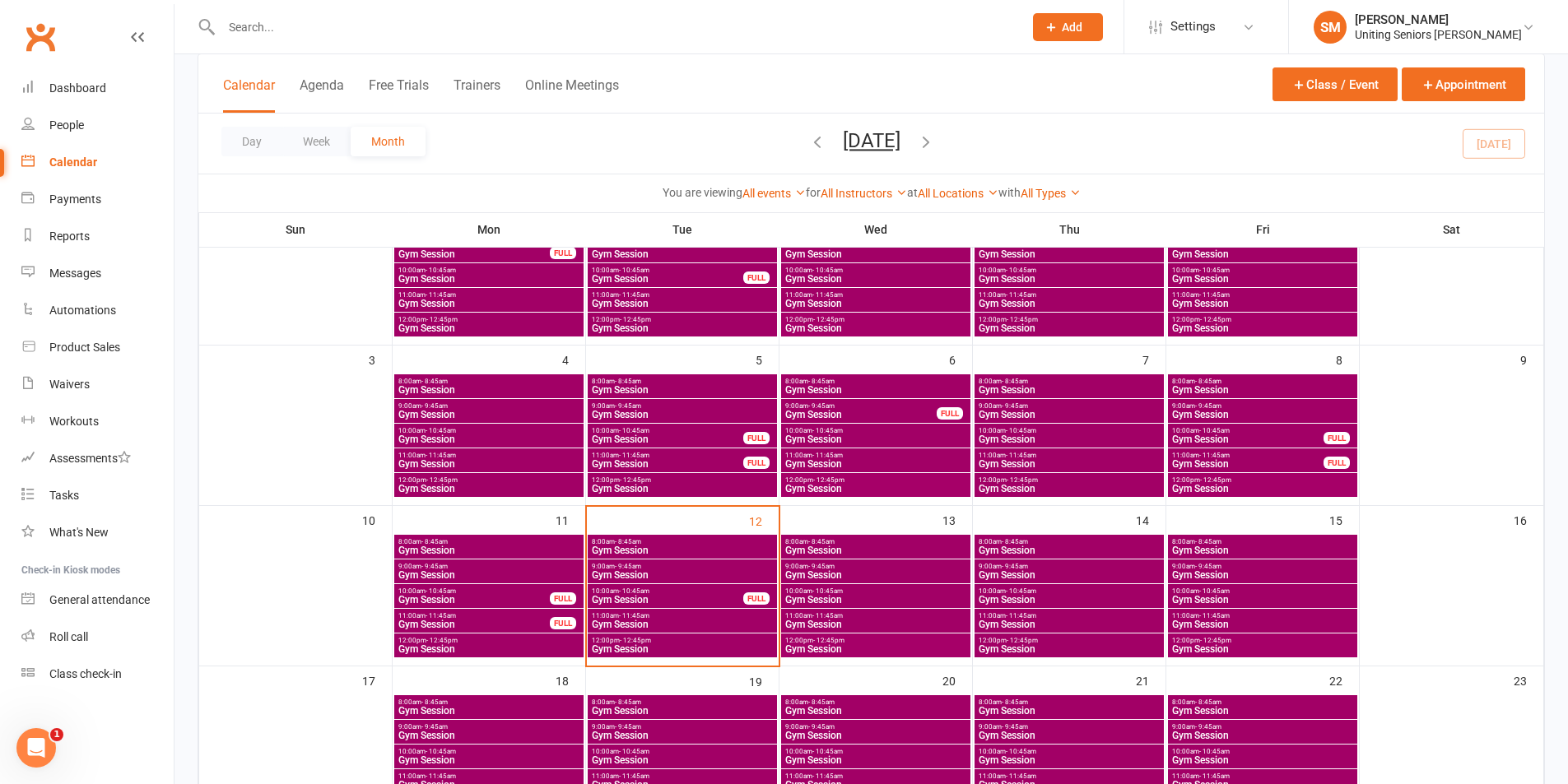
click at [699, 626] on span "Gym Session" at bounding box center [682, 624] width 182 height 10
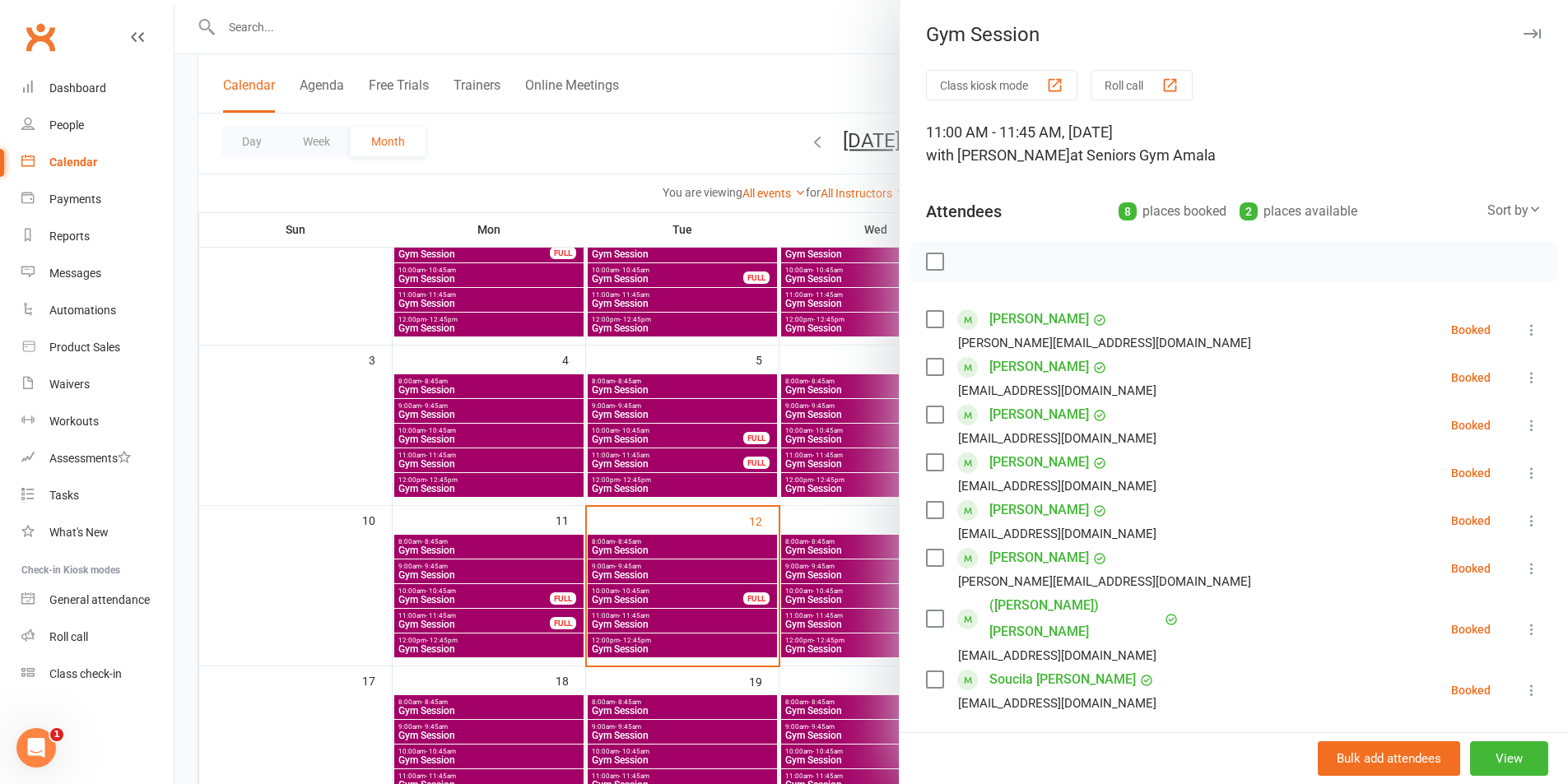
click at [749, 561] on div at bounding box center [871, 392] width 1394 height 784
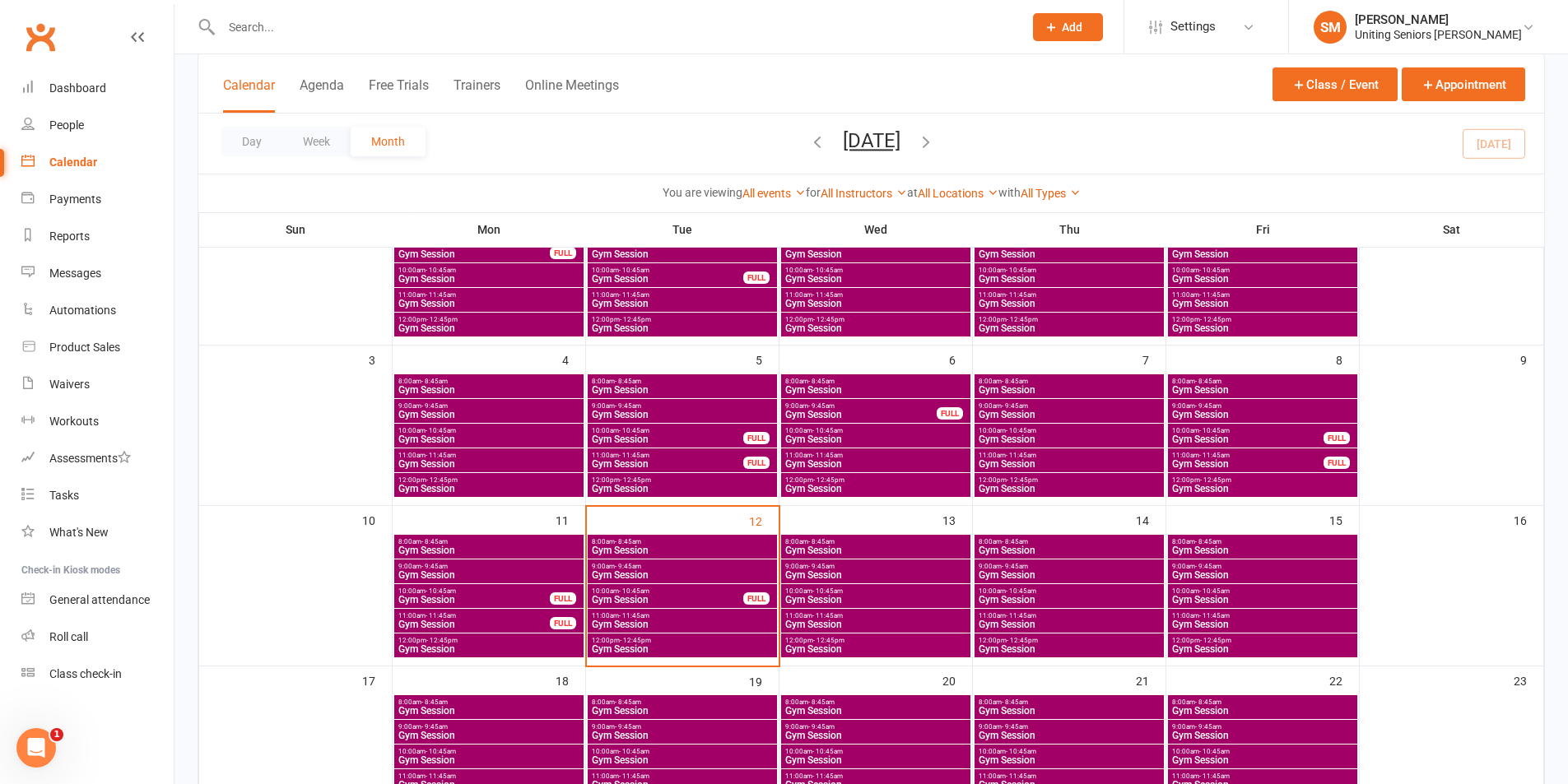
click at [708, 639] on span "12:00pm - 12:45pm" at bounding box center [682, 641] width 182 height 7
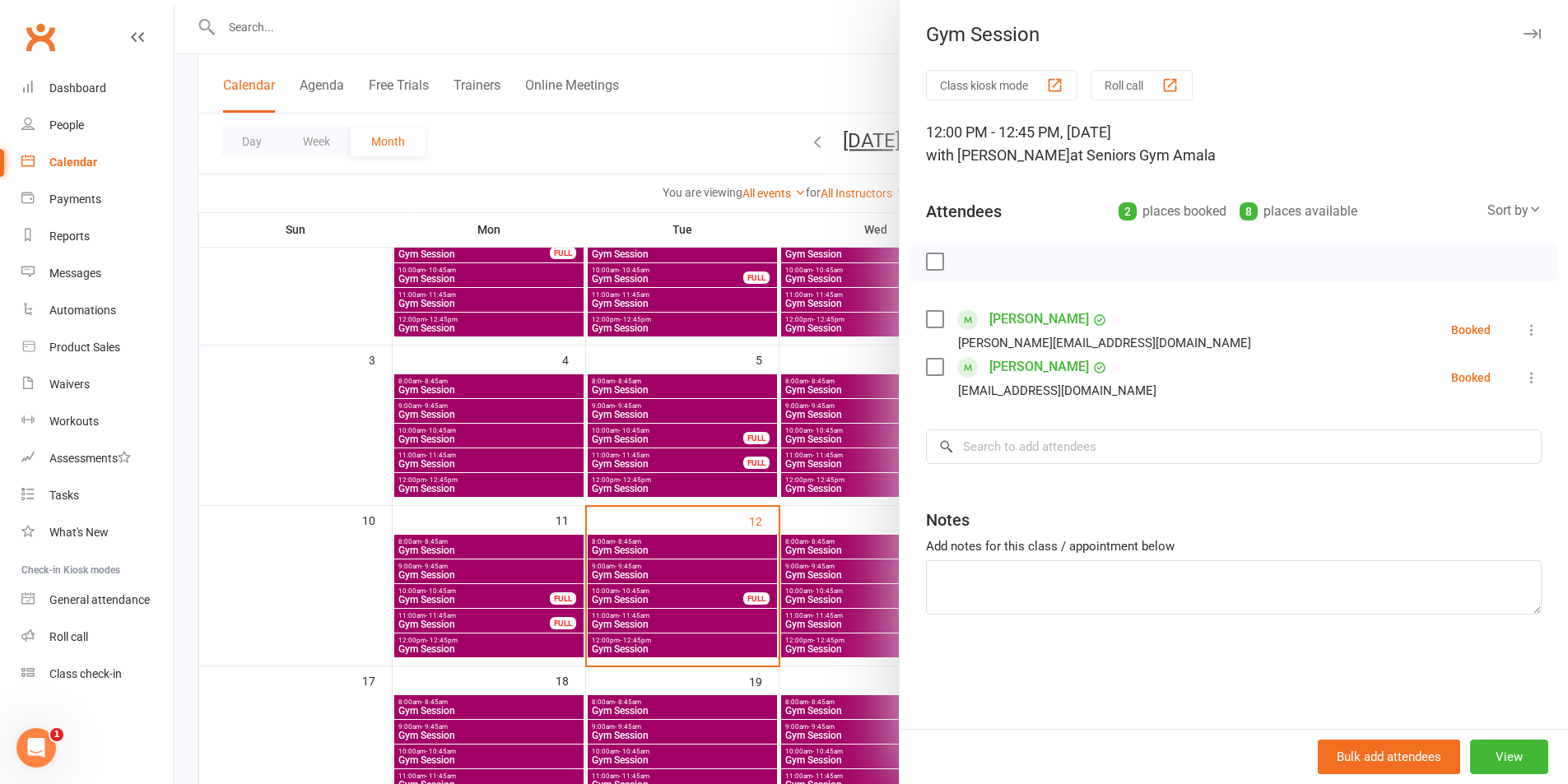
click at [713, 633] on div at bounding box center [871, 392] width 1394 height 784
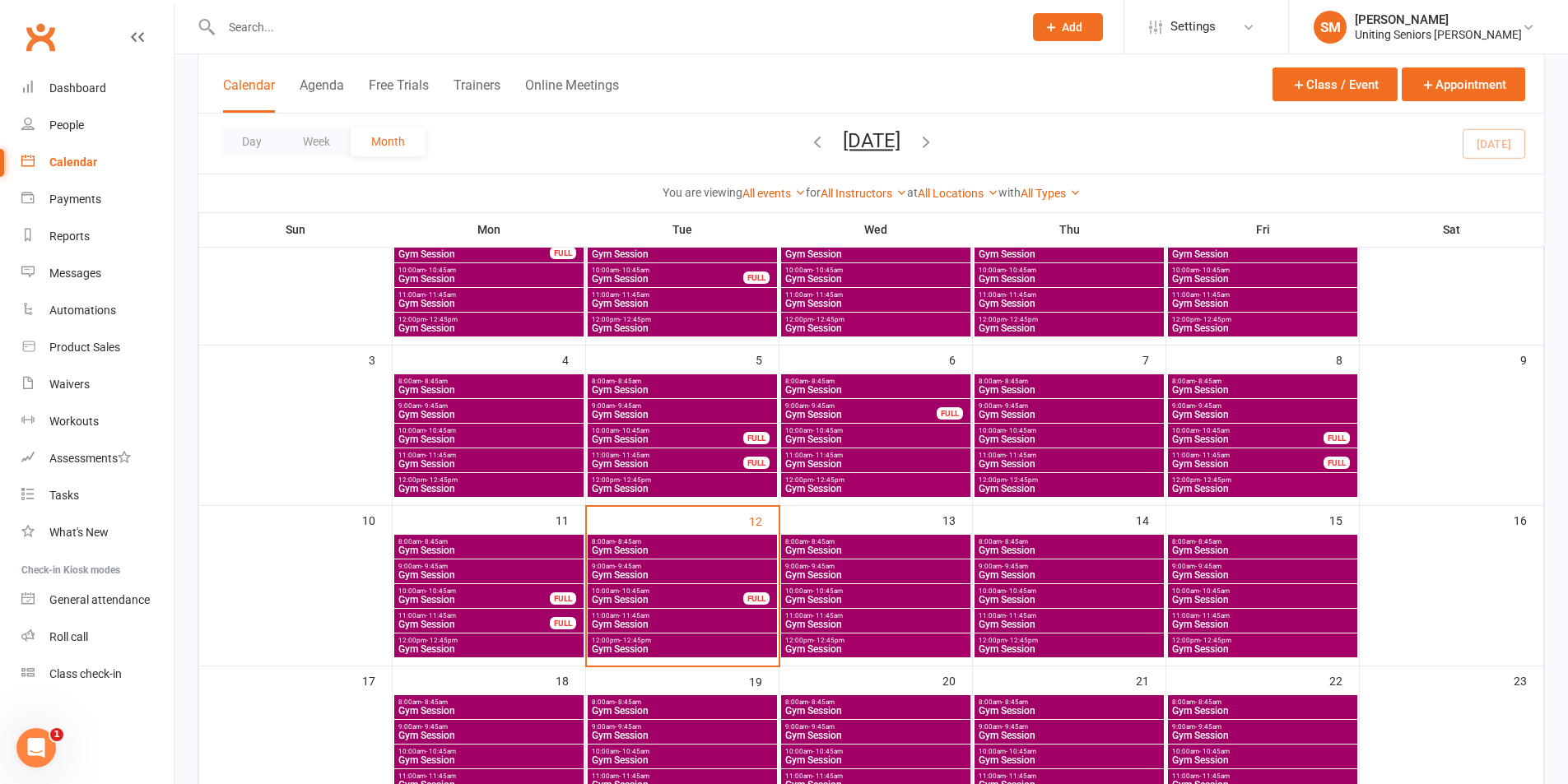
click at [700, 619] on span "11:00am - 11:45am" at bounding box center [682, 616] width 182 height 7
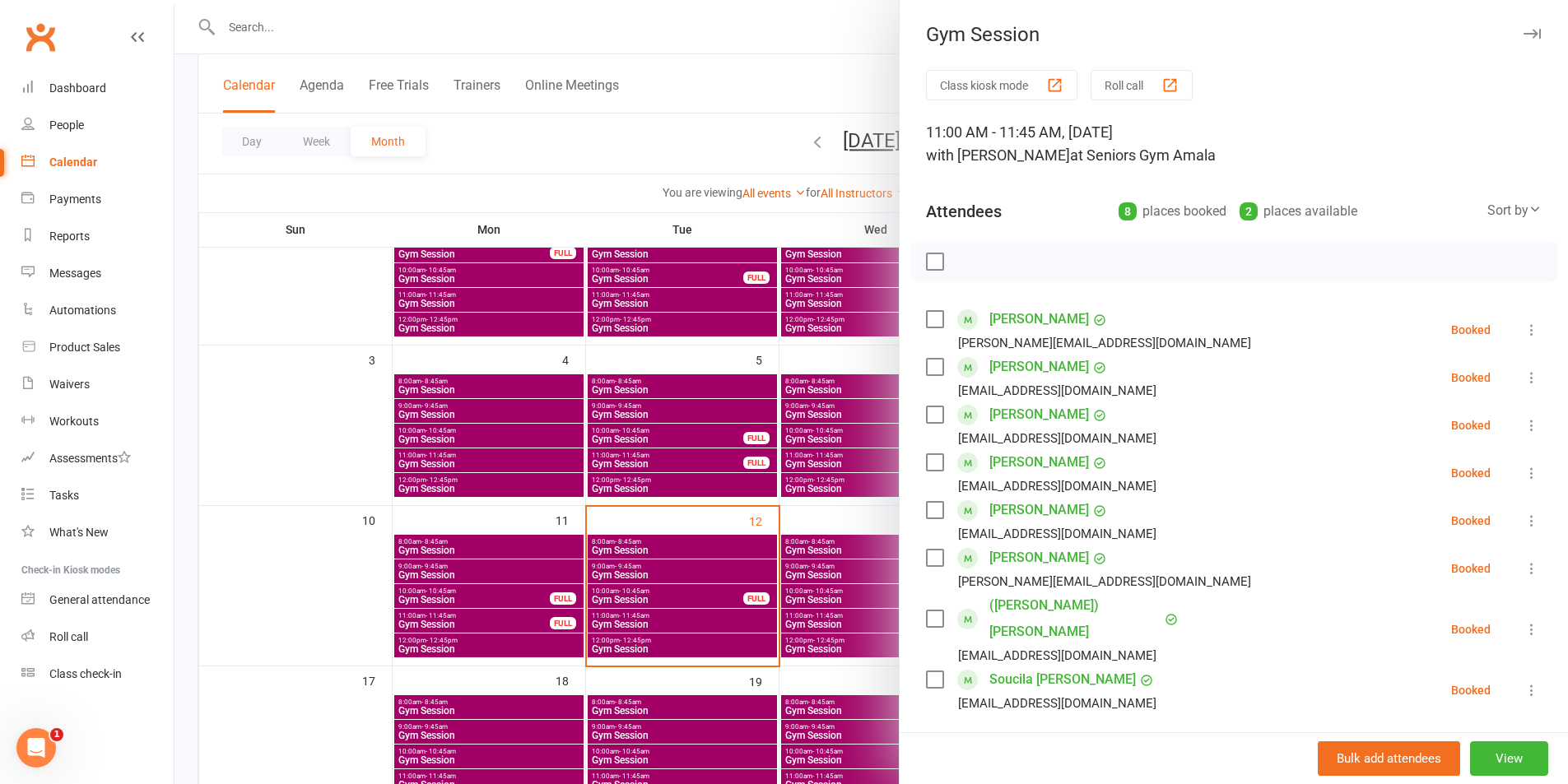
drag, startPoint x: 792, startPoint y: 438, endPoint x: 776, endPoint y: 490, distance: 54.4
click at [792, 439] on div at bounding box center [871, 392] width 1394 height 784
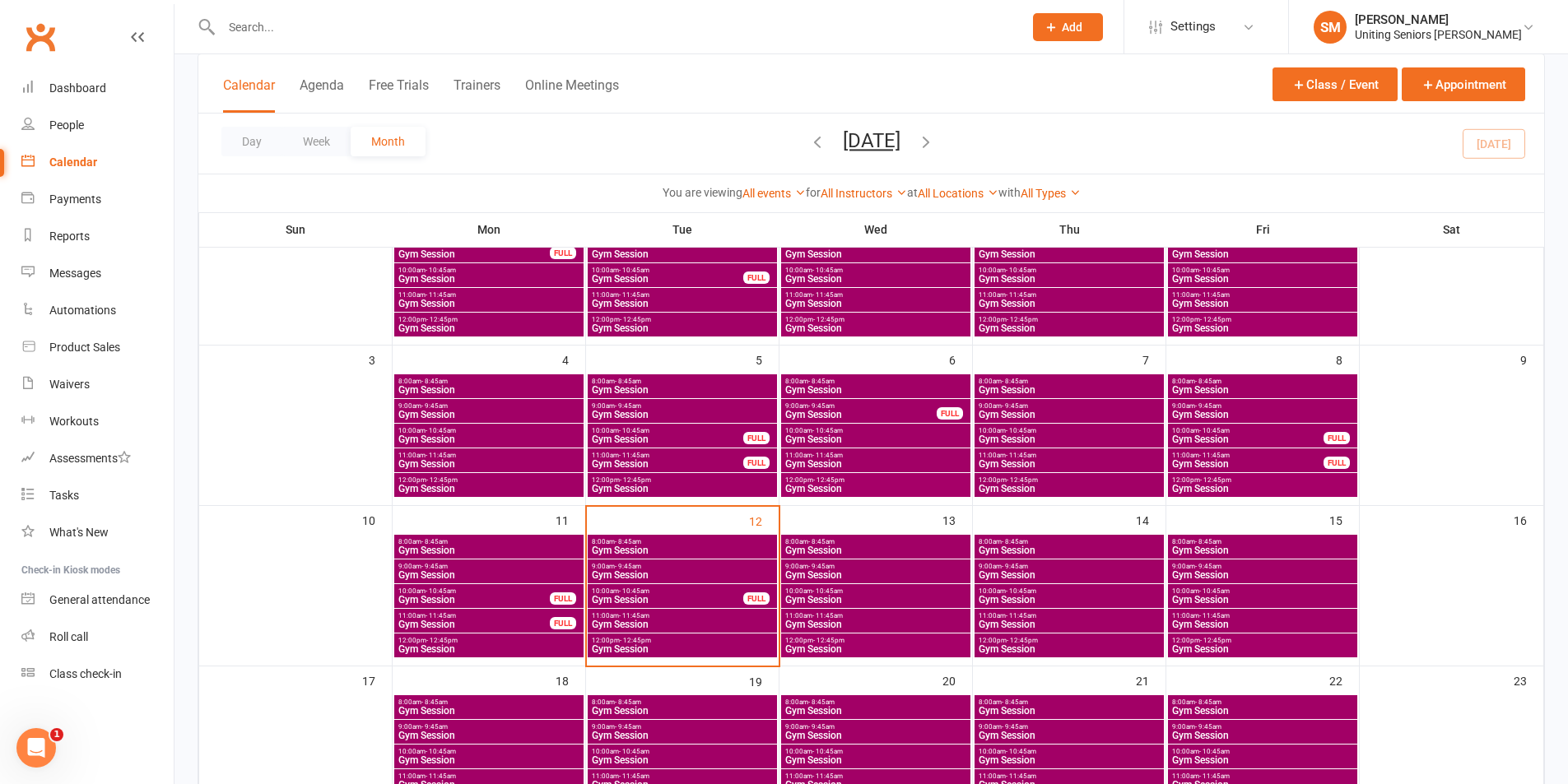
click at [722, 552] on span "Gym Session" at bounding box center [682, 550] width 182 height 10
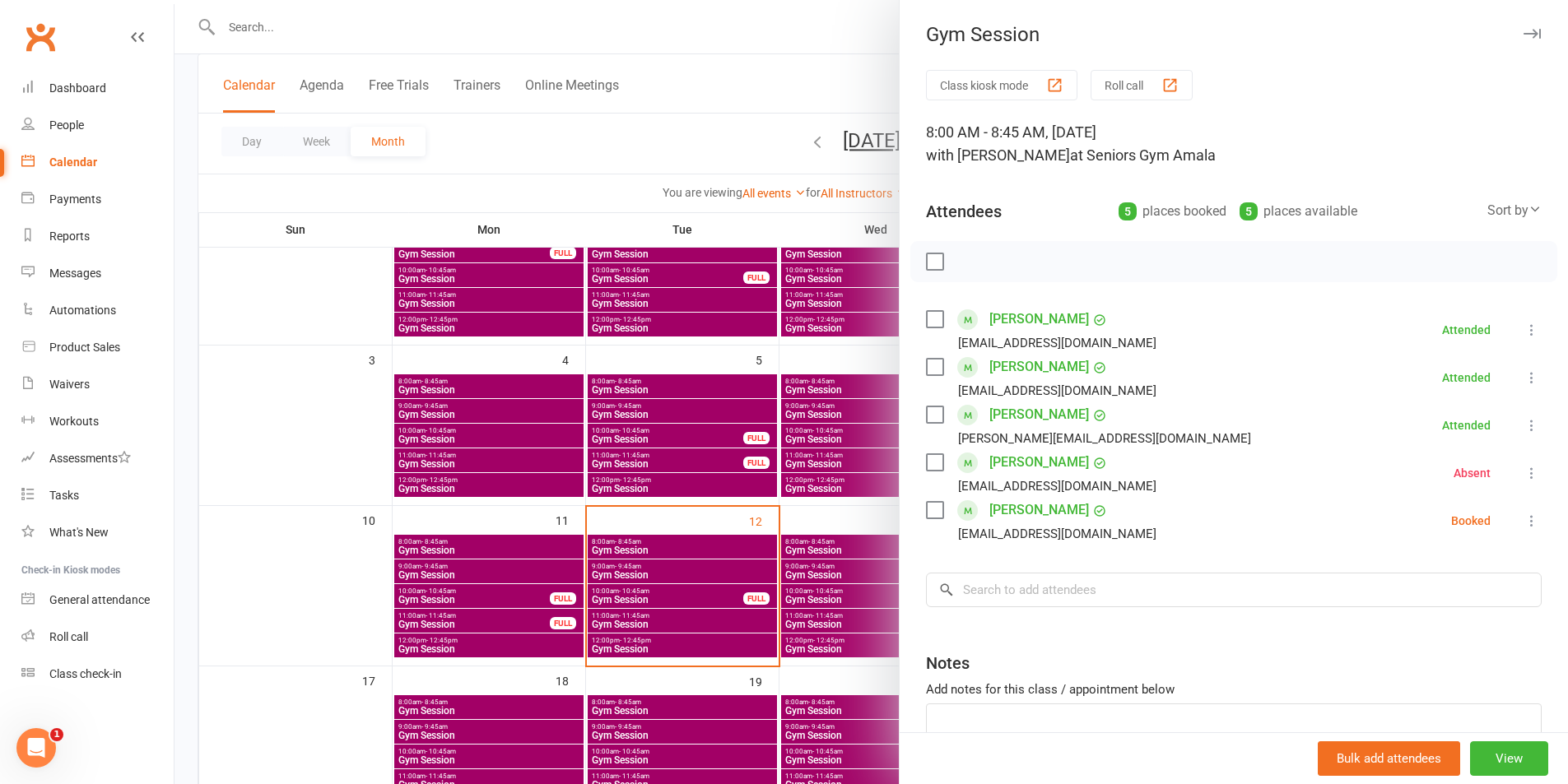
click at [647, 592] on div at bounding box center [871, 392] width 1394 height 784
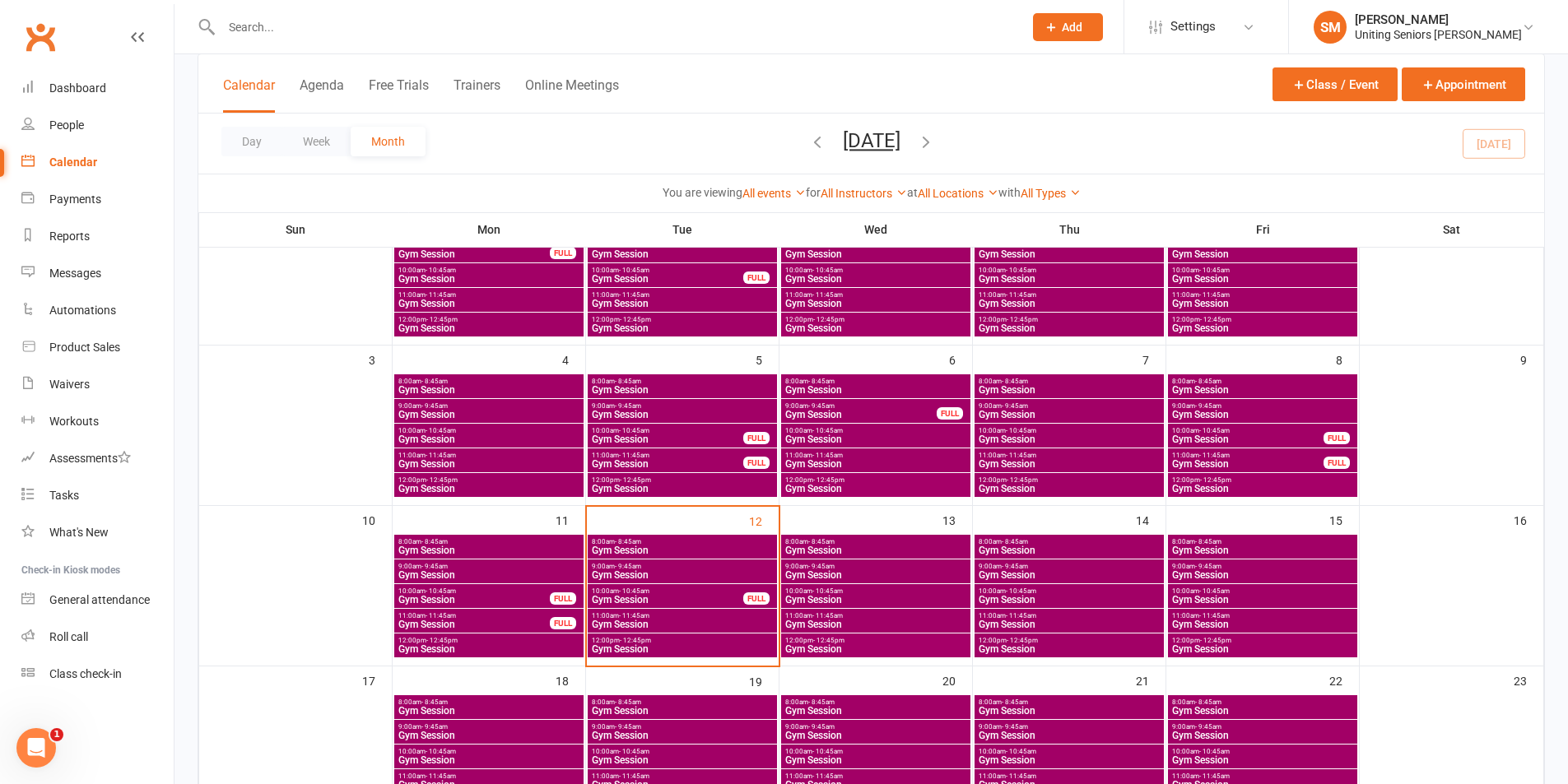
click at [644, 593] on span "- 10:45am" at bounding box center [634, 592] width 31 height 7
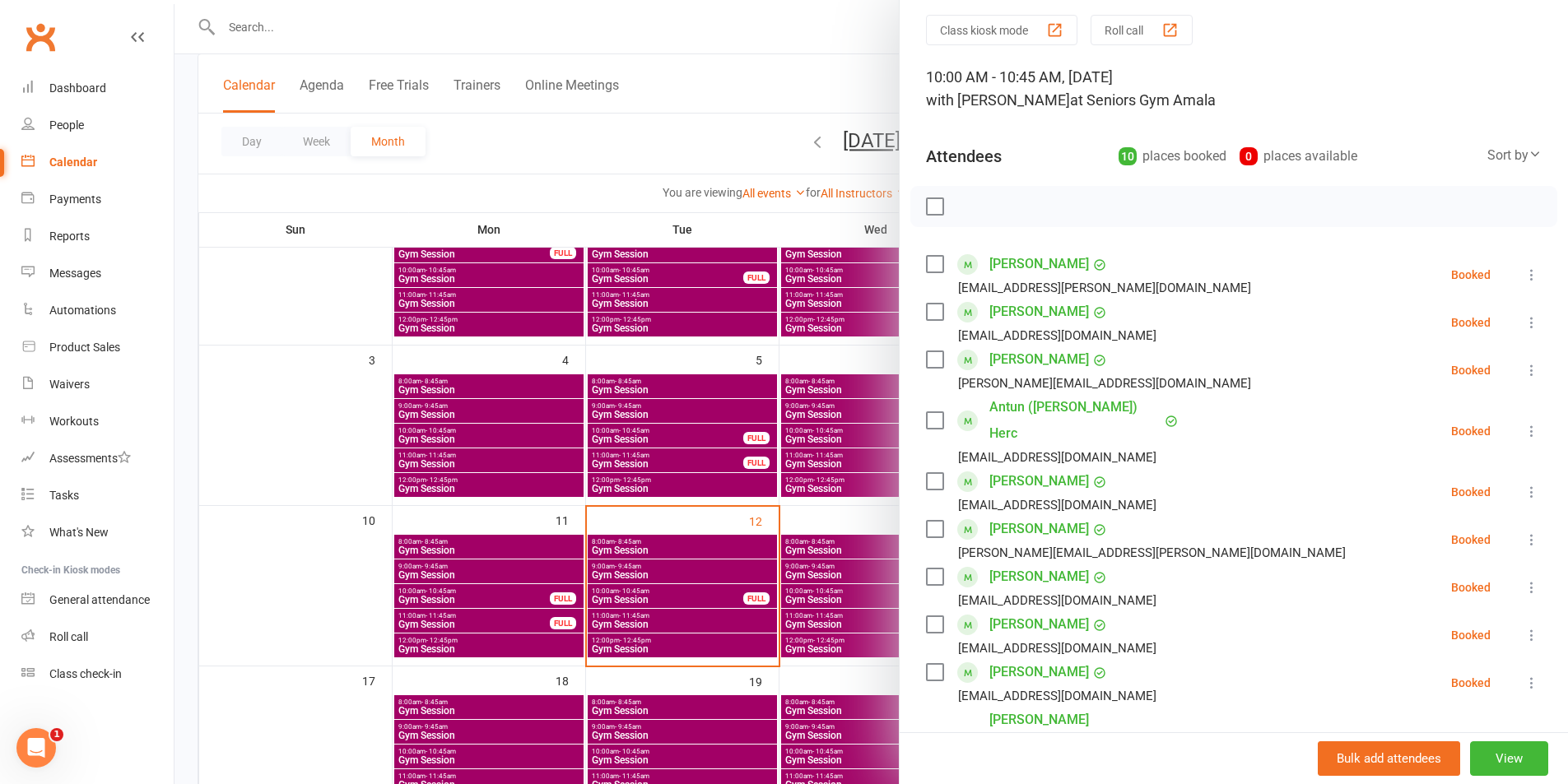
scroll to position [82, 0]
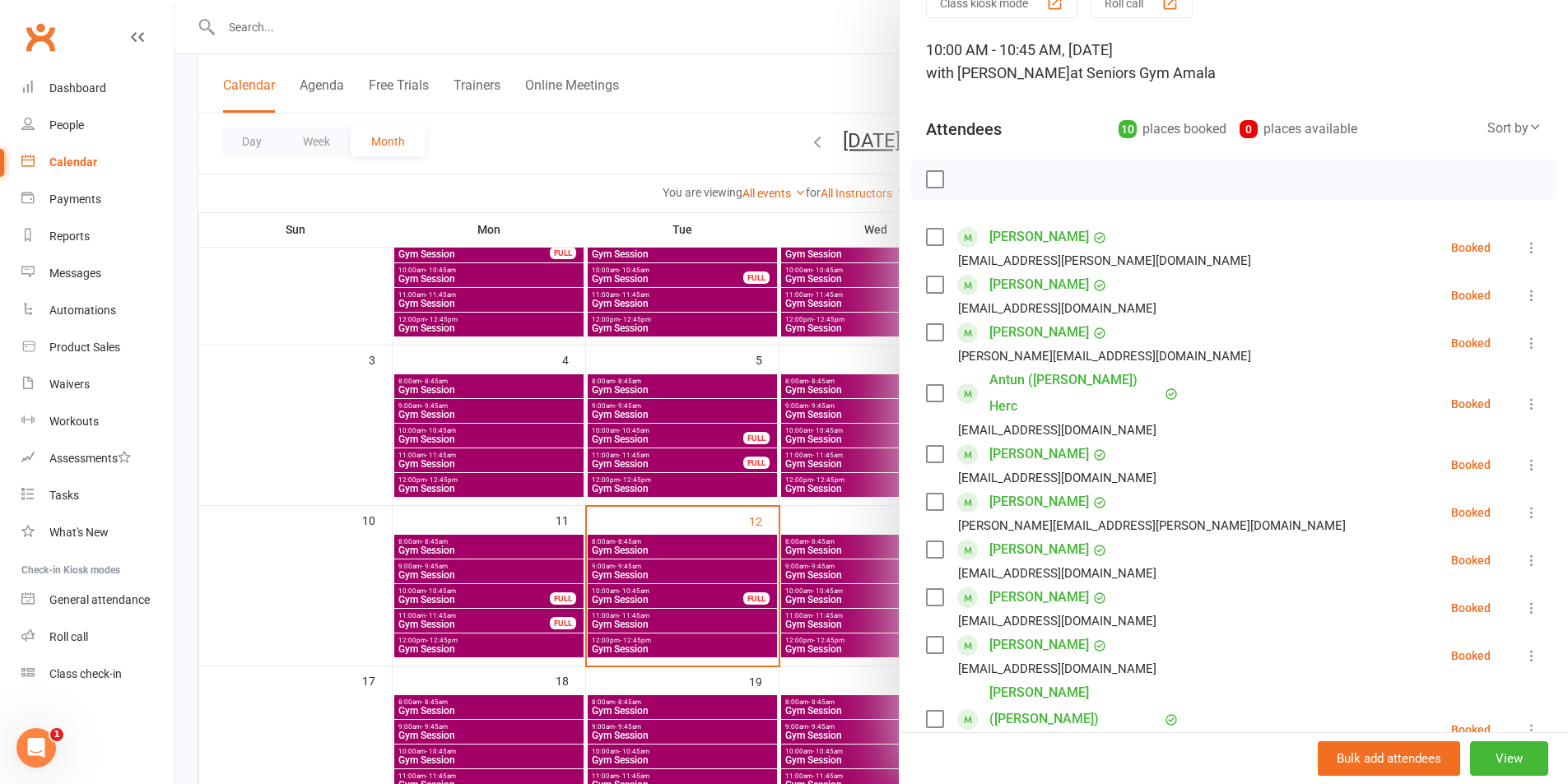
click at [716, 582] on div at bounding box center [871, 392] width 1394 height 784
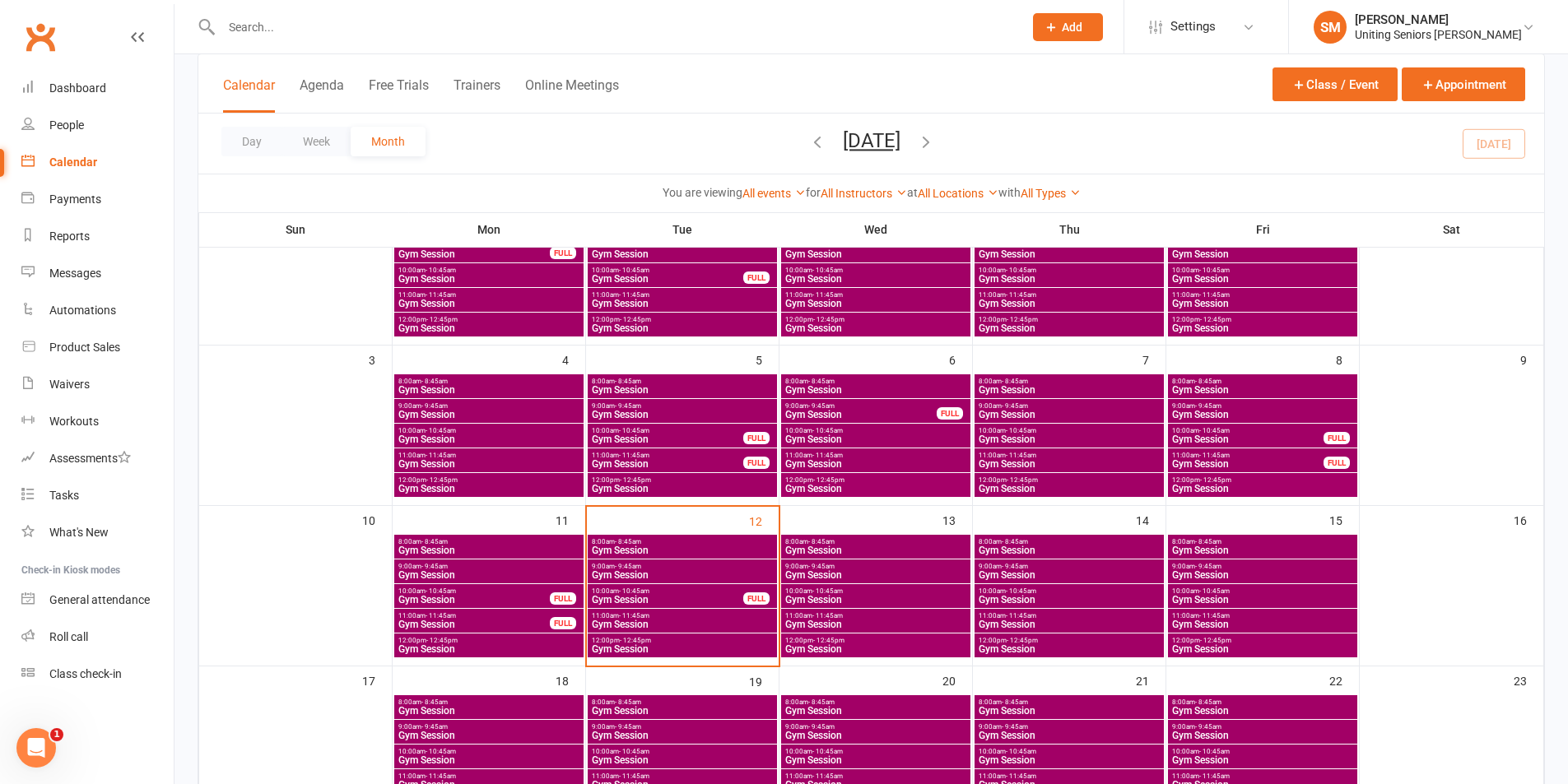
click at [678, 619] on span "11:00am - 11:45am" at bounding box center [682, 616] width 182 height 7
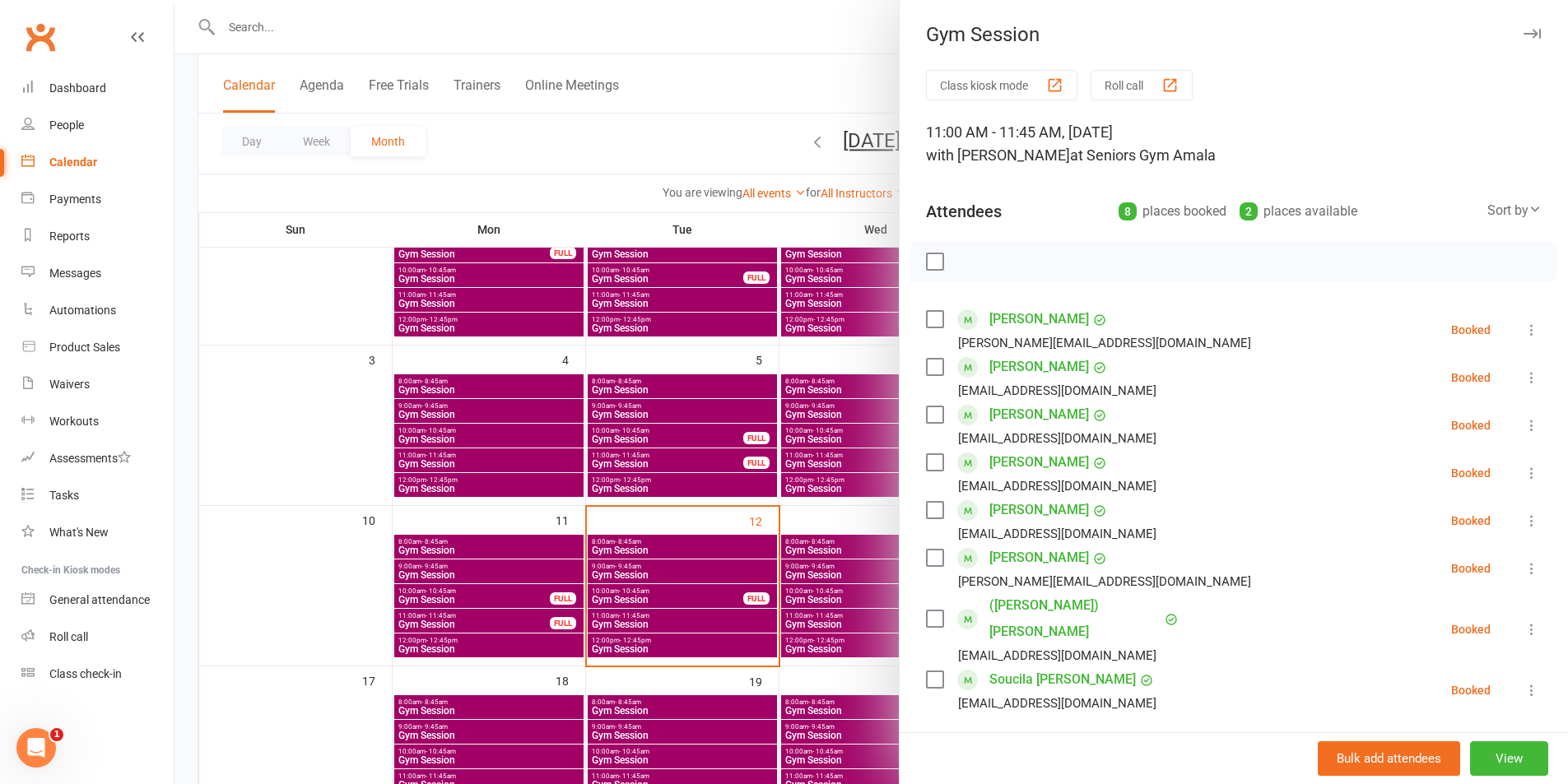
click at [718, 566] on div at bounding box center [871, 392] width 1394 height 784
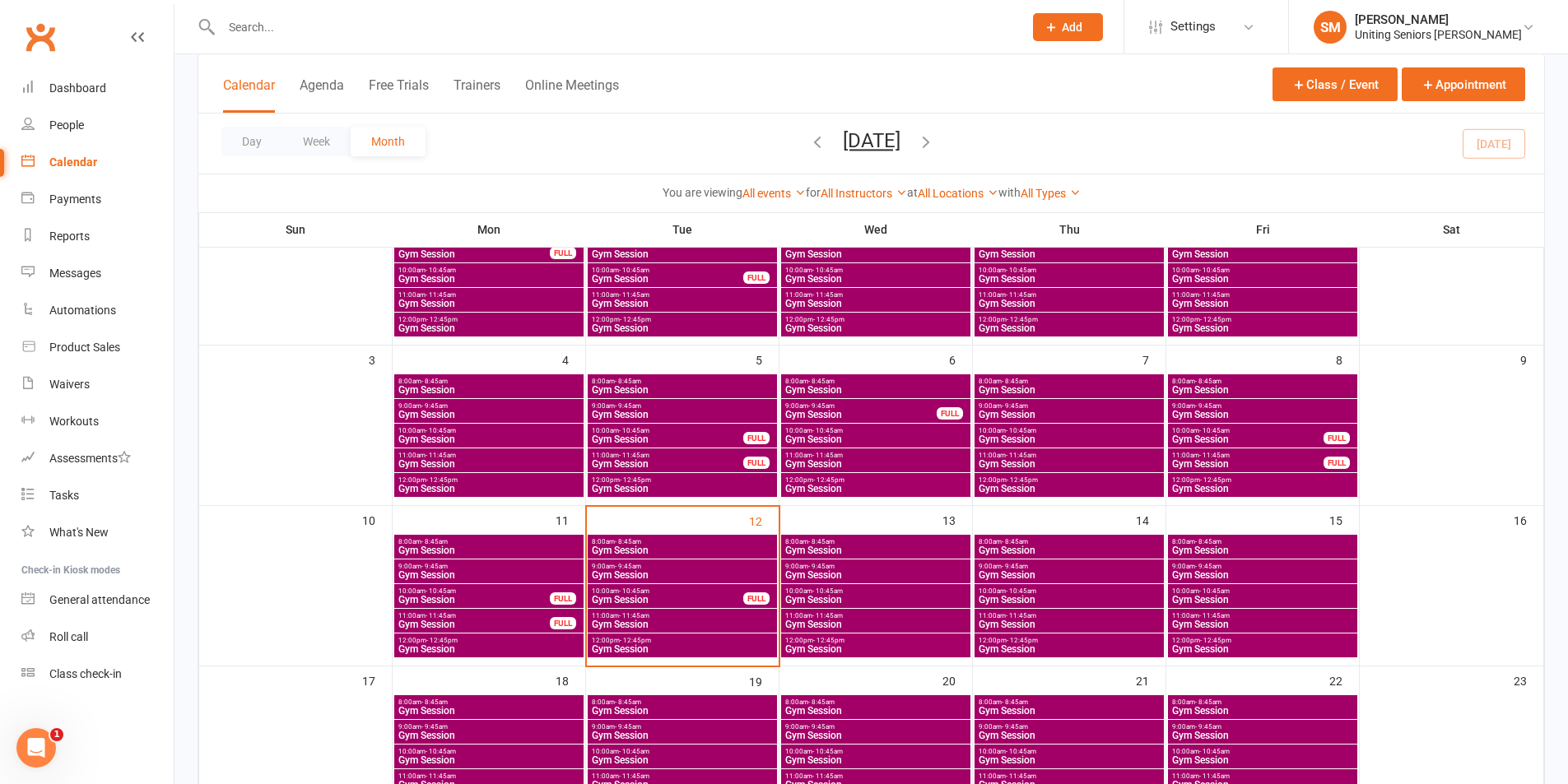
click at [657, 622] on span "Gym Session" at bounding box center [682, 624] width 182 height 10
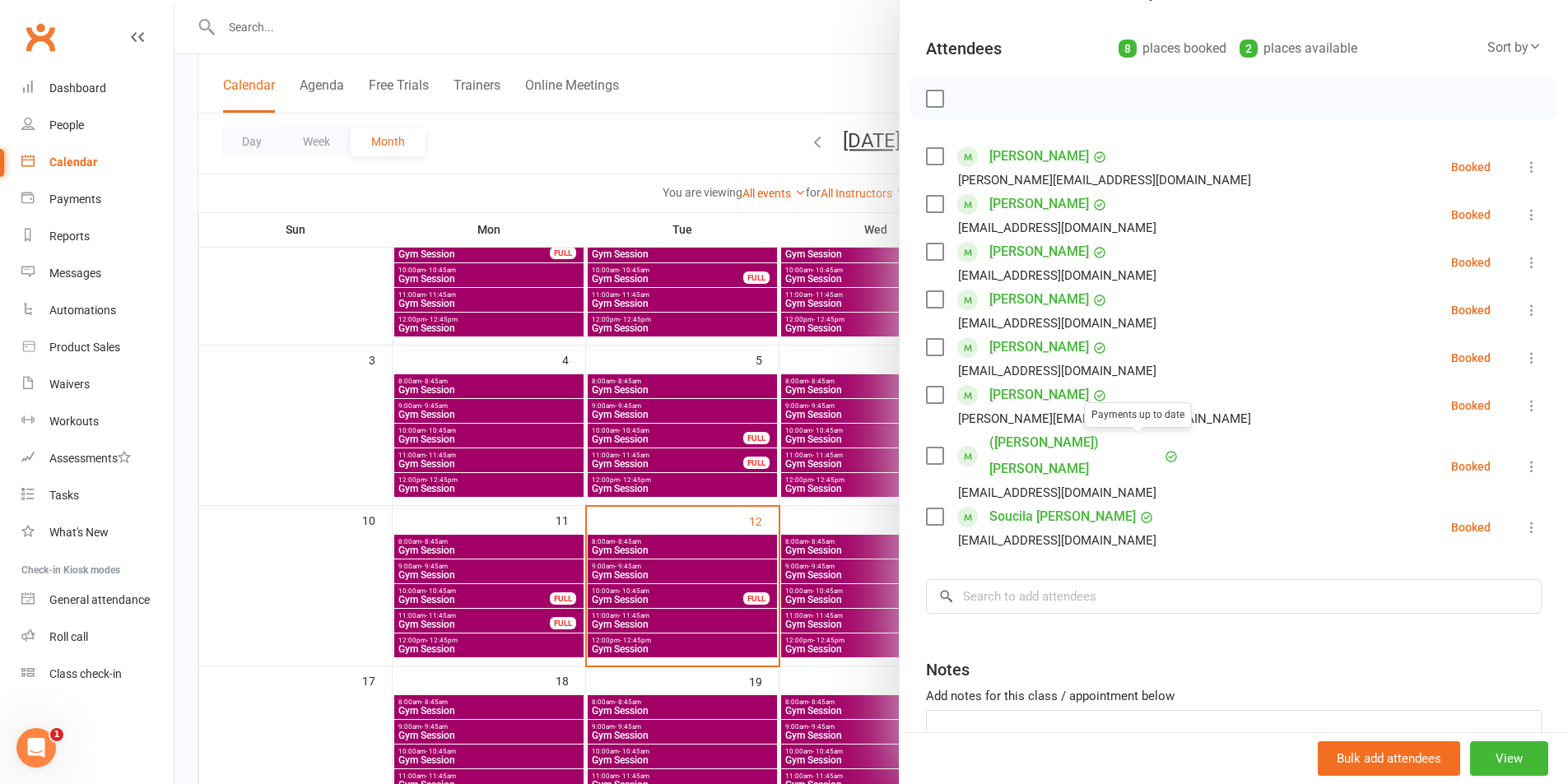
scroll to position [164, 0]
click at [792, 520] on div at bounding box center [871, 392] width 1394 height 784
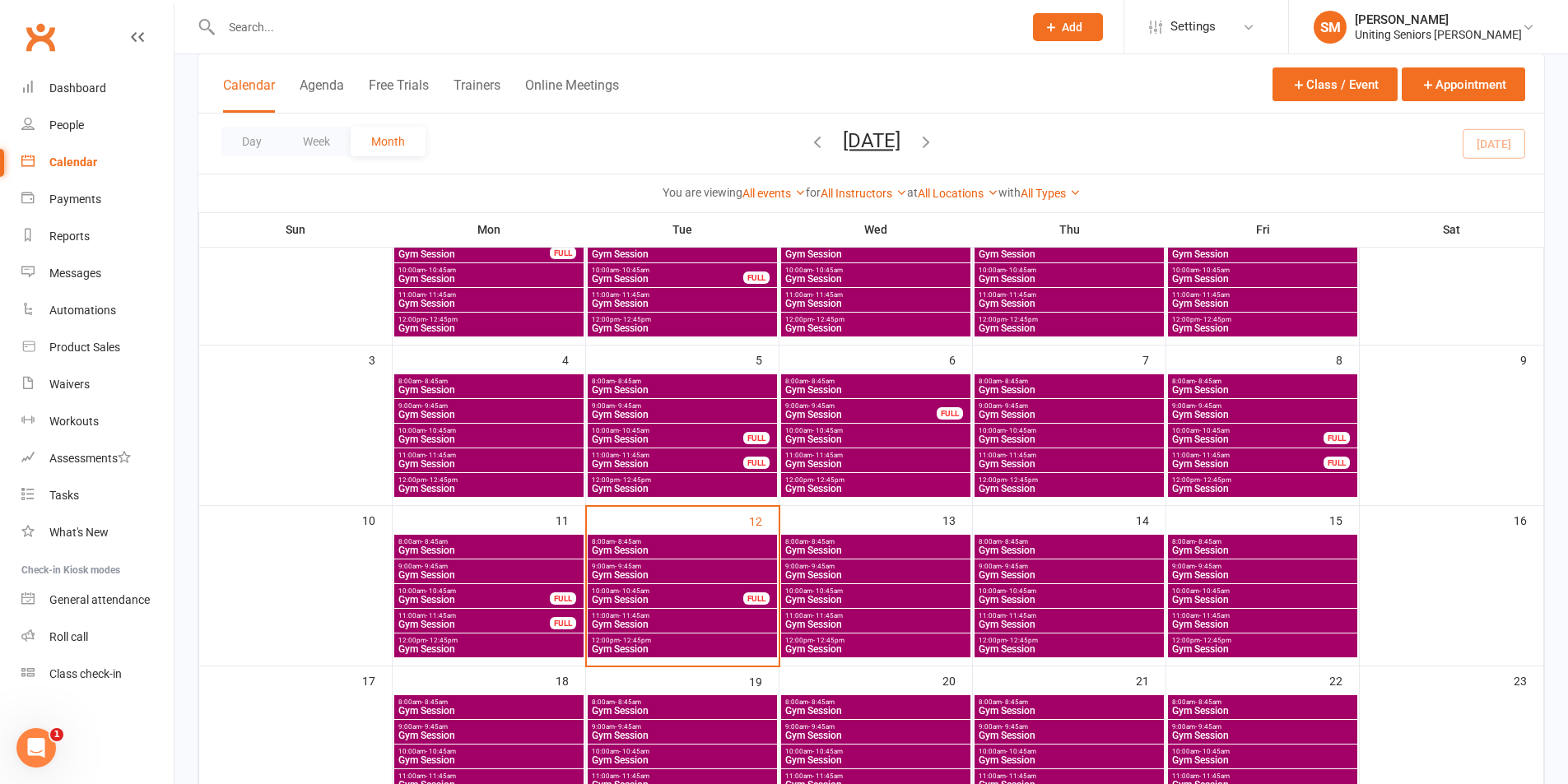
click at [685, 635] on div "12:00pm - 12:45pm Gym Session" at bounding box center [683, 646] width 190 height 24
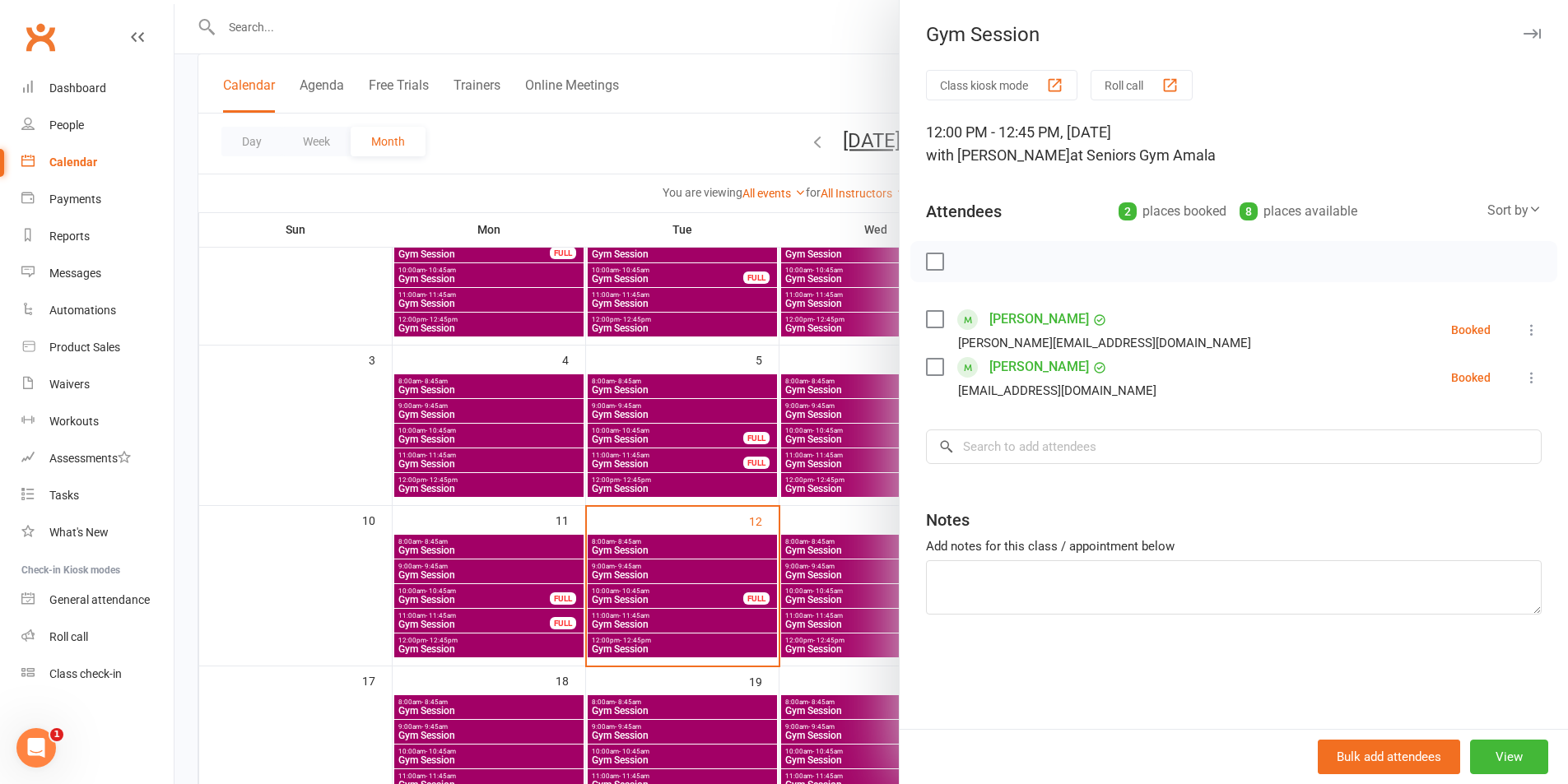
click at [824, 487] on div at bounding box center [871, 392] width 1394 height 784
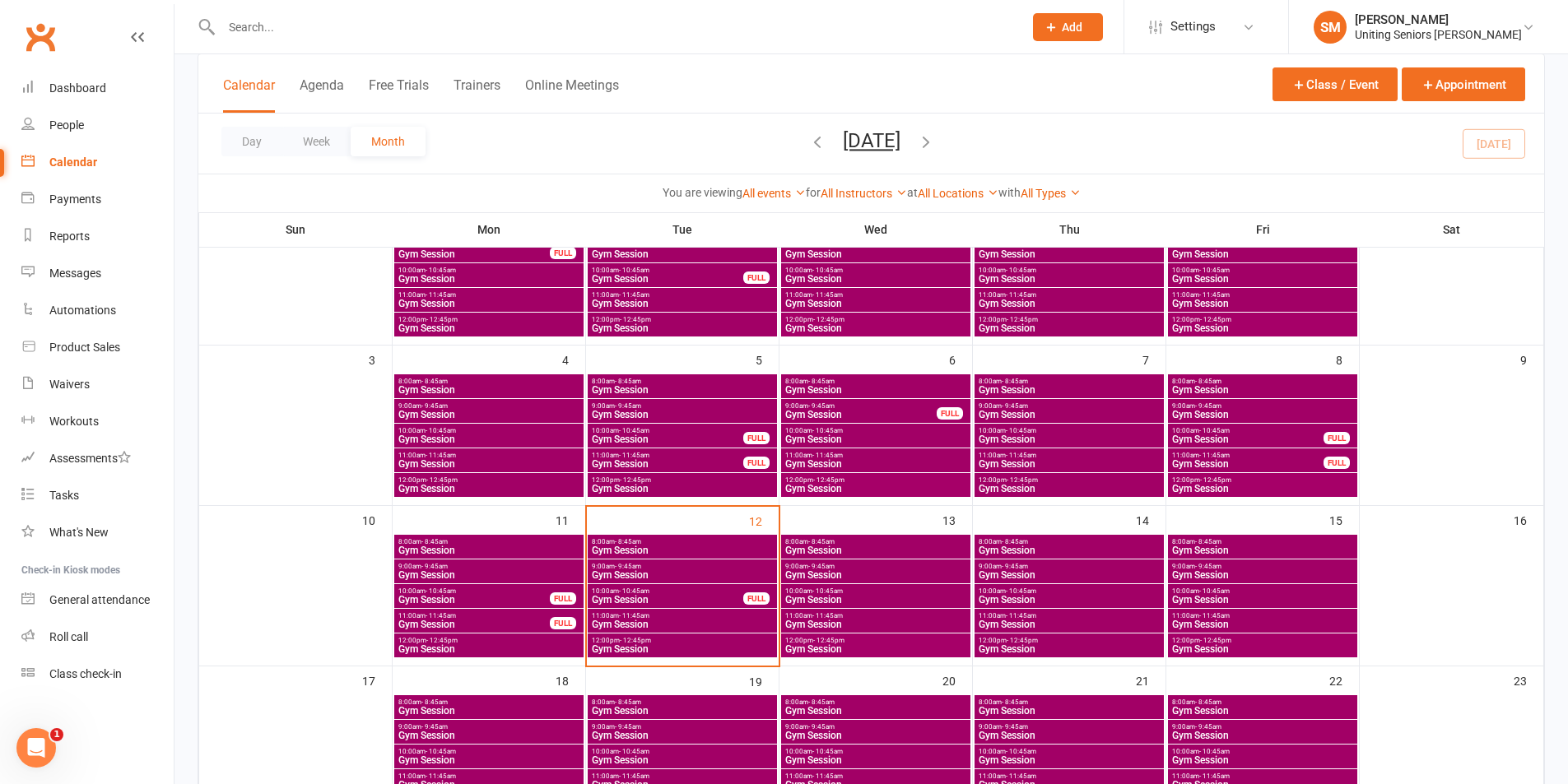
click at [675, 546] on span "Gym Session" at bounding box center [682, 550] width 182 height 10
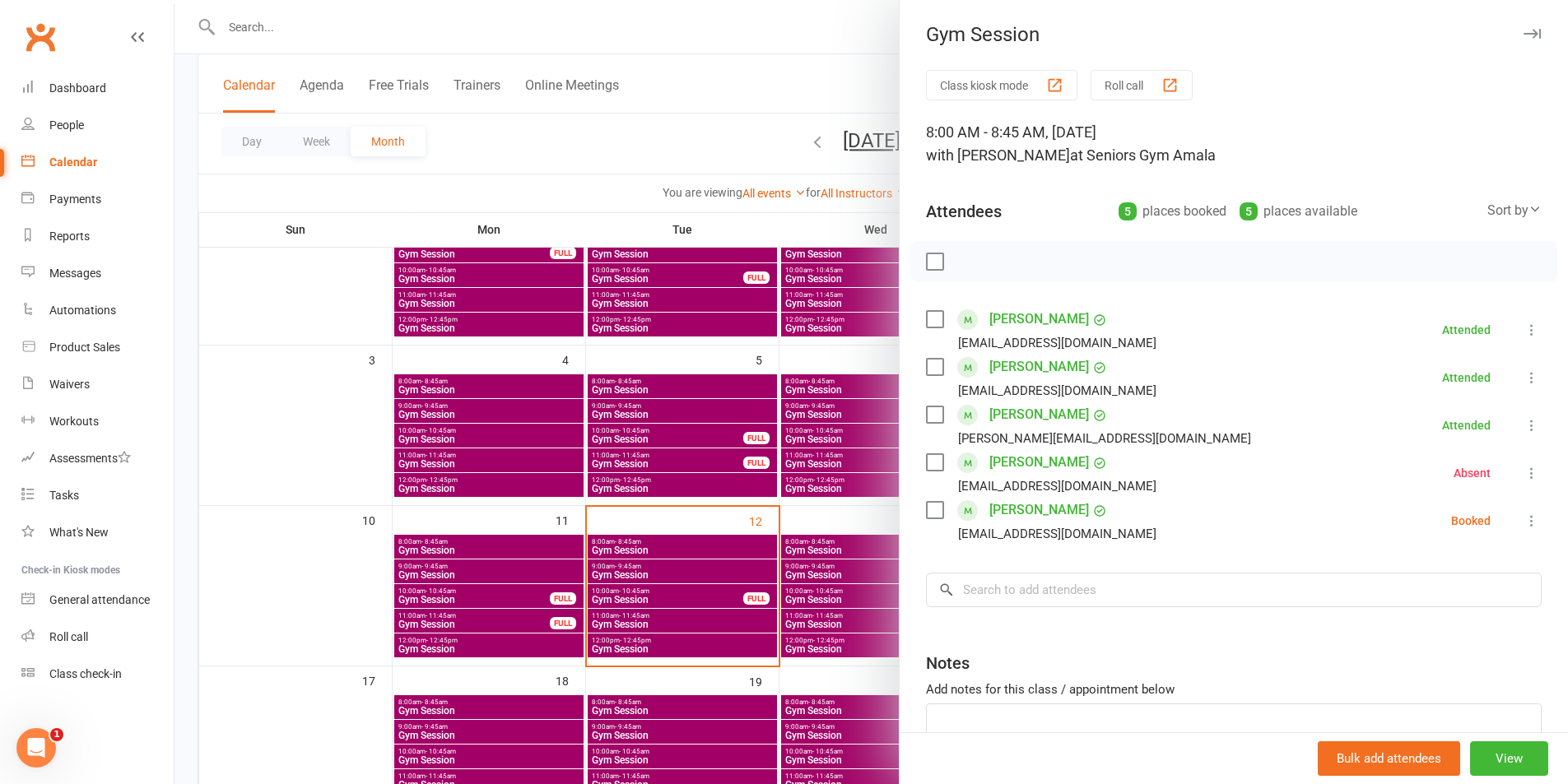
click at [1524, 528] on icon at bounding box center [1532, 521] width 17 height 17
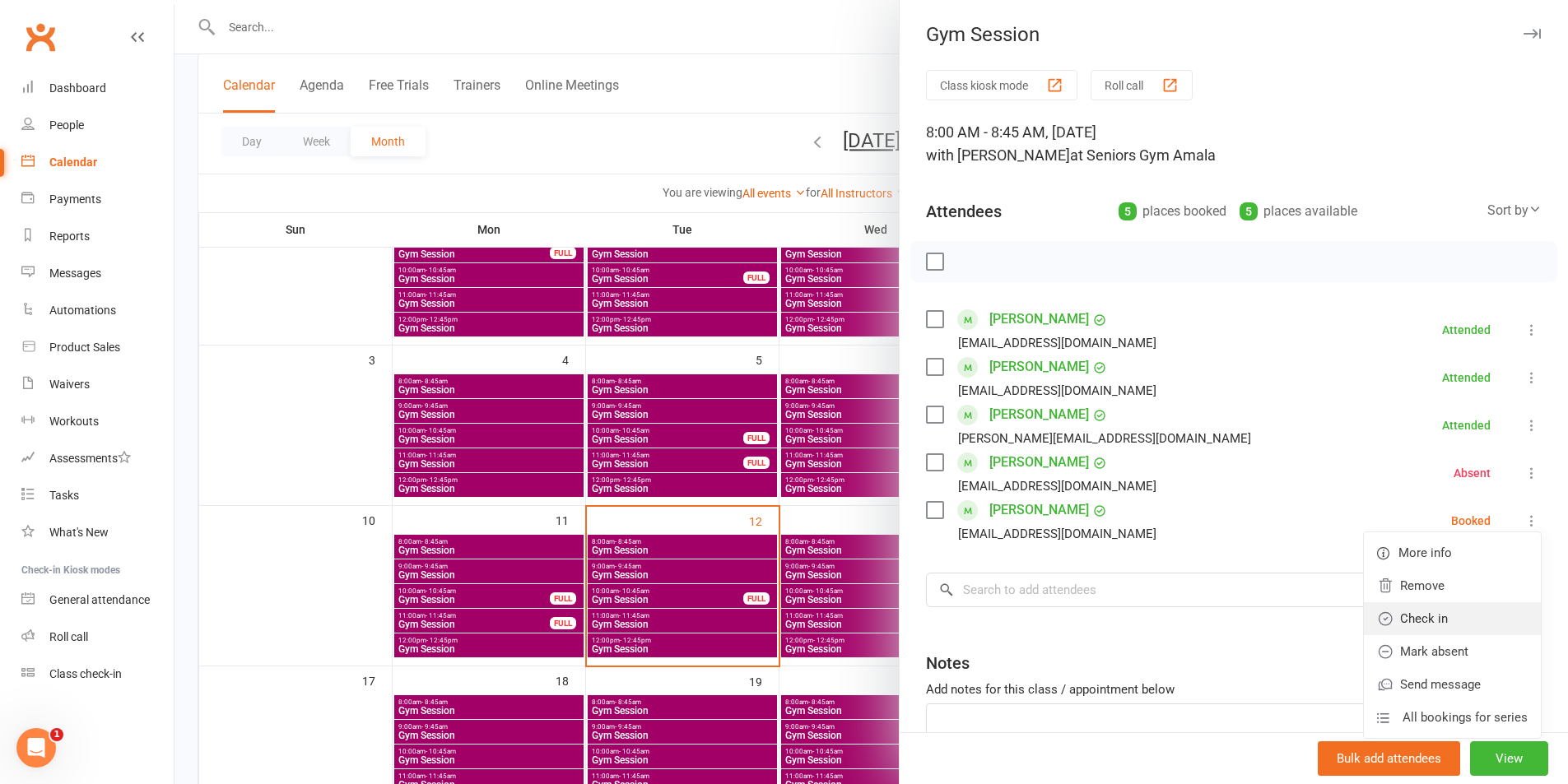
click at [1451, 625] on link "Check in" at bounding box center [1452, 619] width 177 height 33
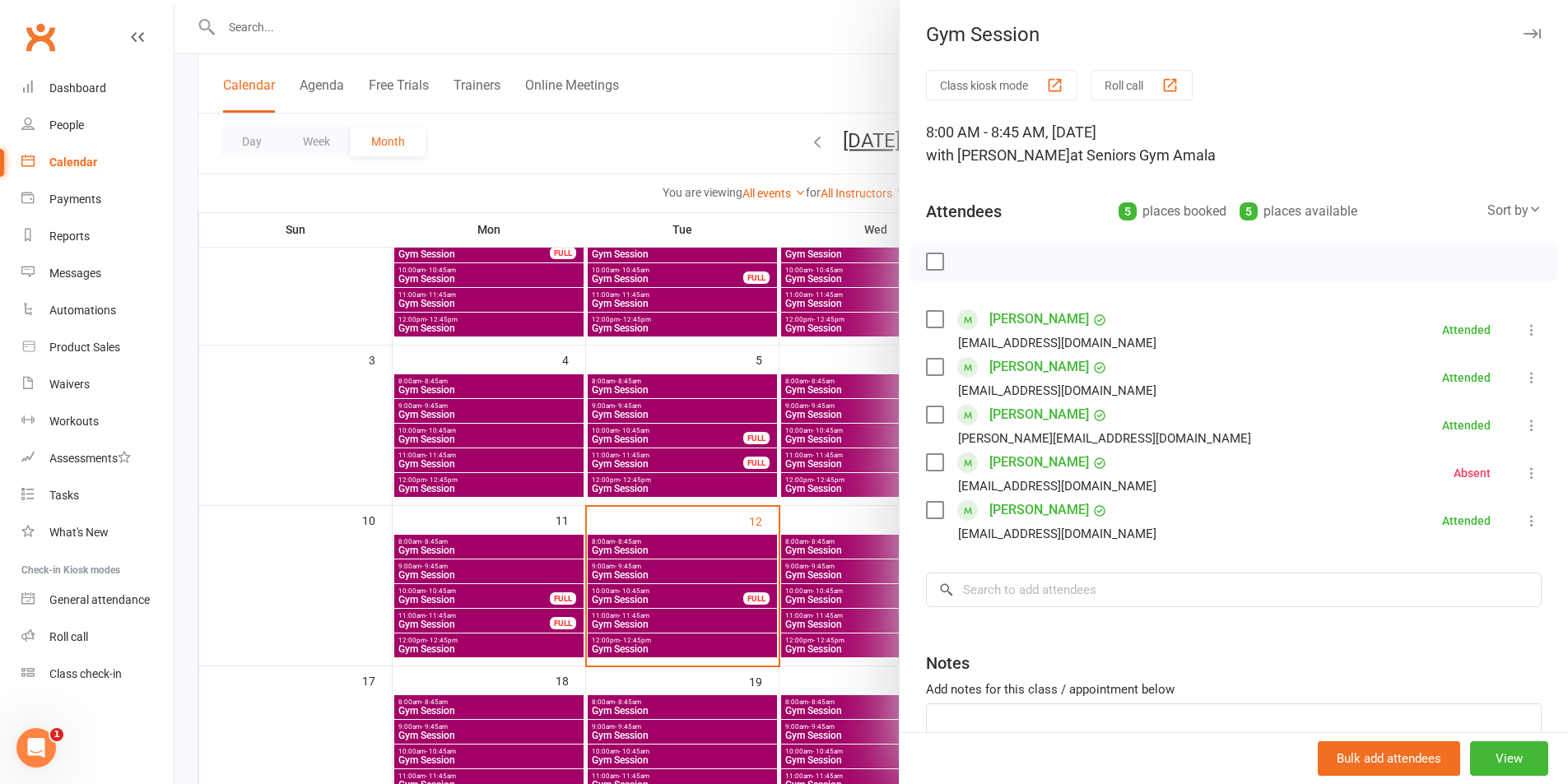
click at [796, 568] on div at bounding box center [871, 392] width 1394 height 784
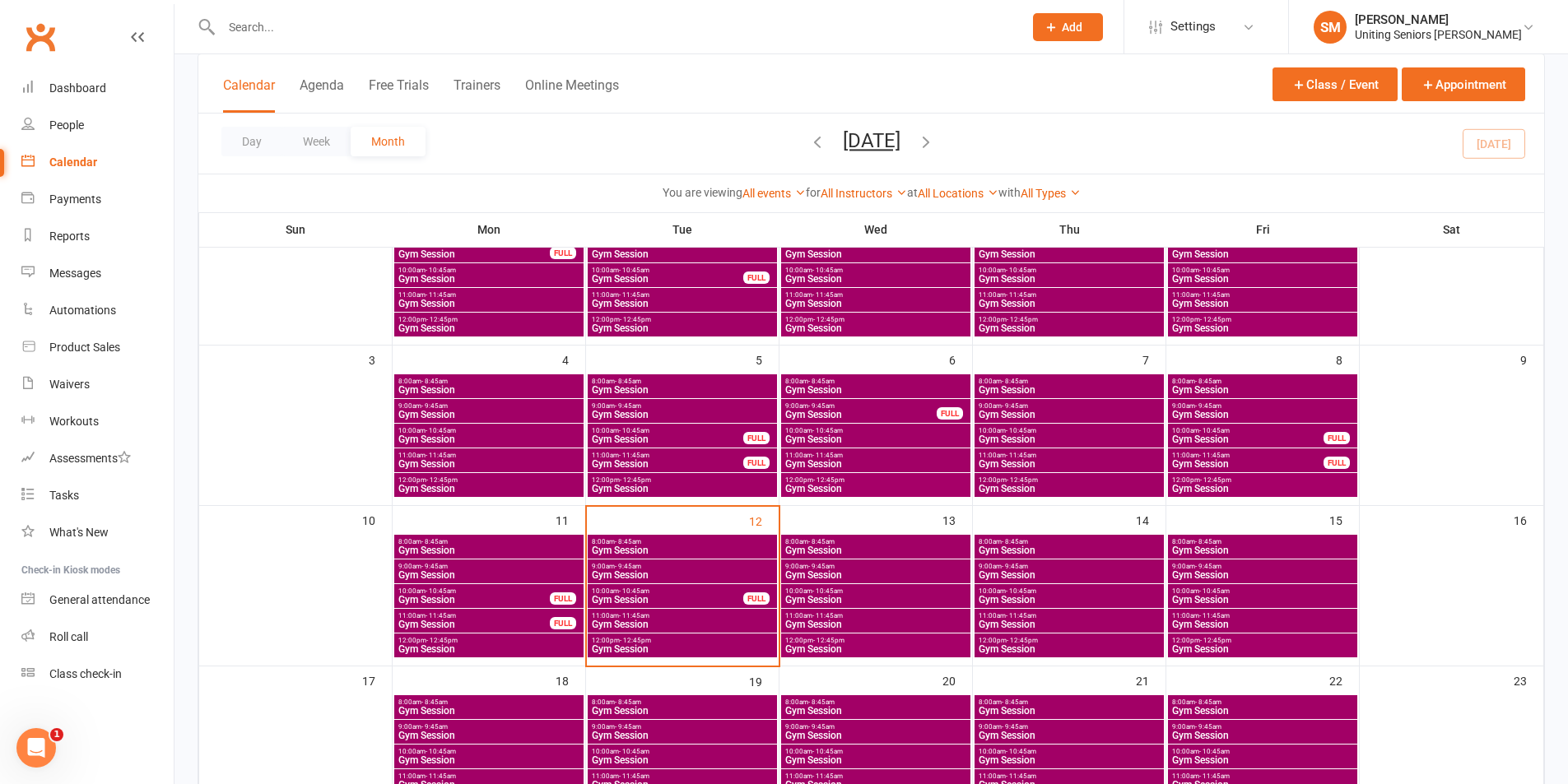
click at [734, 567] on span "9:00am - 9:45am" at bounding box center [682, 566] width 182 height 7
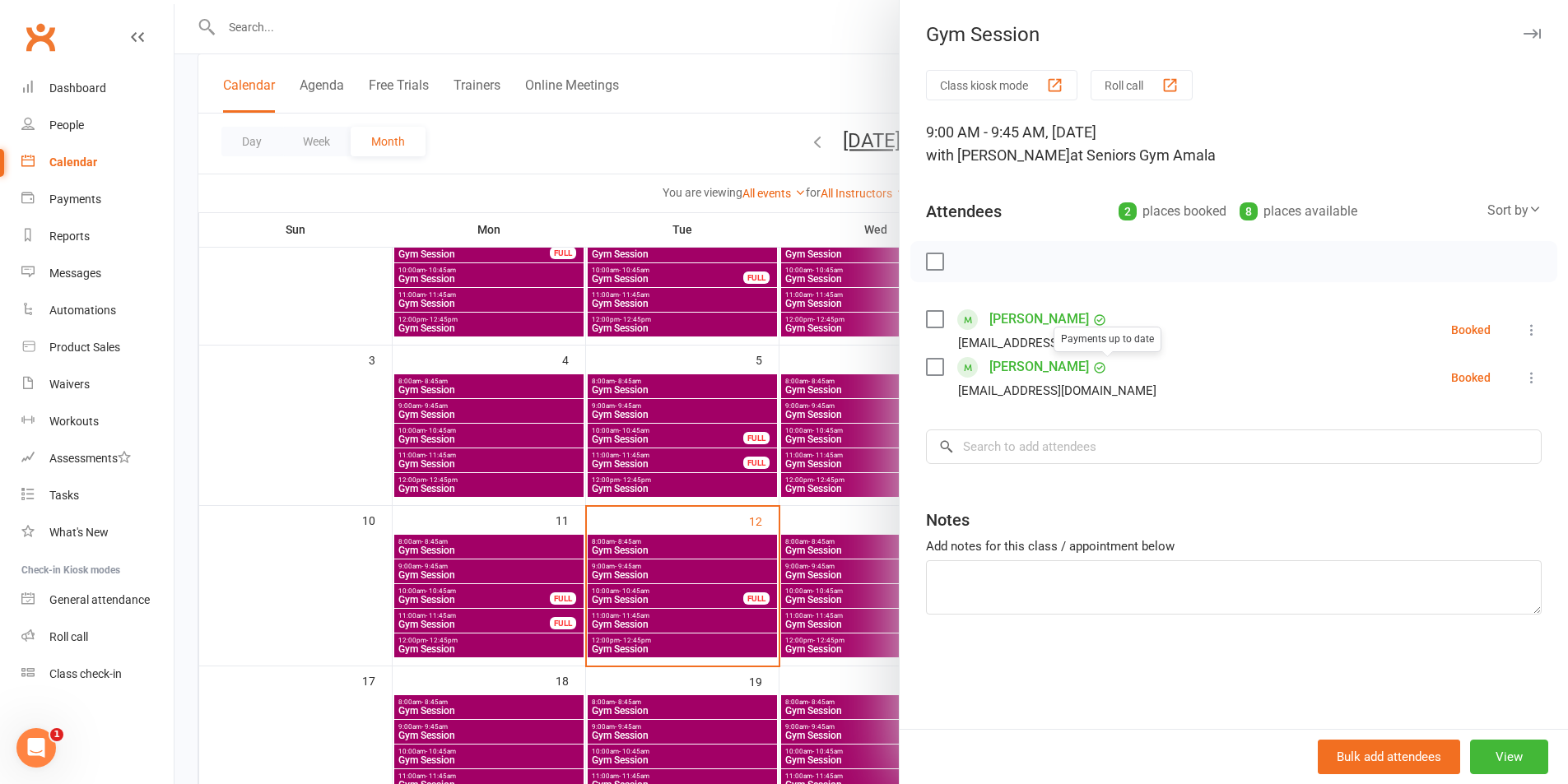
click at [1158, 427] on div "Class kiosk mode Roll call 9:00 AM - 9:45 AM, [DATE] with [PERSON_NAME] at Seni…" at bounding box center [1233, 399] width 669 height 659
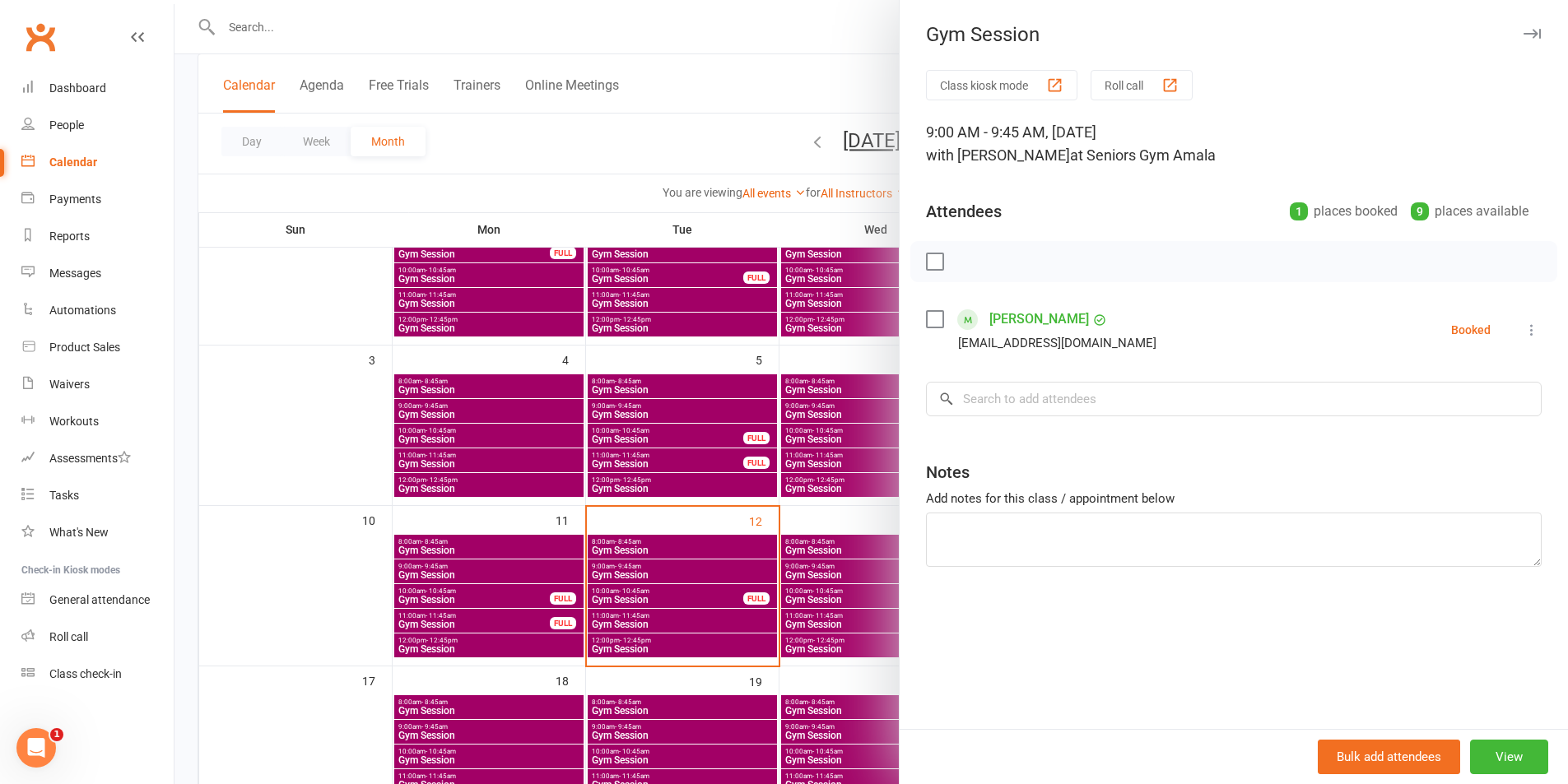
click at [741, 443] on div at bounding box center [871, 392] width 1394 height 784
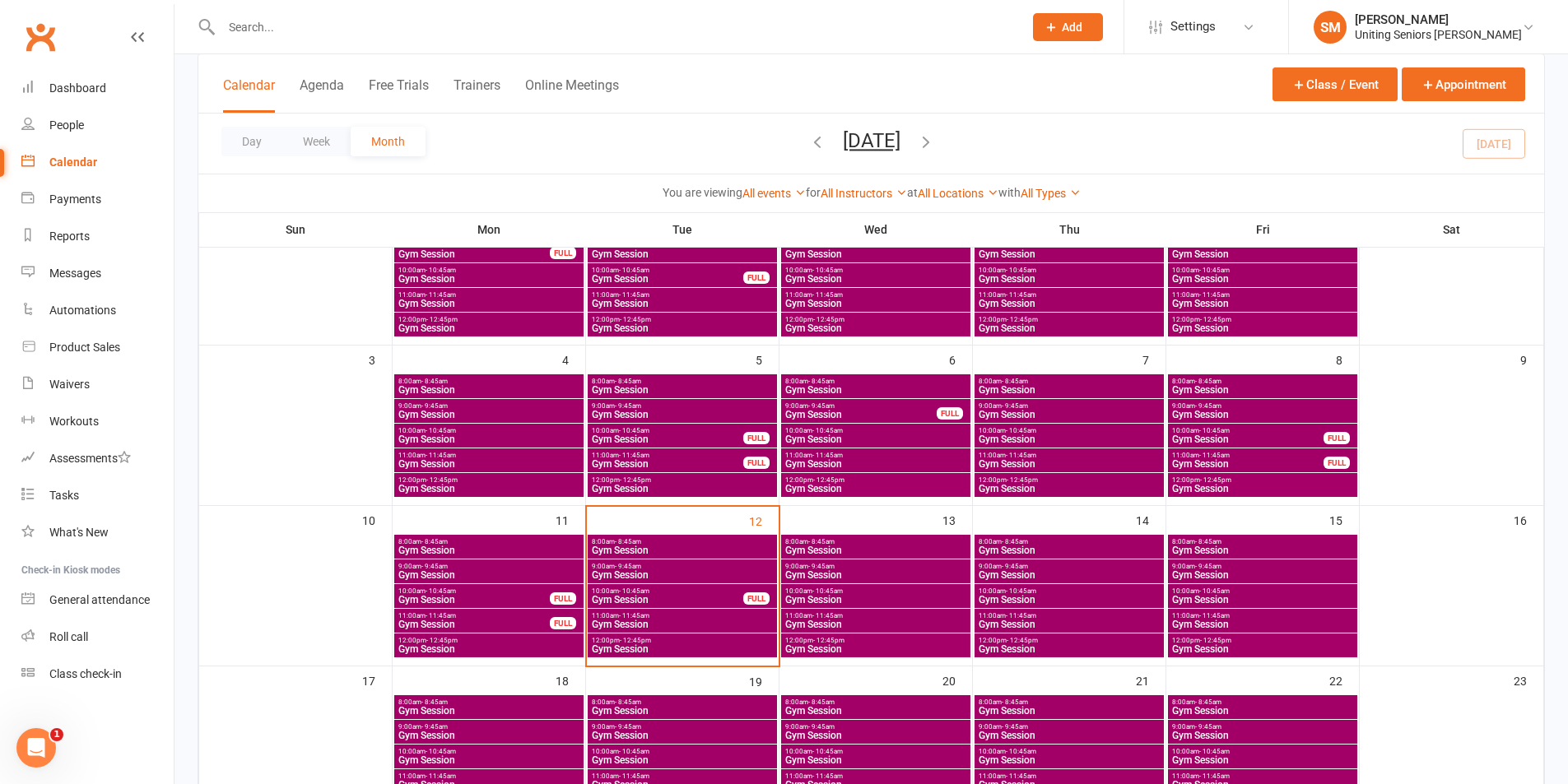
click at [708, 571] on span "Gym Session" at bounding box center [682, 575] width 182 height 10
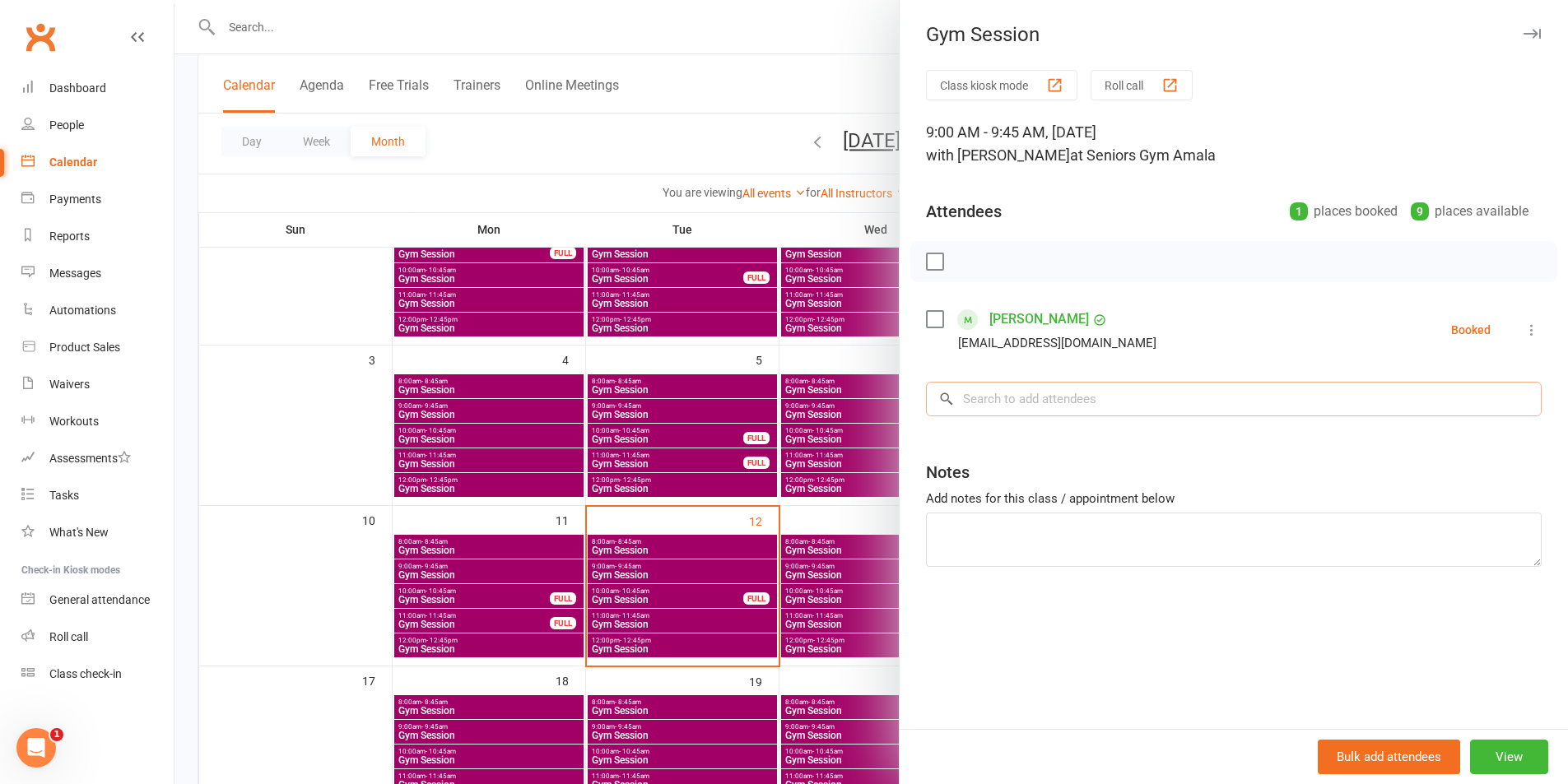
click at [1009, 396] on input "search" at bounding box center [1234, 399] width 616 height 35
type input "[PERSON_NAME]"
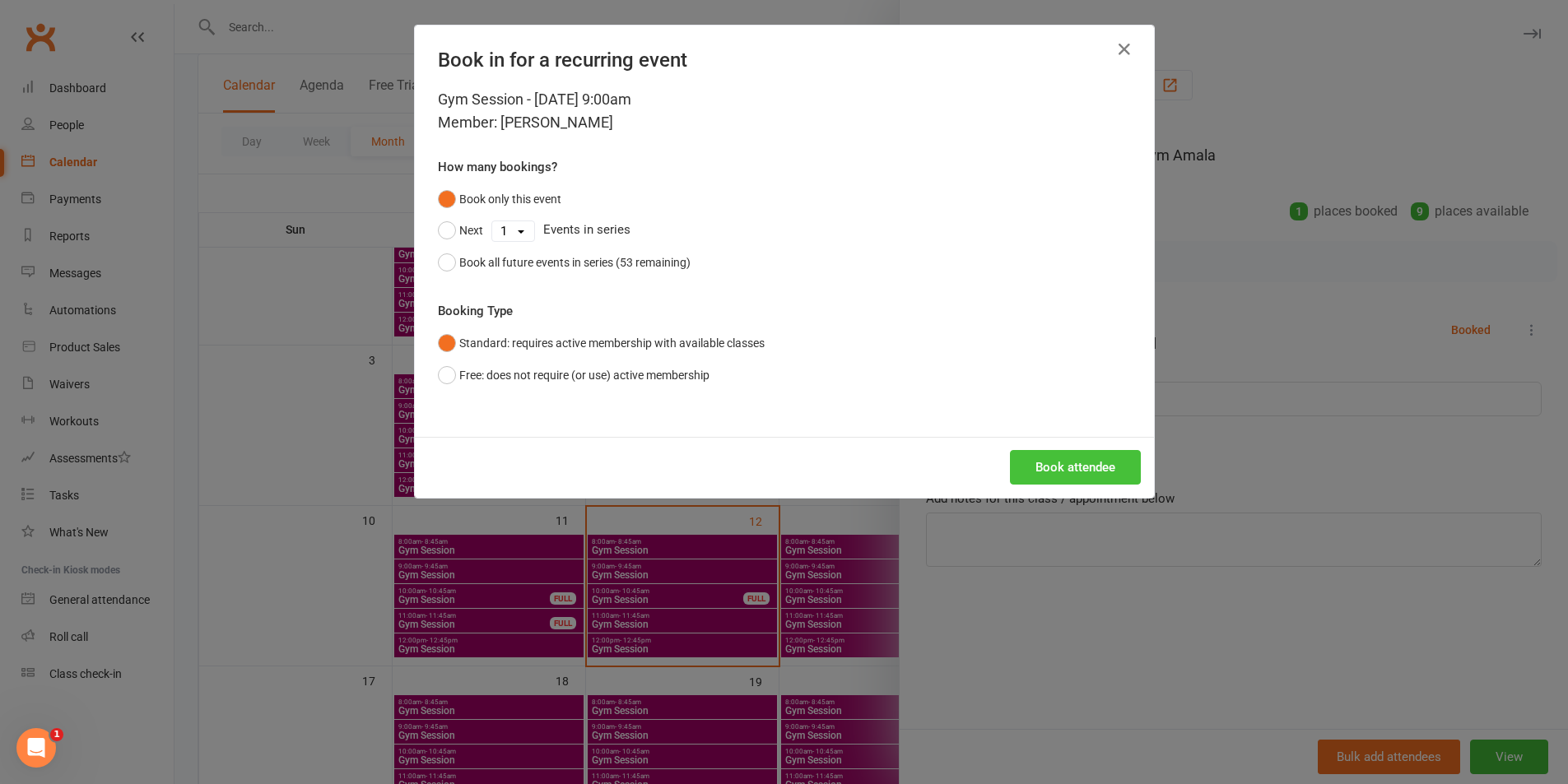
drag, startPoint x: 1031, startPoint y: 466, endPoint x: 1049, endPoint y: 441, distance: 30.8
click at [1031, 467] on button "Book attendee" at bounding box center [1075, 467] width 131 height 35
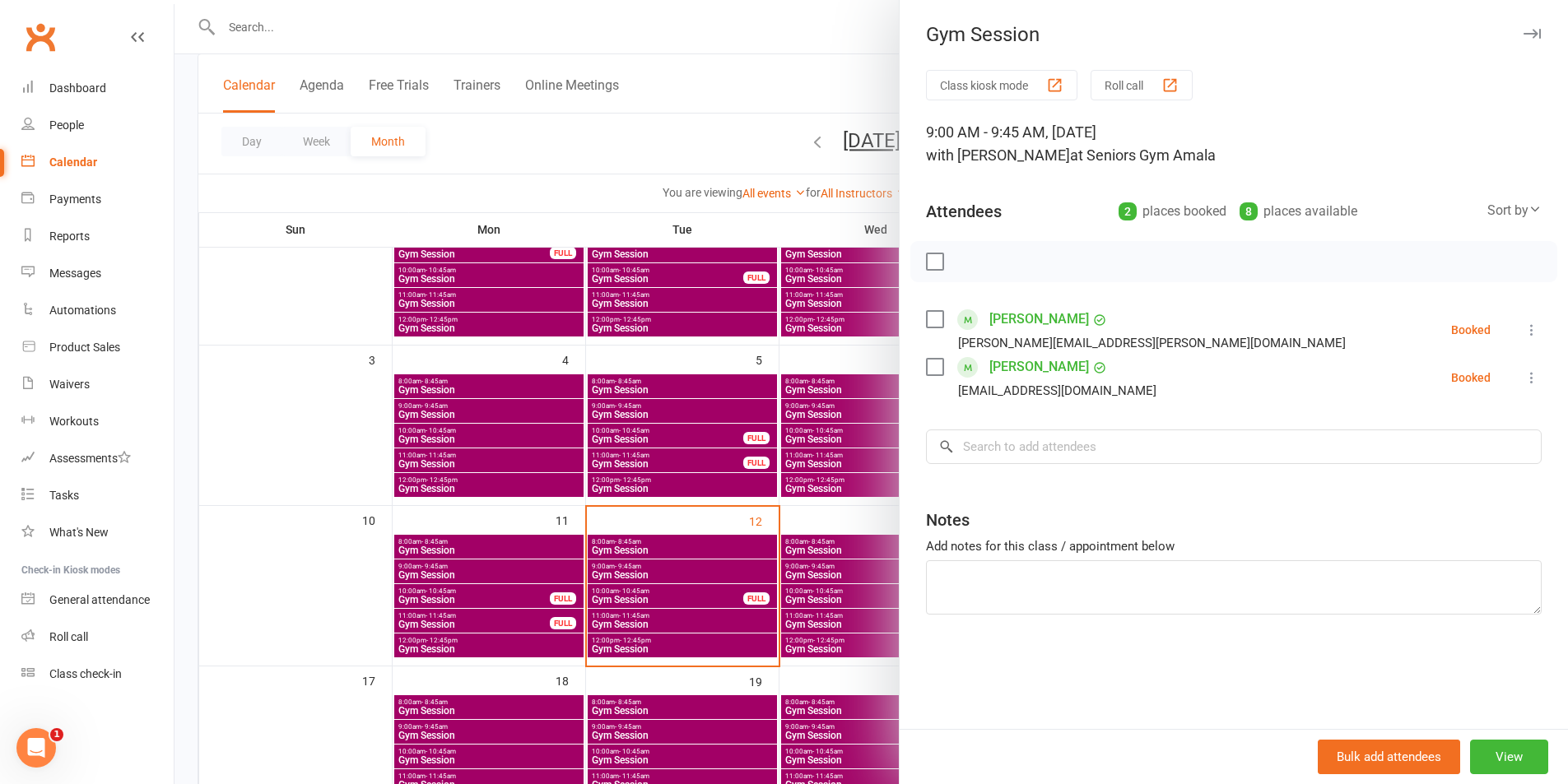
click at [754, 387] on div at bounding box center [871, 392] width 1394 height 784
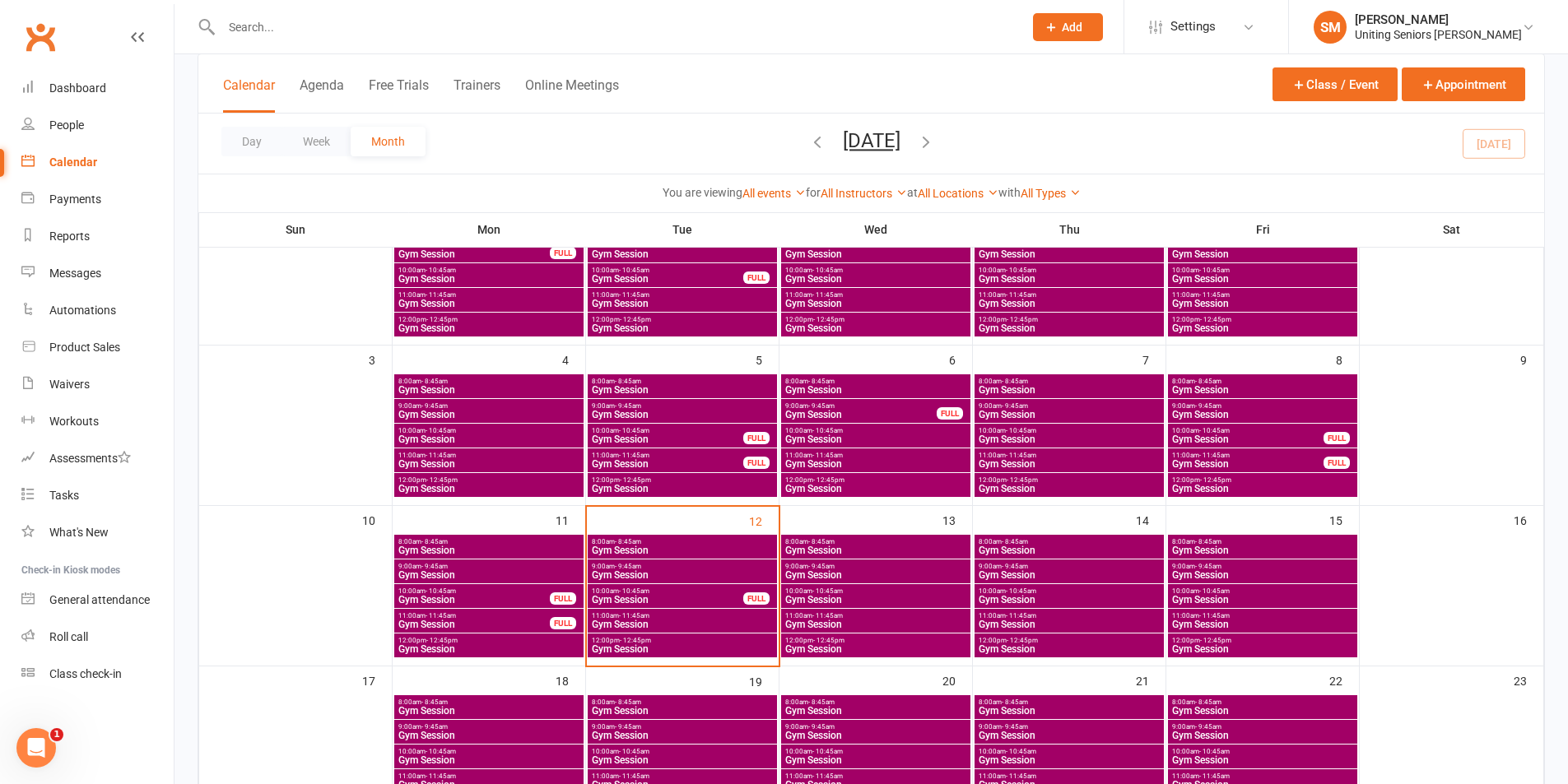
click at [654, 575] on span "Gym Session" at bounding box center [682, 575] width 182 height 10
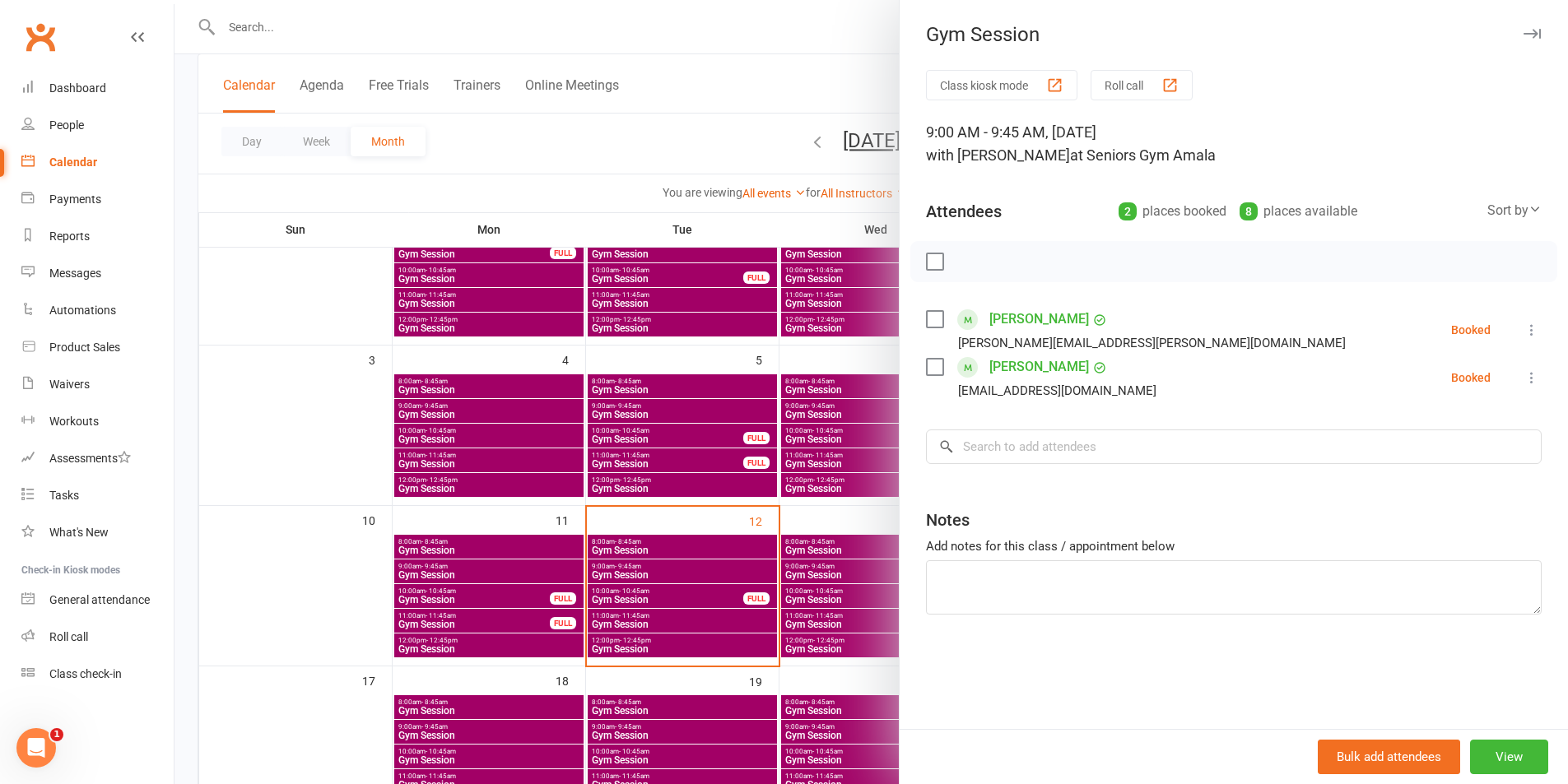
click at [1524, 332] on icon at bounding box center [1532, 330] width 17 height 17
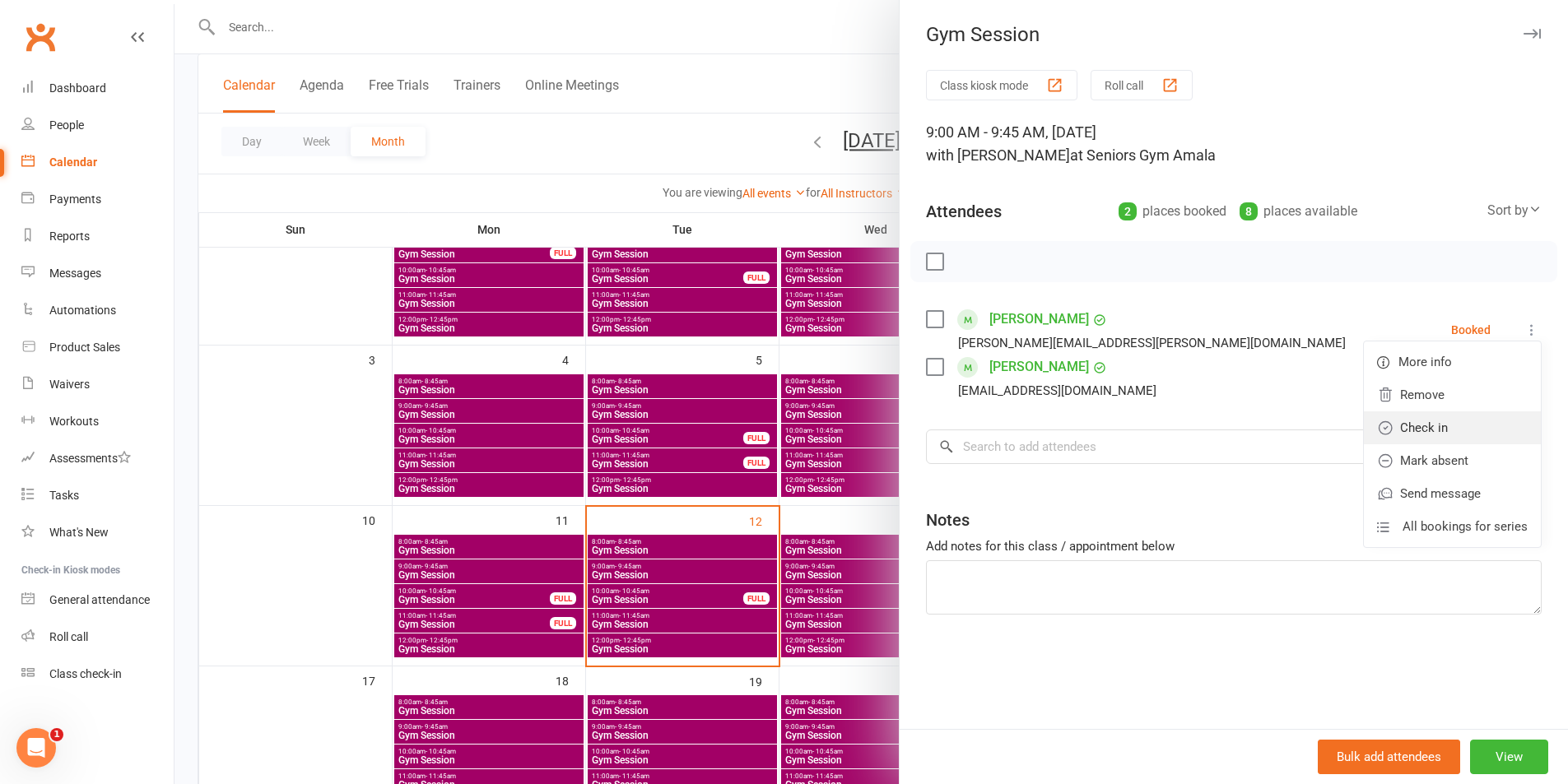
click at [1489, 421] on link "Check in" at bounding box center [1452, 427] width 177 height 33
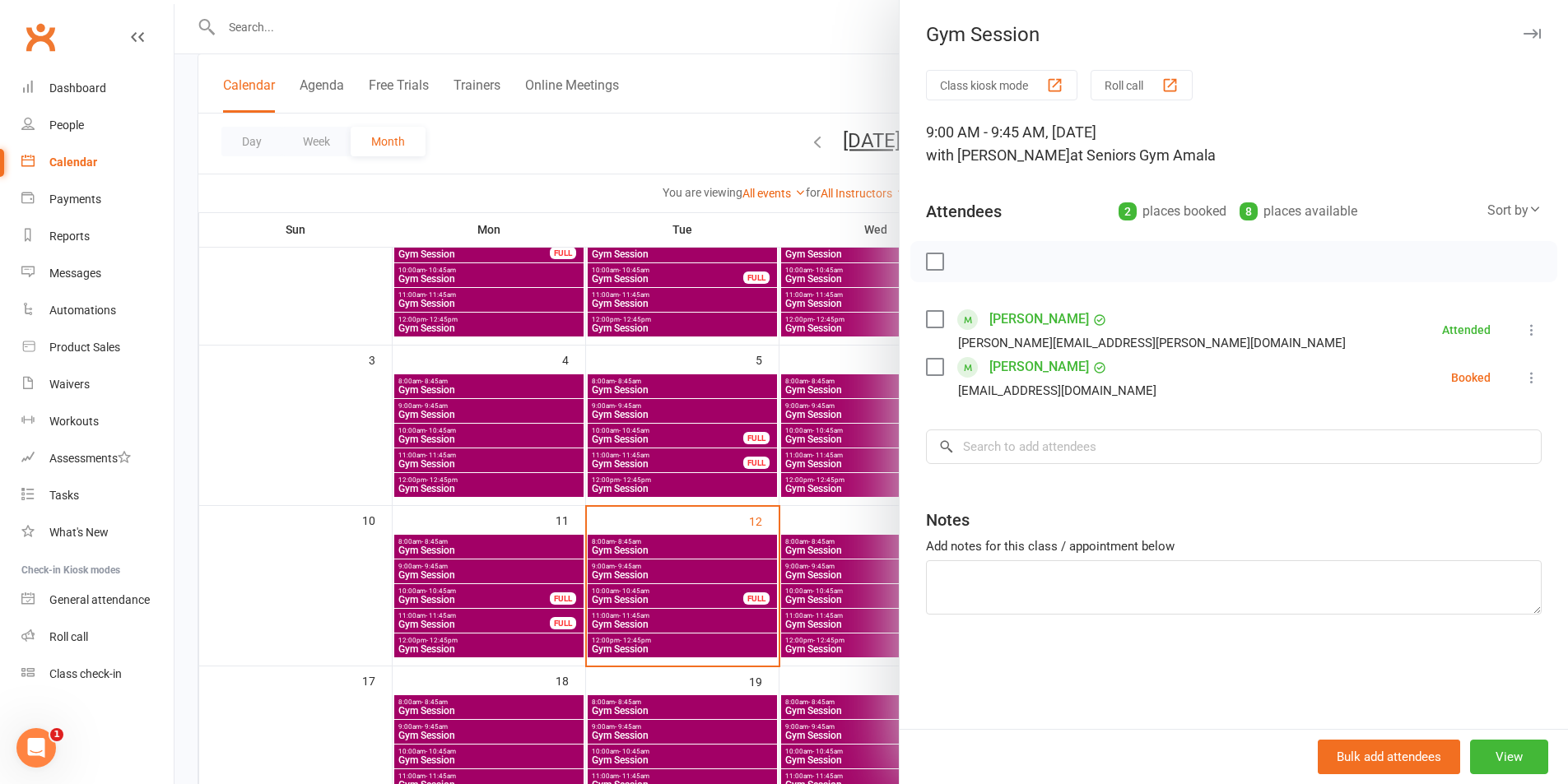
click at [553, 415] on div at bounding box center [871, 392] width 1394 height 784
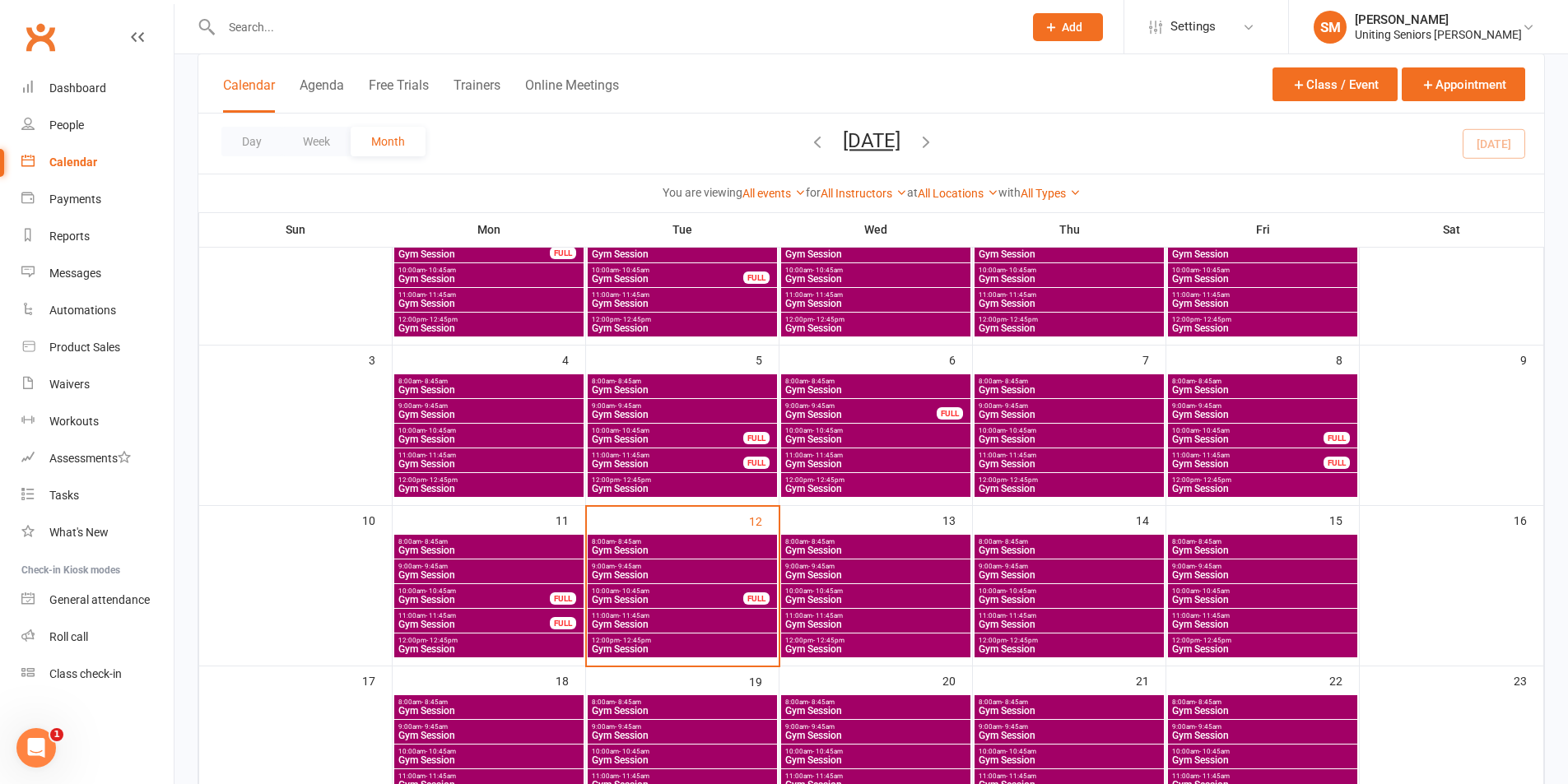
click at [741, 592] on span "10:00am - 10:45am" at bounding box center [668, 592] width 153 height 7
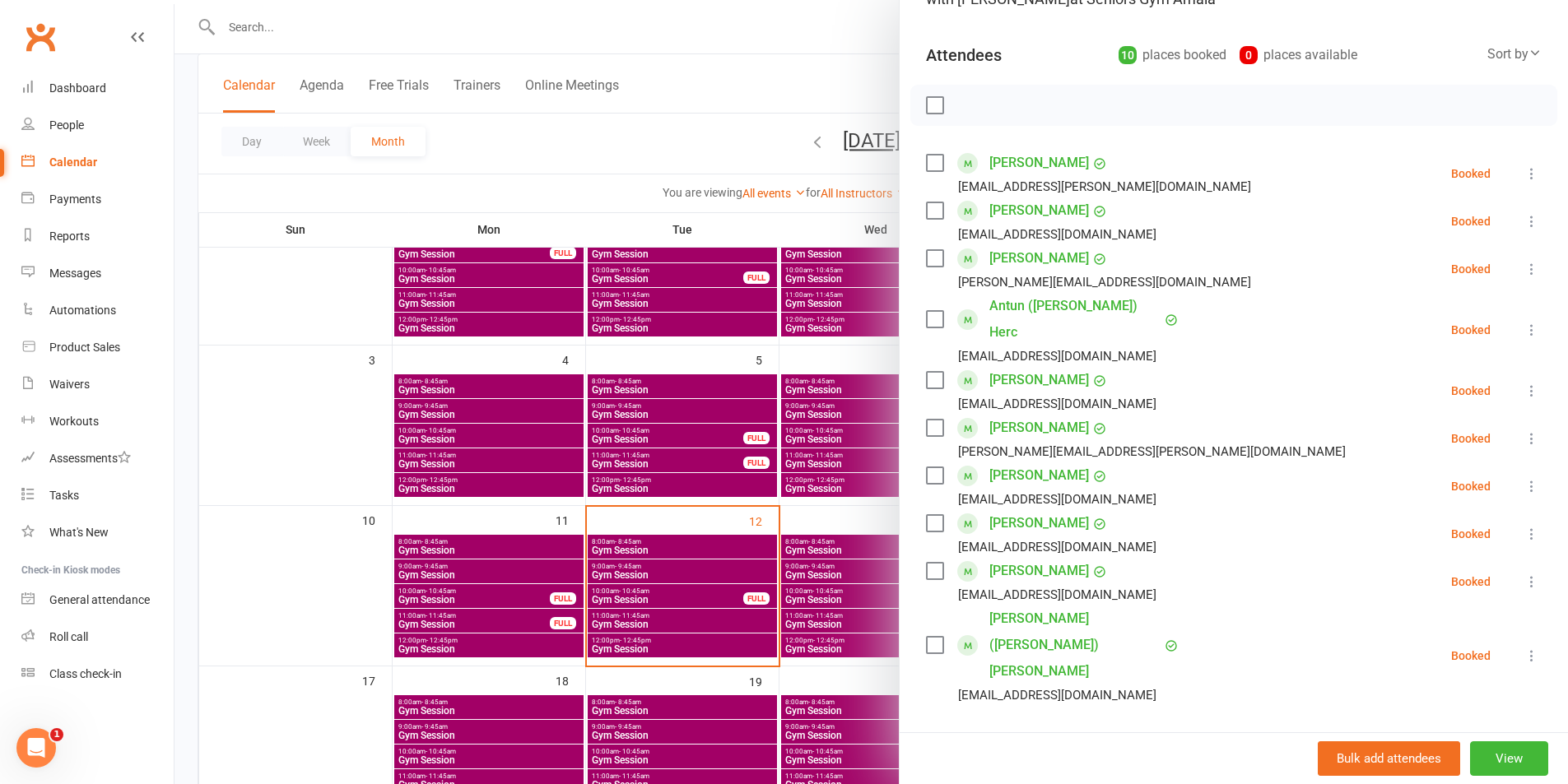
scroll to position [161, 0]
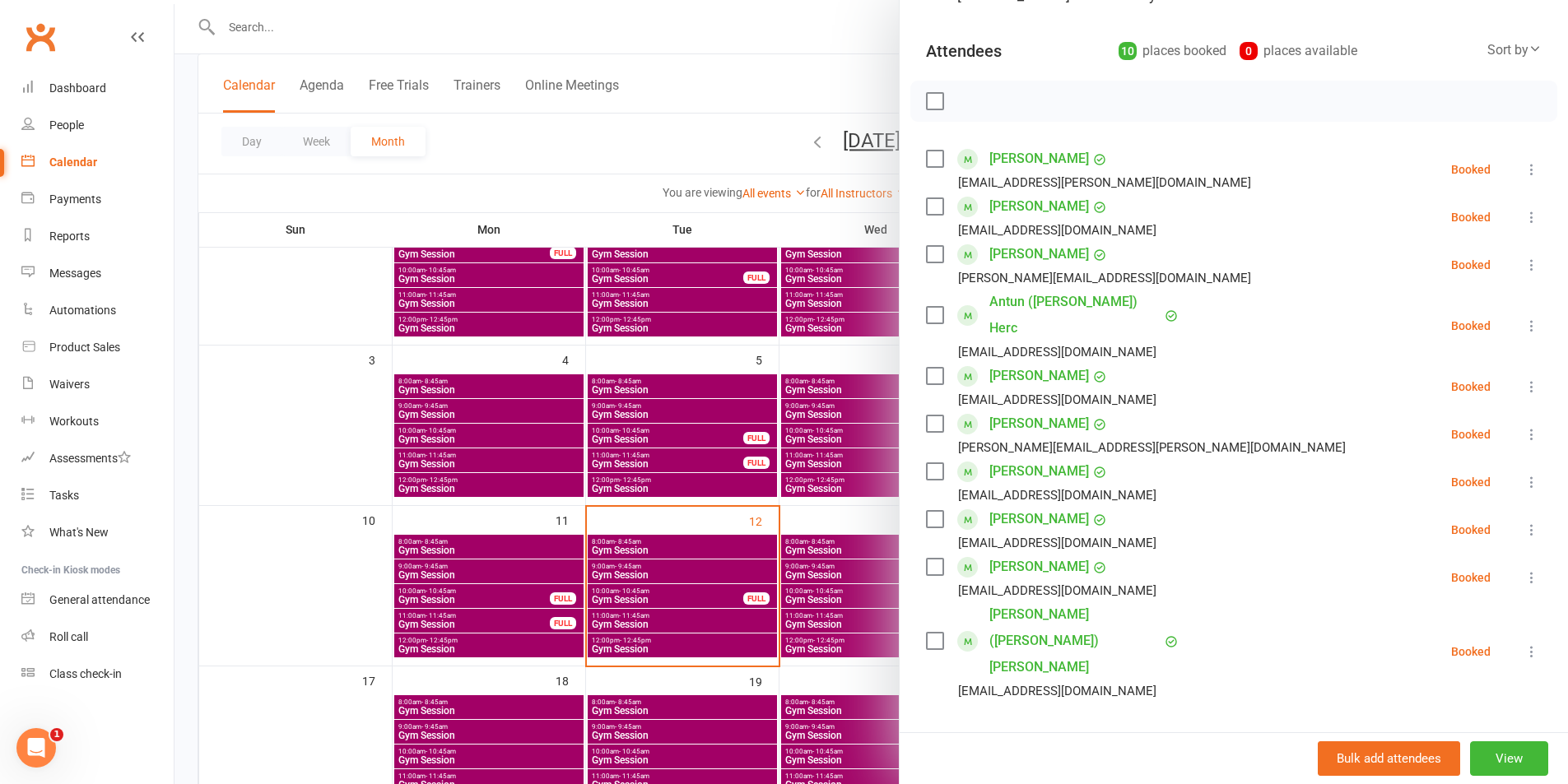
drag, startPoint x: 1501, startPoint y: 314, endPoint x: 1468, endPoint y: 327, distance: 35.5
click at [1524, 318] on icon at bounding box center [1532, 326] width 17 height 17
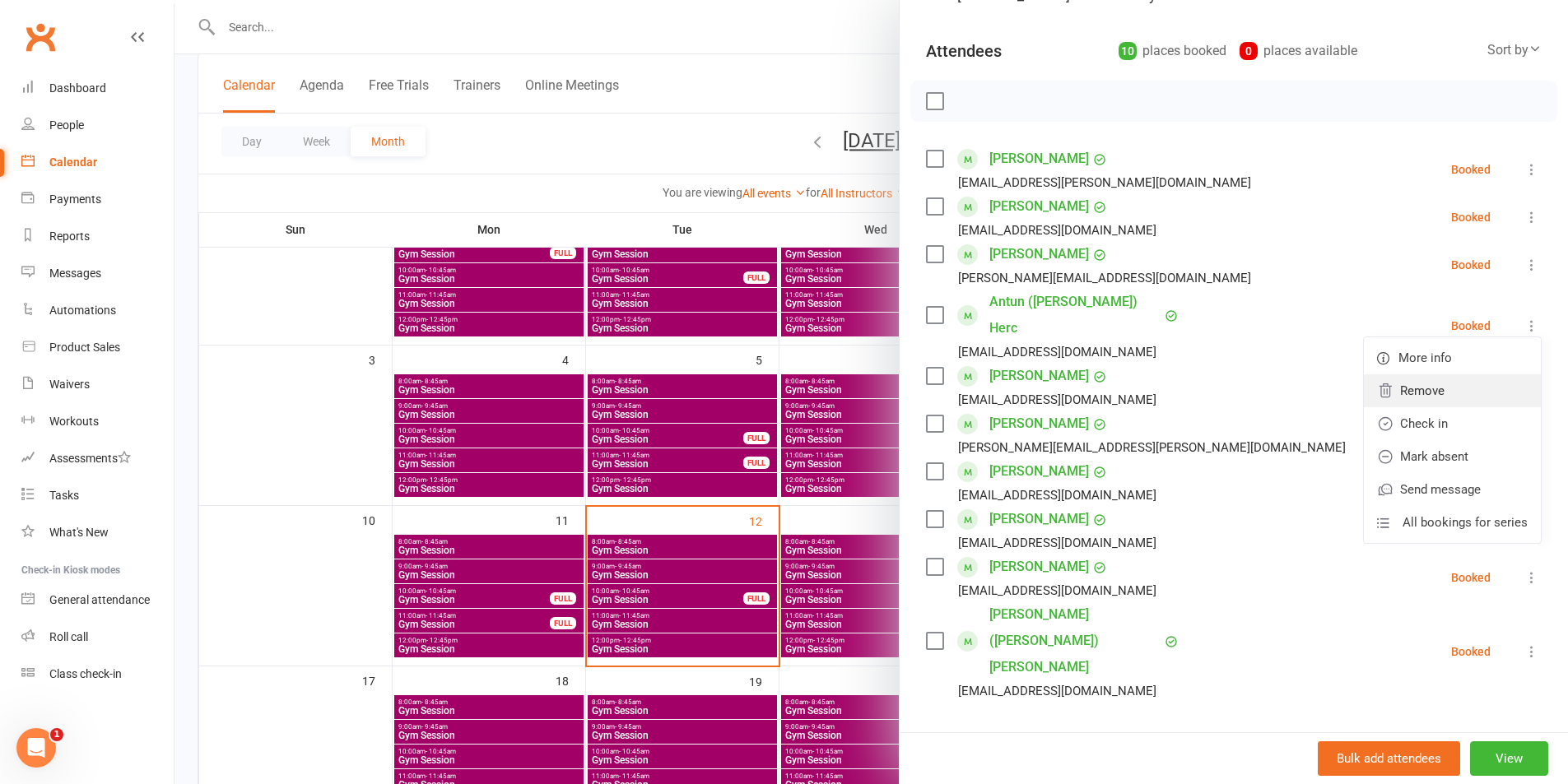
click at [1423, 375] on link "Remove" at bounding box center [1452, 391] width 177 height 33
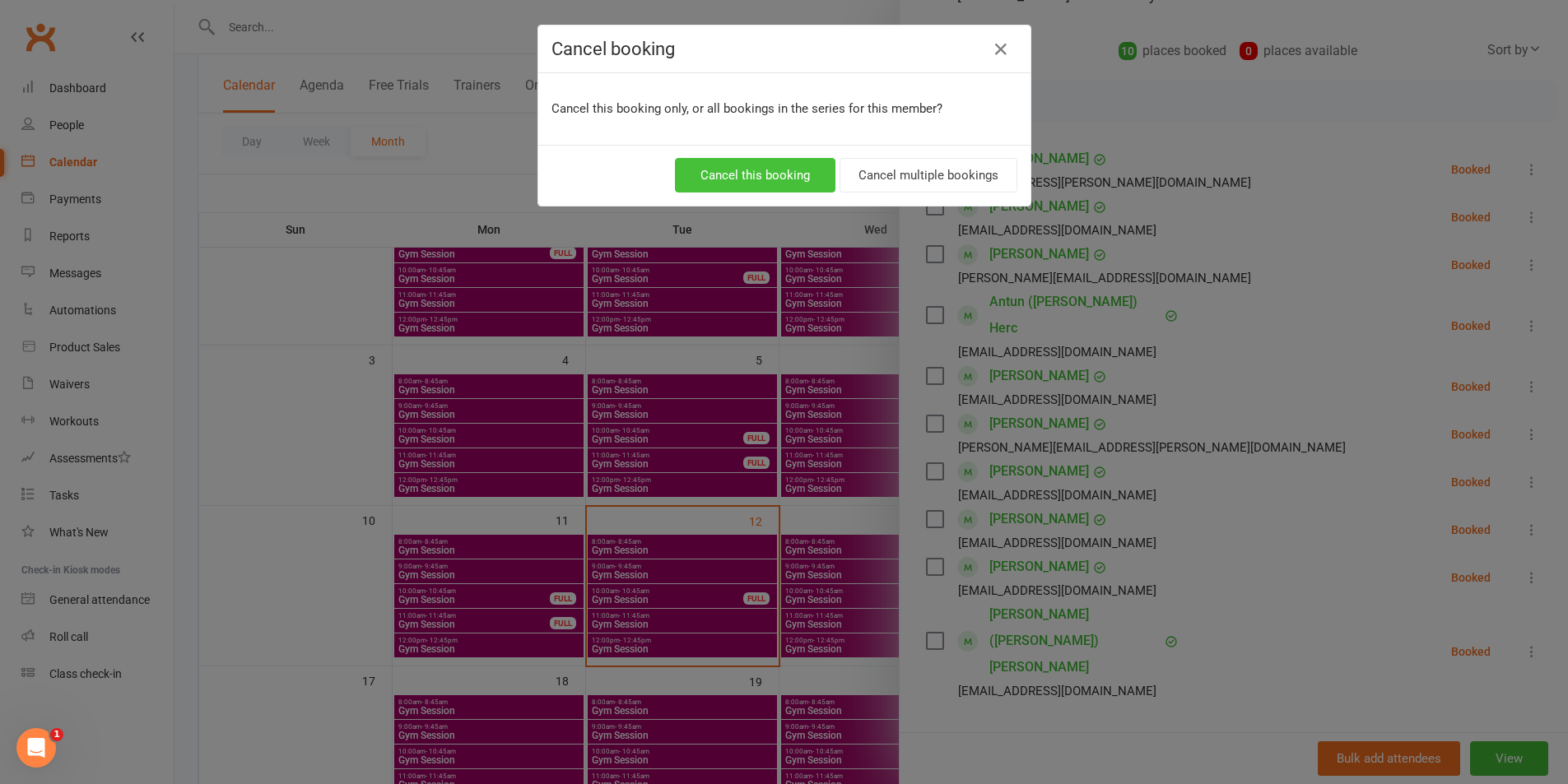
drag, startPoint x: 784, startPoint y: 201, endPoint x: 771, endPoint y: 189, distance: 17.7
click at [779, 195] on div "Cancel this booking Cancel multiple bookings" at bounding box center [784, 175] width 493 height 61
click at [771, 189] on button "Cancel this booking" at bounding box center [755, 175] width 161 height 35
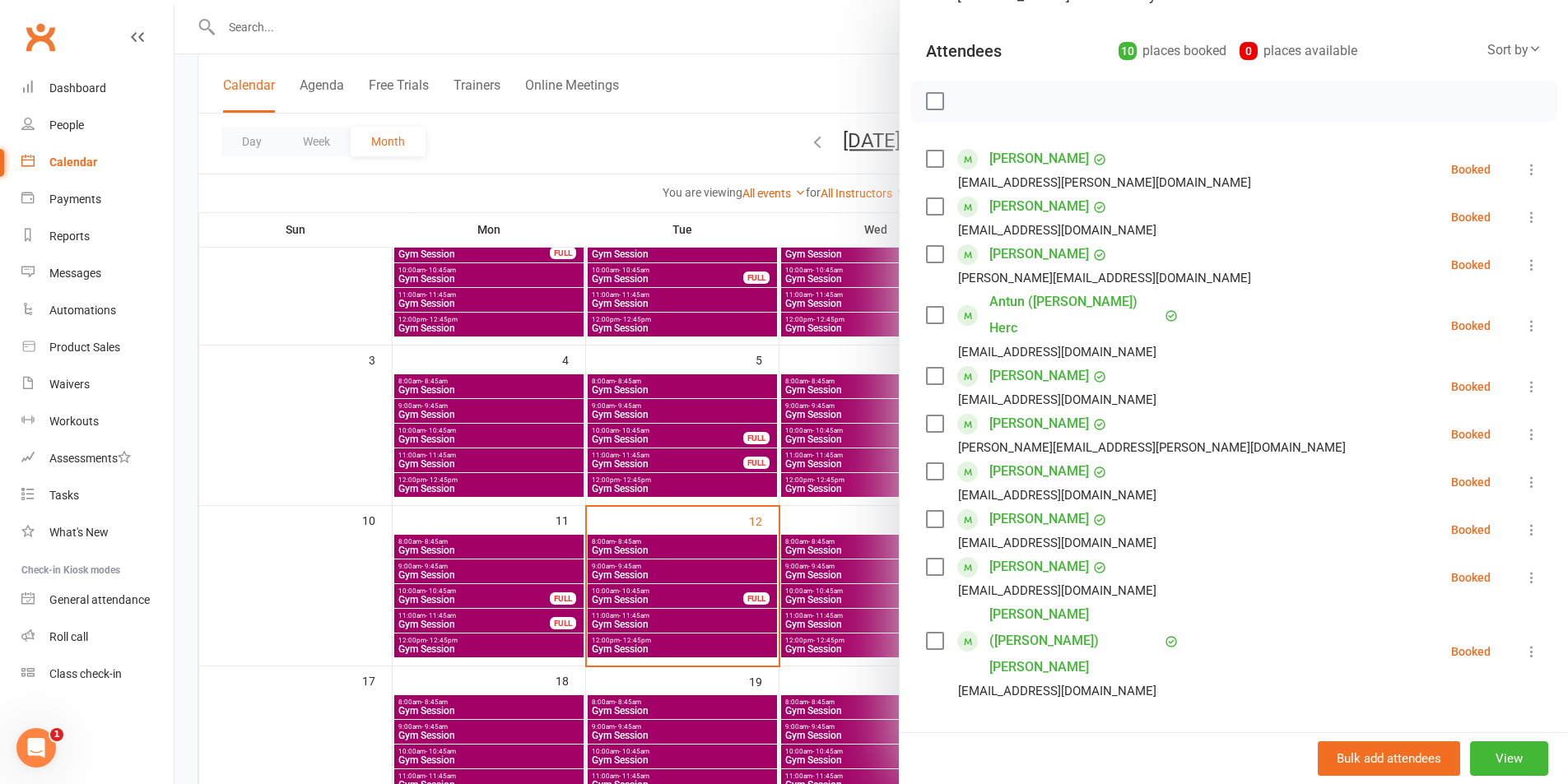
click at [713, 637] on div at bounding box center [871, 392] width 1394 height 784
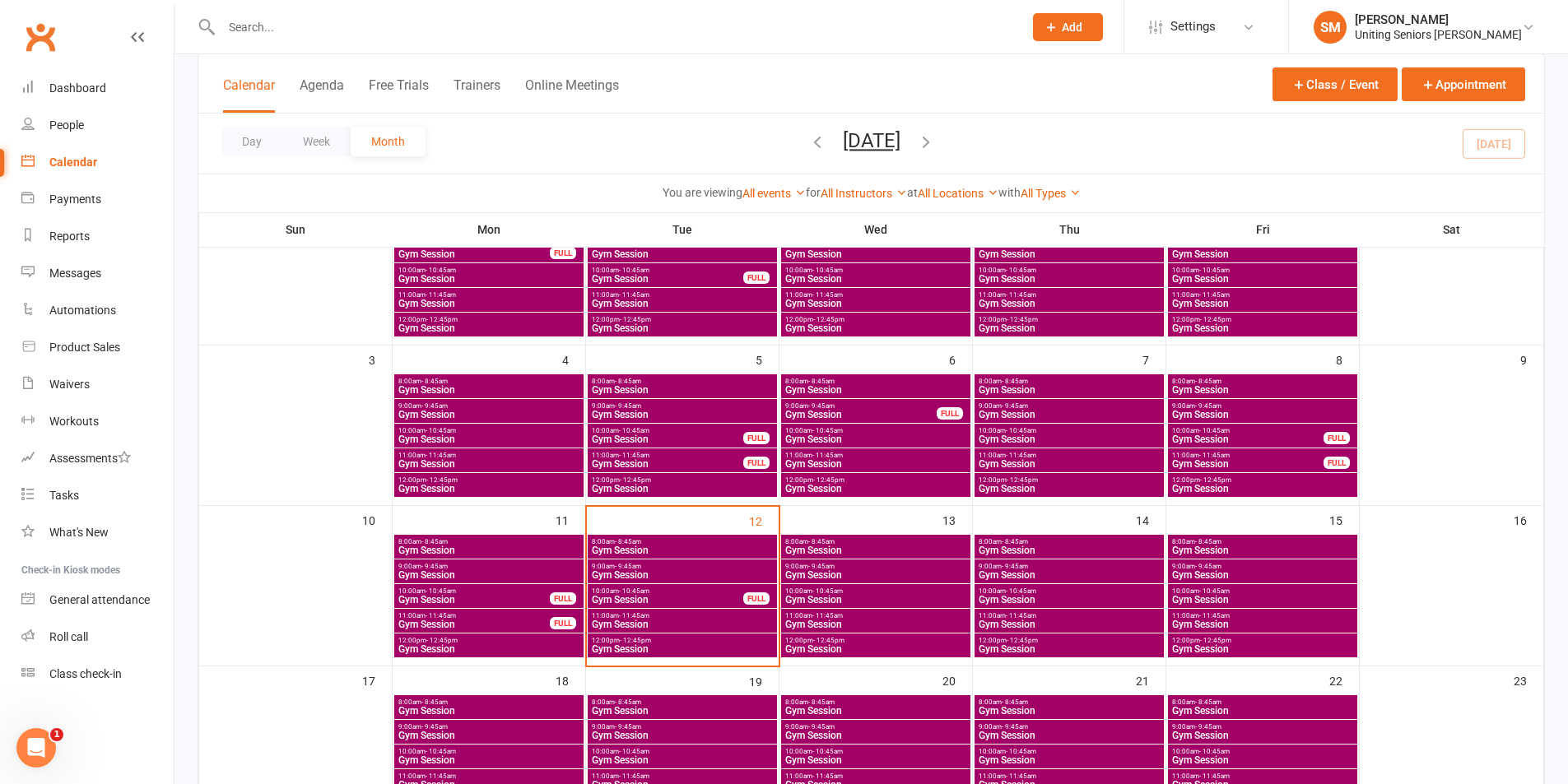
click at [683, 574] on span "Gym Session" at bounding box center [682, 575] width 182 height 10
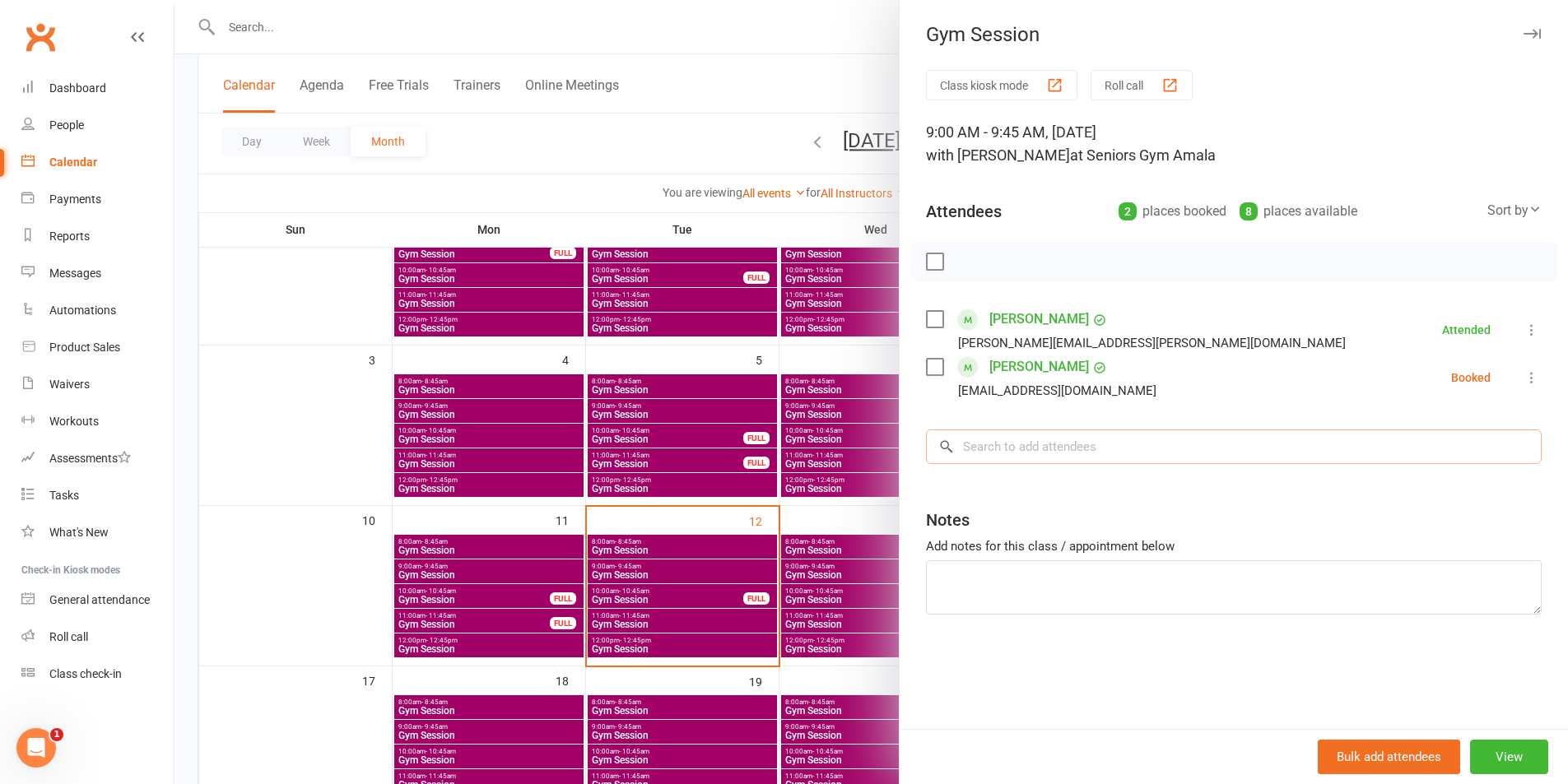
click at [1072, 456] on input "search" at bounding box center [1234, 447] width 616 height 35
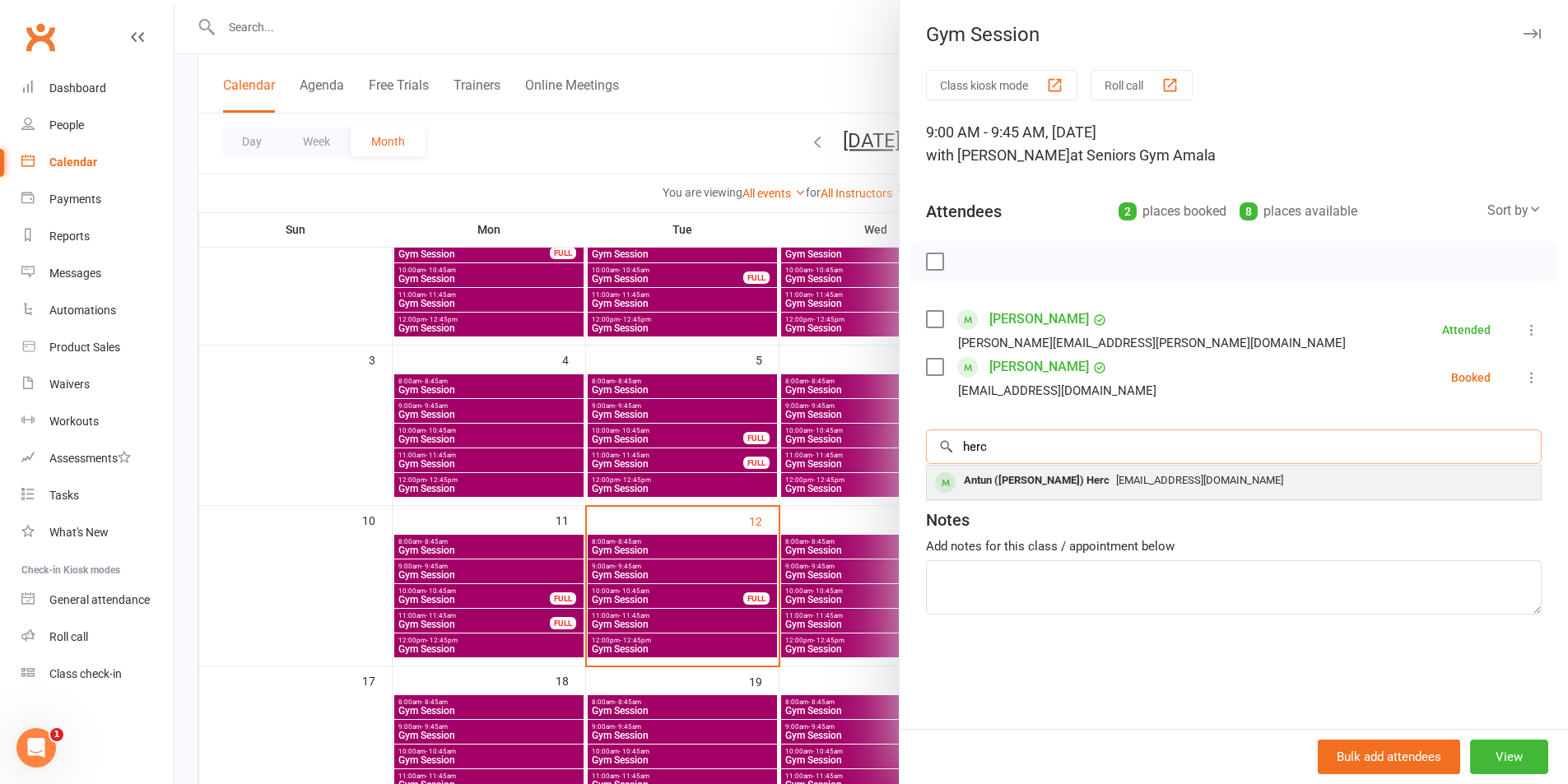
type input "herc"
click at [1008, 486] on div "Antun ([PERSON_NAME]) Herc" at bounding box center [1037, 481] width 159 height 24
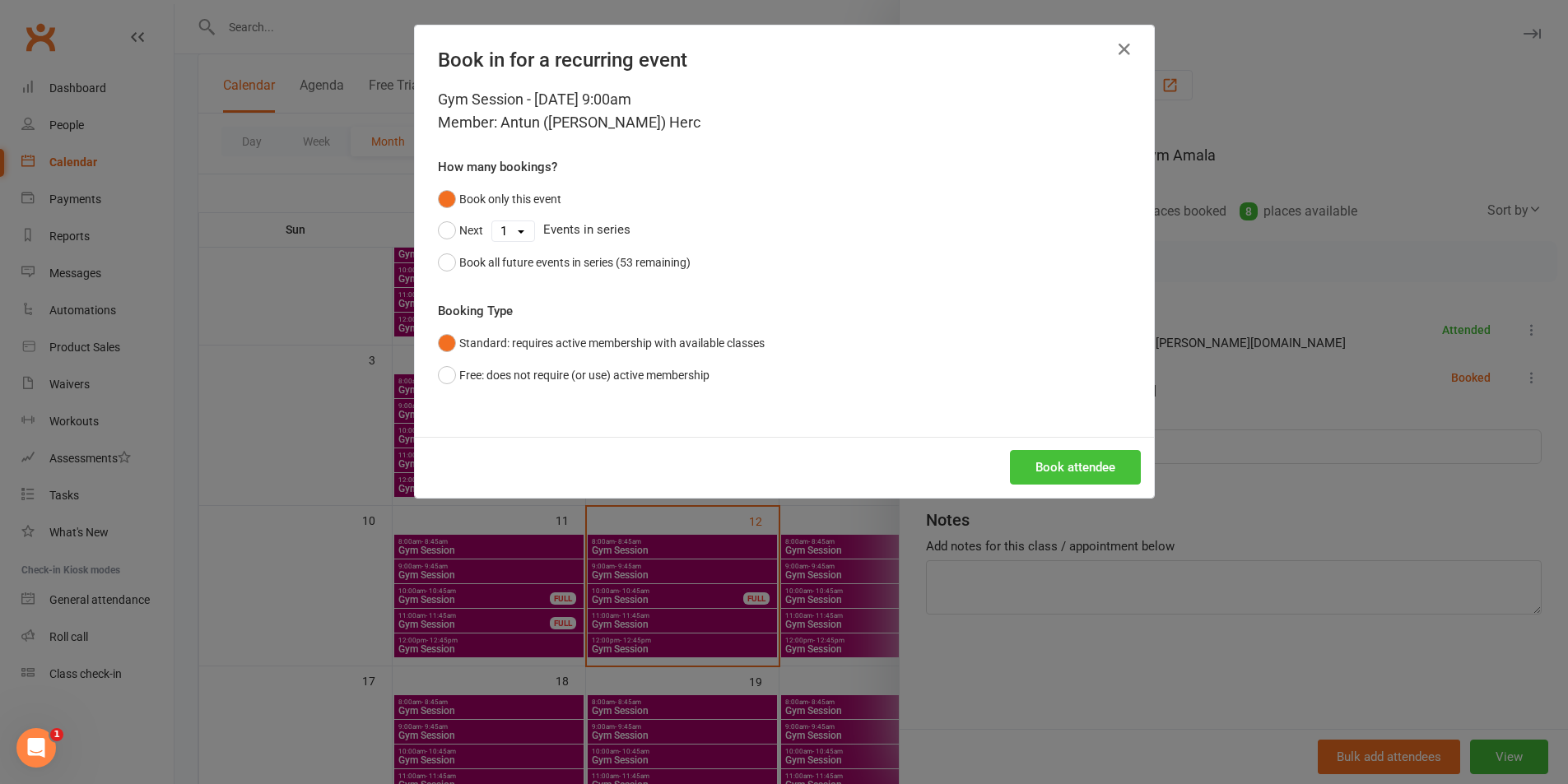
click at [1063, 463] on button "Book attendee" at bounding box center [1075, 467] width 131 height 35
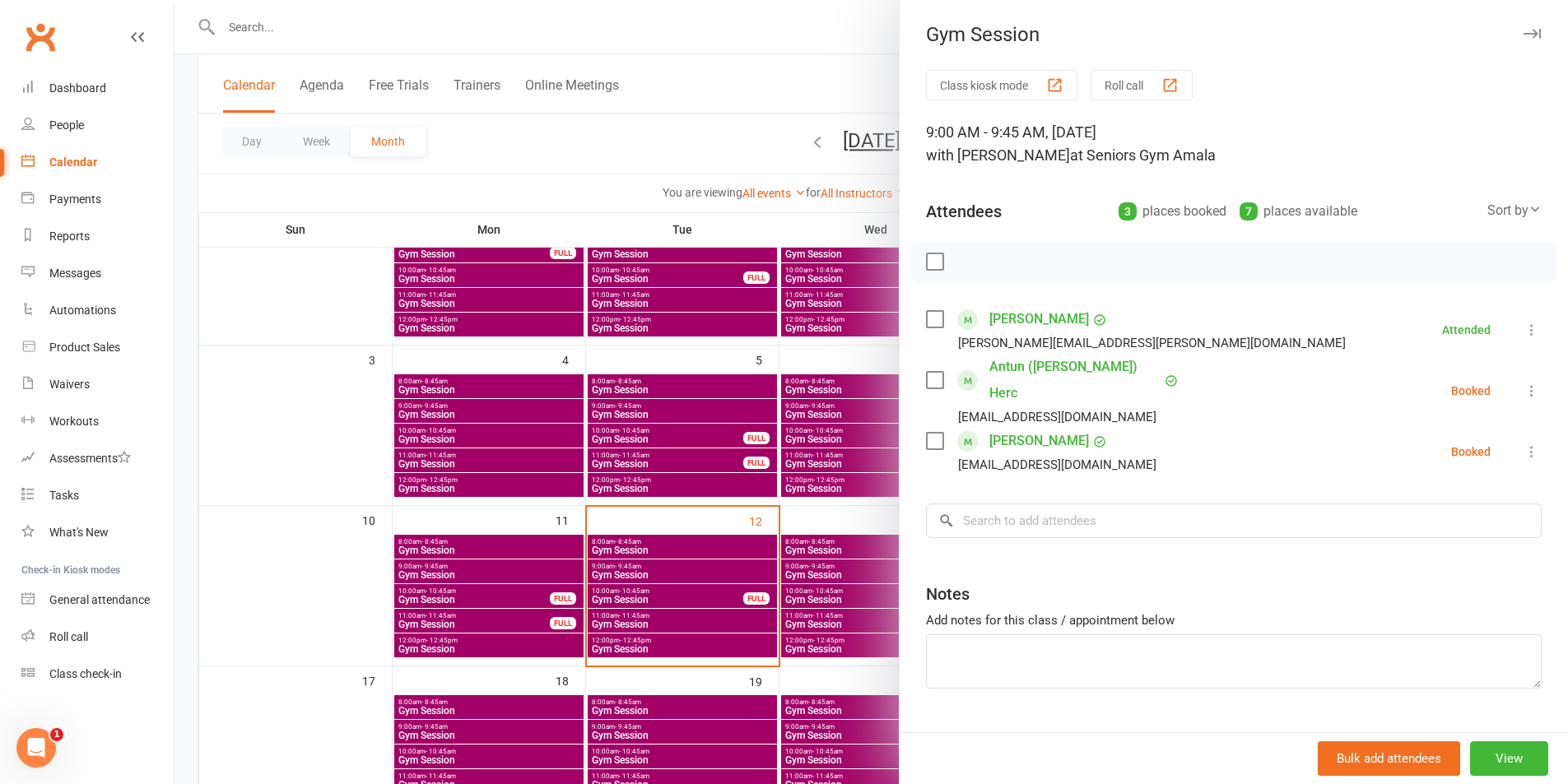
drag, startPoint x: 718, startPoint y: 592, endPoint x: 699, endPoint y: 622, distance: 35.5
click at [717, 594] on div at bounding box center [871, 392] width 1394 height 784
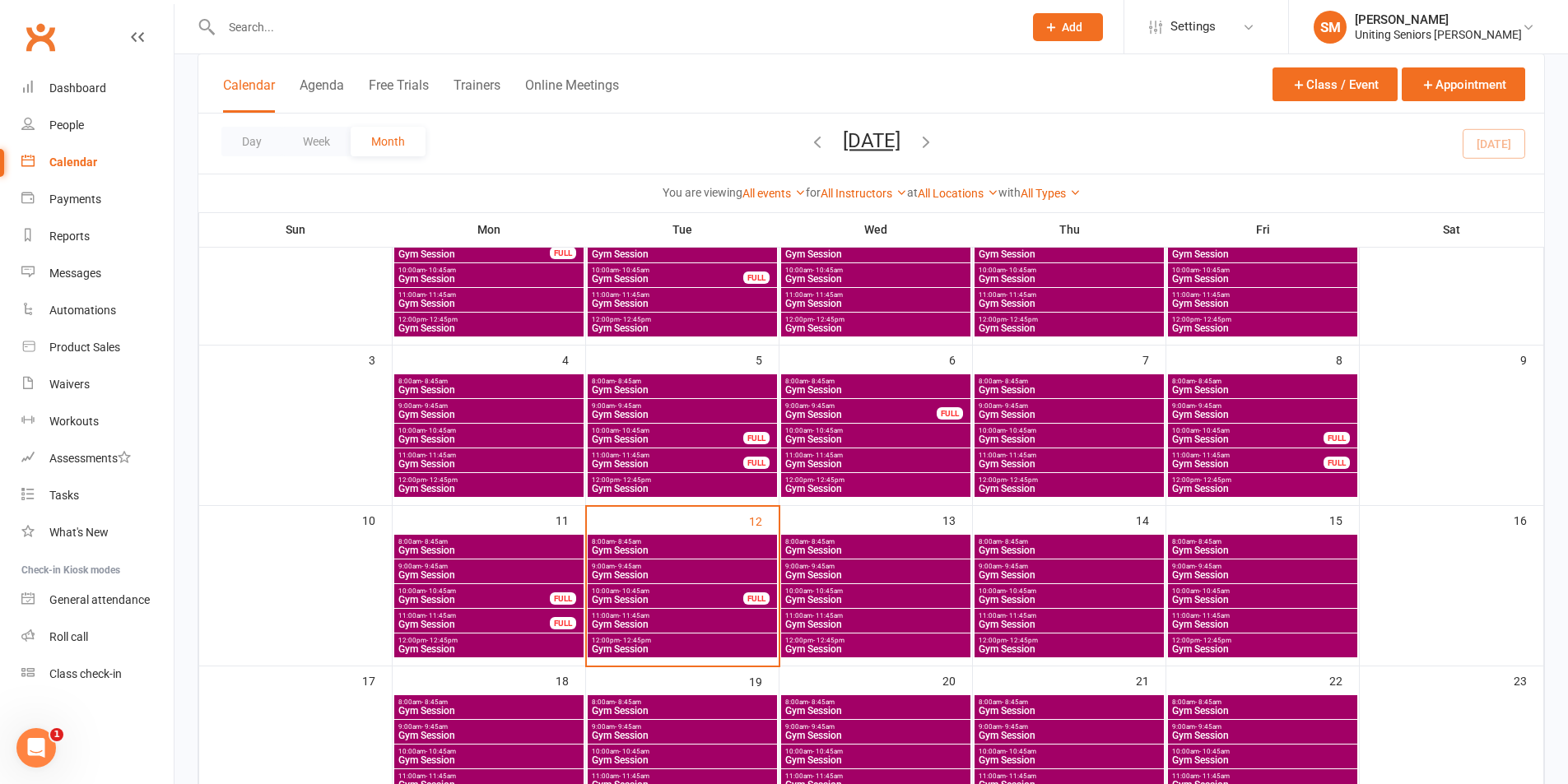
click at [692, 620] on span "Gym Session" at bounding box center [682, 624] width 182 height 10
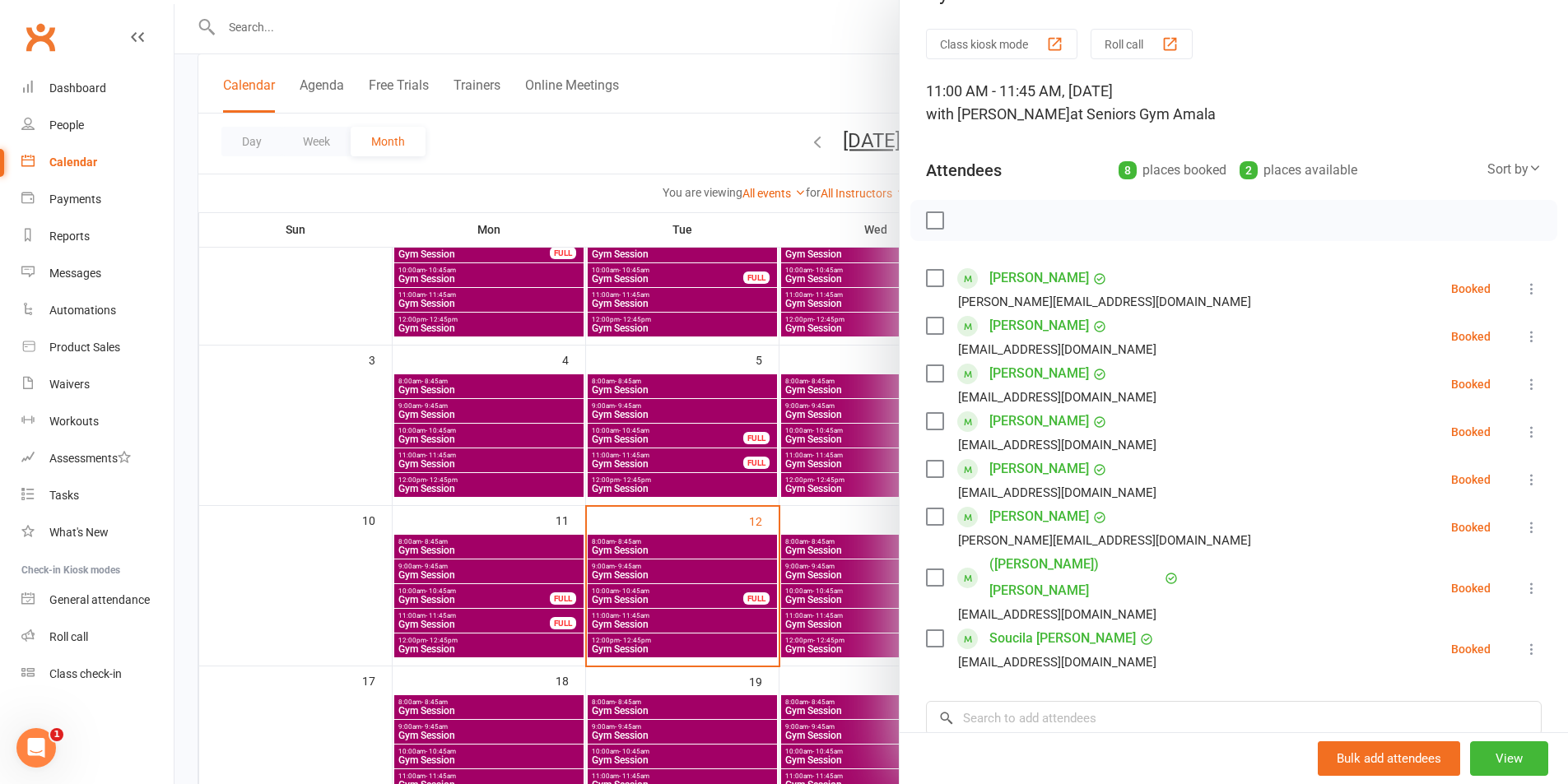
scroll to position [82, 0]
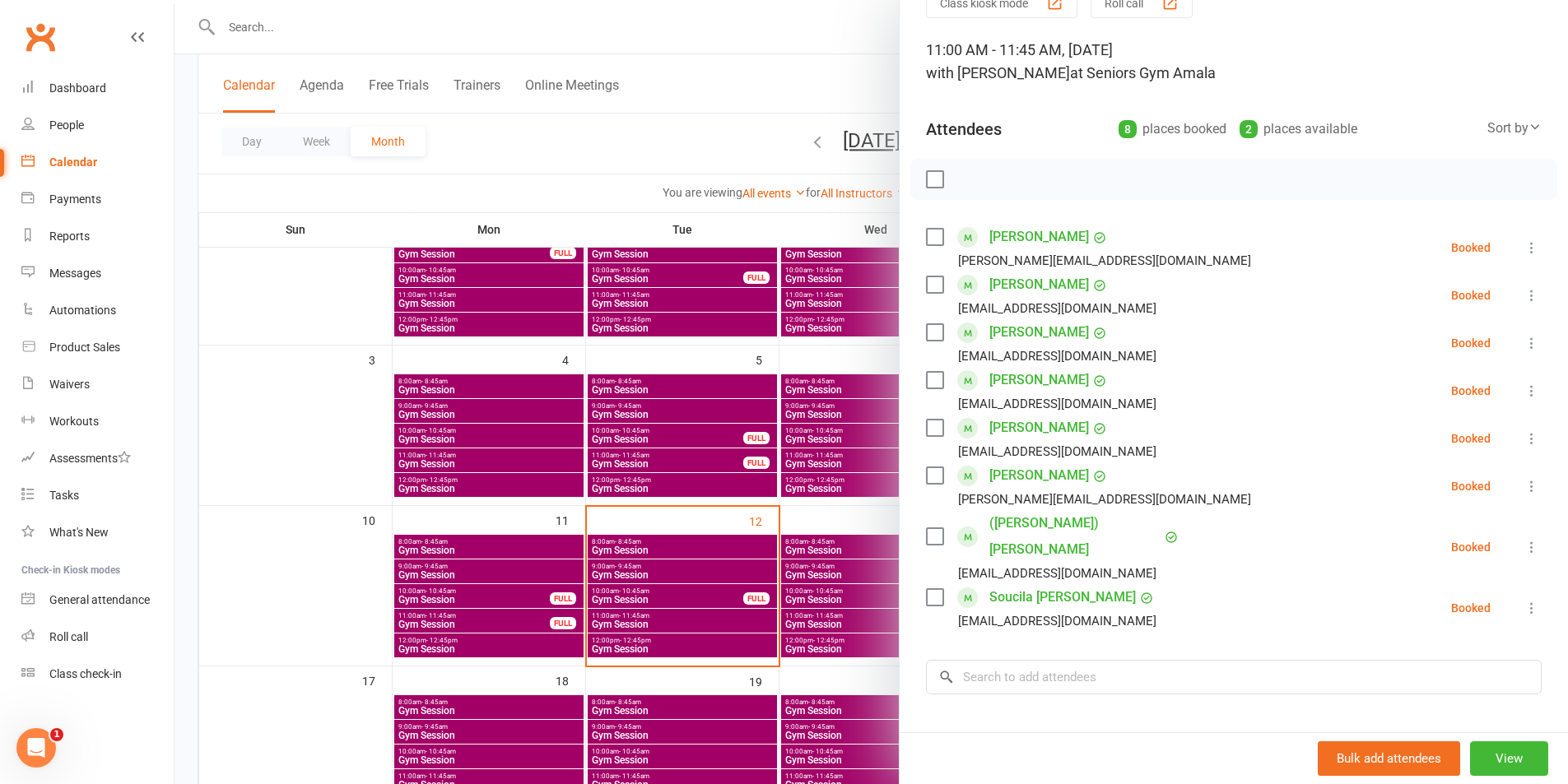
drag, startPoint x: 1506, startPoint y: 491, endPoint x: 1495, endPoint y: 513, distance: 24.6
click at [1524, 490] on icon at bounding box center [1532, 487] width 17 height 17
click at [1451, 555] on link "Remove" at bounding box center [1452, 550] width 177 height 33
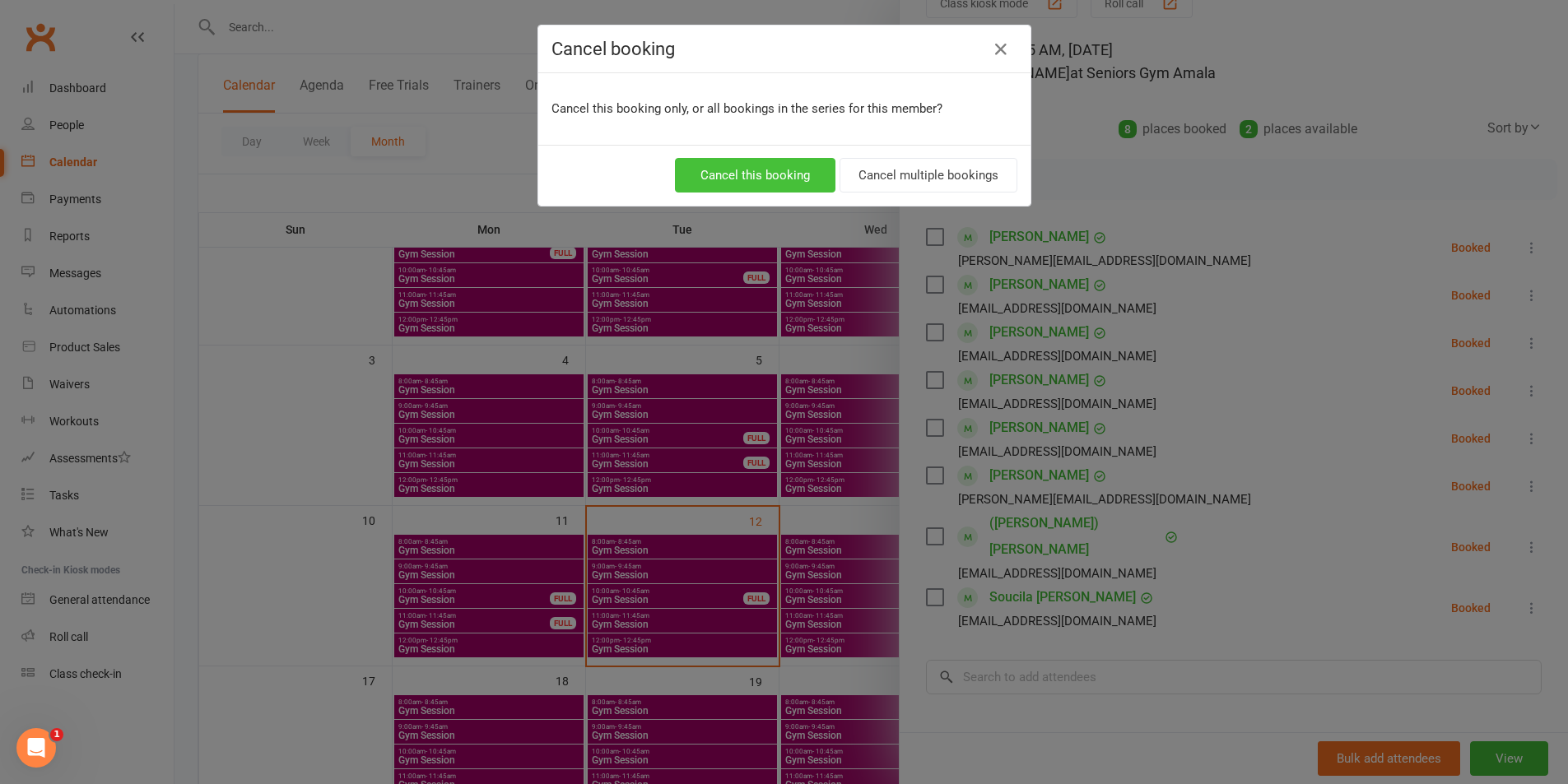
drag, startPoint x: 758, startPoint y: 178, endPoint x: 750, endPoint y: 242, distance: 64.5
click at [757, 178] on button "Cancel this booking" at bounding box center [755, 175] width 161 height 35
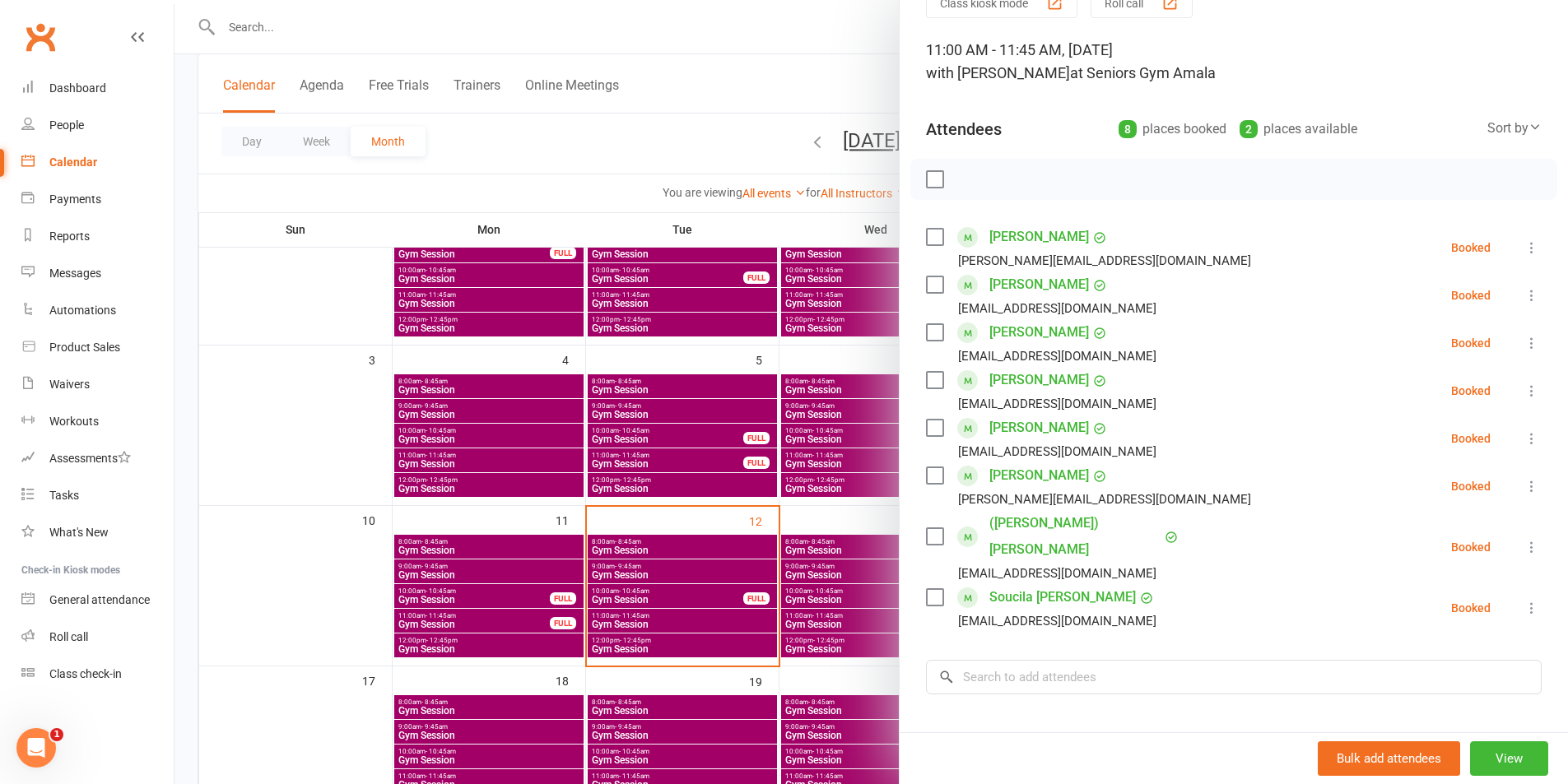
drag, startPoint x: 729, startPoint y: 482, endPoint x: 715, endPoint y: 507, distance: 28.7
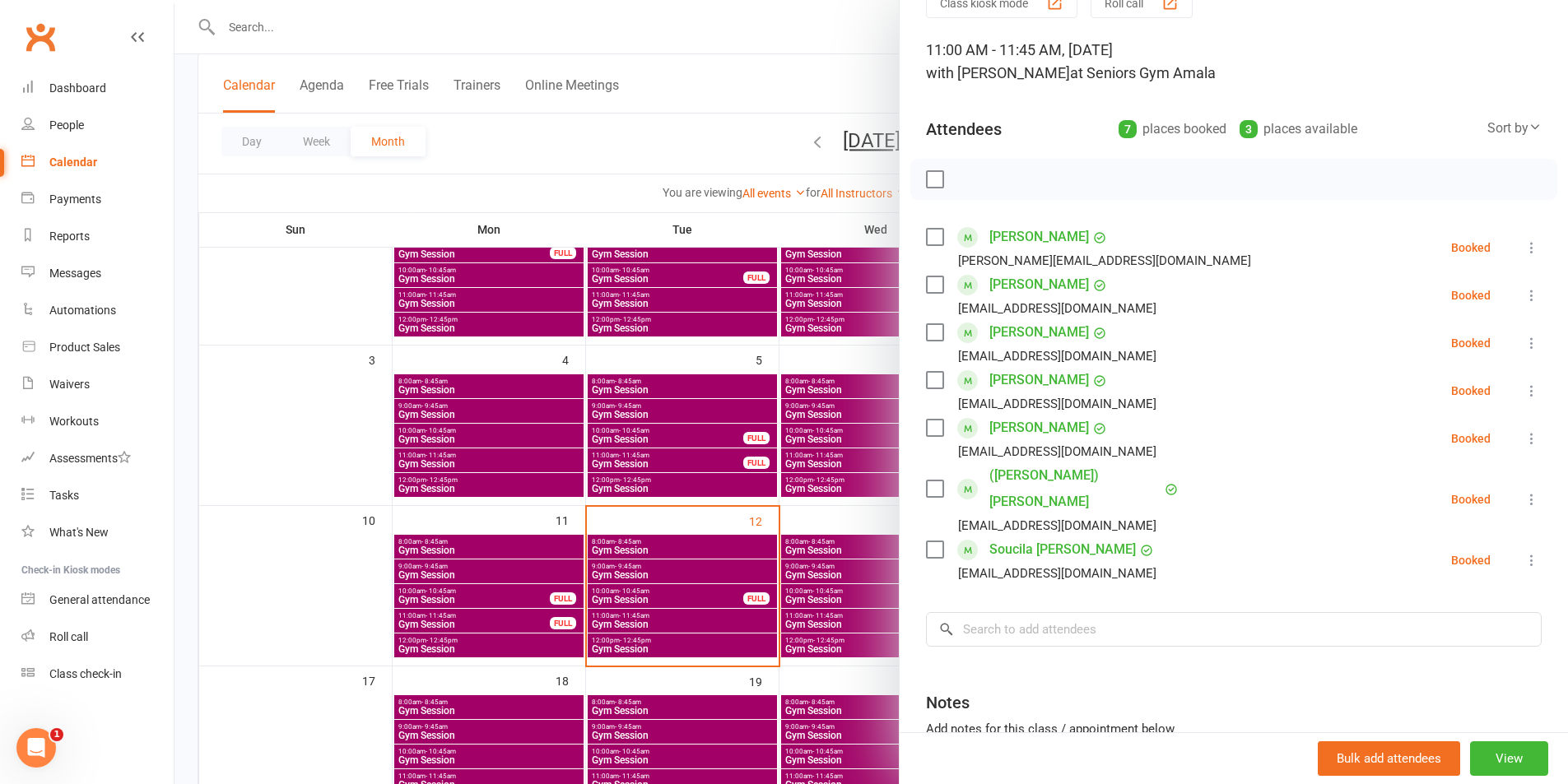
click at [675, 569] on div at bounding box center [871, 392] width 1394 height 784
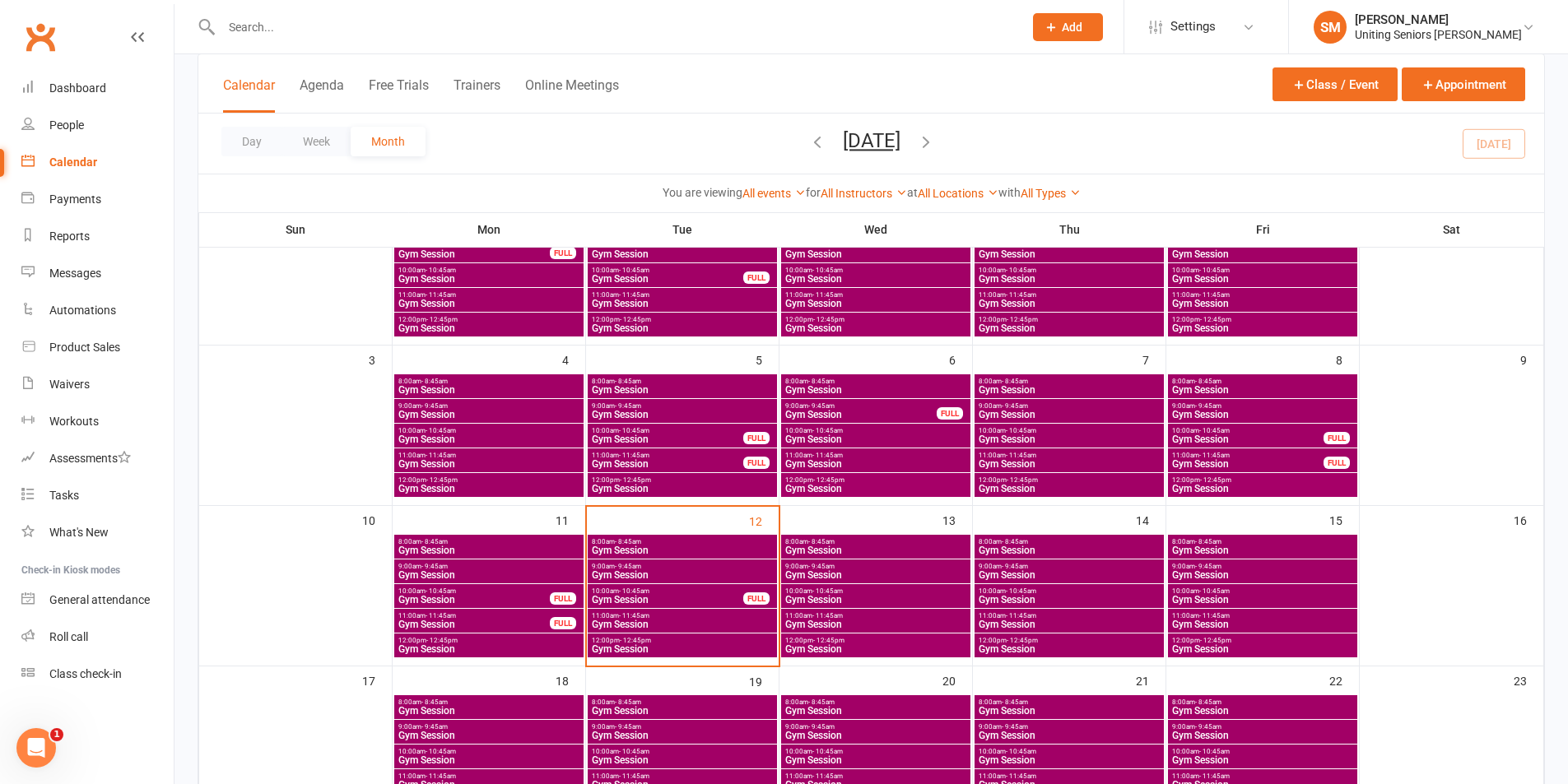
click at [677, 569] on span "9:00am - 9:45am" at bounding box center [682, 566] width 182 height 7
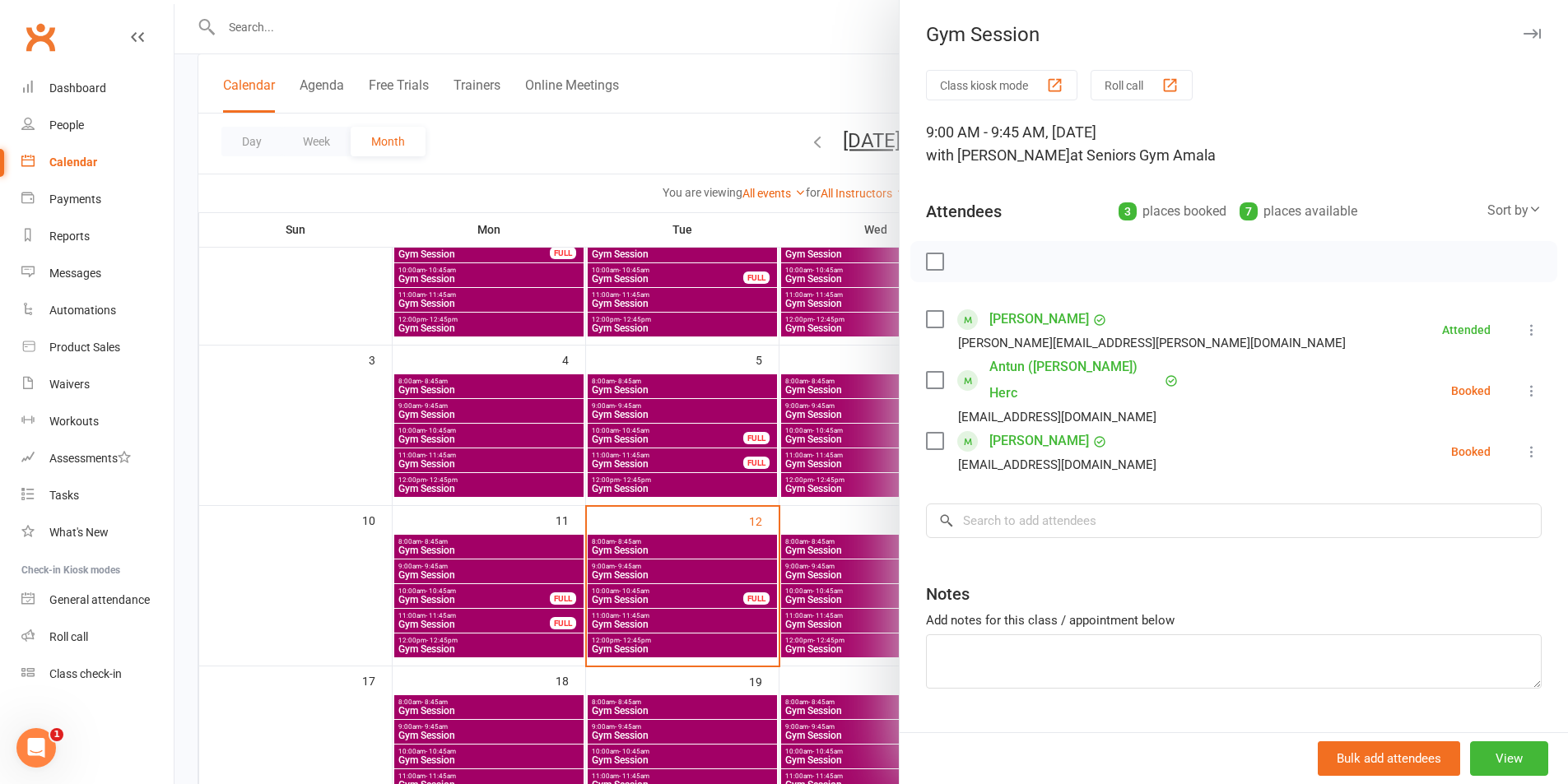
click at [1499, 428] on li "[PERSON_NAME] [EMAIL_ADDRESS][DOMAIN_NAME] Booked More info Remove Check in Mar…" at bounding box center [1234, 451] width 616 height 48
click at [1524, 444] on icon at bounding box center [1532, 452] width 17 height 17
click at [1409, 534] on link "Check in" at bounding box center [1452, 549] width 177 height 33
click at [1524, 382] on icon at bounding box center [1532, 391] width 17 height 17
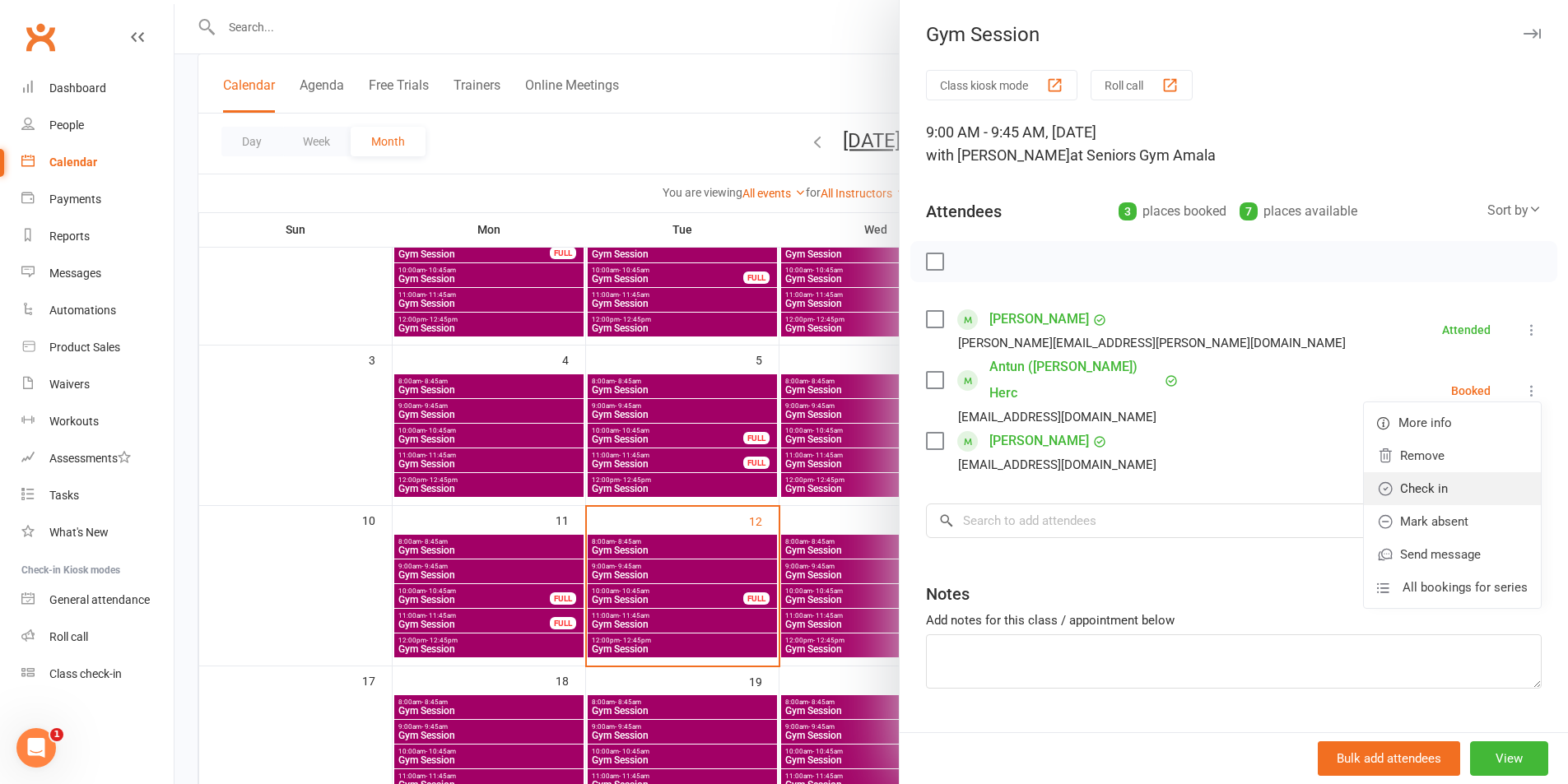
click at [1454, 475] on link "Check in" at bounding box center [1452, 488] width 177 height 33
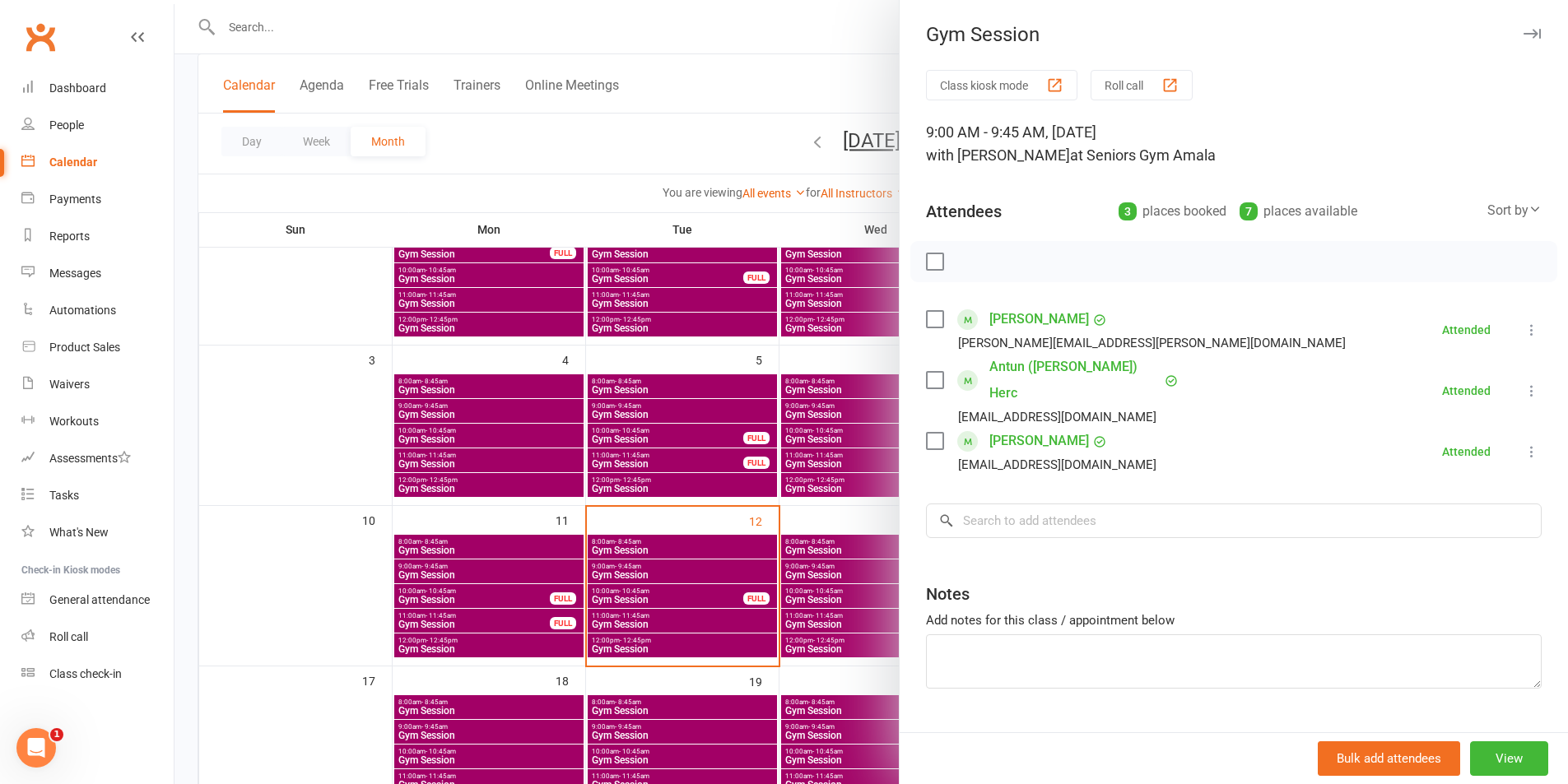
click at [1023, 367] on link "Antun ([PERSON_NAME]) Herc" at bounding box center [1074, 380] width 171 height 52
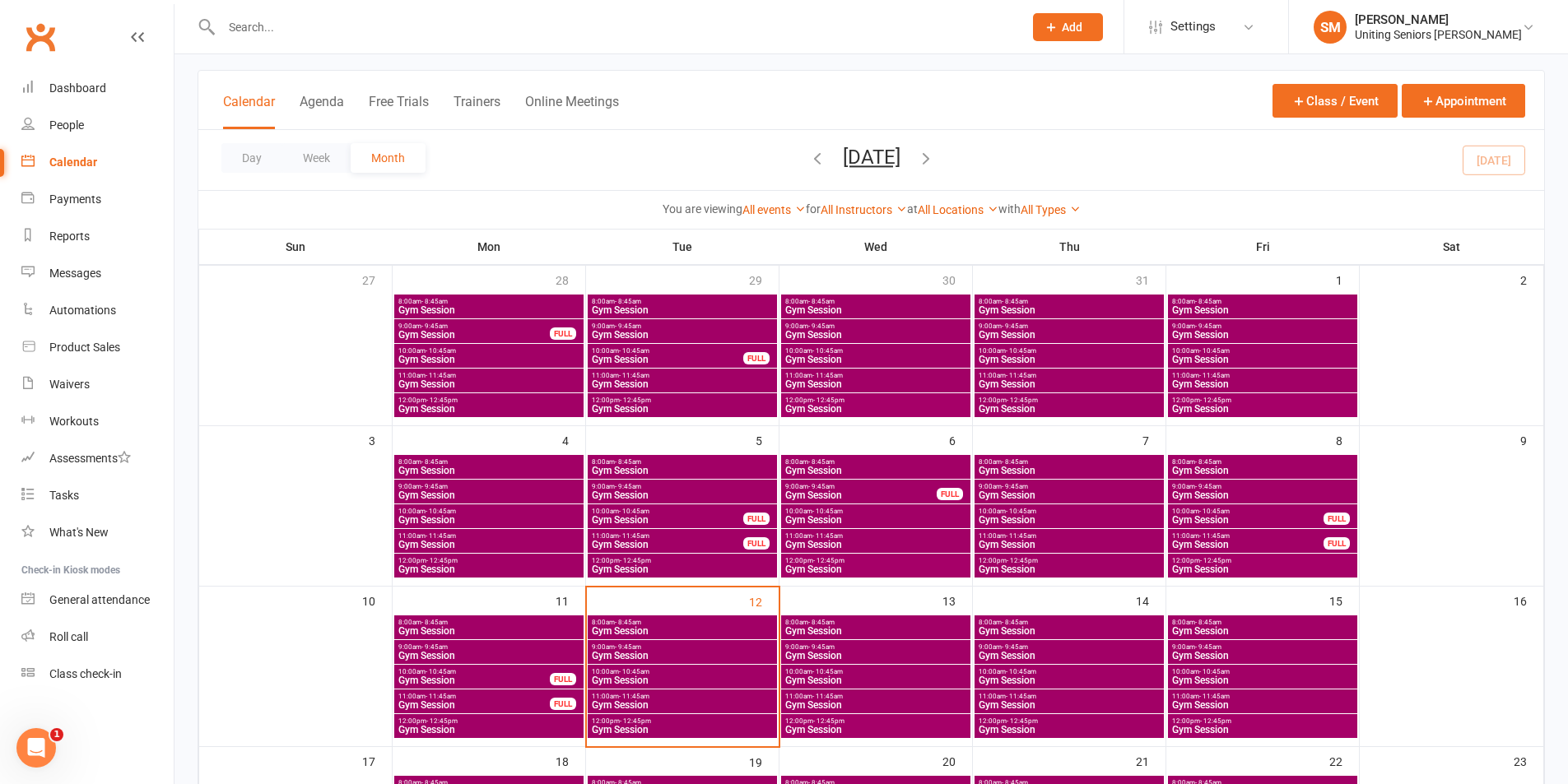
scroll to position [164, 0]
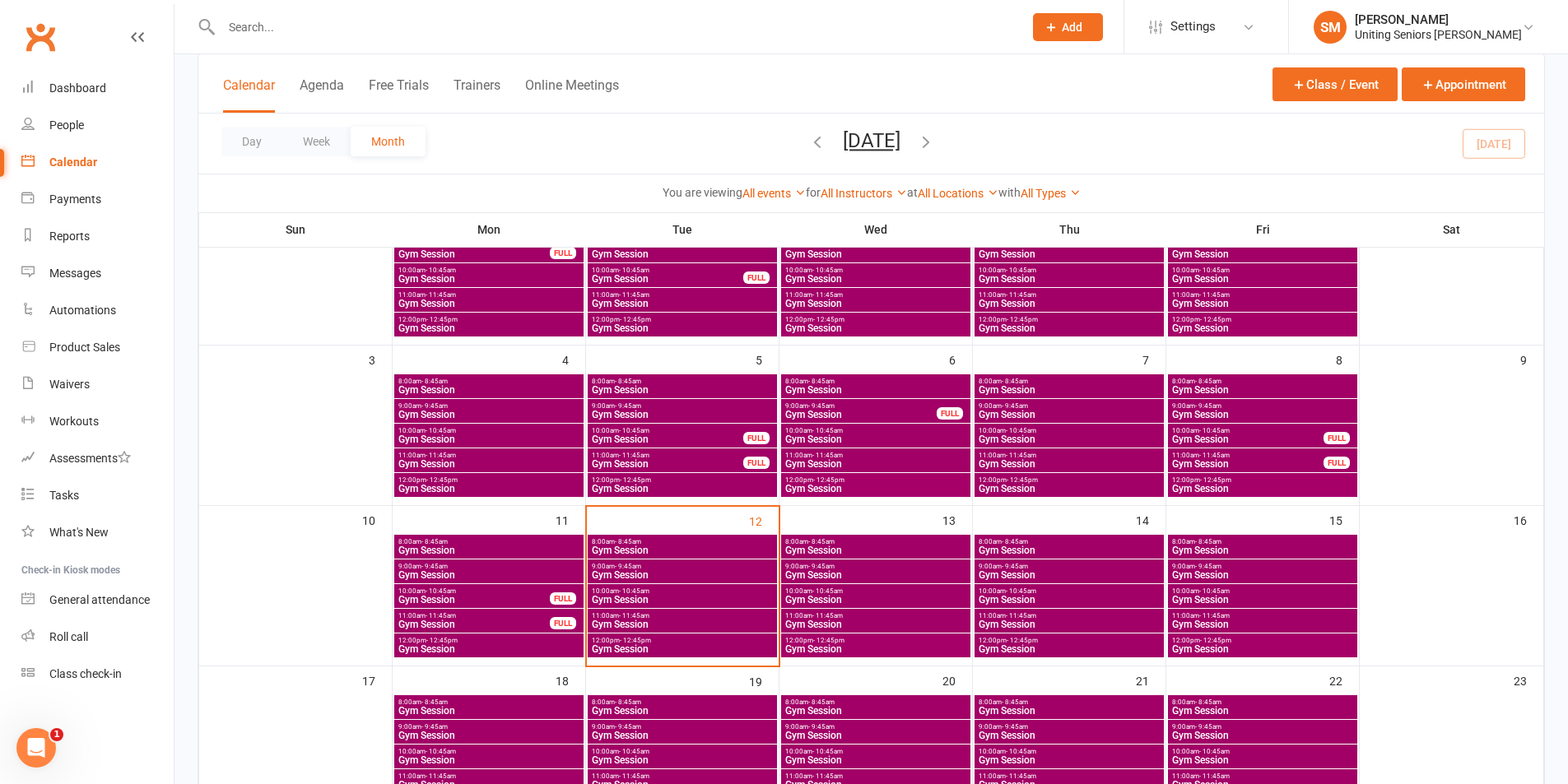
click at [689, 601] on span "Gym Session" at bounding box center [682, 600] width 182 height 10
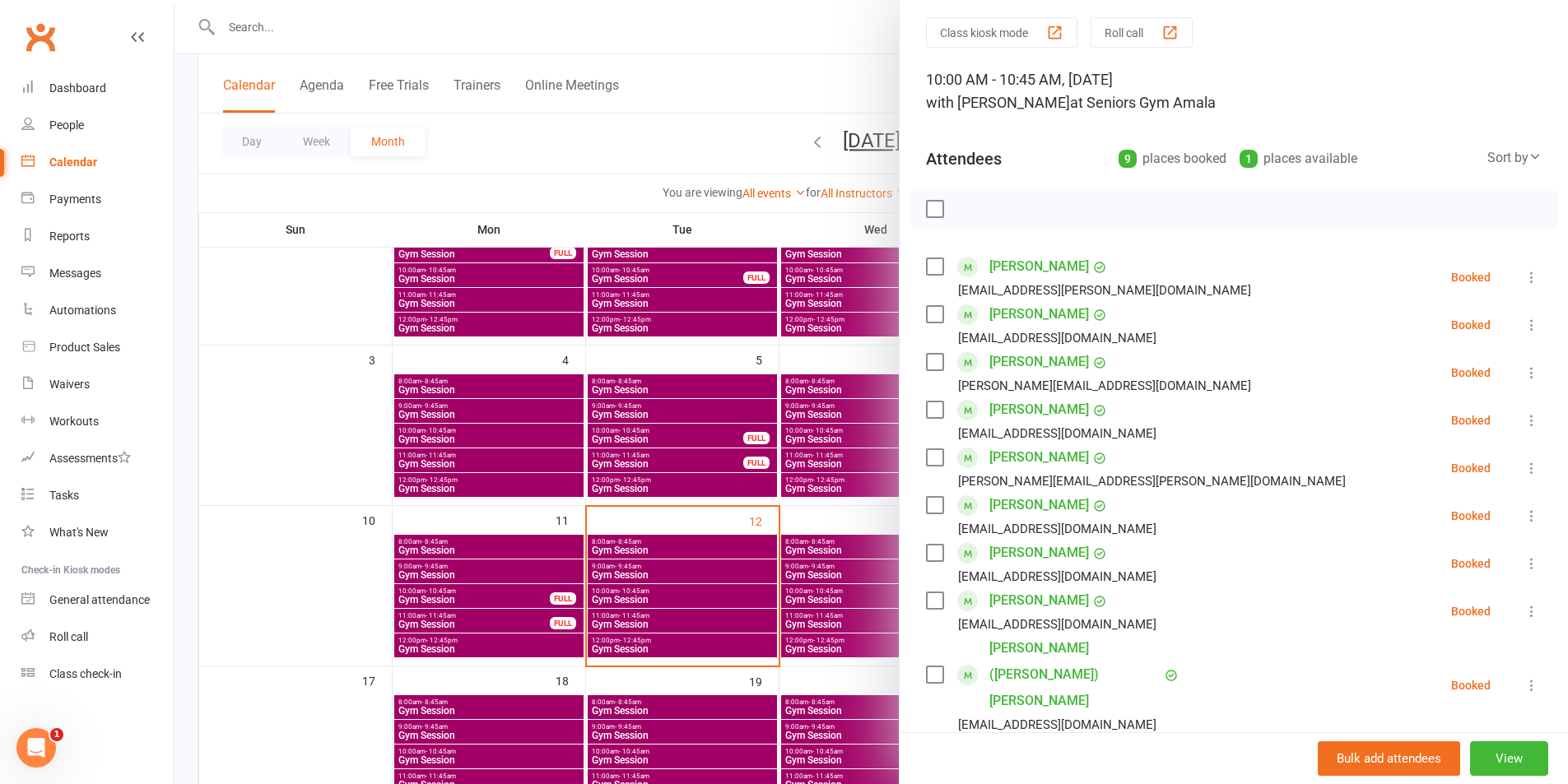
scroll to position [82, 0]
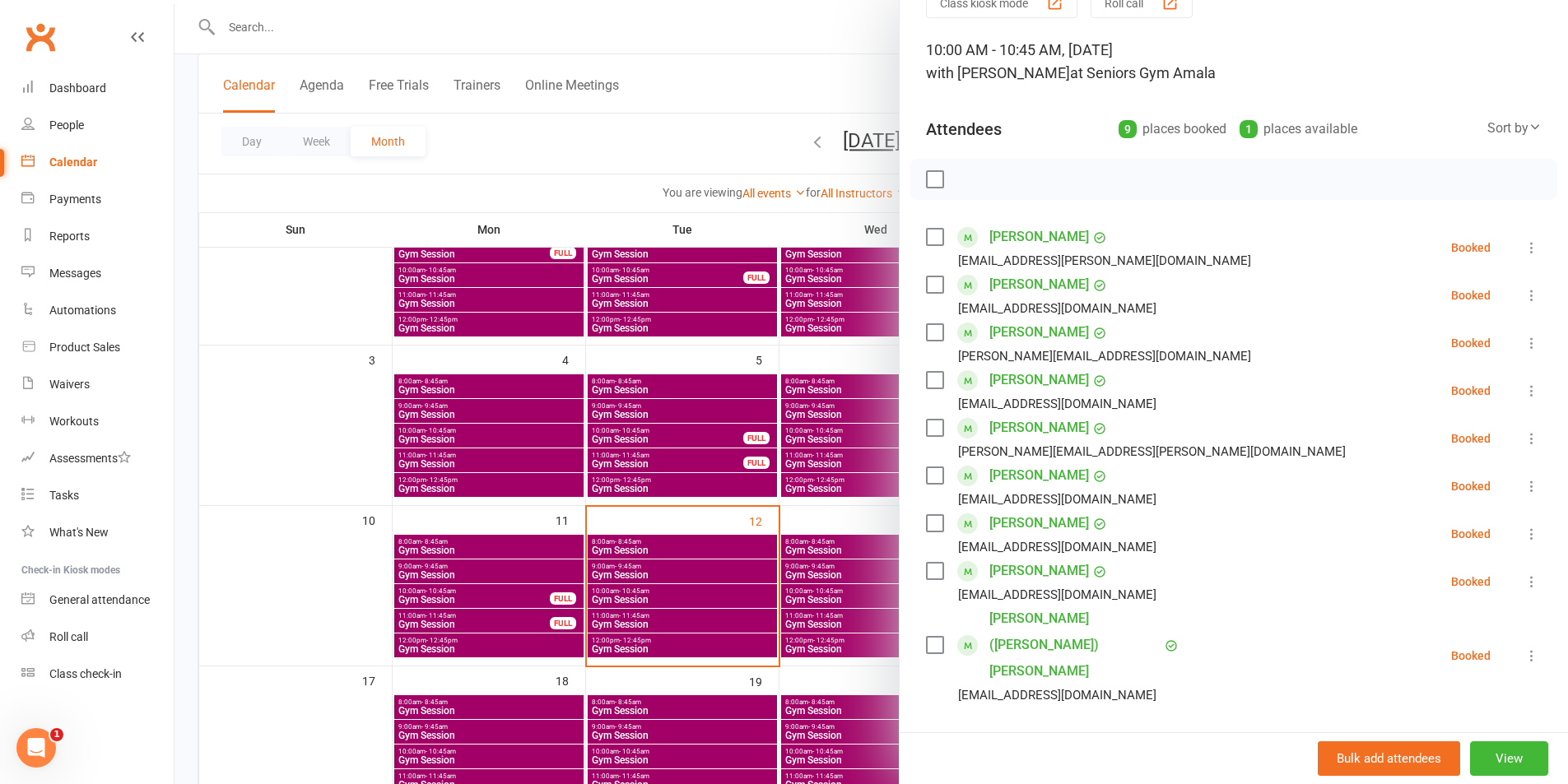
click at [827, 585] on div at bounding box center [871, 392] width 1394 height 784
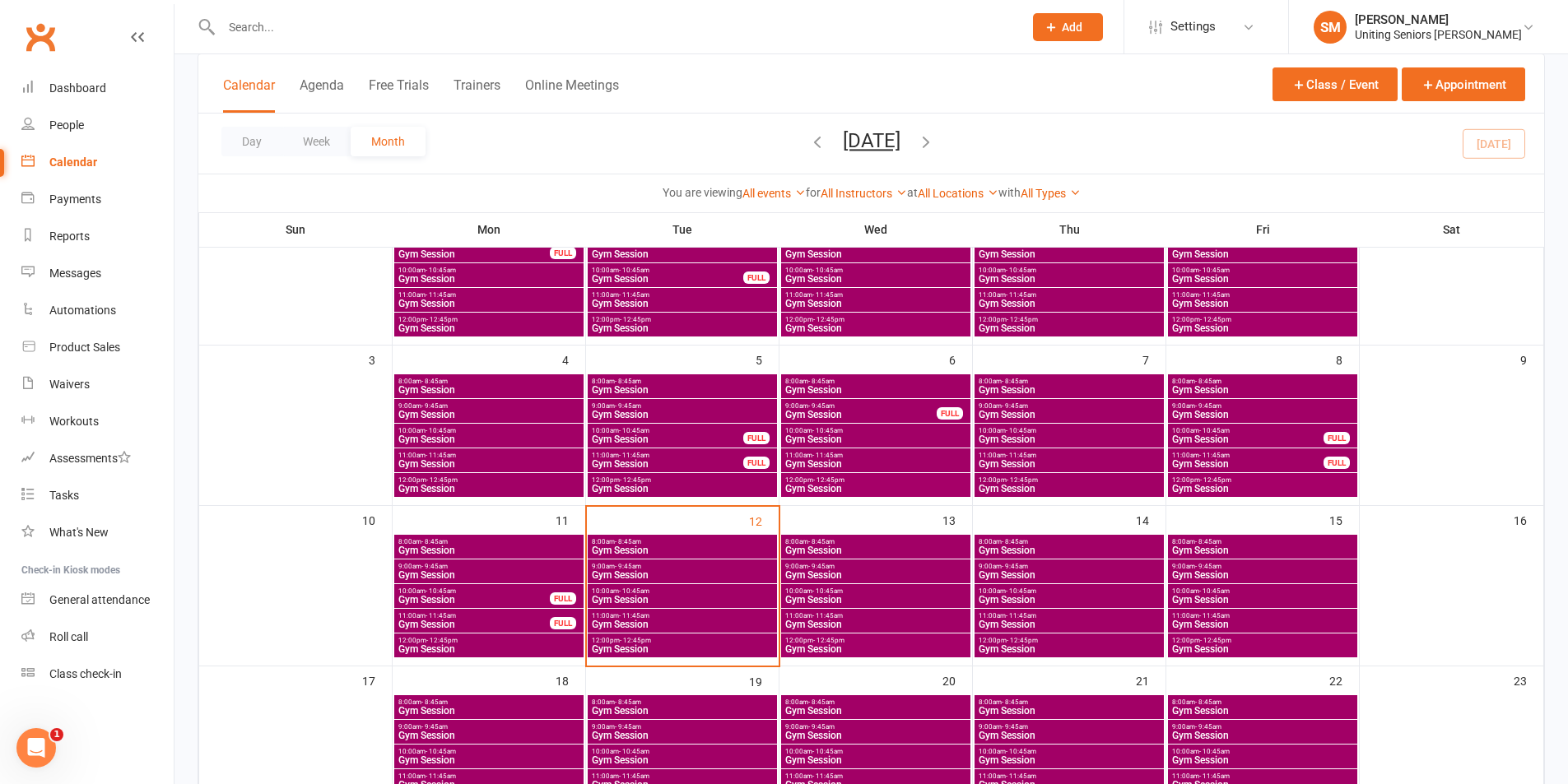
click at [666, 567] on span "9:00am - 9:45am" at bounding box center [682, 566] width 182 height 7
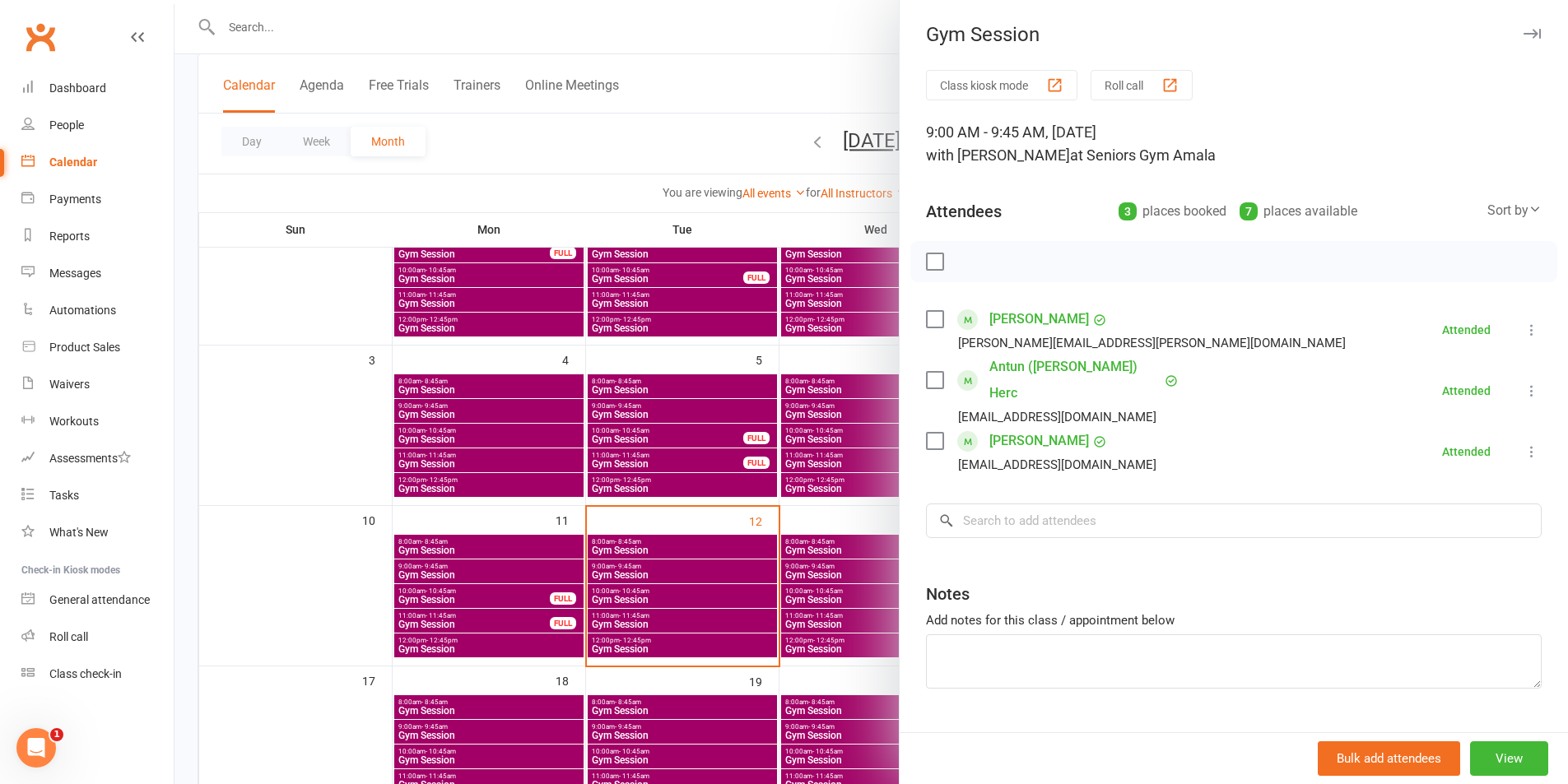
click at [741, 573] on div at bounding box center [871, 392] width 1394 height 784
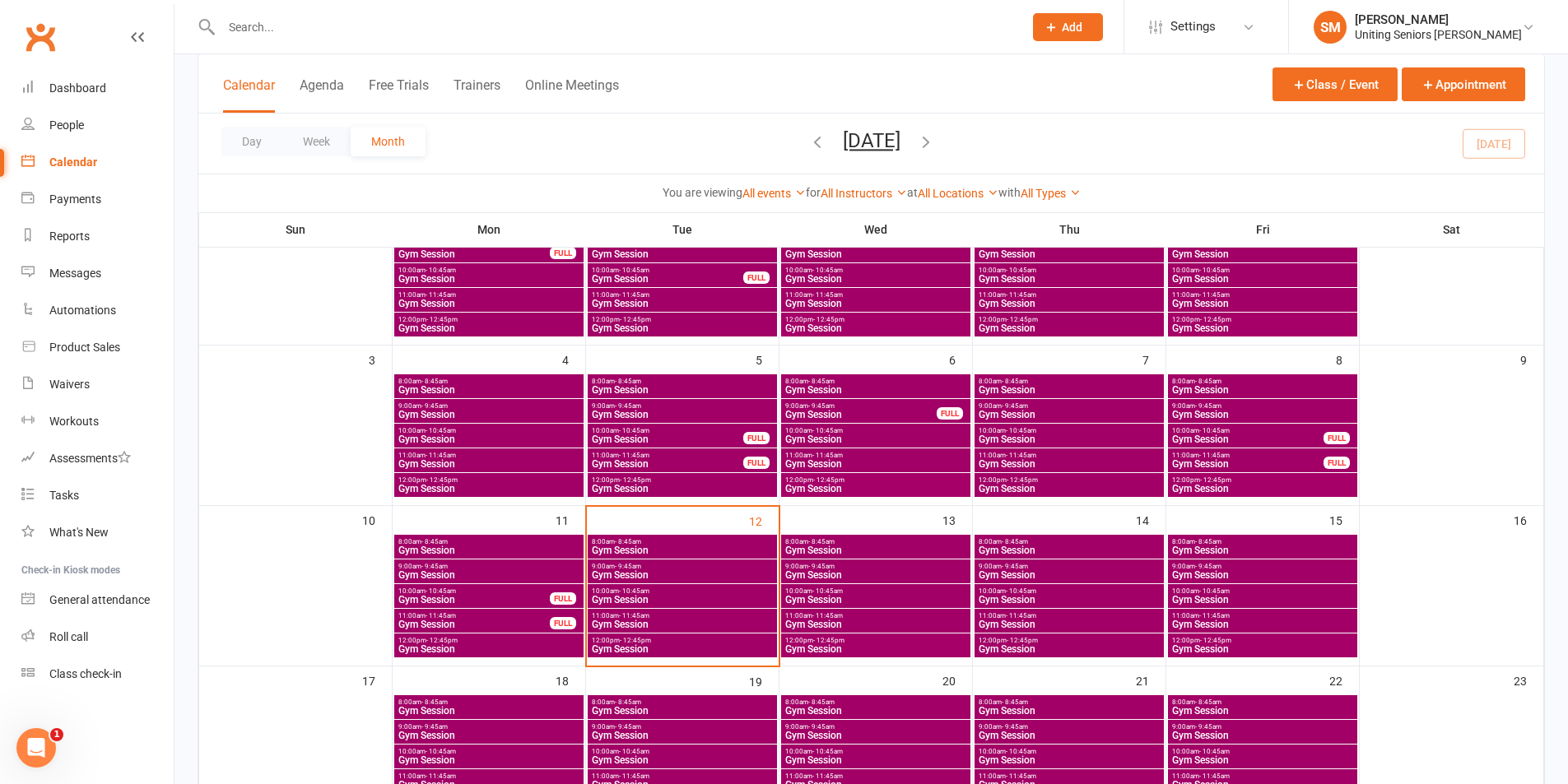
click at [639, 593] on span "- 10:45am" at bounding box center [634, 592] width 31 height 7
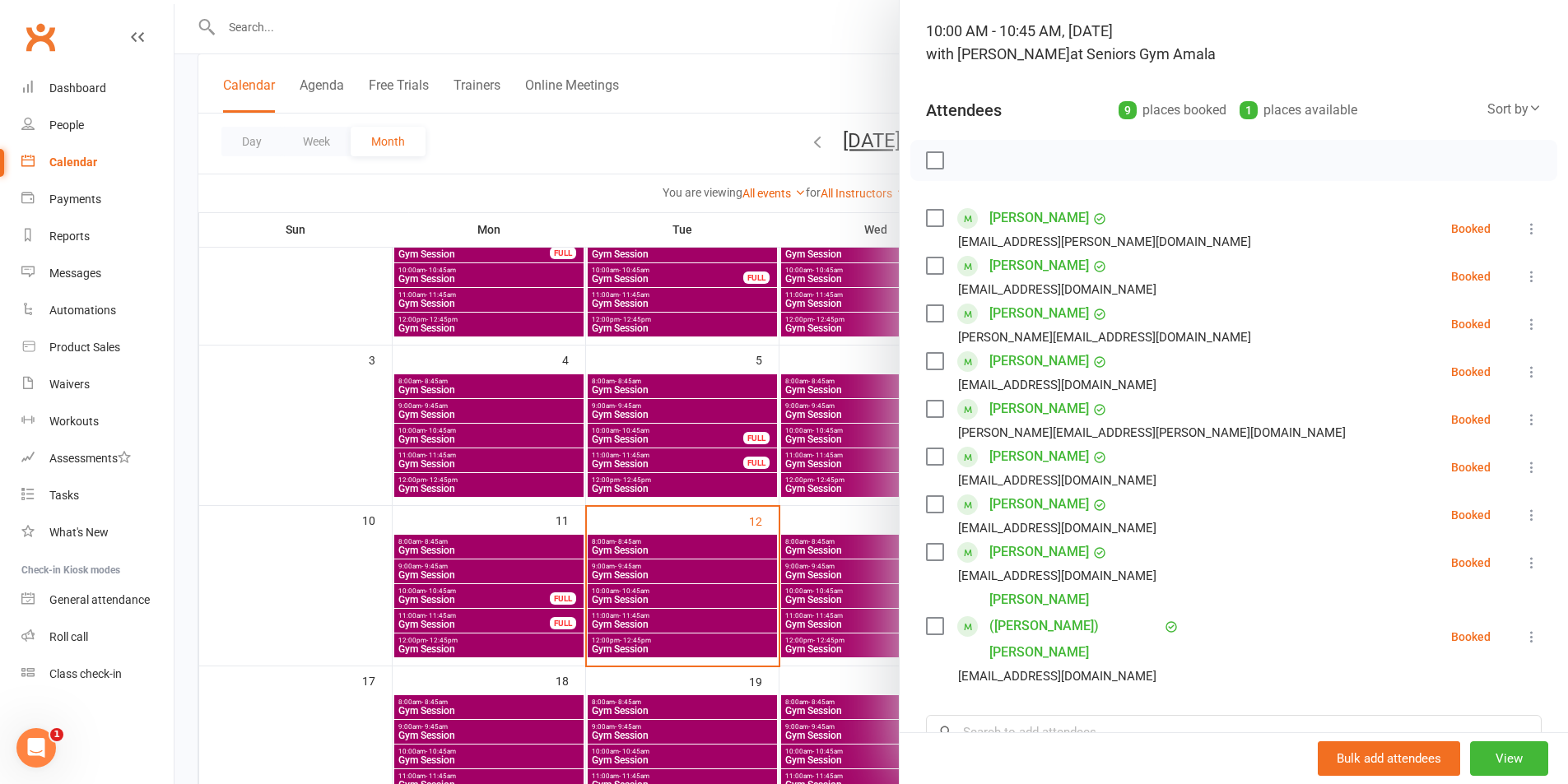
scroll to position [100, 0]
